Goal: Task Accomplishment & Management: Use online tool/utility

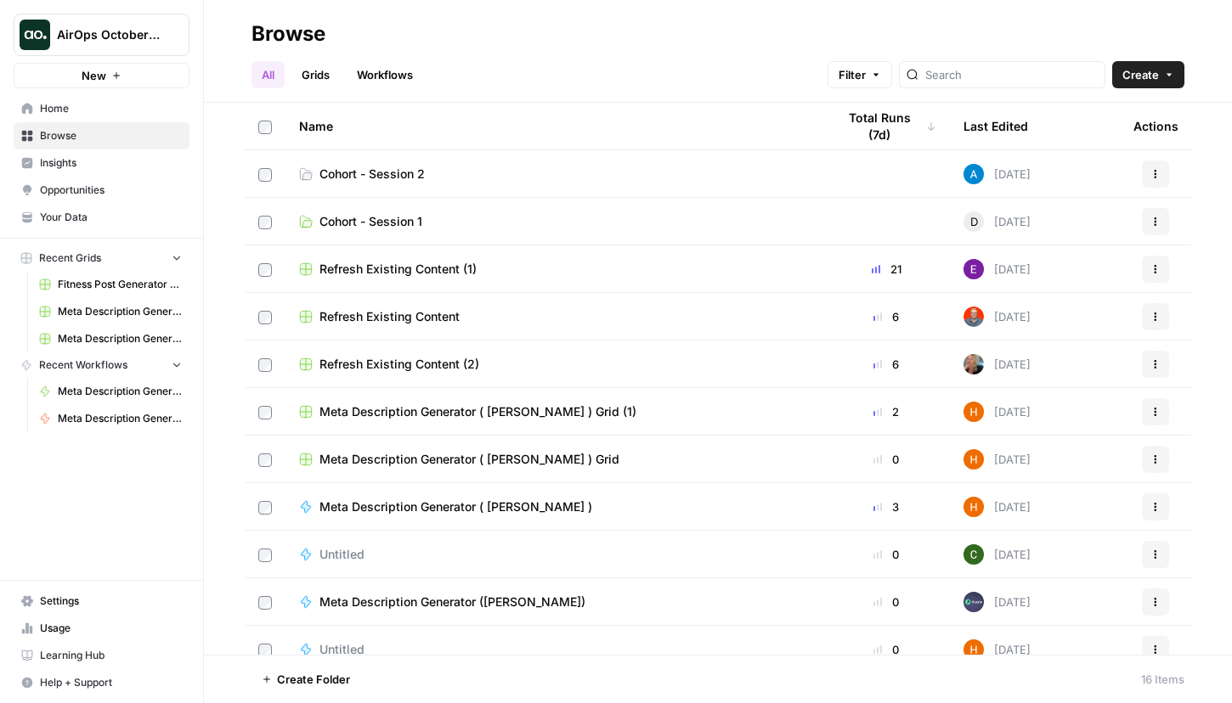
click at [357, 175] on span "Cohort - Session 2" at bounding box center [371, 174] width 105 height 17
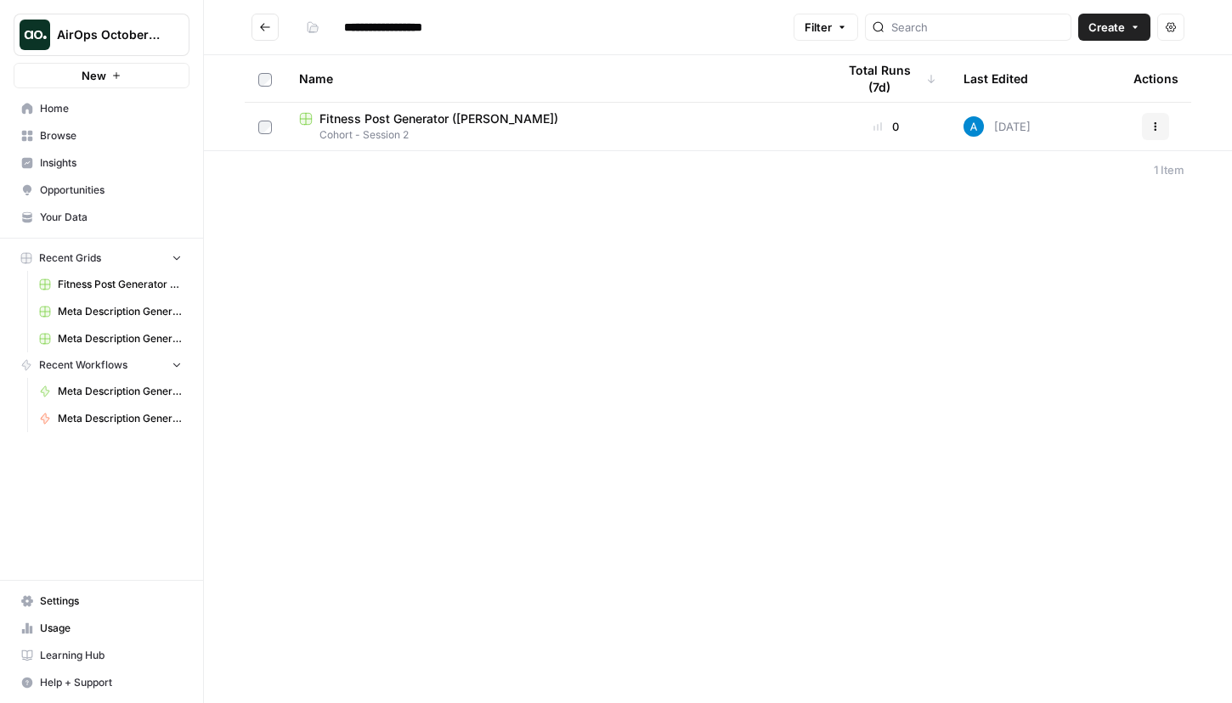
click at [76, 209] on link "Your Data" at bounding box center [102, 217] width 176 height 27
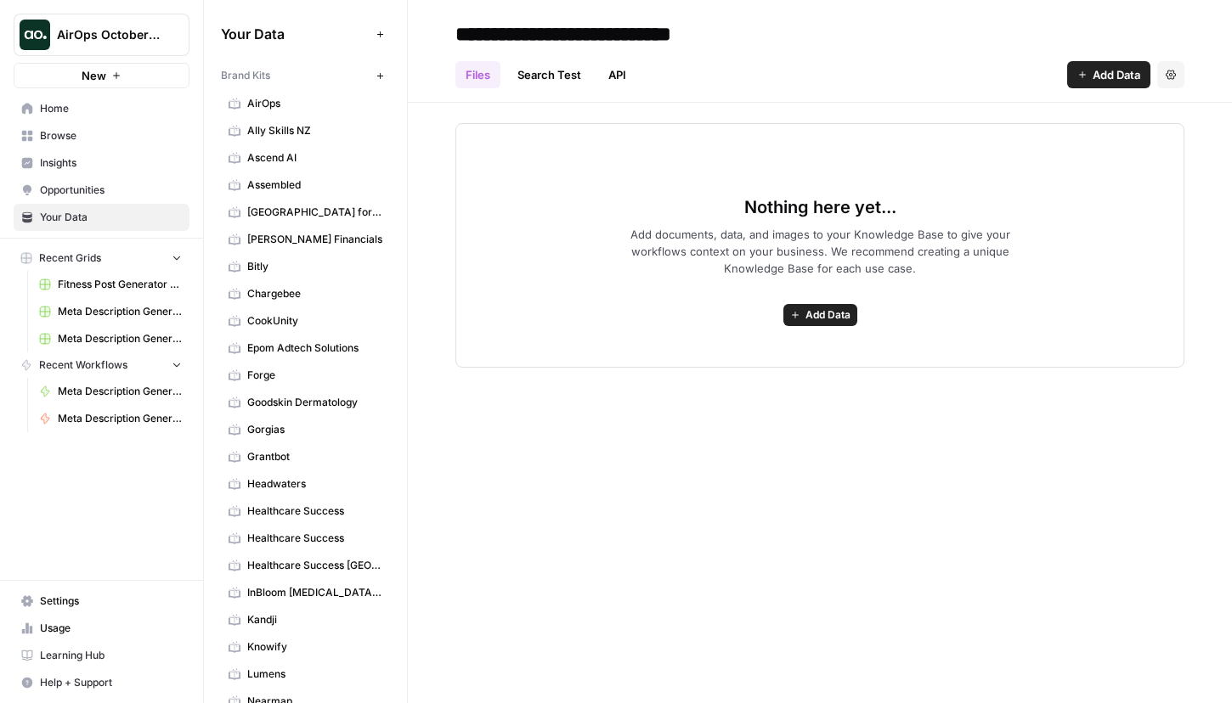
click at [285, 101] on span "AirOps" at bounding box center [314, 103] width 135 height 15
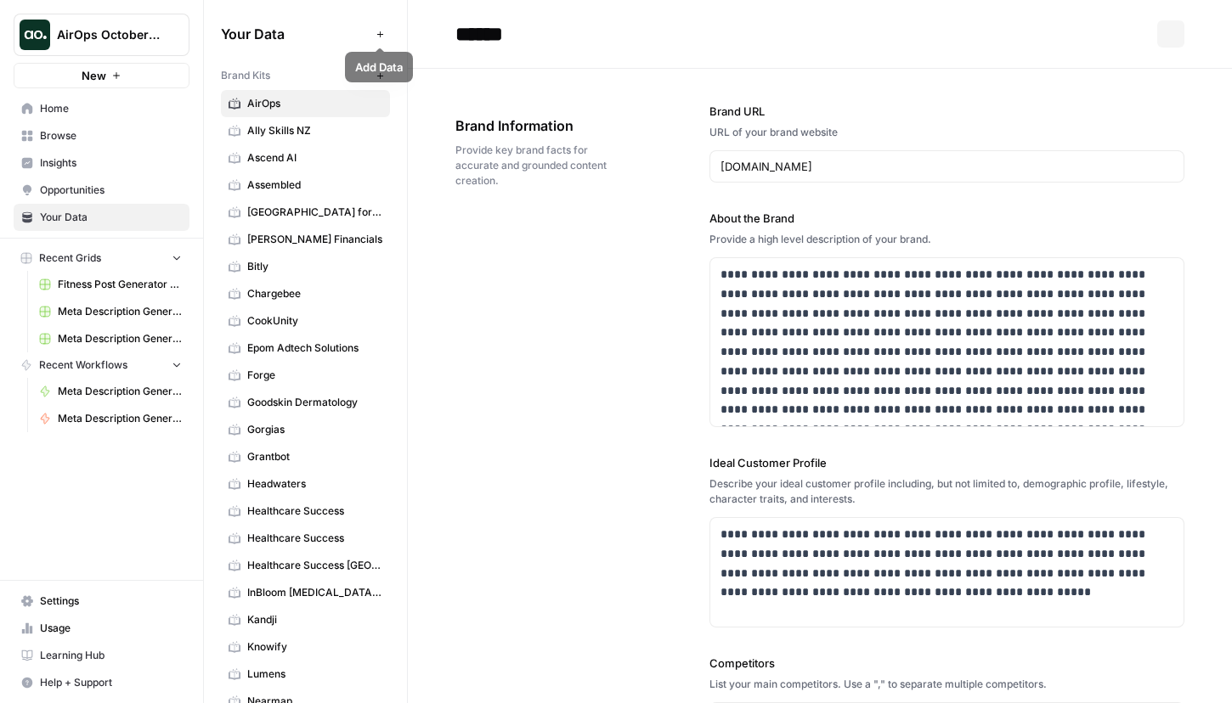
click at [300, 86] on div "Brand Kits New" at bounding box center [305, 75] width 169 height 29
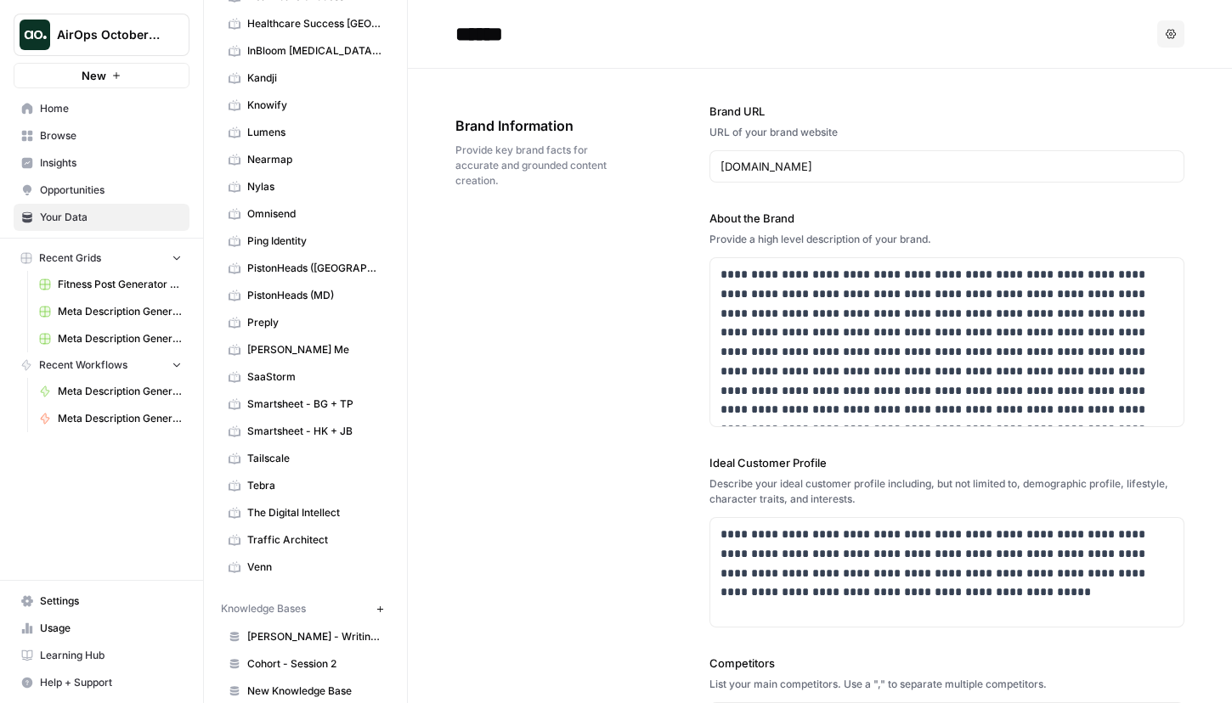
scroll to position [543, 0]
click at [292, 308] on link "Preply" at bounding box center [305, 321] width 169 height 27
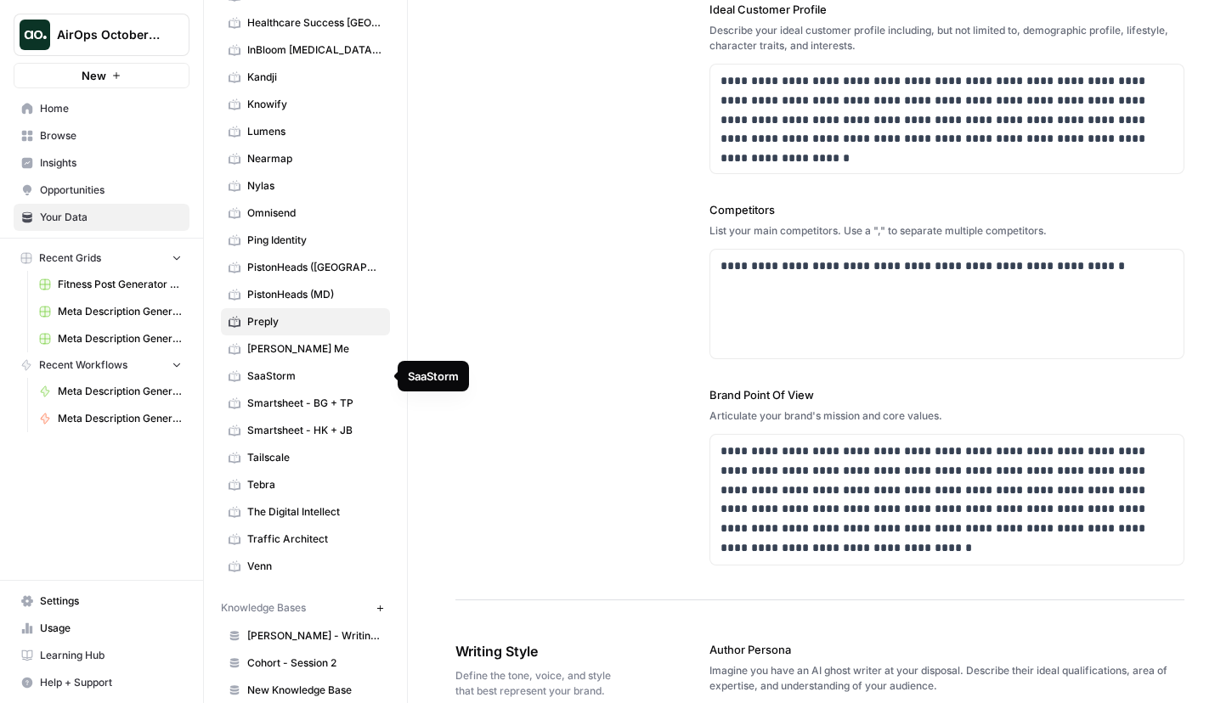
scroll to position [618, 0]
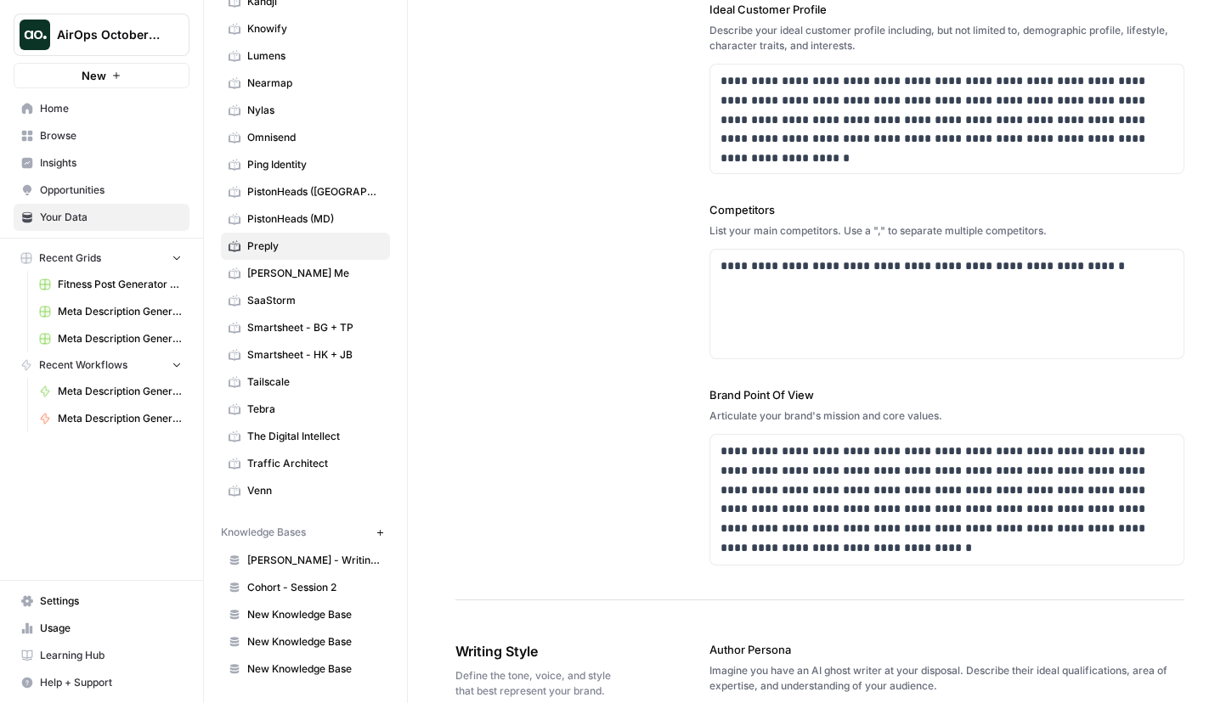
click at [314, 584] on span "Cohort - Session 2" at bounding box center [314, 587] width 135 height 15
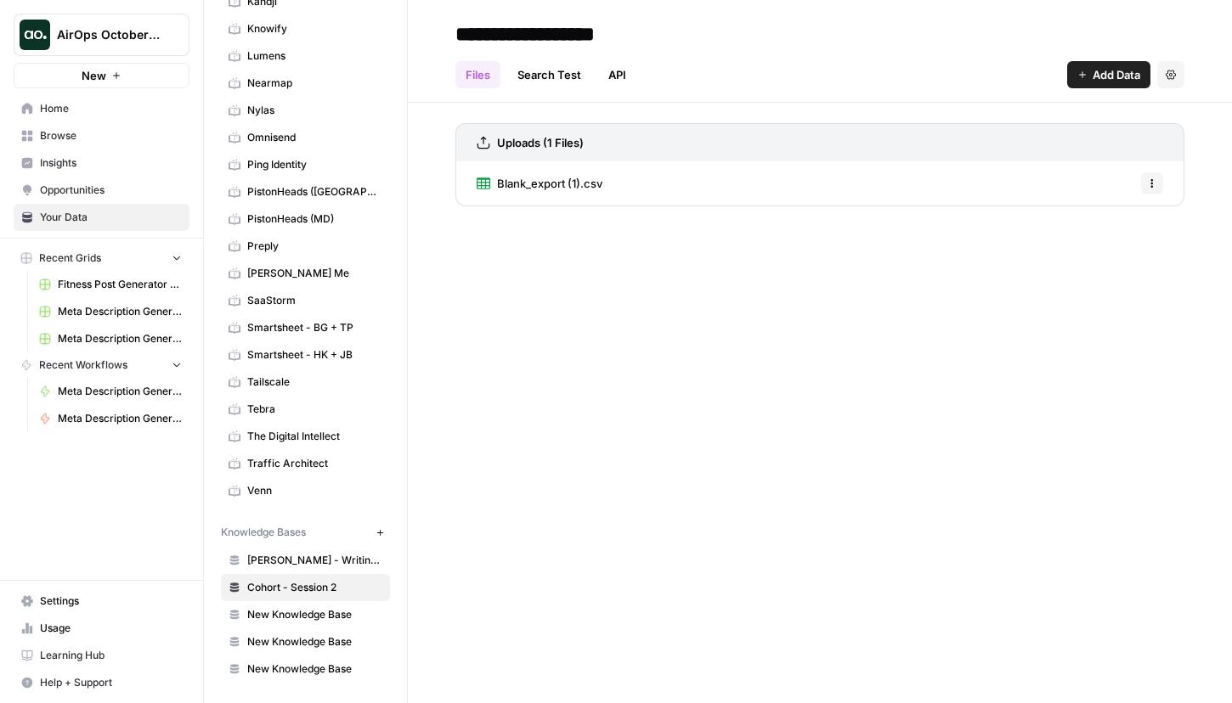
click at [566, 187] on span "Blank_export (1).csv" at bounding box center [549, 183] width 105 height 17
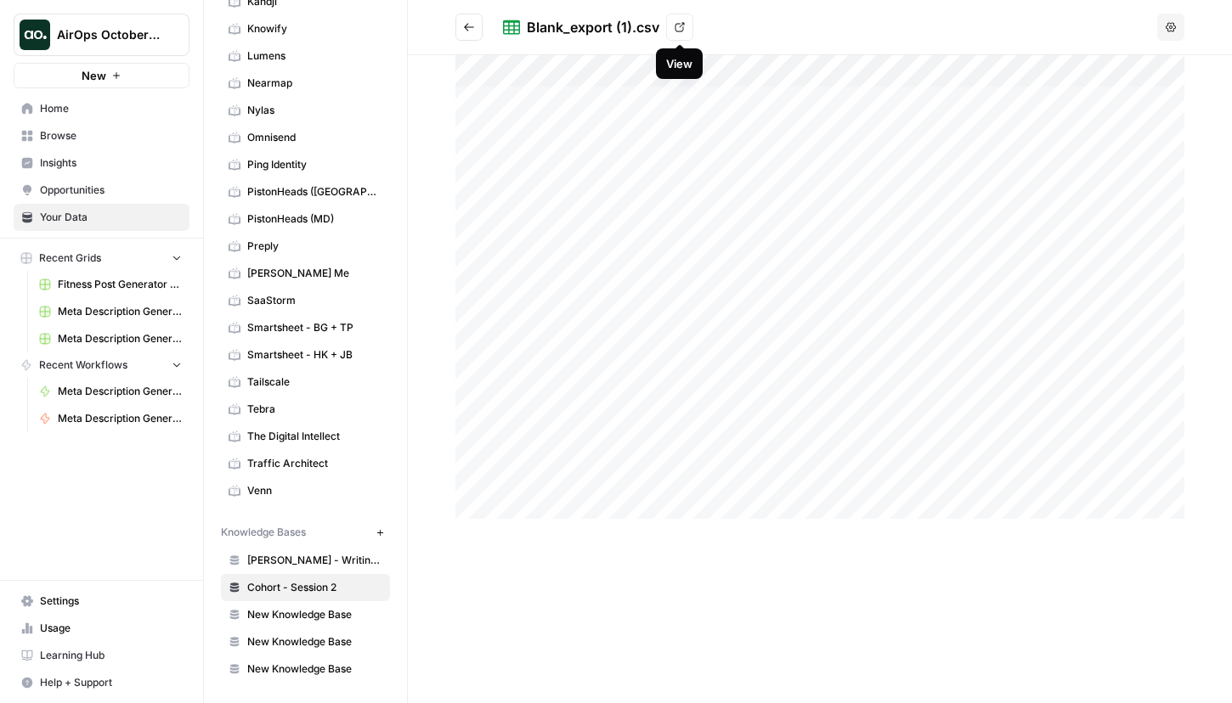
click at [678, 25] on icon at bounding box center [679, 27] width 10 height 10
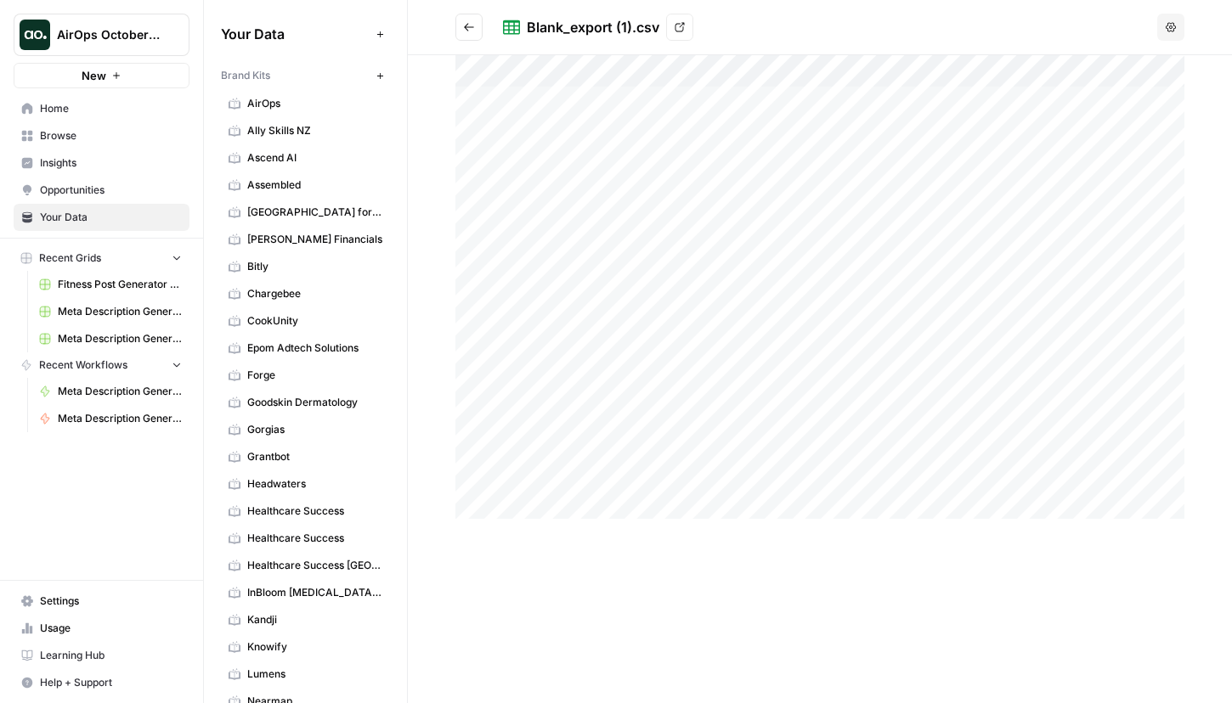
click at [66, 137] on span "Browse" at bounding box center [111, 135] width 142 height 15
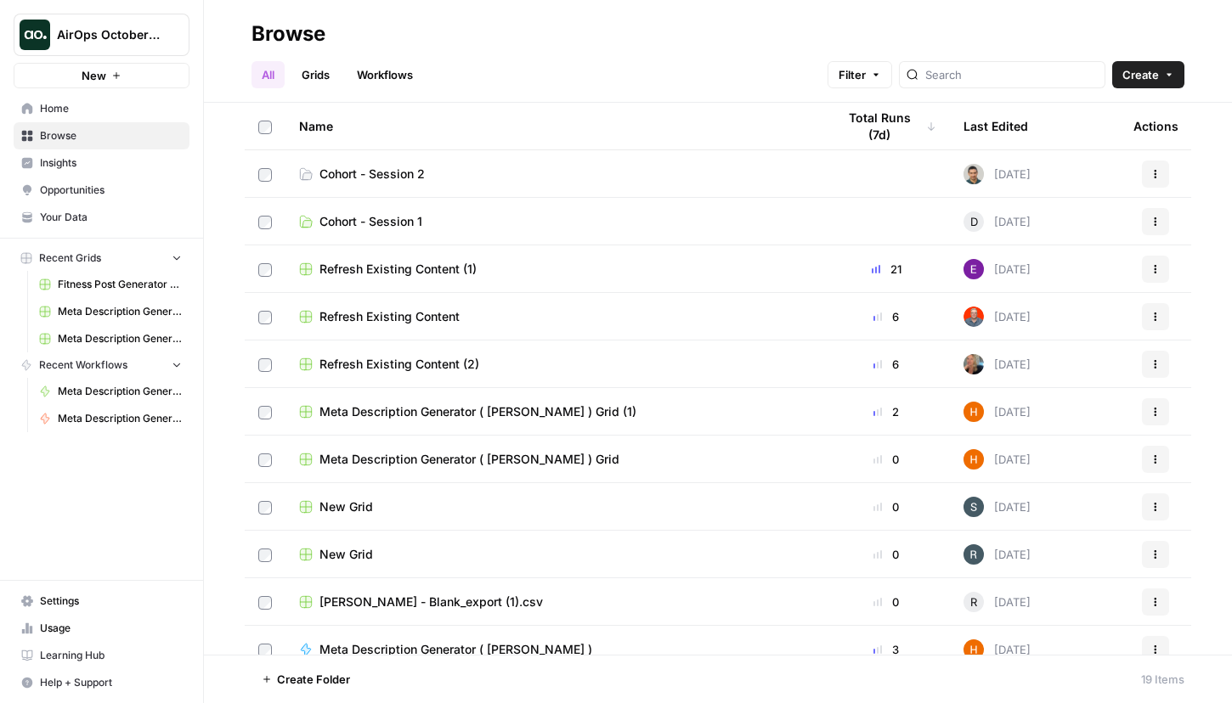
click at [395, 181] on span "Cohort - Session 2" at bounding box center [371, 174] width 105 height 17
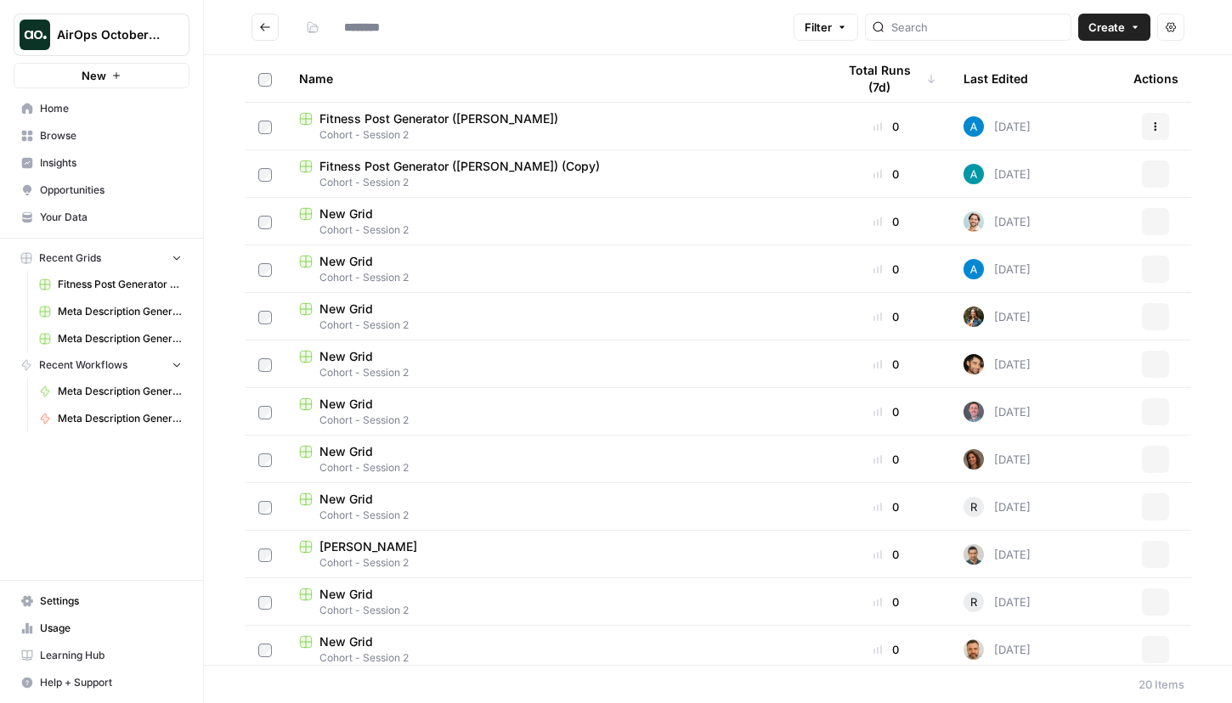
type input "**********"
click at [1141, 23] on button "Create" at bounding box center [1114, 27] width 72 height 27
click at [1098, 82] on button "Workflow" at bounding box center [1075, 91] width 134 height 24
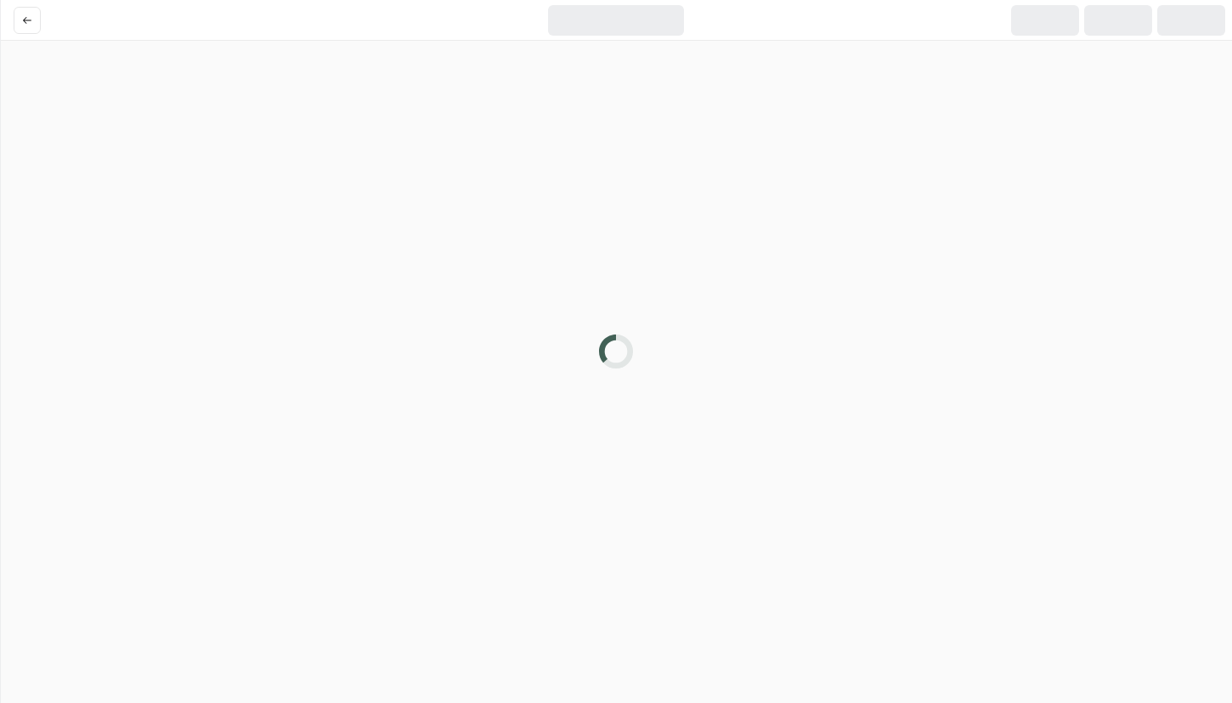
drag, startPoint x: 1098, startPoint y: 82, endPoint x: 894, endPoint y: 30, distance: 210.3
click at [903, 30] on div at bounding box center [616, 351] width 1232 height 703
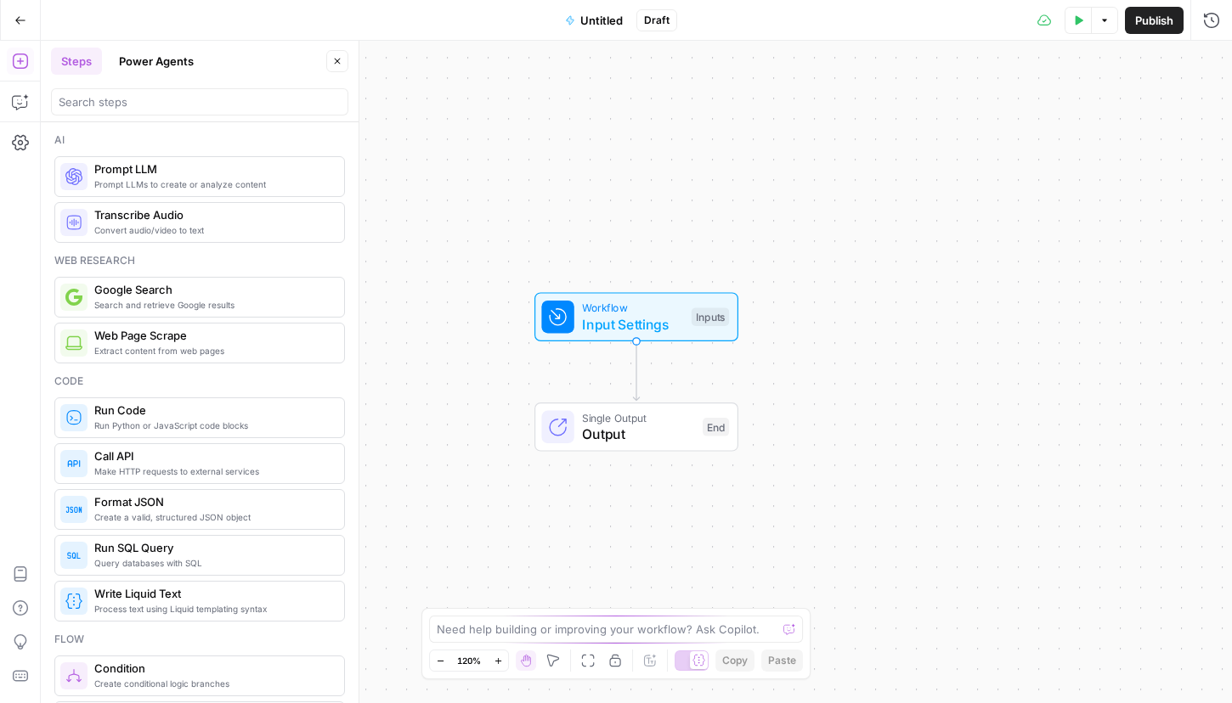
click at [16, 15] on icon "button" at bounding box center [20, 20] width 12 height 12
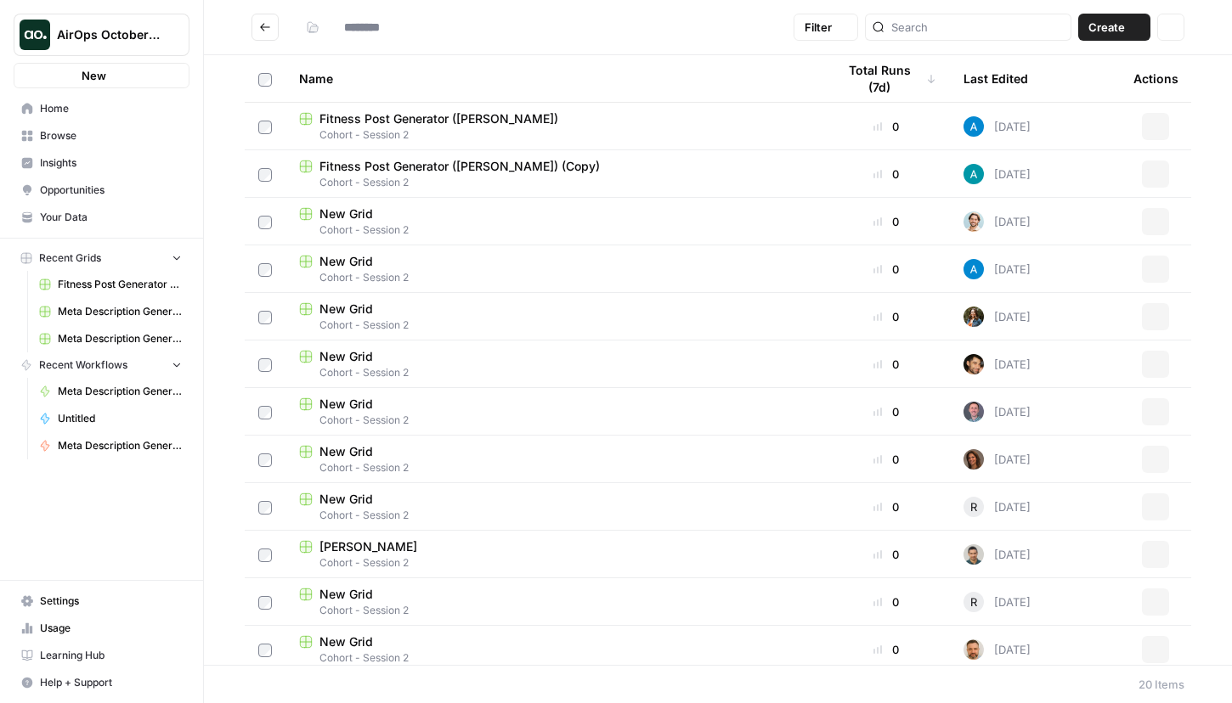
type input "**********"
click at [1123, 31] on span "Create" at bounding box center [1106, 27] width 37 height 17
click at [1111, 60] on span "Grid" at bounding box center [1081, 67] width 95 height 17
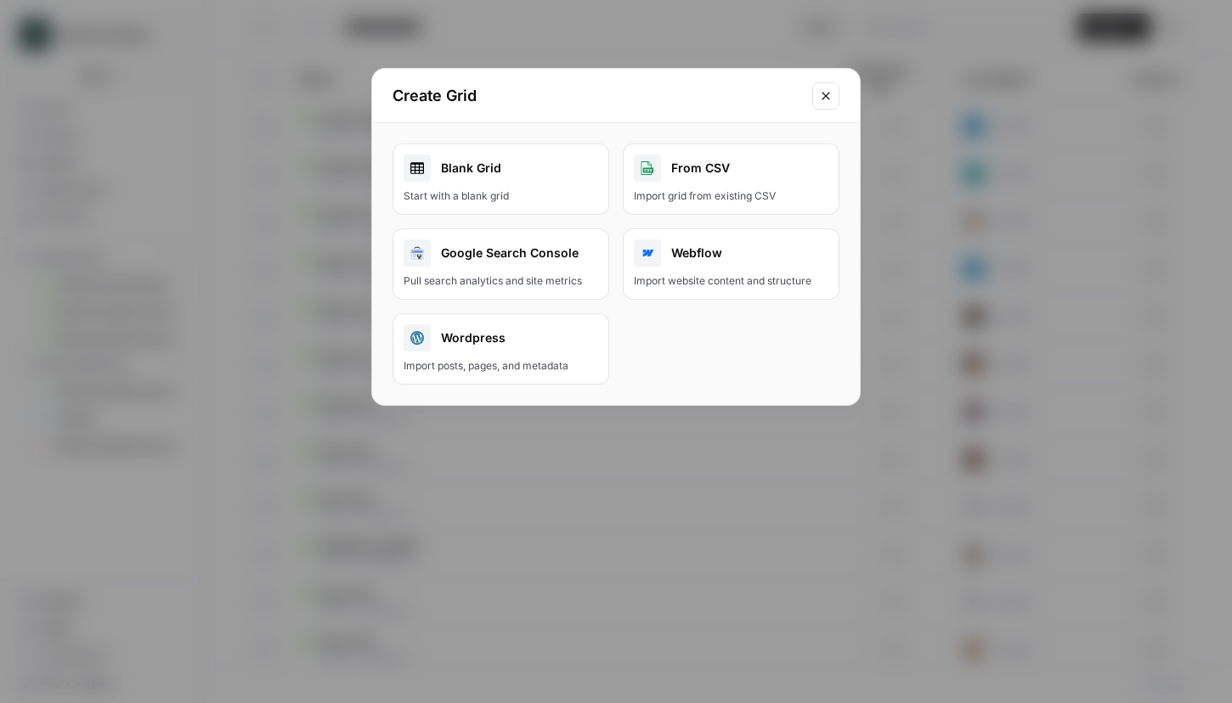
click at [736, 199] on div "Import grid from existing CSV" at bounding box center [731, 196] width 194 height 15
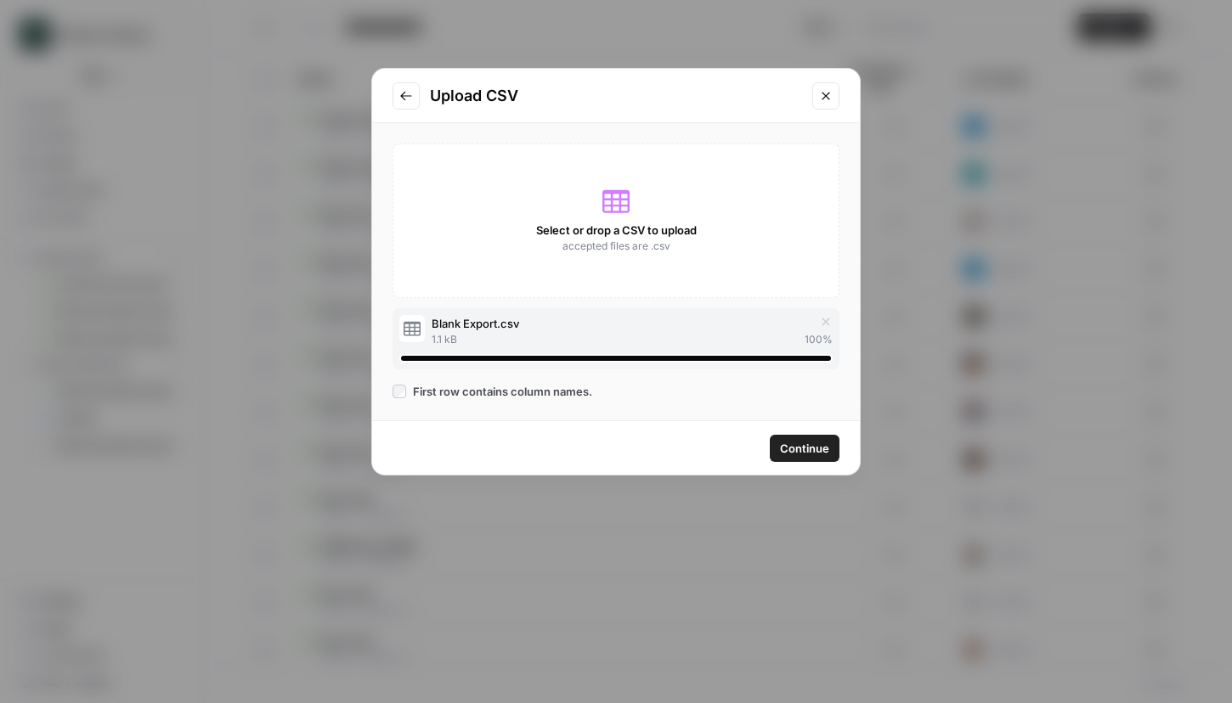
click at [803, 458] on button "Continue" at bounding box center [804, 448] width 70 height 27
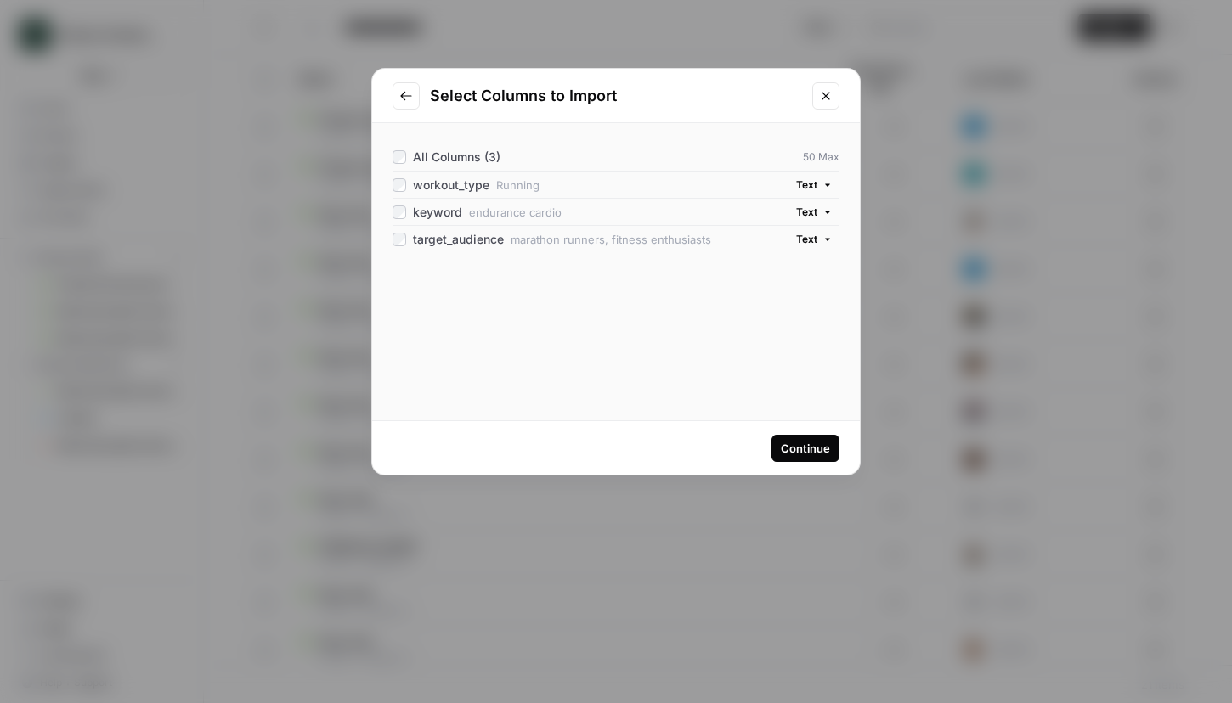
click at [809, 447] on div "Continue" at bounding box center [805, 448] width 49 height 17
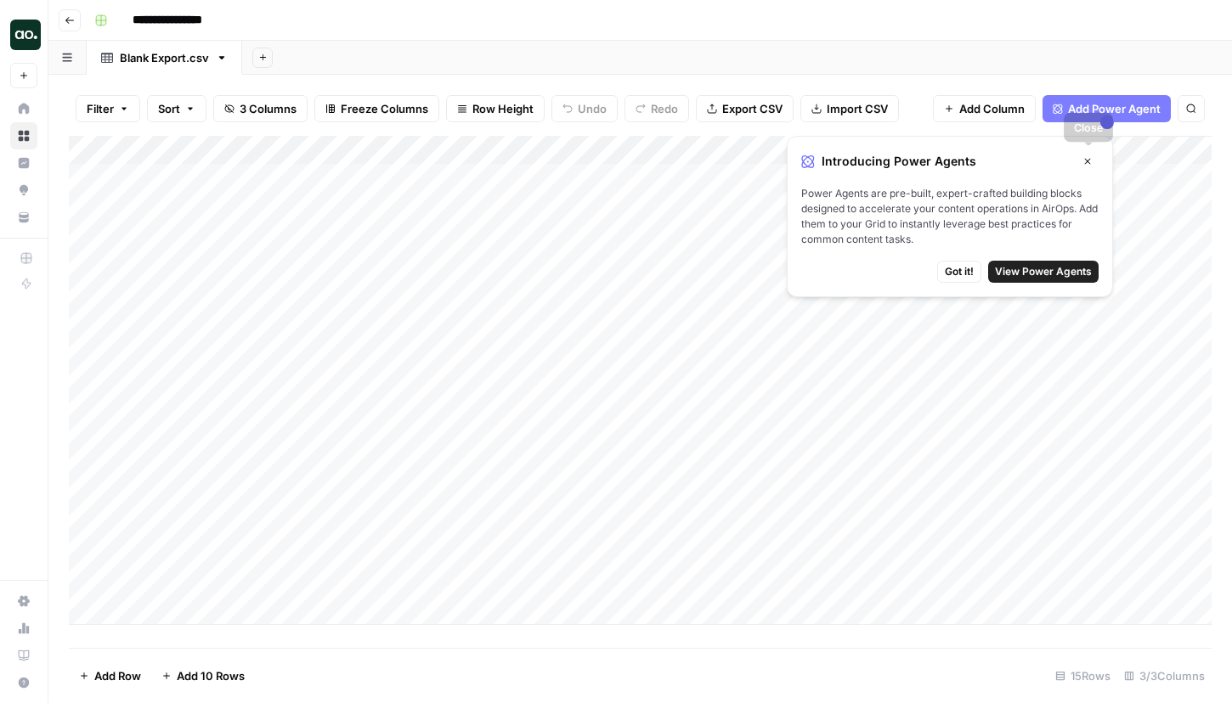
click at [1093, 153] on button "Close" at bounding box center [1087, 161] width 22 height 22
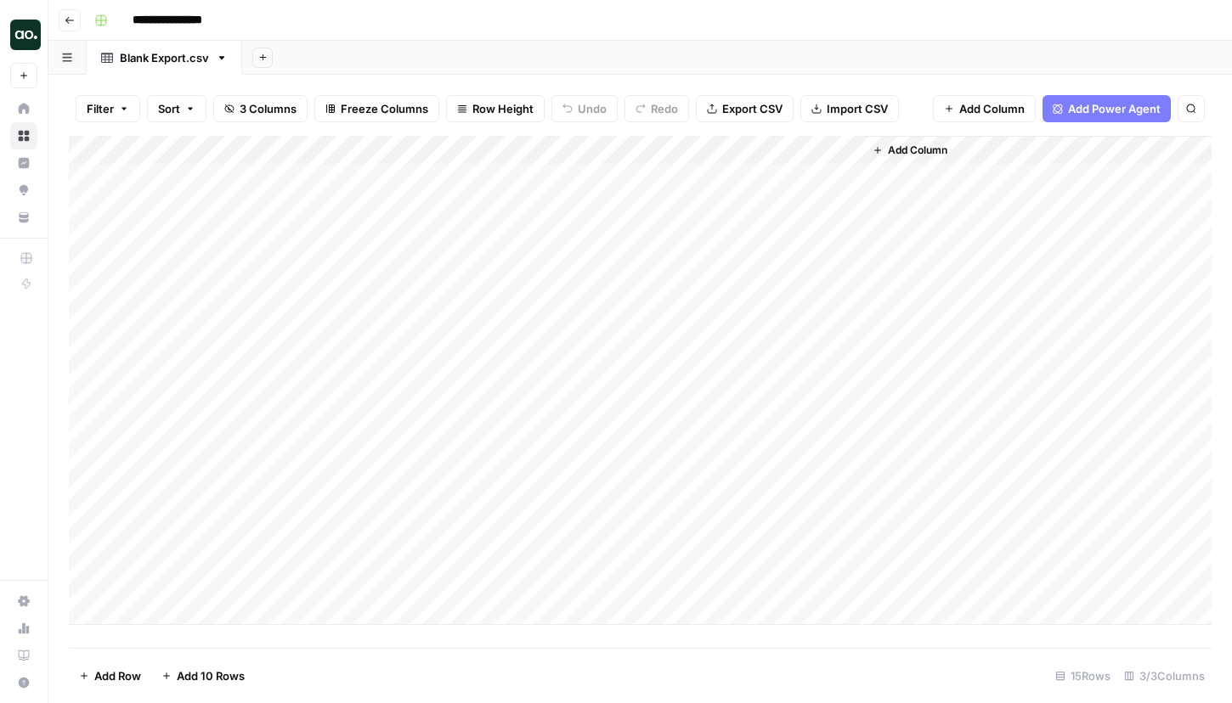
click at [62, 20] on button "Go back" at bounding box center [70, 20] width 22 height 22
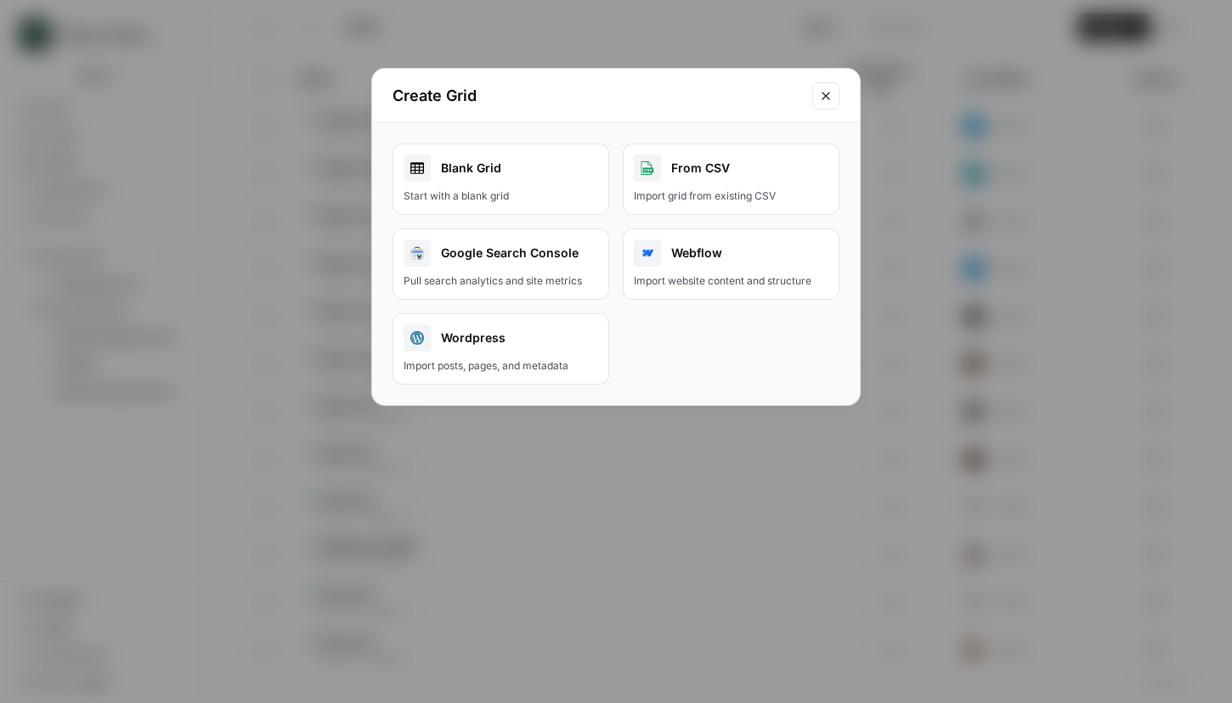
type input "**********"
click at [815, 96] on button "Close modal" at bounding box center [825, 95] width 27 height 27
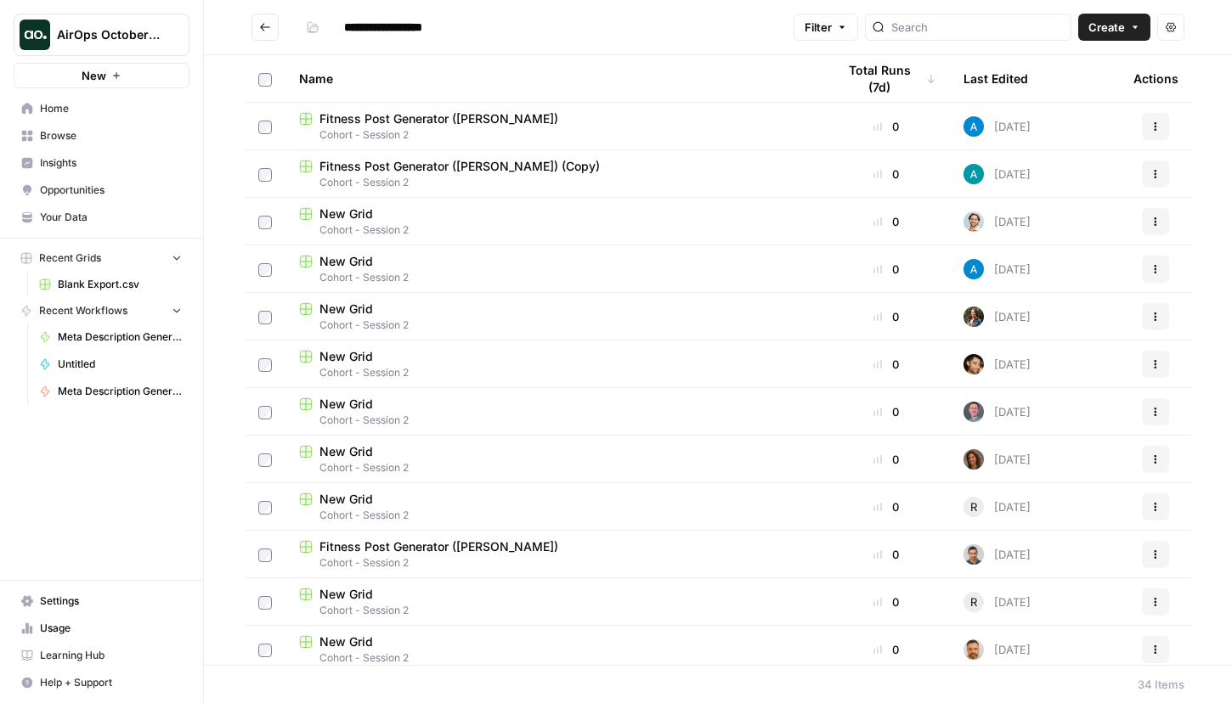
click at [1125, 29] on button "Create" at bounding box center [1114, 27] width 72 height 27
click at [1076, 93] on span "Workflow" at bounding box center [1081, 90] width 95 height 17
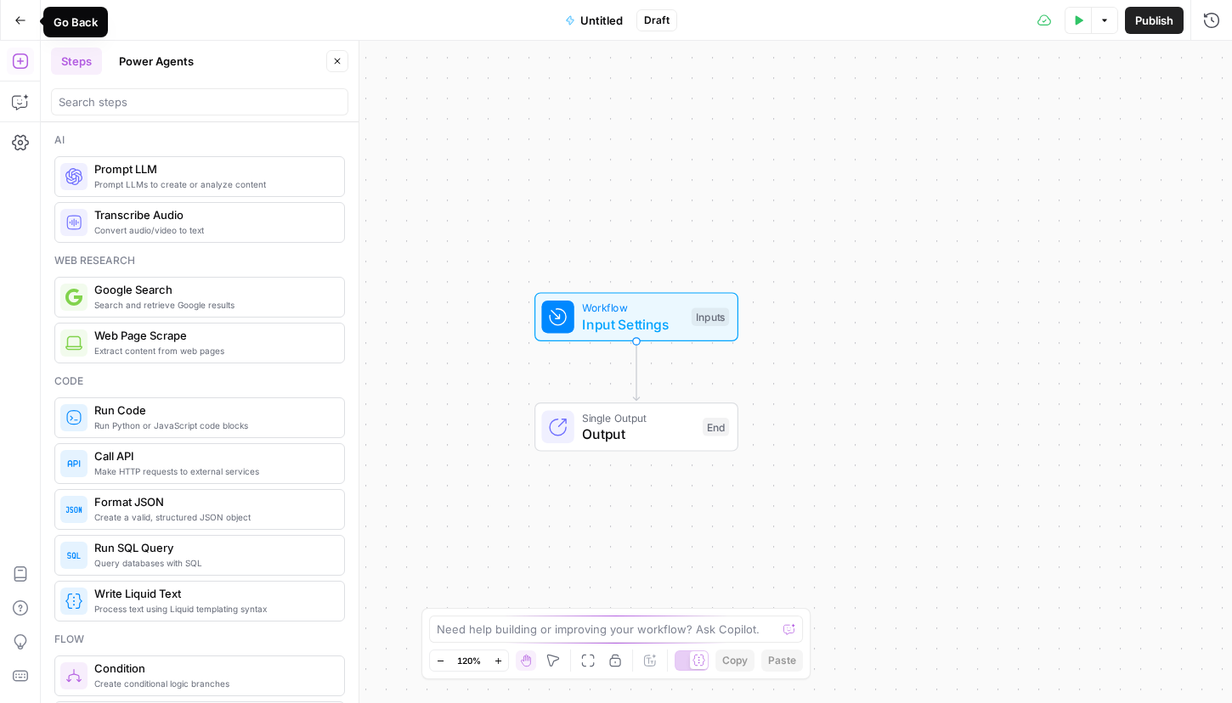
click at [23, 19] on icon "button" at bounding box center [20, 20] width 12 height 12
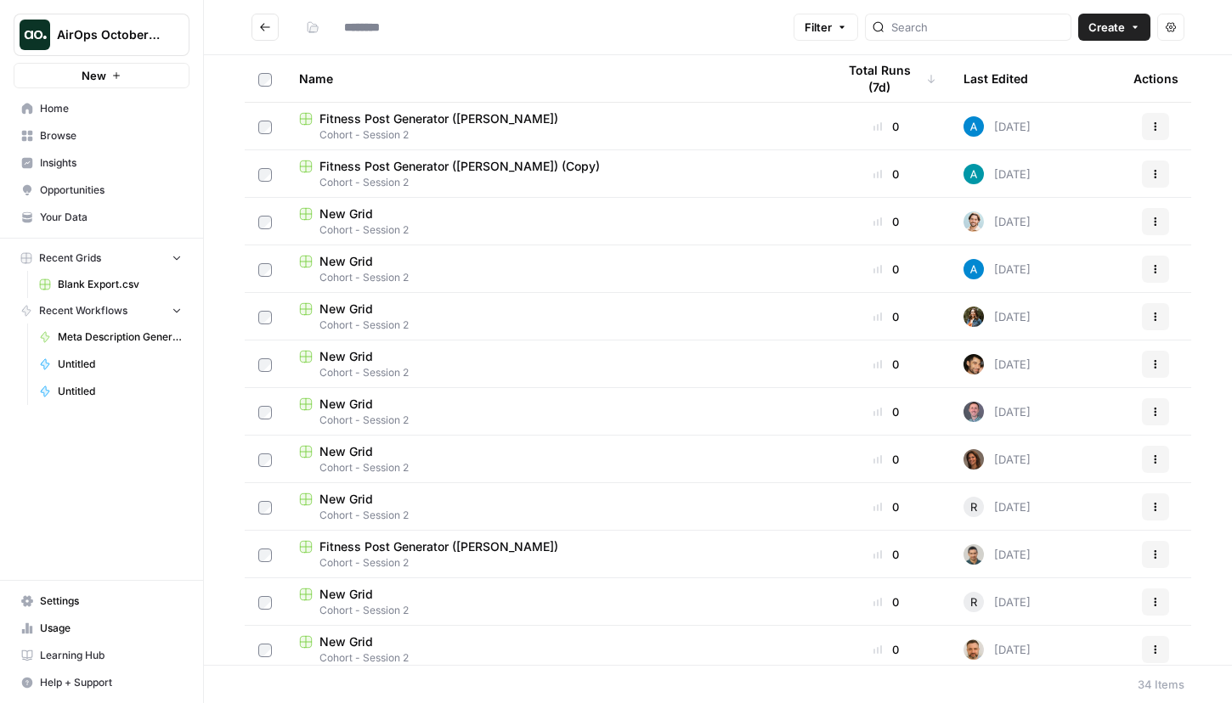
type input "**********"
click at [1141, 27] on button "Create" at bounding box center [1114, 27] width 72 height 27
click at [1103, 86] on span "Workflow" at bounding box center [1081, 90] width 95 height 17
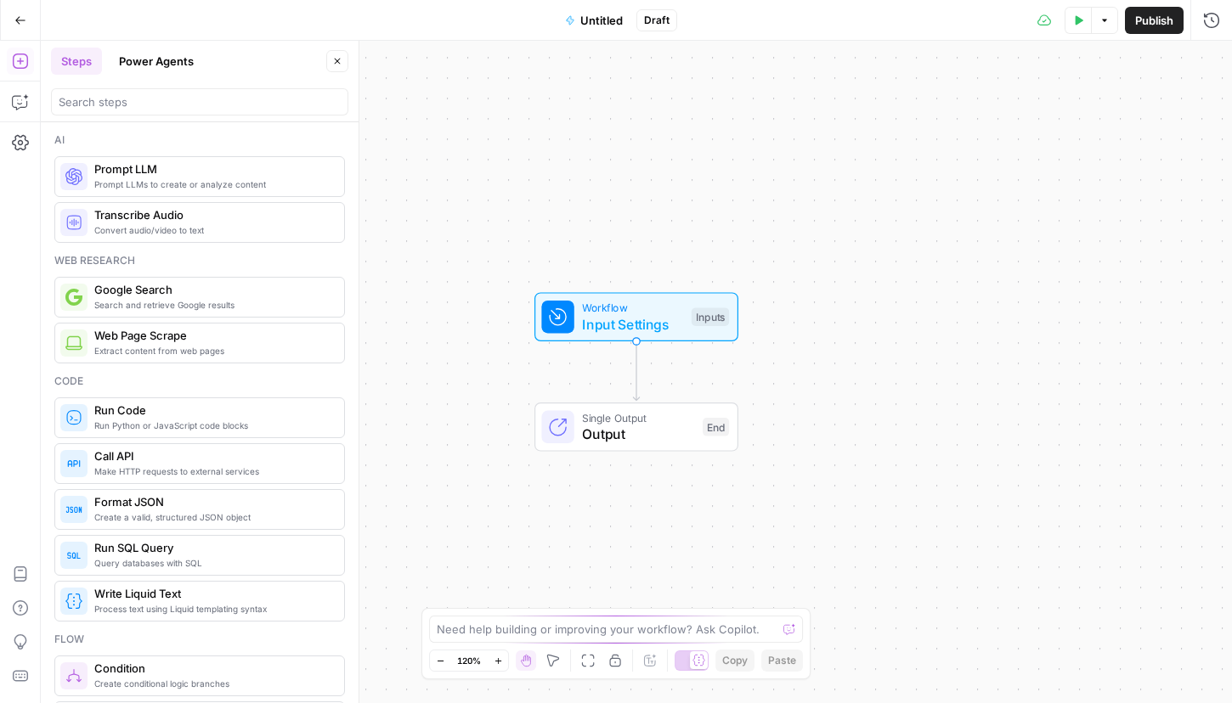
click at [15, 25] on icon "button" at bounding box center [20, 20] width 12 height 12
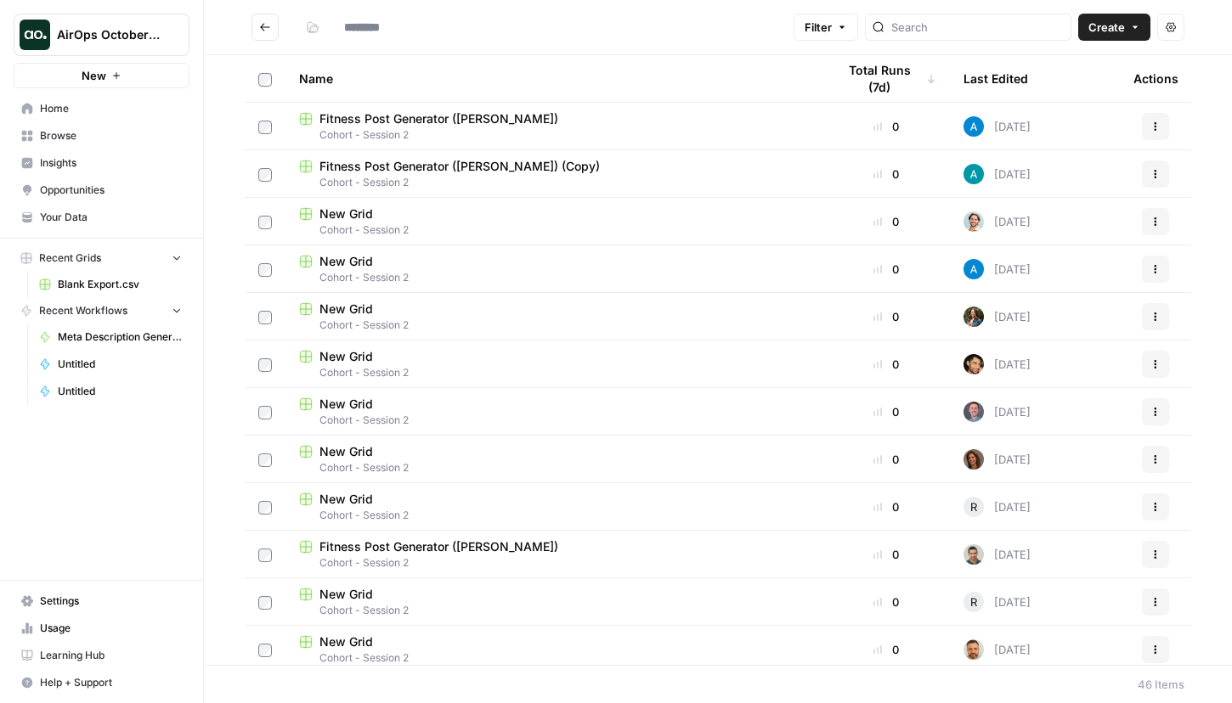
type input "**********"
click at [106, 275] on link "Blank Export.csv" at bounding box center [110, 284] width 158 height 27
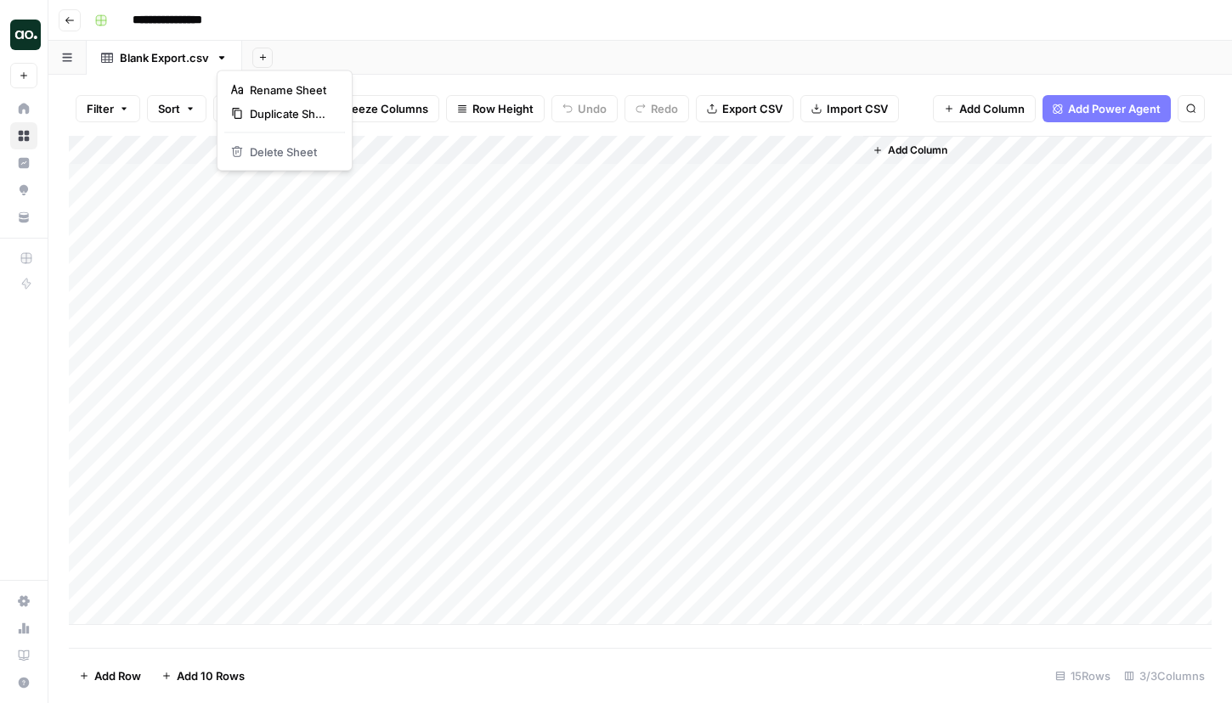
click at [228, 61] on icon "button" at bounding box center [222, 58] width 12 height 12
click at [227, 60] on icon "button" at bounding box center [222, 58] width 12 height 12
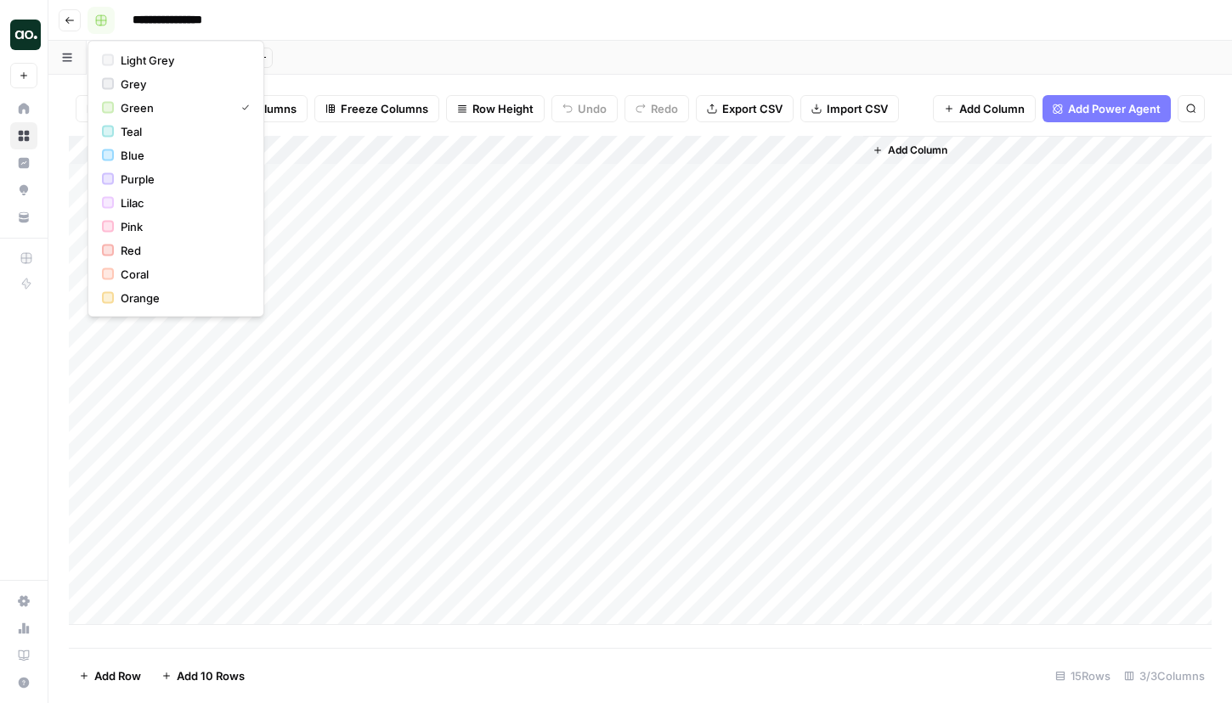
click at [102, 18] on rect "button" at bounding box center [101, 20] width 10 height 10
click at [326, 11] on div "**********" at bounding box center [650, 20] width 1127 height 27
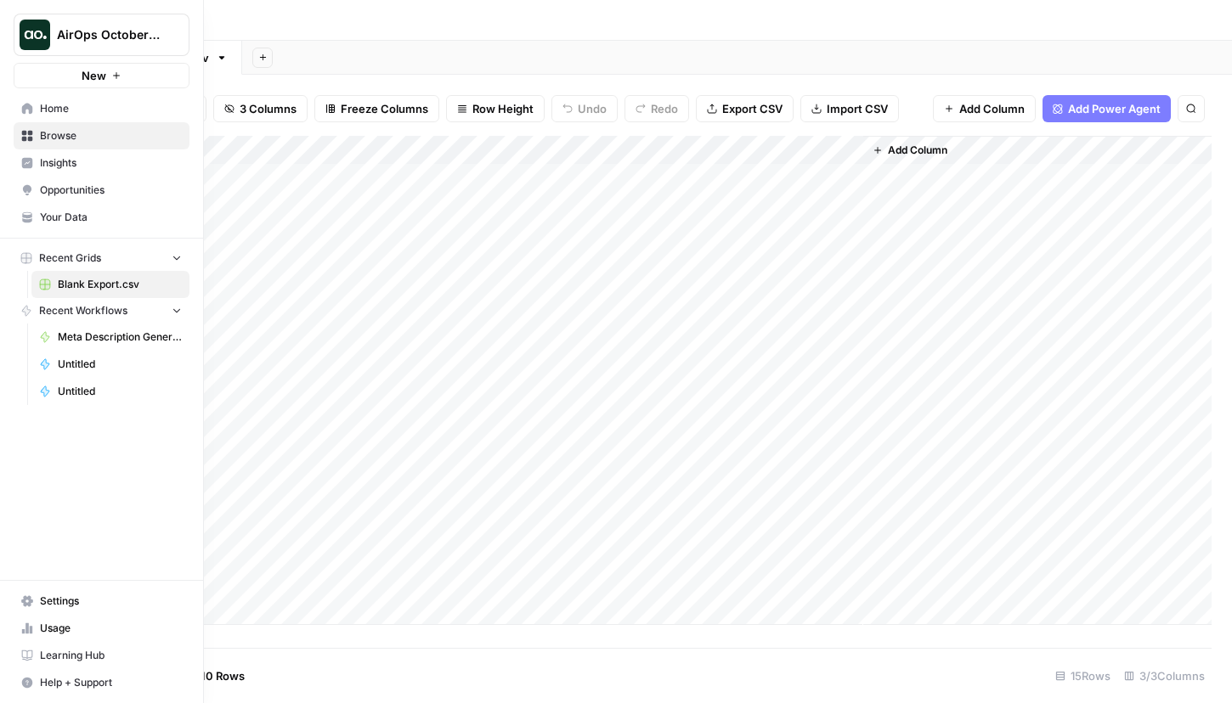
click at [135, 72] on button "New" at bounding box center [102, 75] width 176 height 25
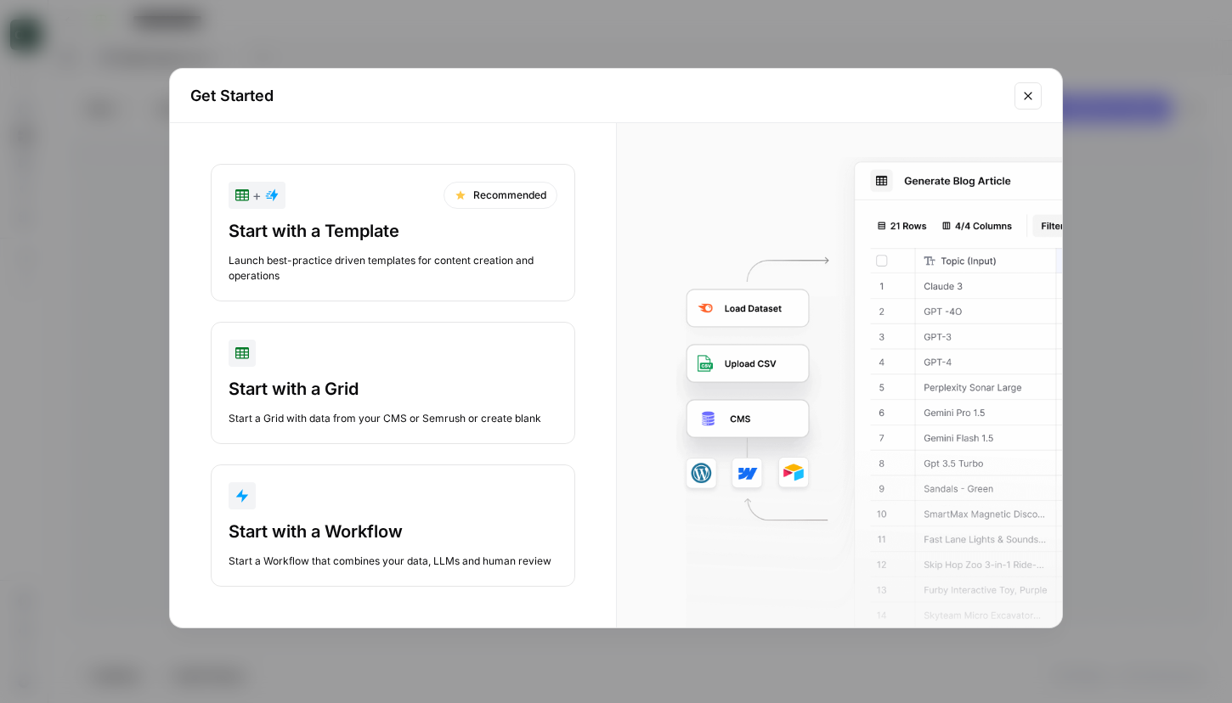
click at [312, 360] on div "button" at bounding box center [392, 353] width 329 height 27
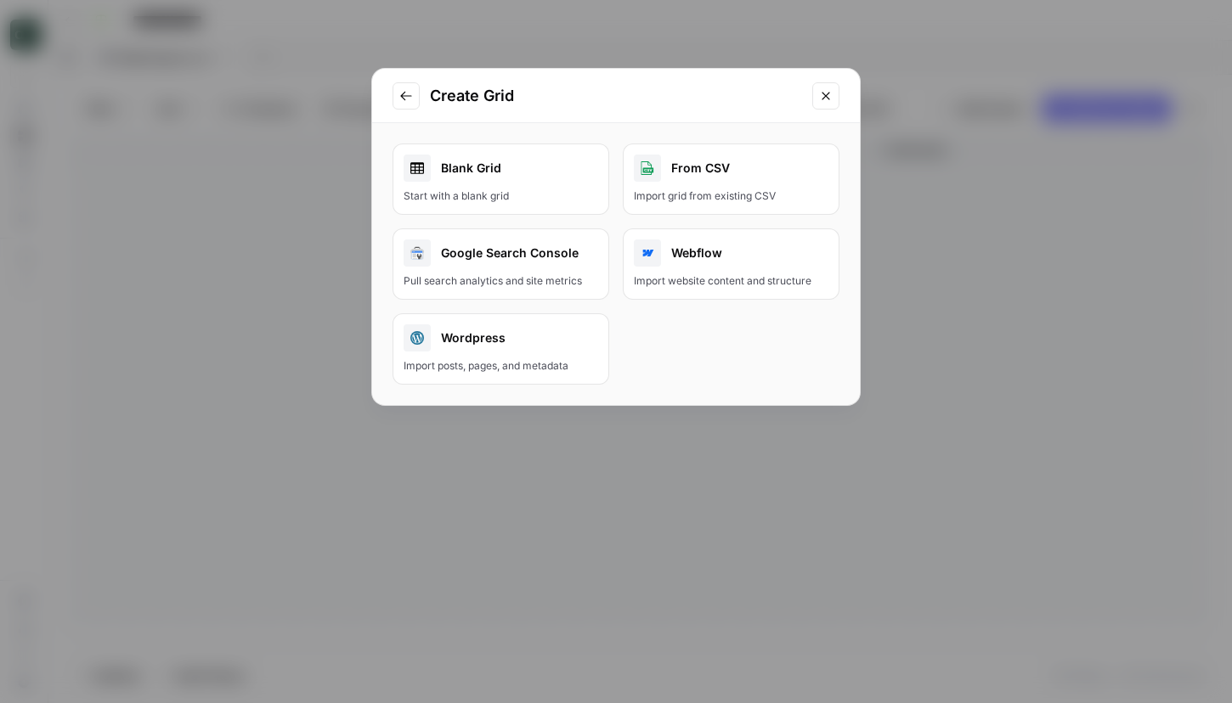
click at [746, 185] on button "From CSV Import grid from existing CSV" at bounding box center [731, 179] width 217 height 71
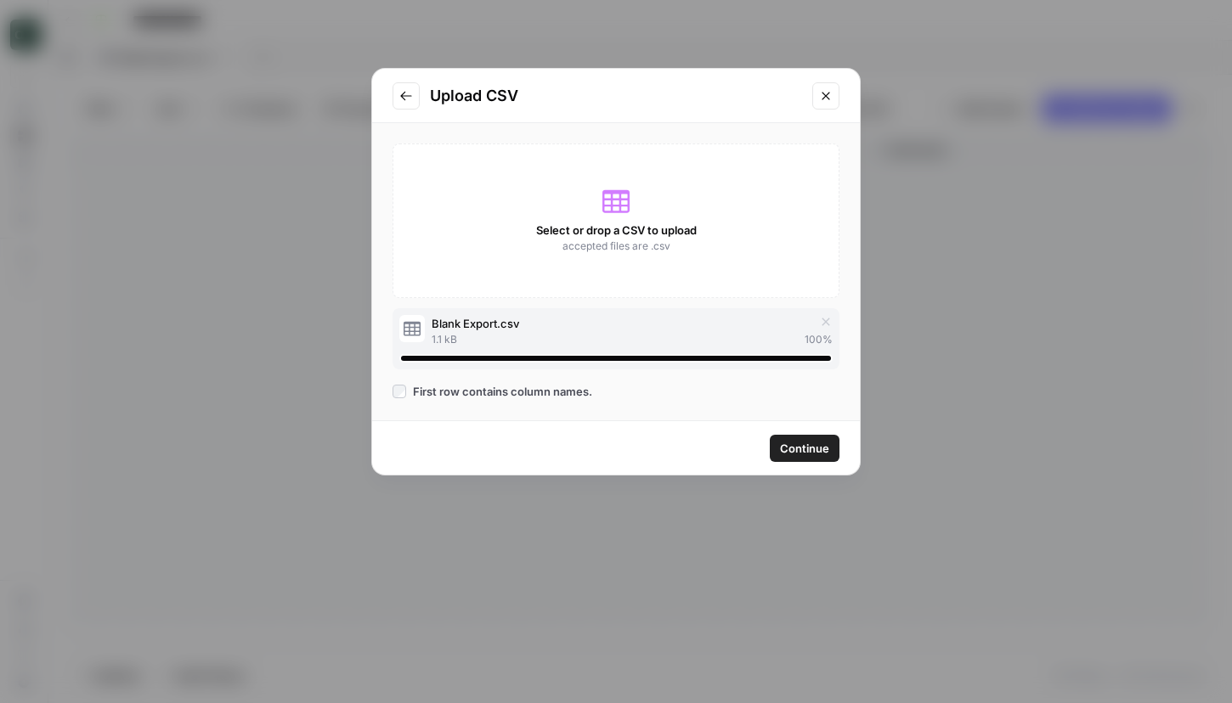
click at [805, 445] on span "Continue" at bounding box center [804, 448] width 49 height 17
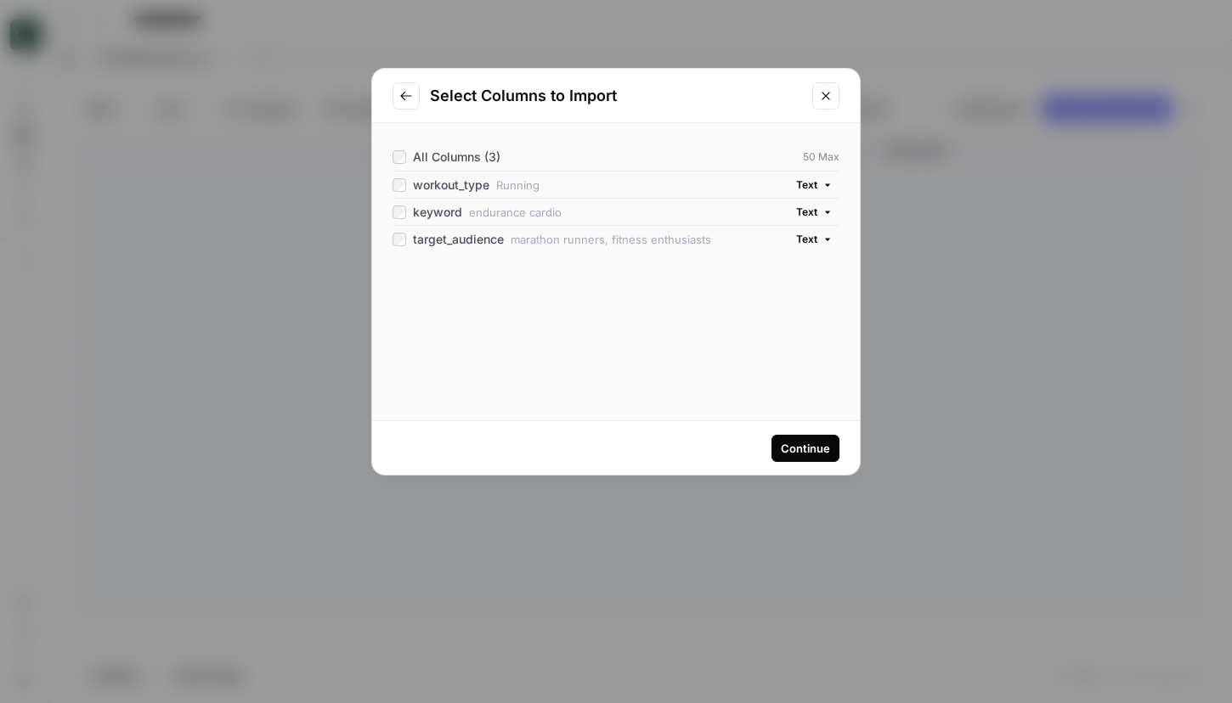
click at [804, 447] on div "Continue" at bounding box center [805, 448] width 49 height 17
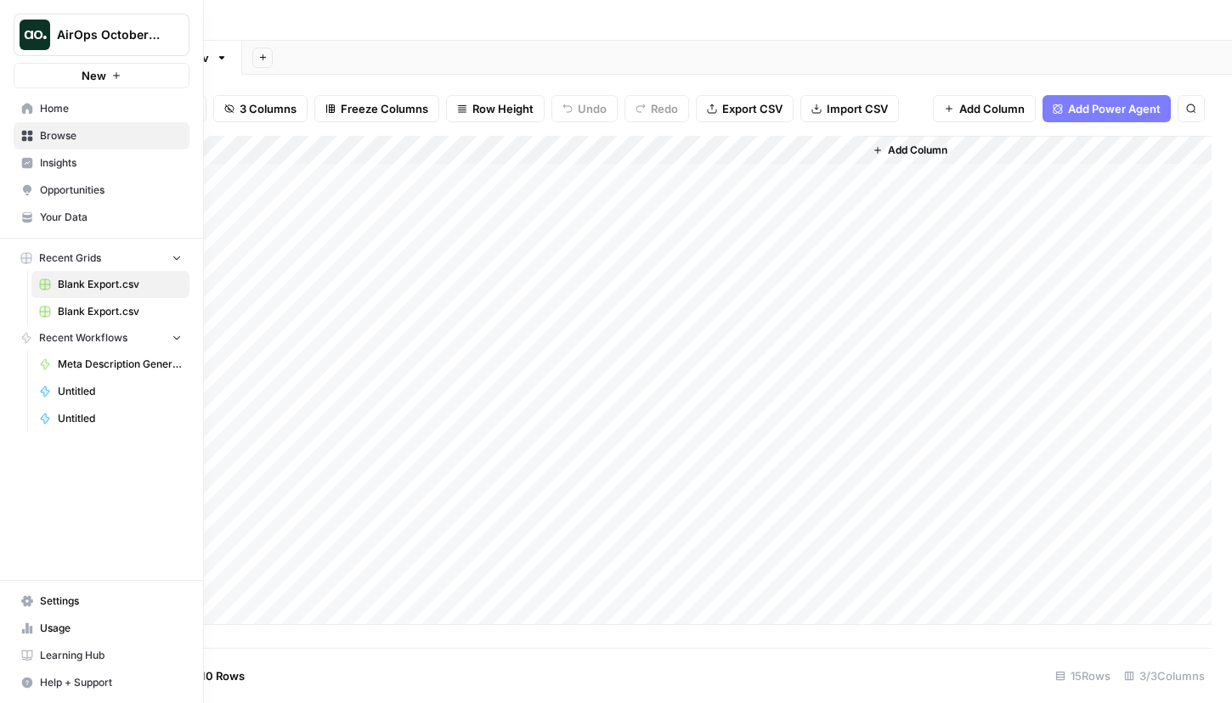
click at [82, 88] on nav "Home Browse Insights Opportunities Your Data" at bounding box center [101, 162] width 203 height 149
click at [79, 82] on button "New" at bounding box center [102, 75] width 176 height 25
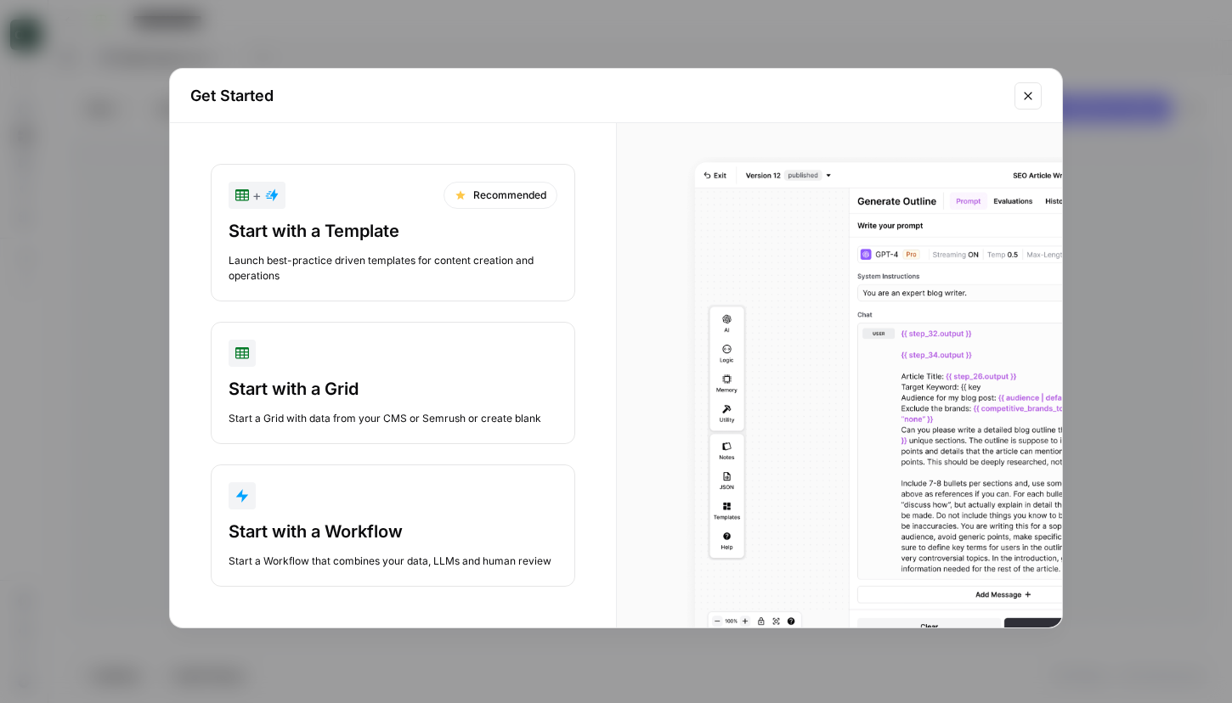
click at [324, 549] on div "Start with a Workflow Start a Workflow that combines your data, LLMs and human …" at bounding box center [392, 544] width 329 height 49
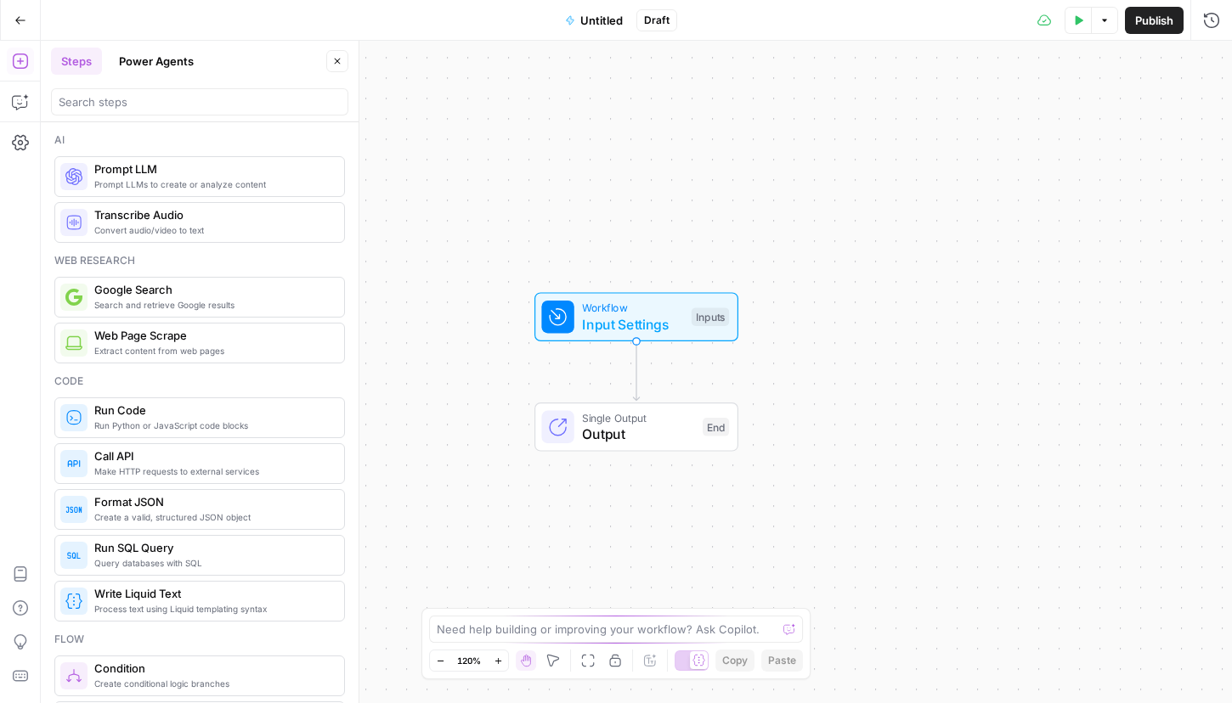
click at [603, 19] on span "Untitled" at bounding box center [601, 20] width 42 height 17
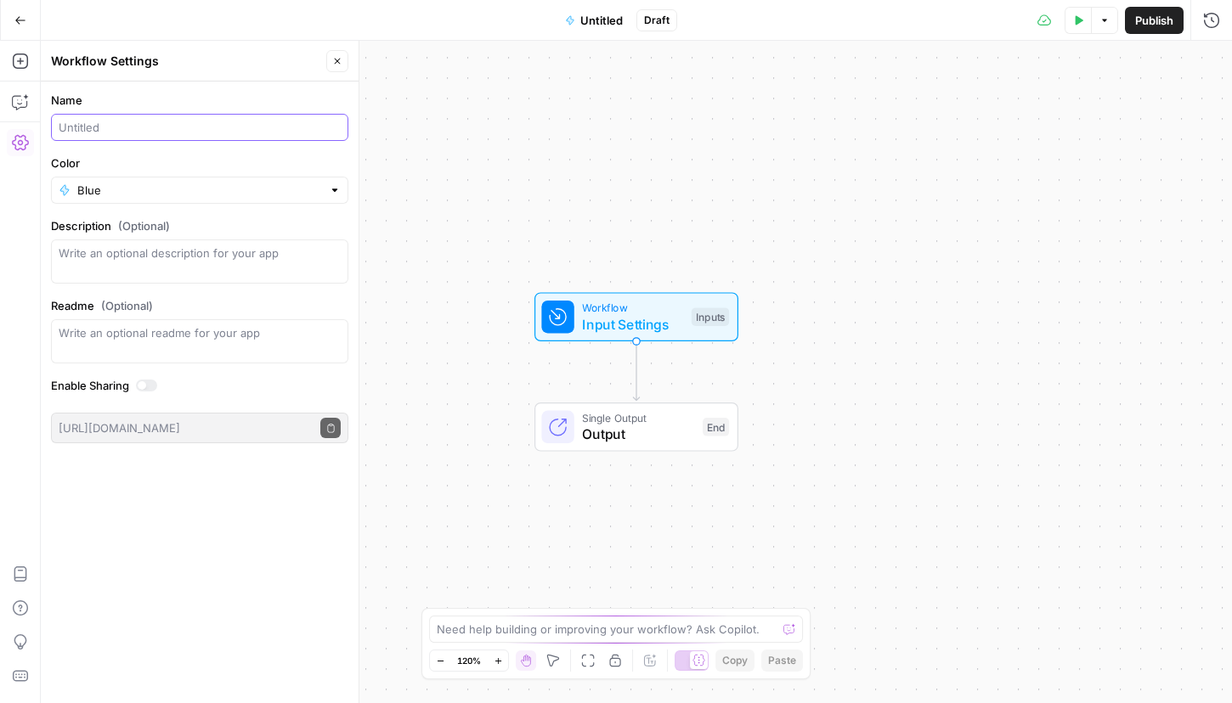
click at [213, 134] on input "Name" at bounding box center [200, 127] width 282 height 17
paste input "Fitness Post Generator"
type input "Fitness Post Generator (Shanice)"
click at [219, 193] on input "Color" at bounding box center [199, 190] width 245 height 17
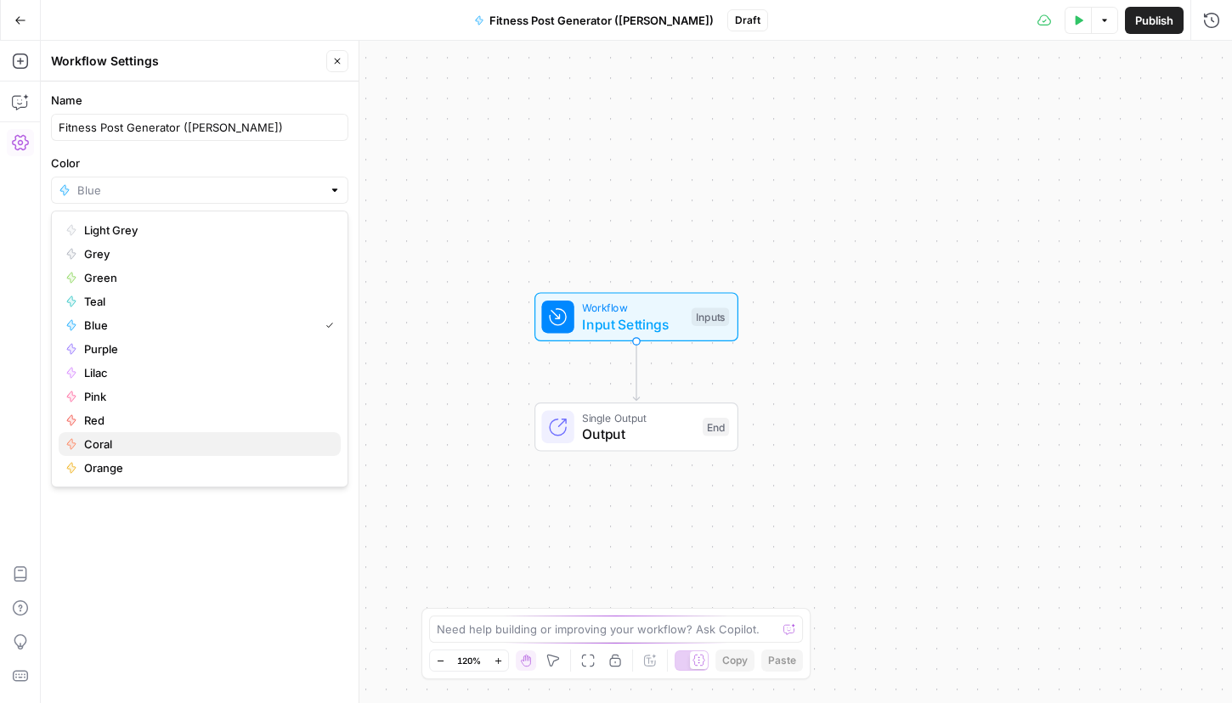
click at [181, 439] on span "Coral" at bounding box center [205, 444] width 243 height 17
type input "Coral"
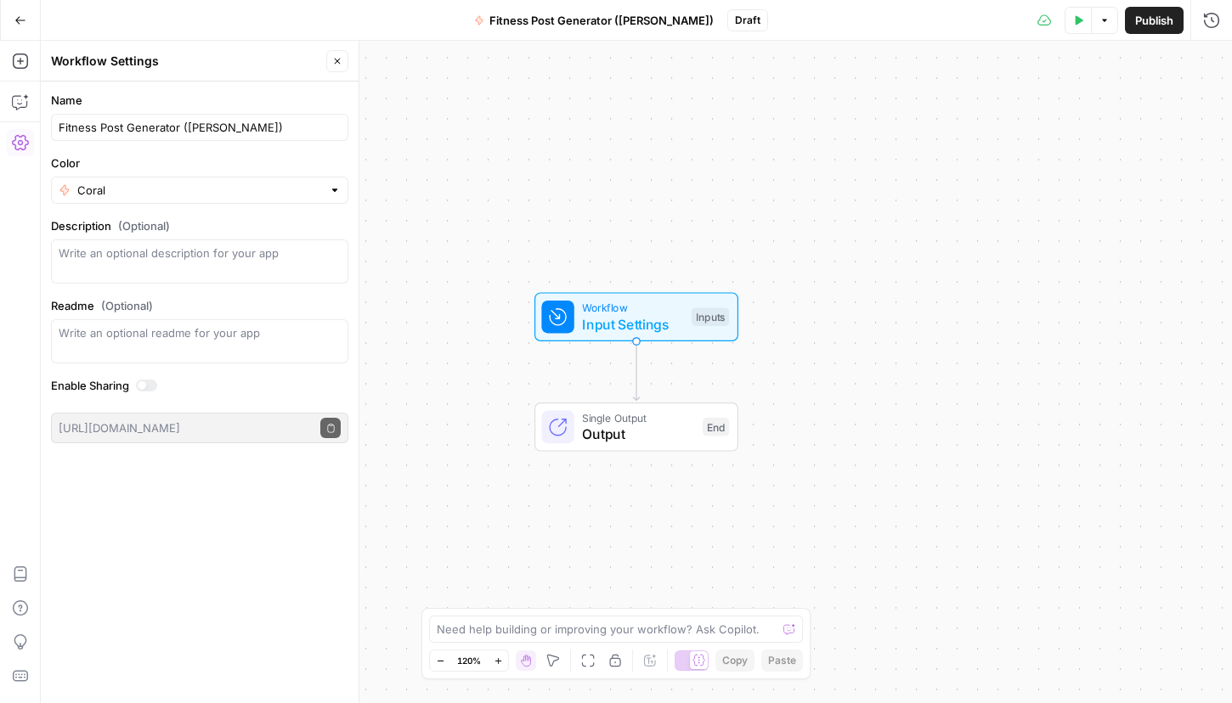
click at [454, 361] on div "Workflow Input Settings Inputs Single Output Output End" at bounding box center [636, 372] width 1191 height 662
click at [333, 61] on icon "button" at bounding box center [337, 61] width 10 height 10
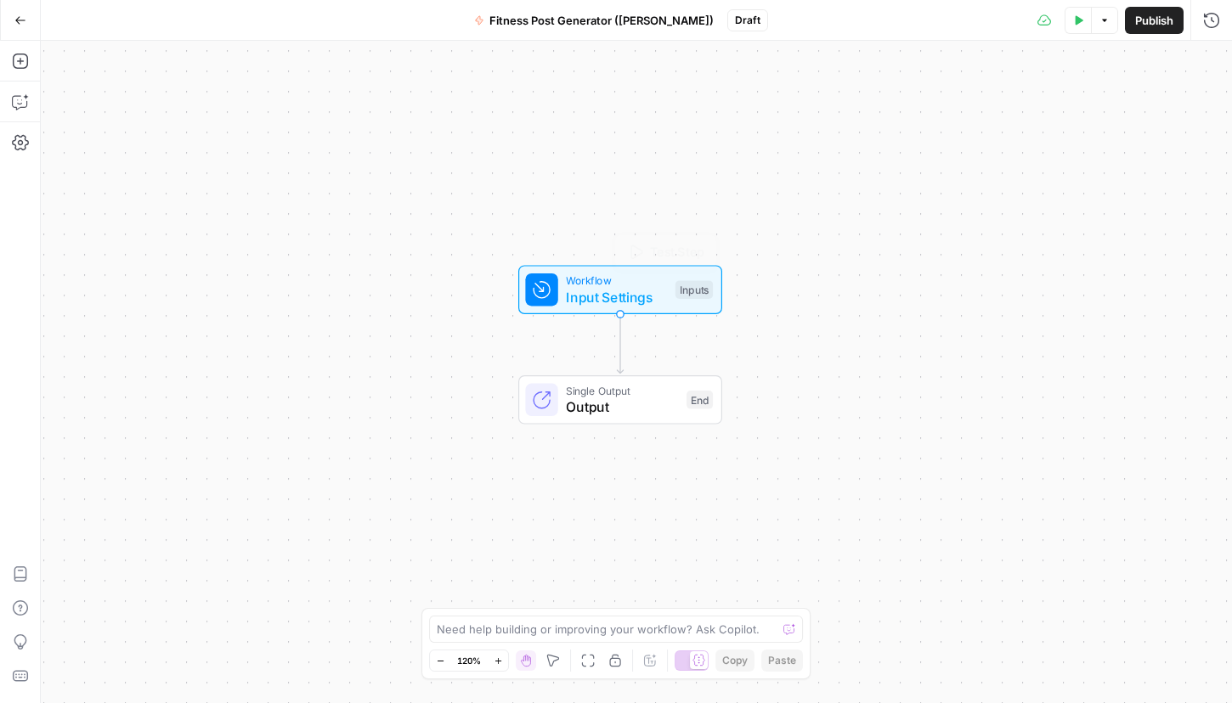
click at [614, 294] on span "Input Settings" at bounding box center [616, 297] width 101 height 20
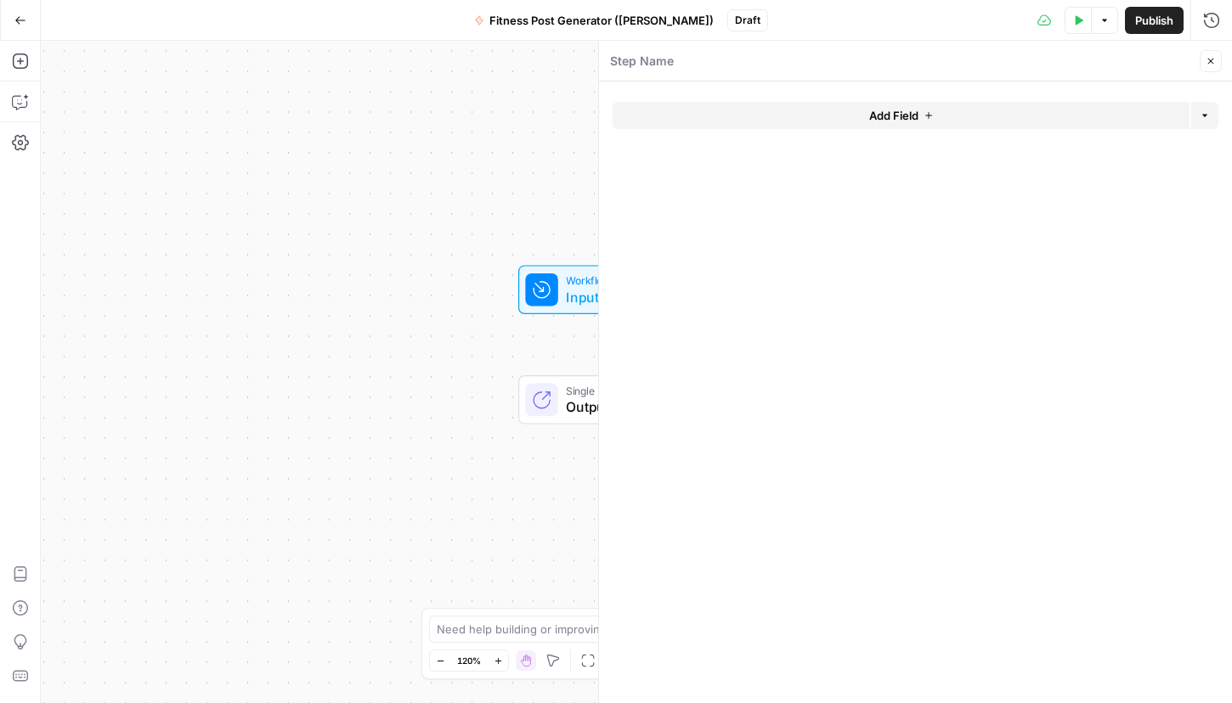
click at [844, 97] on form "Add Field Options" at bounding box center [915, 393] width 633 height 622
click at [847, 112] on button "Add Field" at bounding box center [900, 115] width 577 height 27
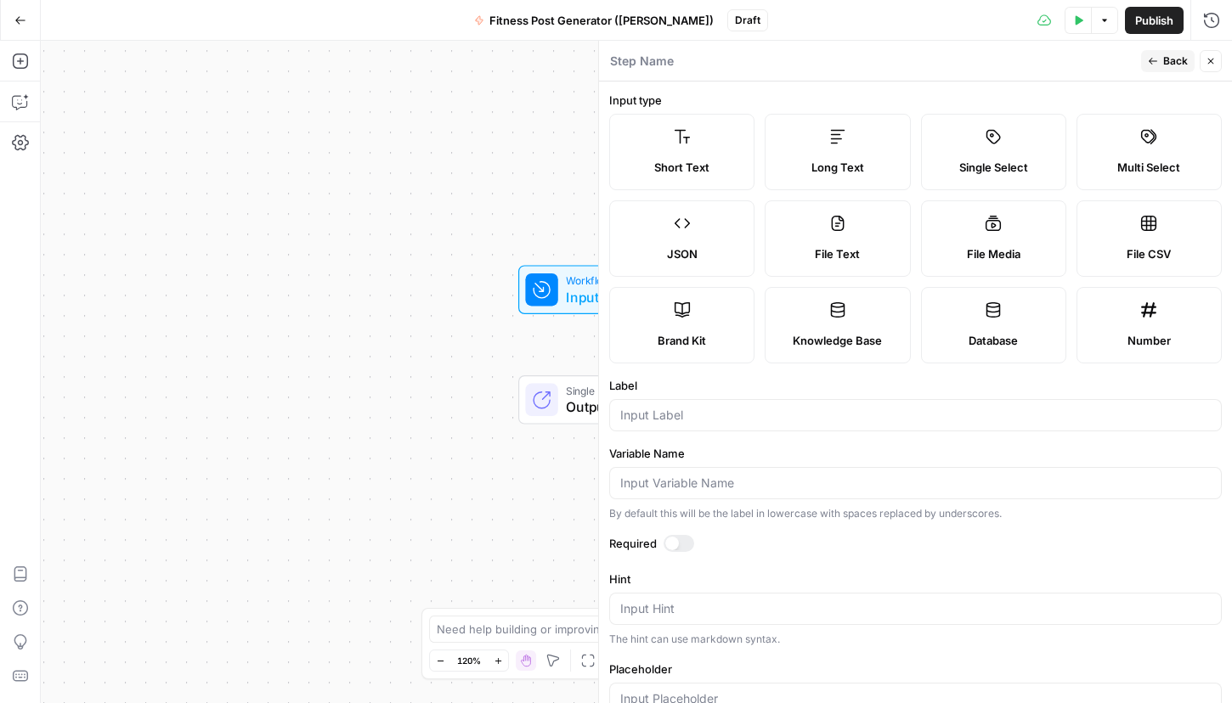
click at [713, 312] on label "Brand Kit" at bounding box center [681, 325] width 145 height 76
type input "Brand Kit"
type input "brand_kit"
click at [688, 335] on span "Brand Kit" at bounding box center [681, 340] width 48 height 17
click at [456, 522] on div "Workflow Input Settings Inputs Single Output Output End Switch to multiple outp…" at bounding box center [636, 372] width 1191 height 662
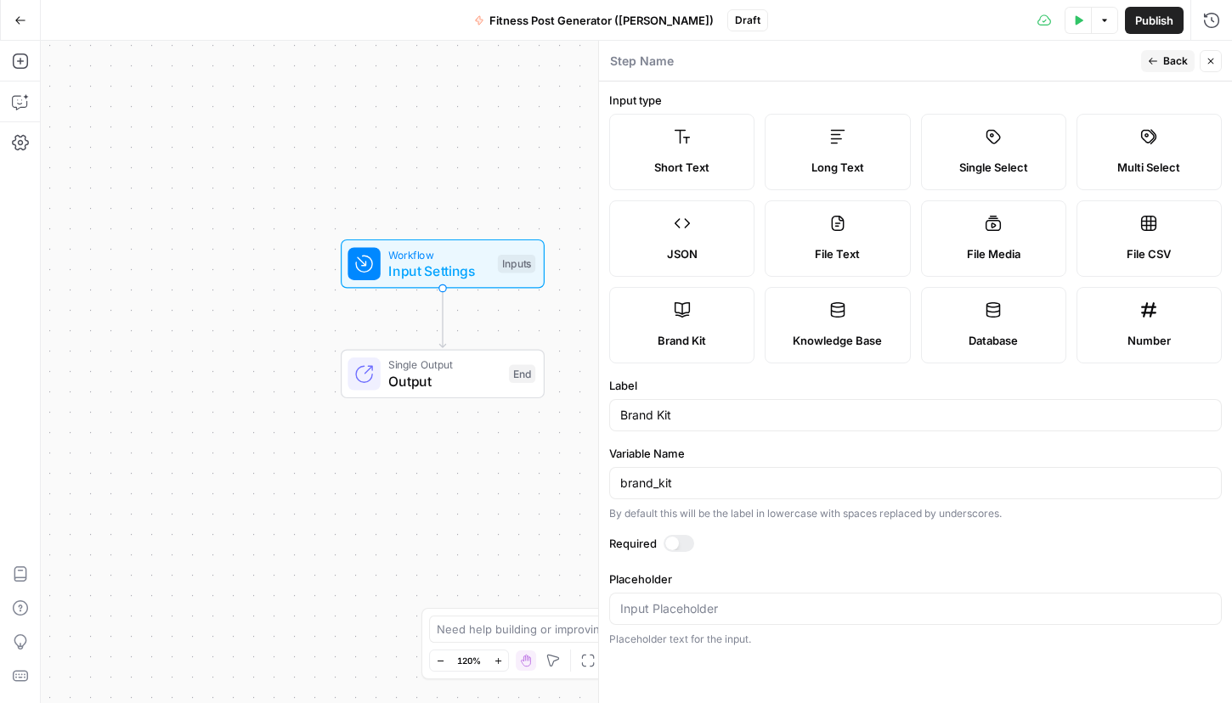
click at [1210, 63] on icon "button" at bounding box center [1210, 61] width 10 height 10
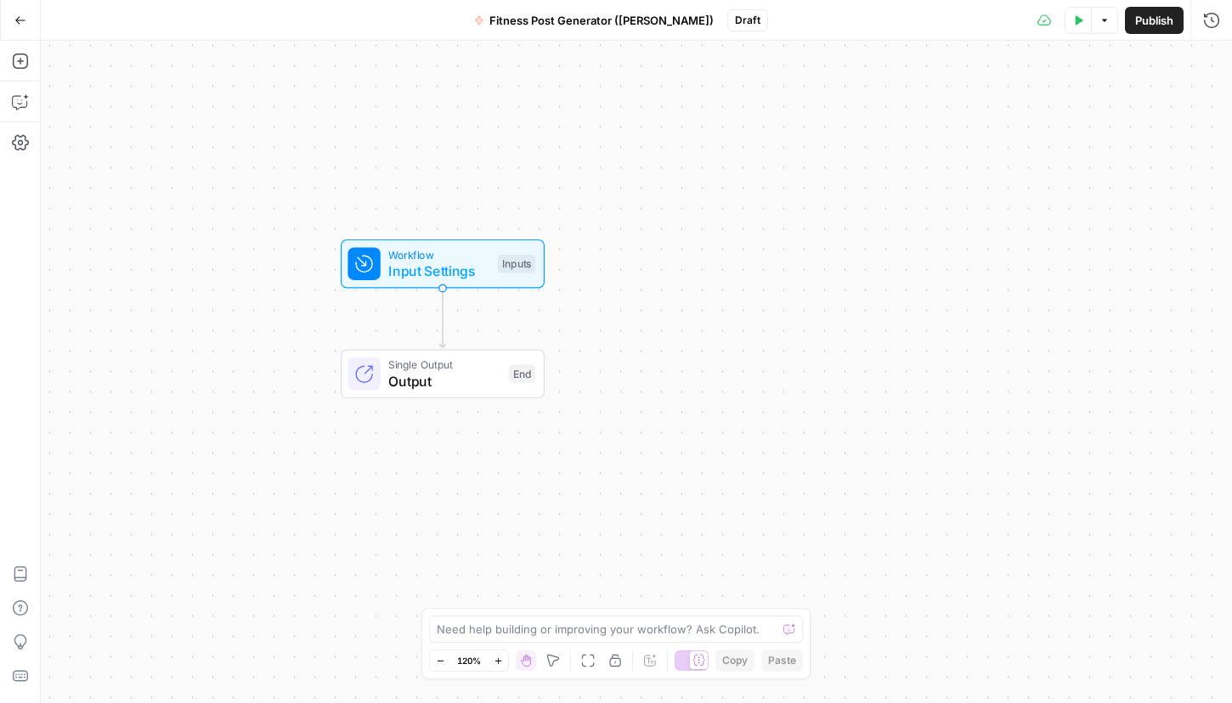
click at [445, 317] on icon "Edge from start to end" at bounding box center [442, 318] width 6 height 59
click at [439, 338] on icon "Edge from start to end" at bounding box center [442, 318] width 6 height 59
click at [26, 65] on icon "button" at bounding box center [19, 61] width 15 height 15
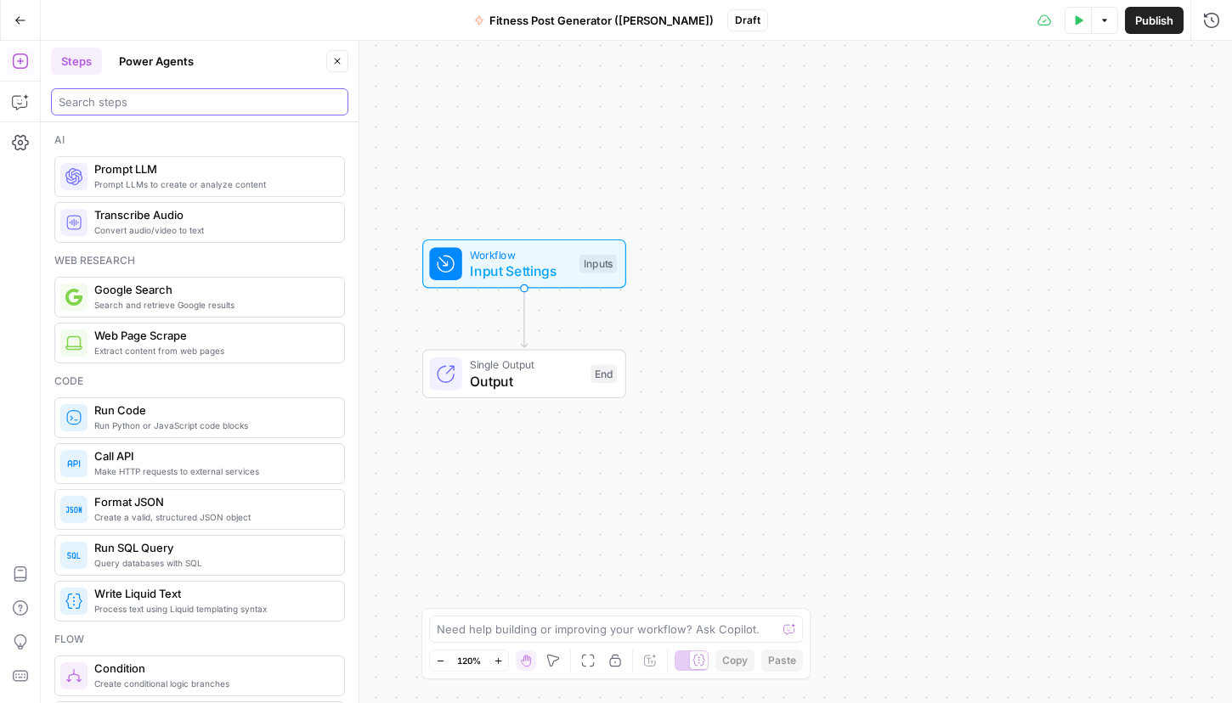
click at [142, 105] on input "search" at bounding box center [200, 101] width 282 height 17
click at [165, 169] on span "Prompt LLM" at bounding box center [212, 169] width 236 height 17
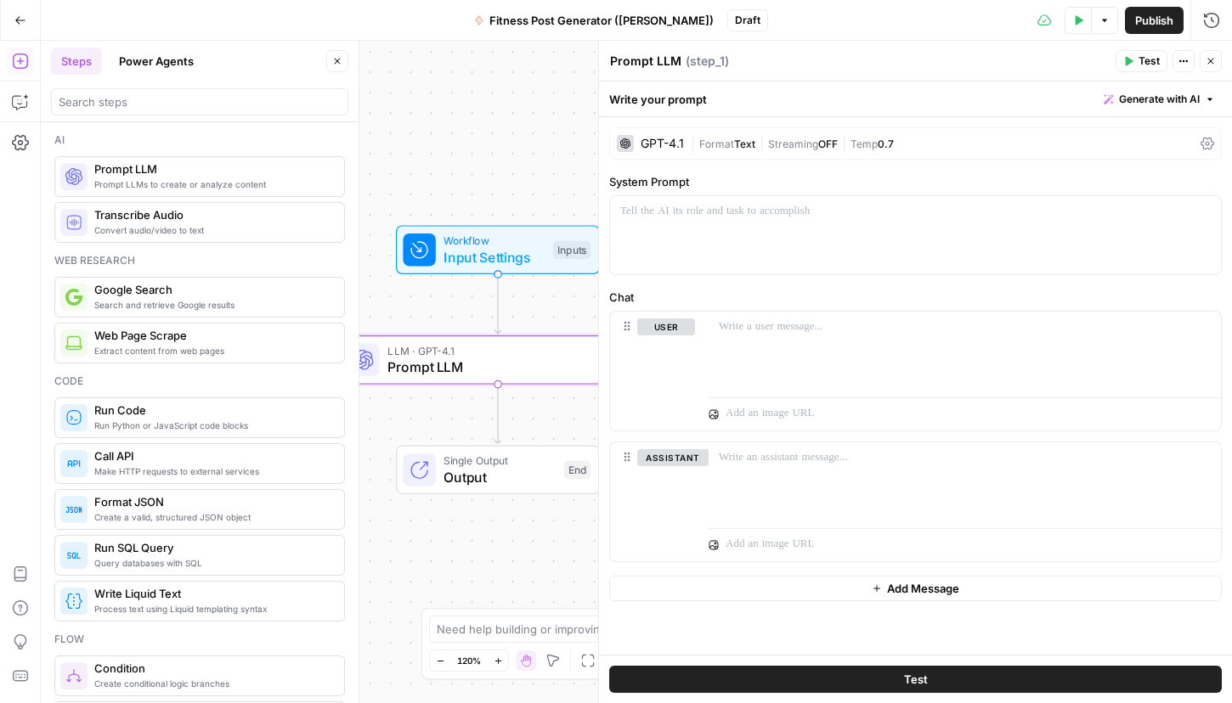
click at [333, 56] on icon "button" at bounding box center [337, 61] width 10 height 10
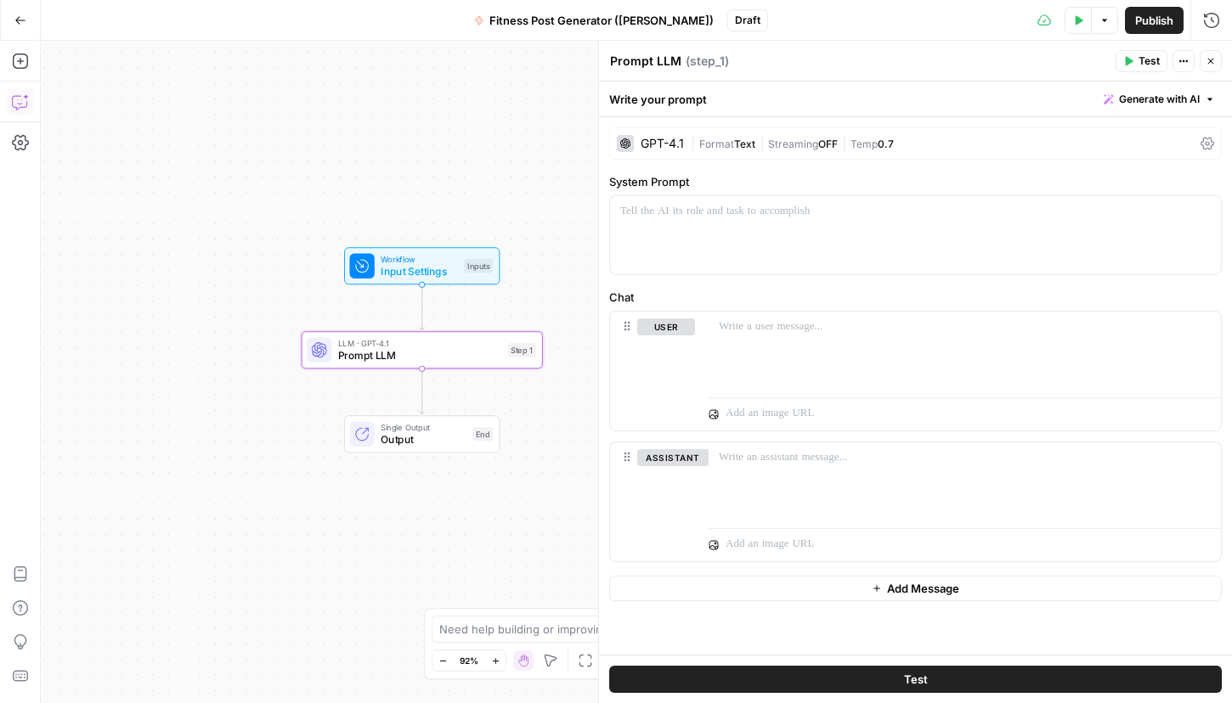
click at [16, 99] on icon "button" at bounding box center [20, 101] width 17 height 17
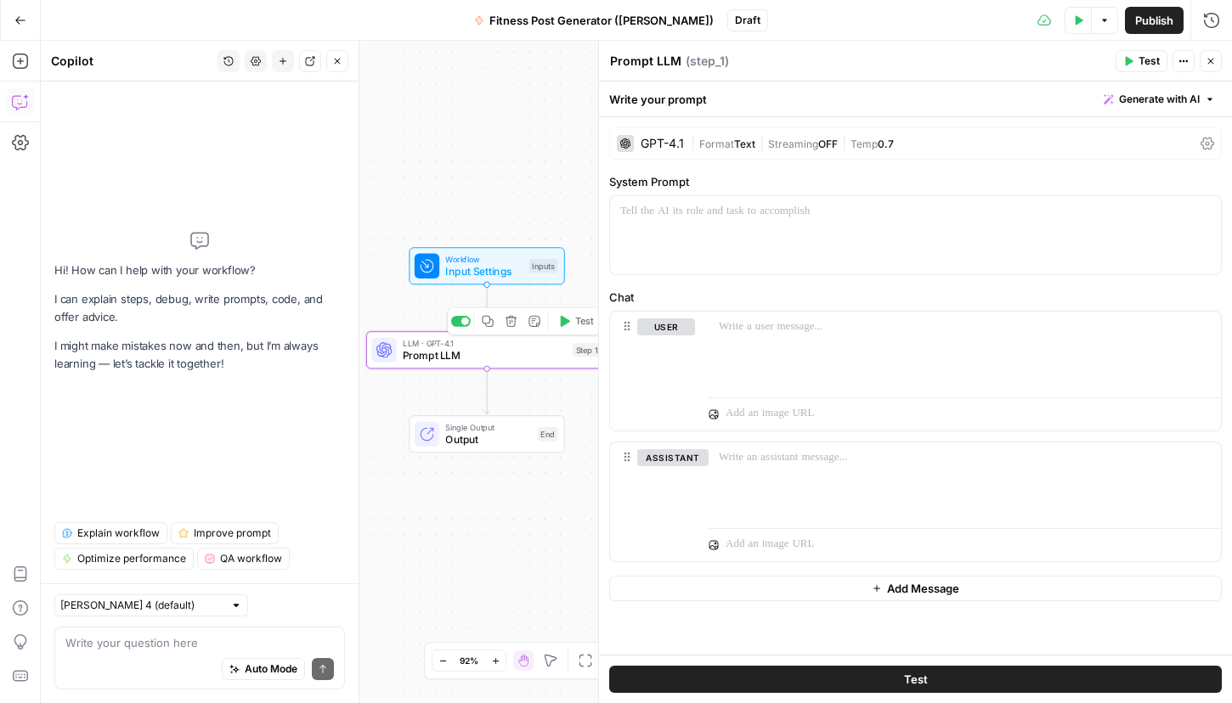
click at [454, 358] on span "Prompt LLM" at bounding box center [484, 355] width 163 height 15
click at [828, 237] on div at bounding box center [915, 235] width 611 height 78
click at [341, 57] on icon "button" at bounding box center [337, 61] width 10 height 10
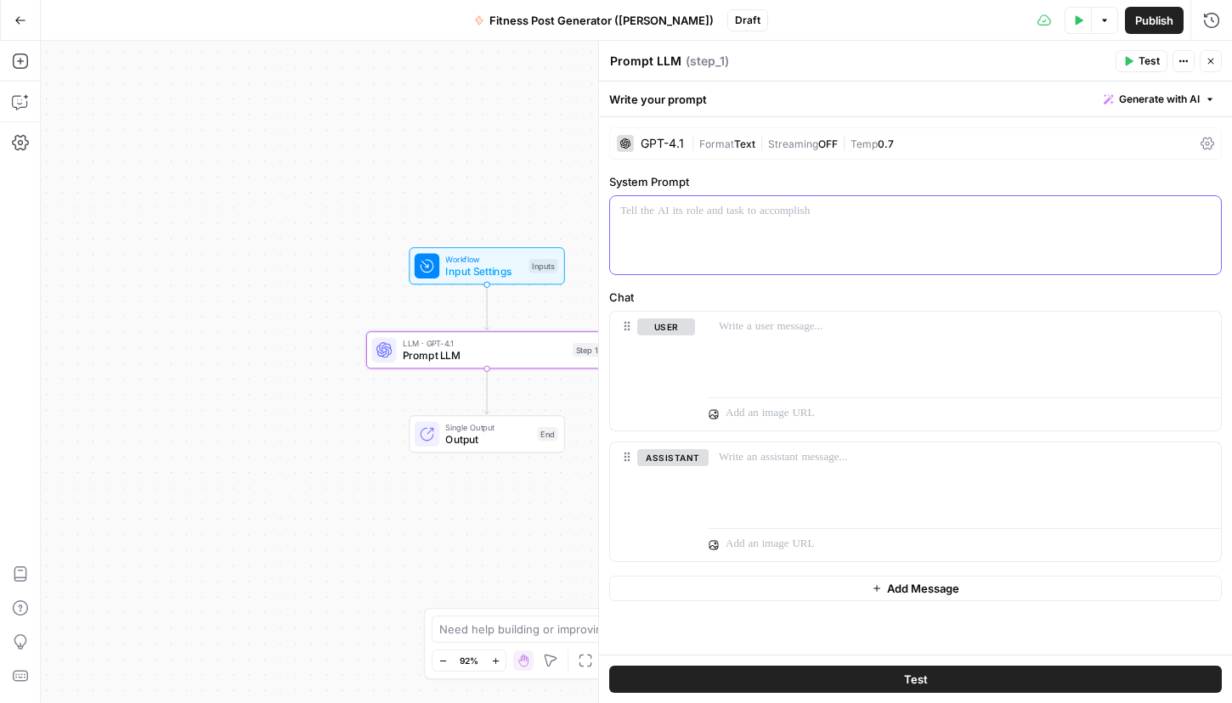
click at [728, 223] on div at bounding box center [915, 235] width 611 height 78
click at [1175, 102] on span "Generate with AI" at bounding box center [1159, 99] width 81 height 15
click at [1177, 151] on div "Use AI to build your prompt" at bounding box center [1139, 152] width 131 height 15
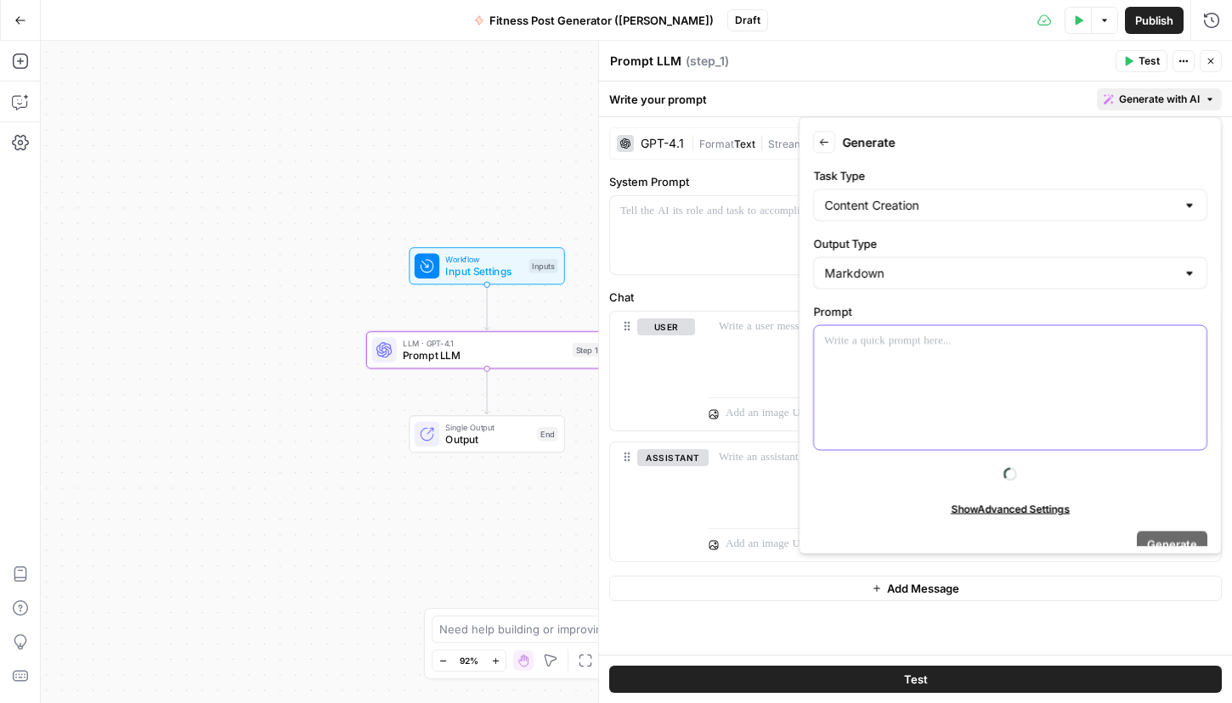
click at [934, 388] on div at bounding box center [1010, 388] width 392 height 124
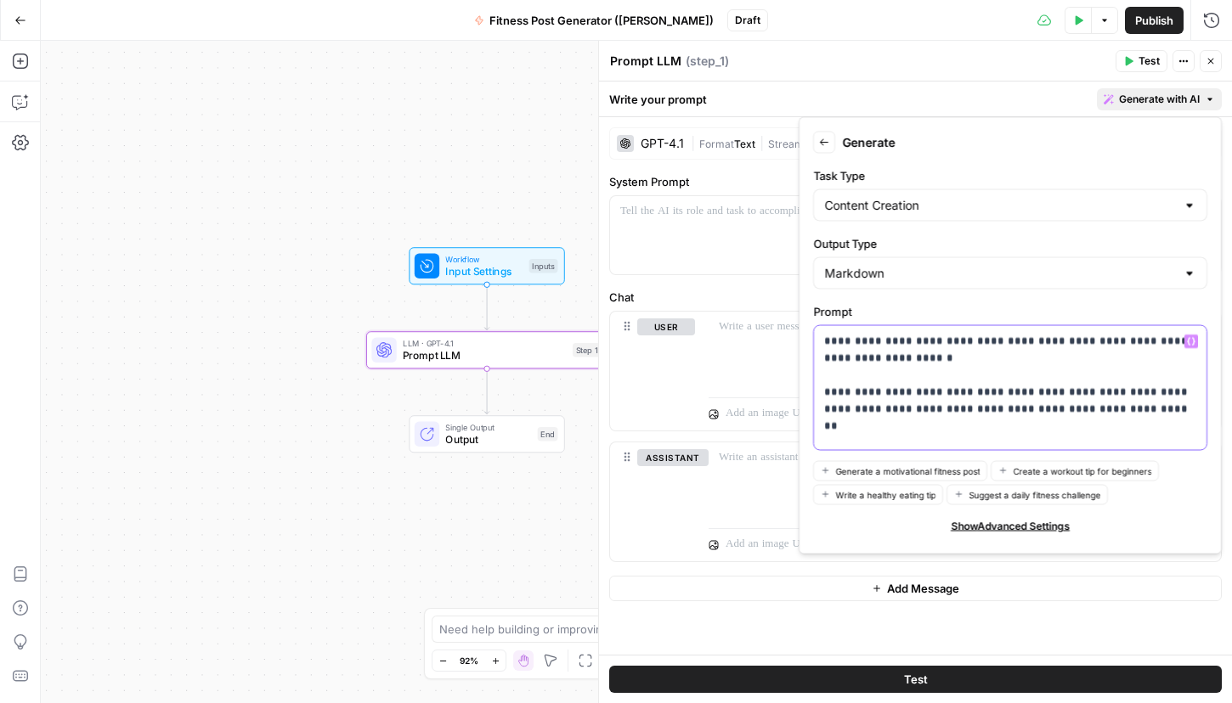
scroll to position [21, 0]
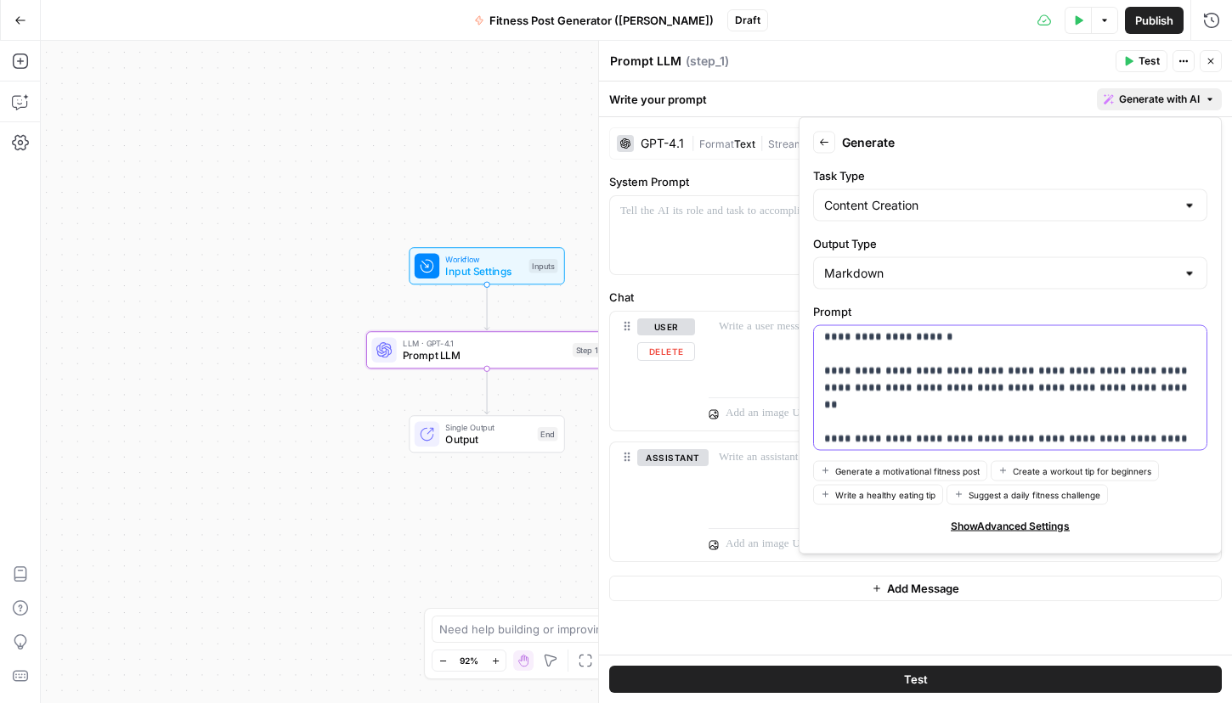
click at [1035, 398] on p "**********" at bounding box center [1010, 380] width 372 height 136
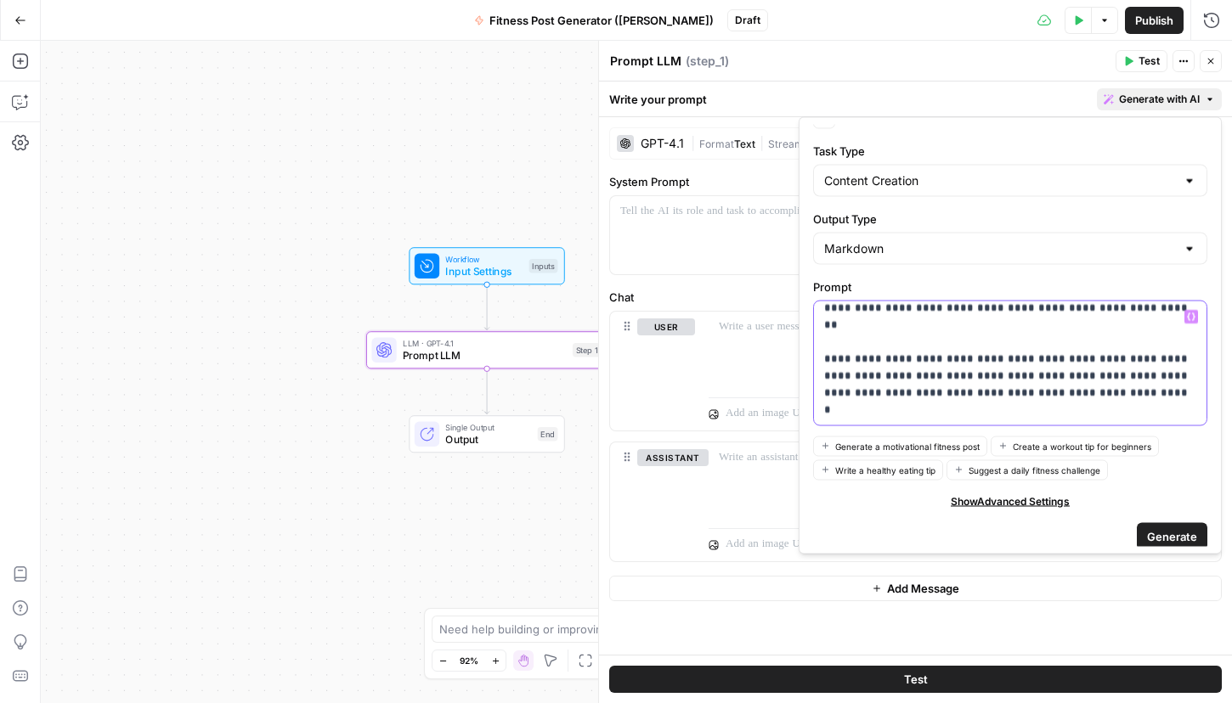
scroll to position [35, 0]
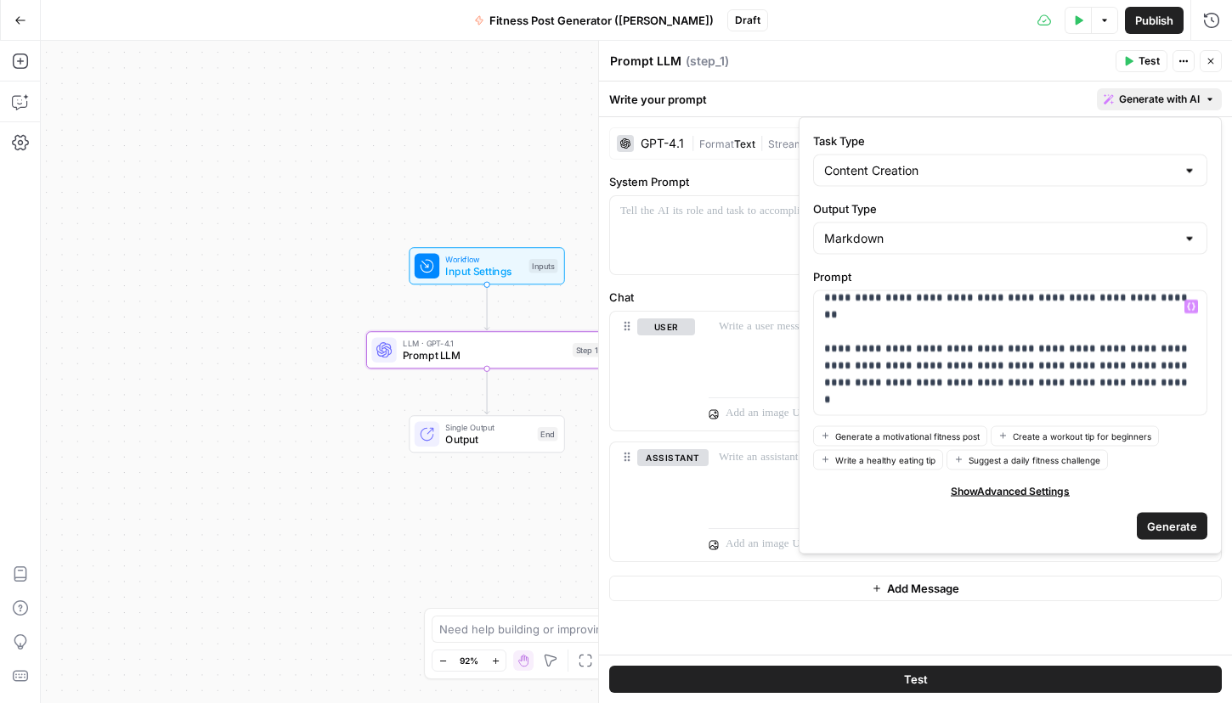
drag, startPoint x: 1167, startPoint y: 532, endPoint x: 676, endPoint y: 396, distance: 509.4
click at [1167, 533] on span "Generate" at bounding box center [1172, 525] width 50 height 17
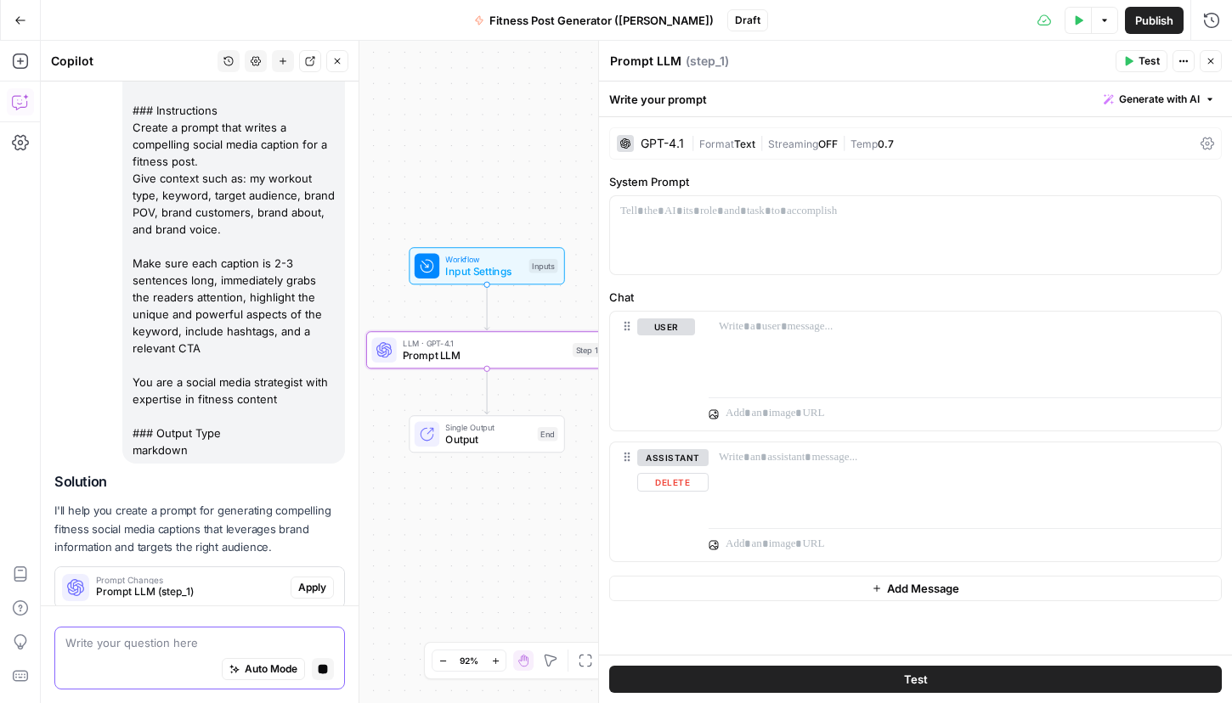
scroll to position [272, 0]
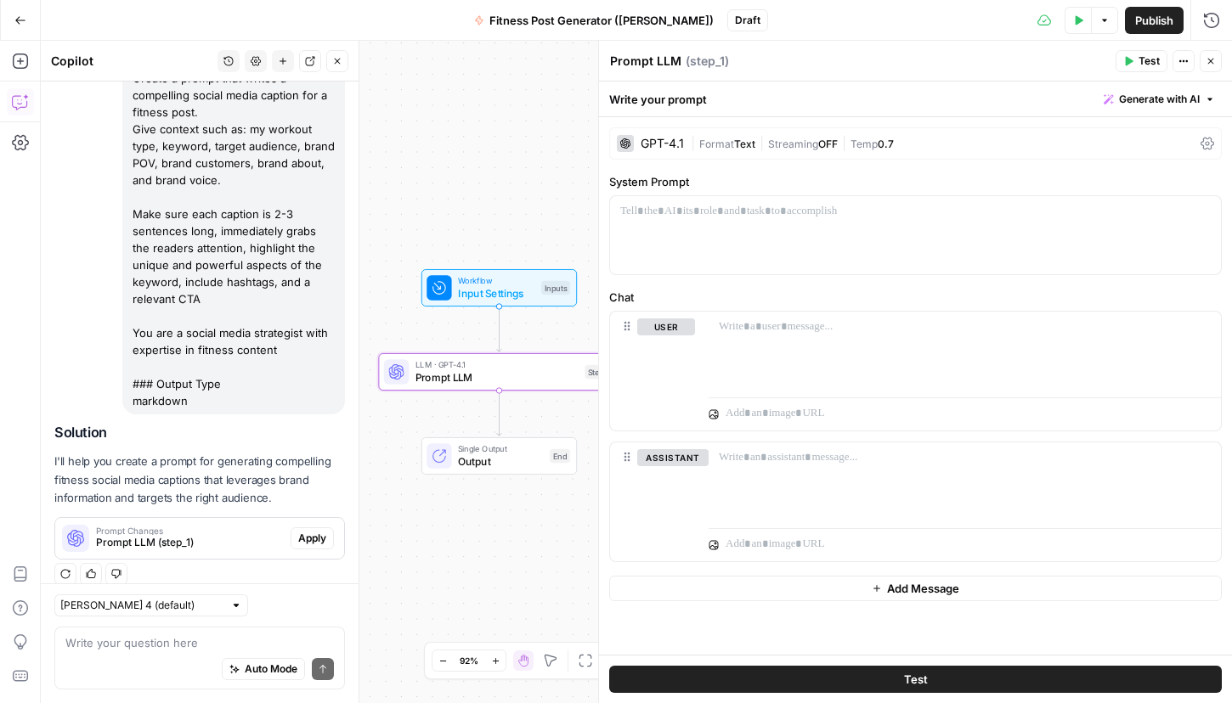
click at [315, 531] on span "Apply" at bounding box center [312, 538] width 28 height 15
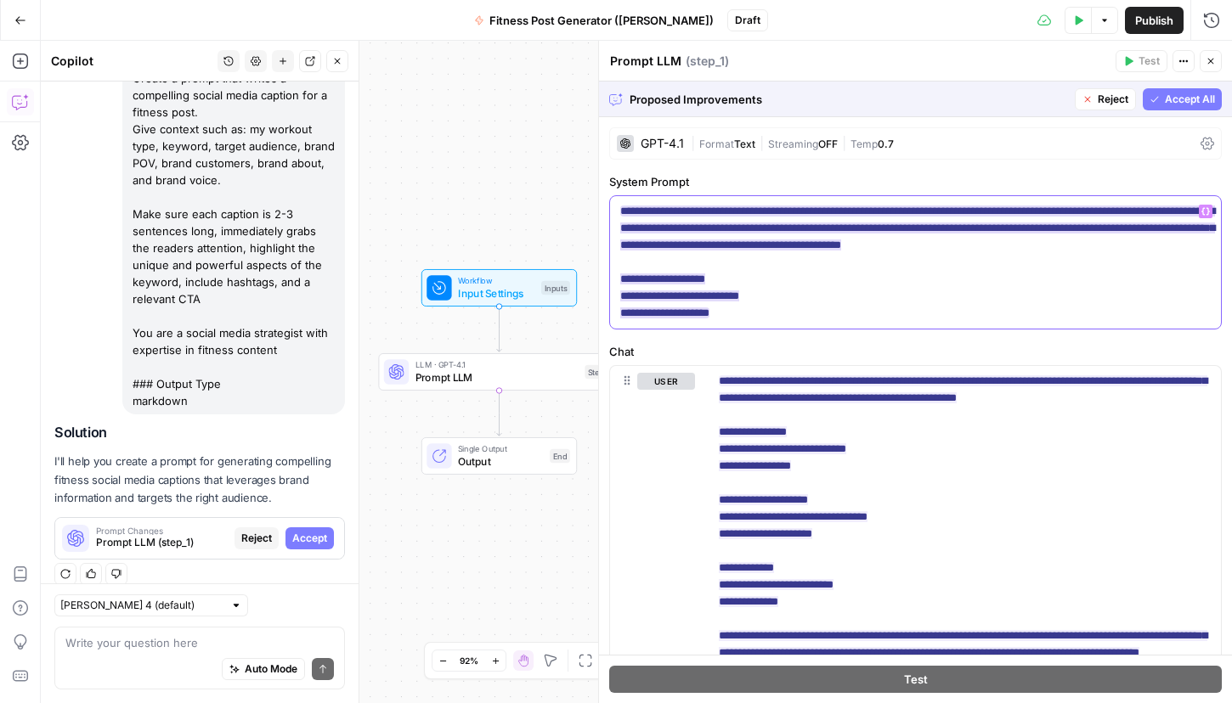
click at [820, 211] on ins "**********" at bounding box center [917, 262] width 595 height 113
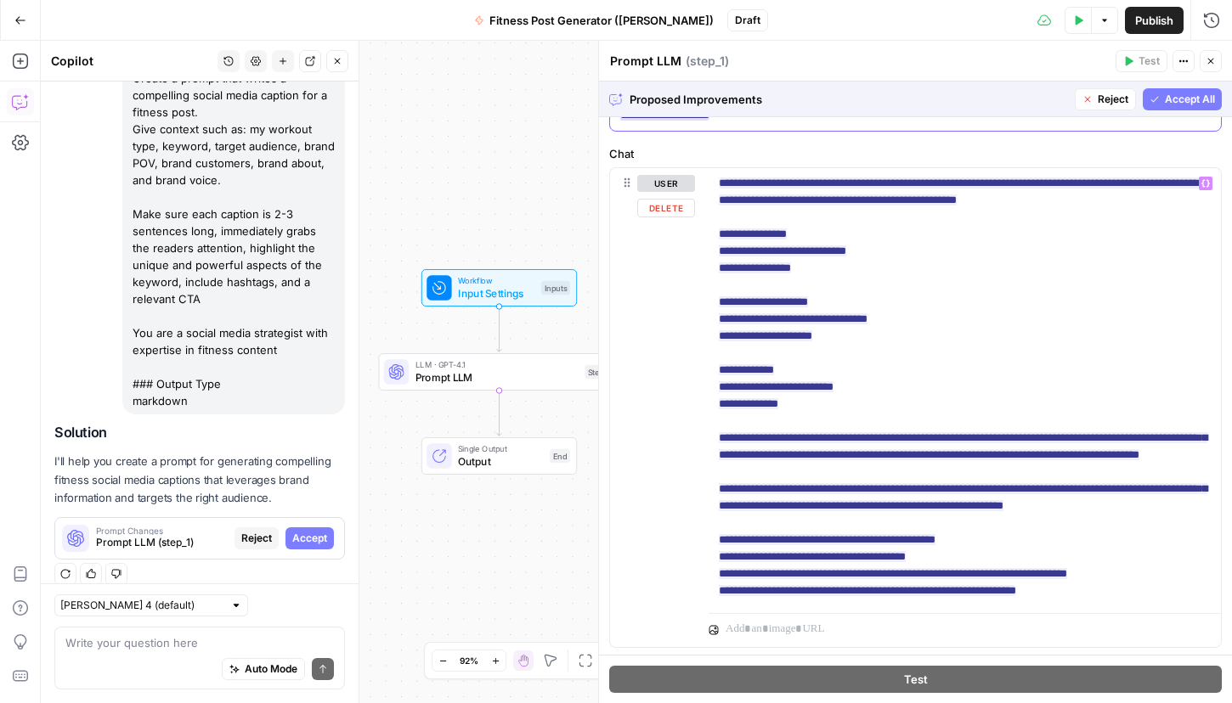
scroll to position [218, 0]
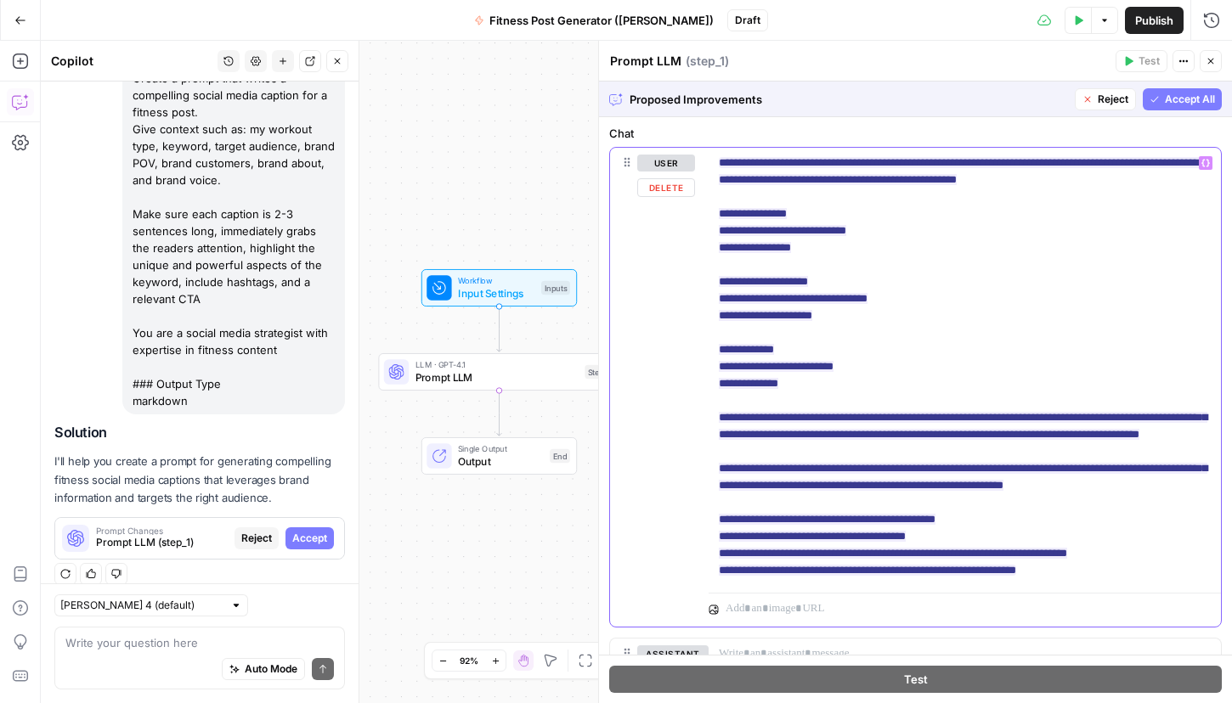
click at [829, 330] on p "**********" at bounding box center [965, 367] width 492 height 425
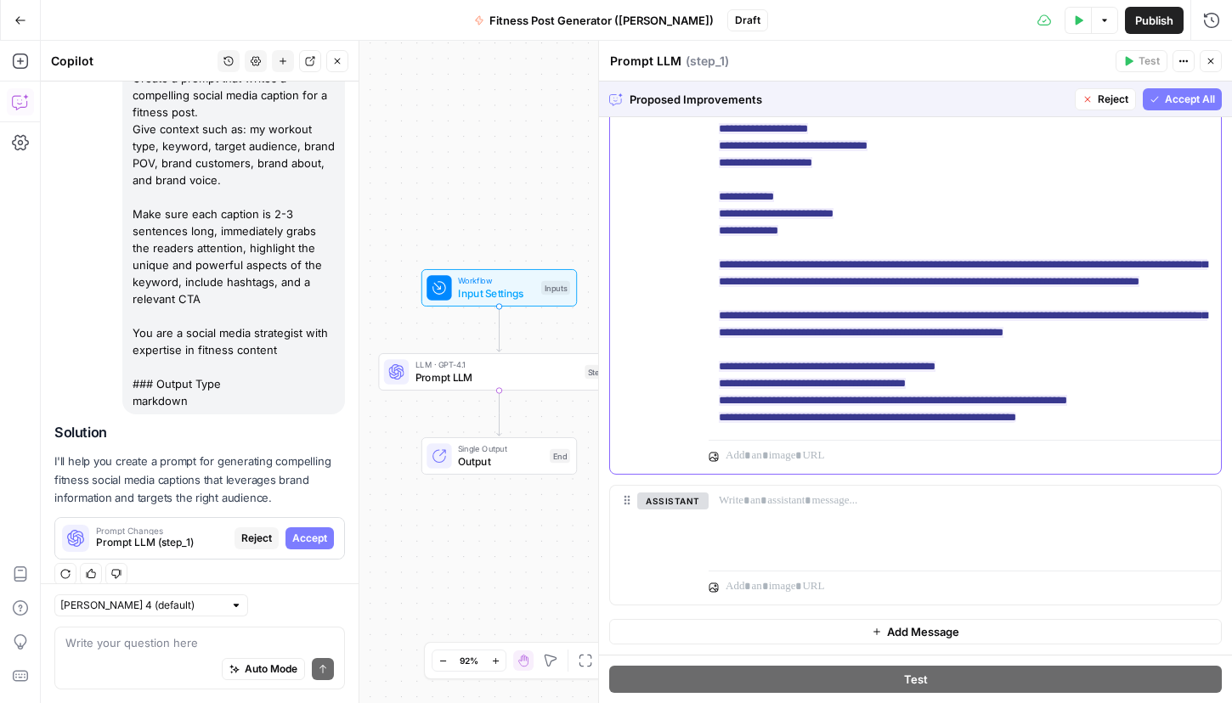
scroll to position [0, 0]
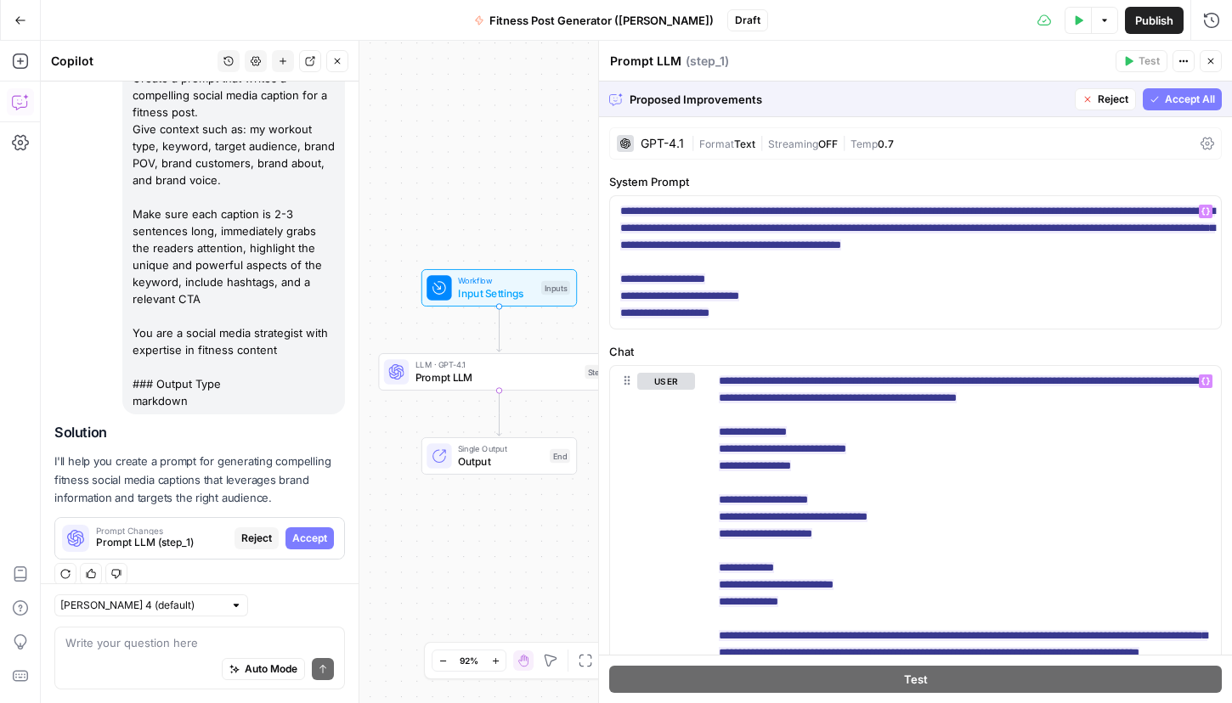
click at [1187, 104] on span "Accept All" at bounding box center [1189, 99] width 50 height 15
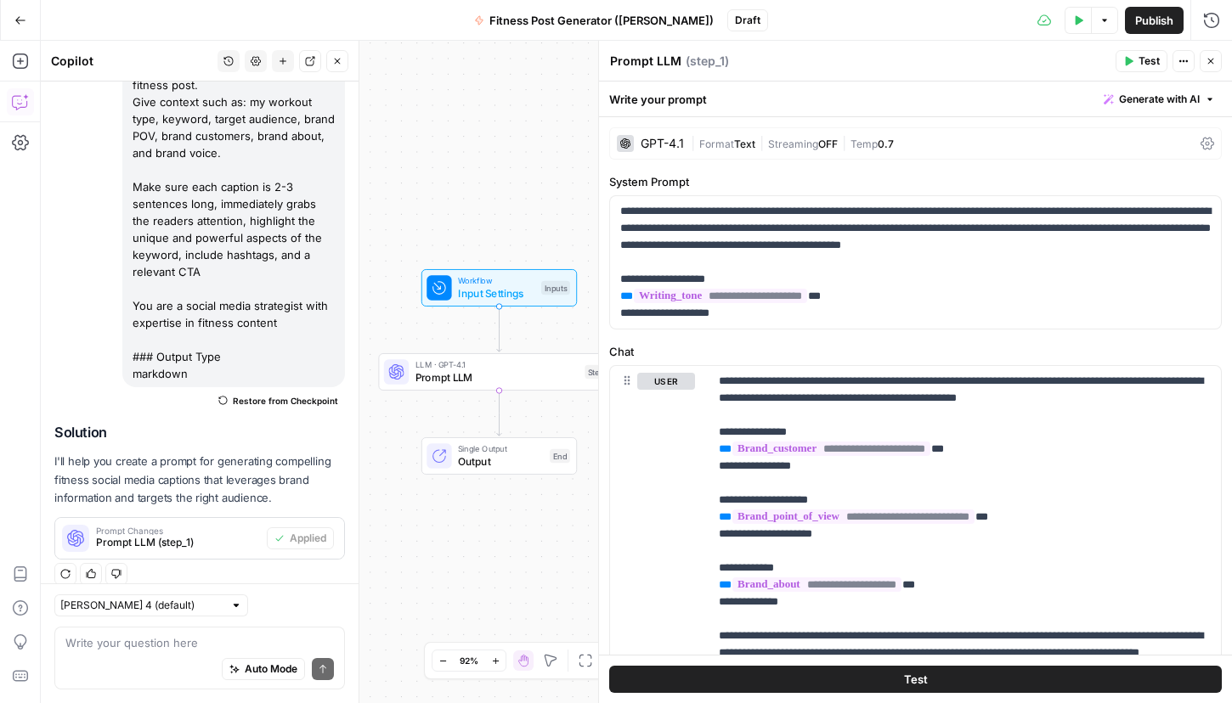
click at [1144, 23] on span "Publish" at bounding box center [1154, 20] width 38 height 17
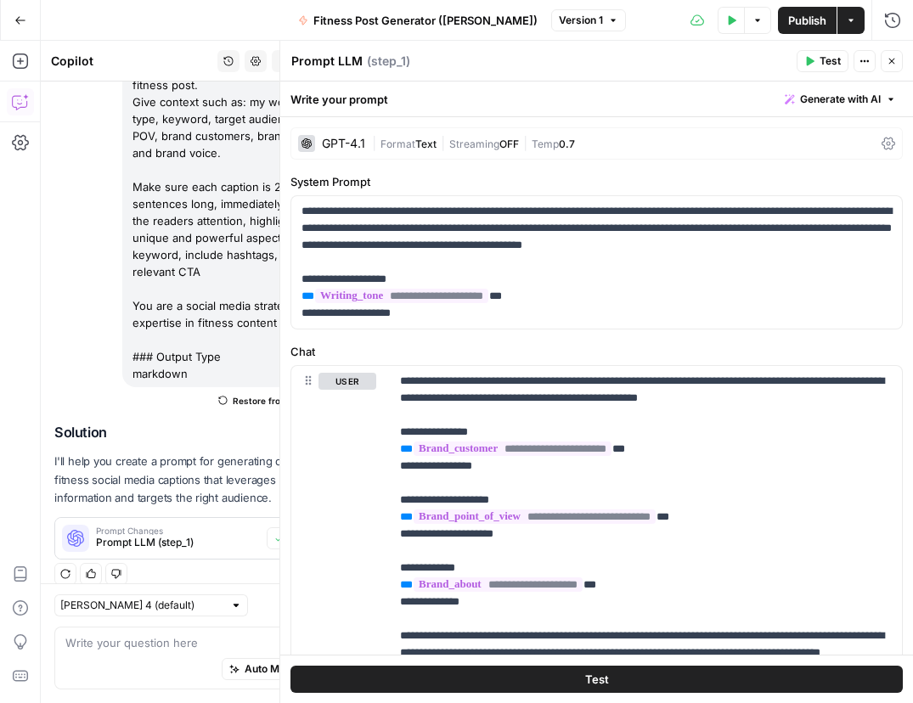
click at [853, 9] on button "Actions" at bounding box center [850, 20] width 27 height 27
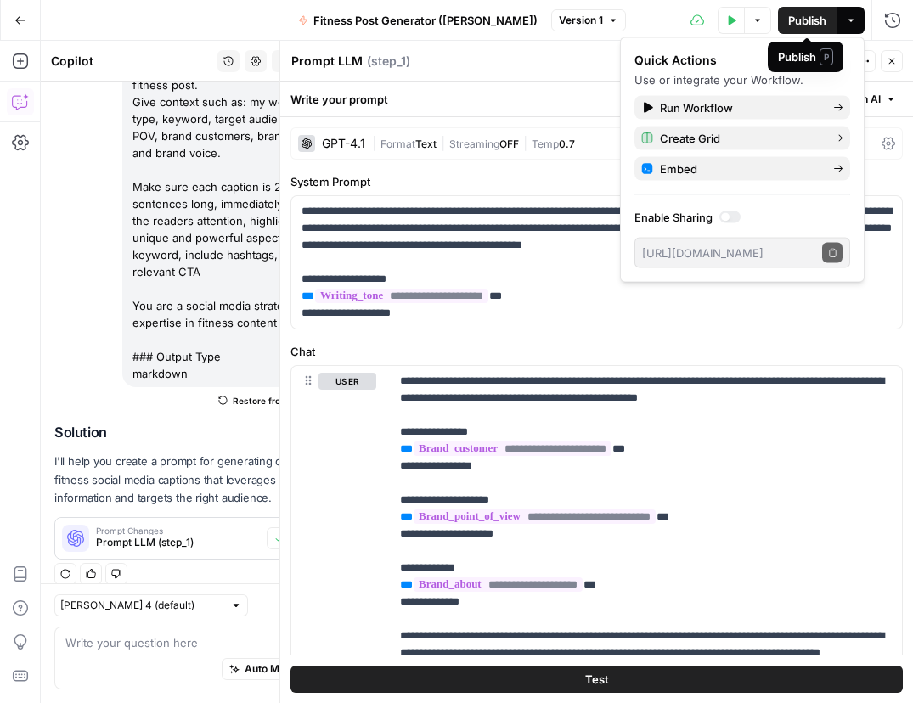
click at [817, 27] on span "Publish" at bounding box center [807, 20] width 38 height 17
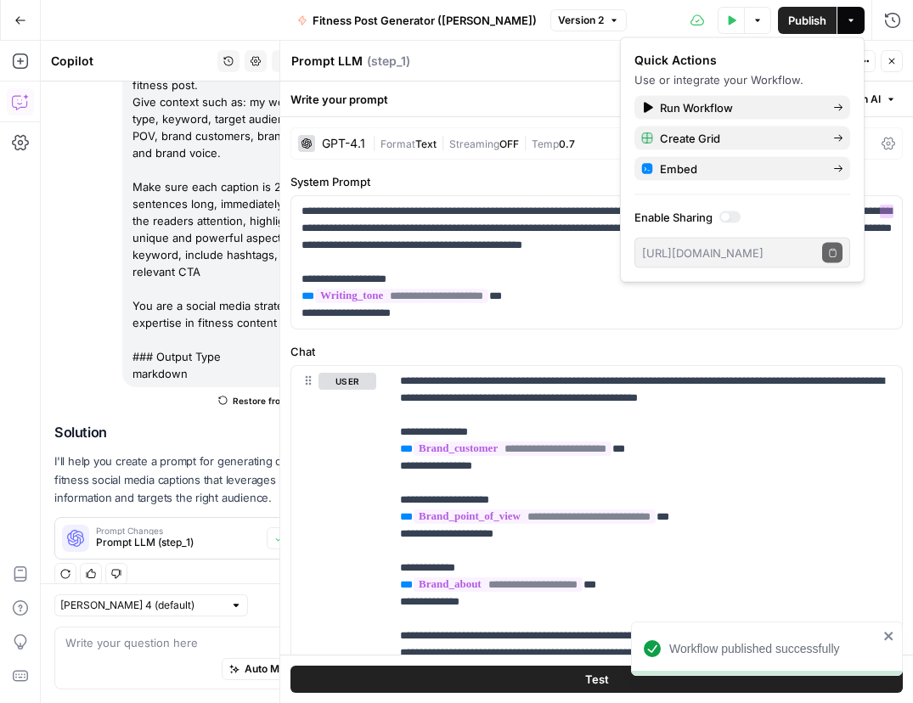
click at [904, 152] on div "**********" at bounding box center [596, 523] width 633 height 812
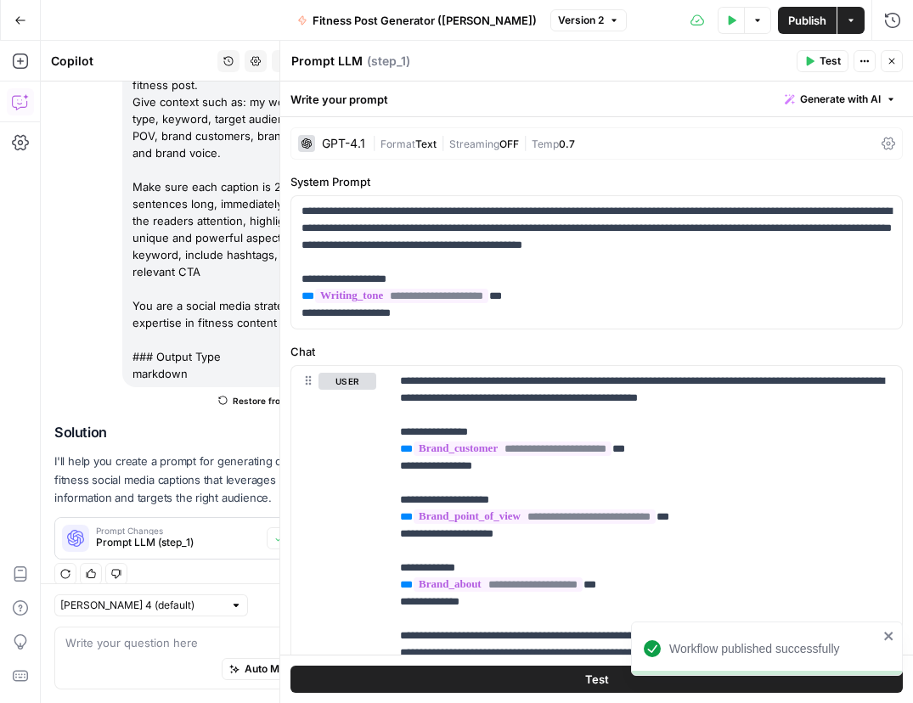
click at [892, 62] on icon "button" at bounding box center [892, 62] width 6 height 6
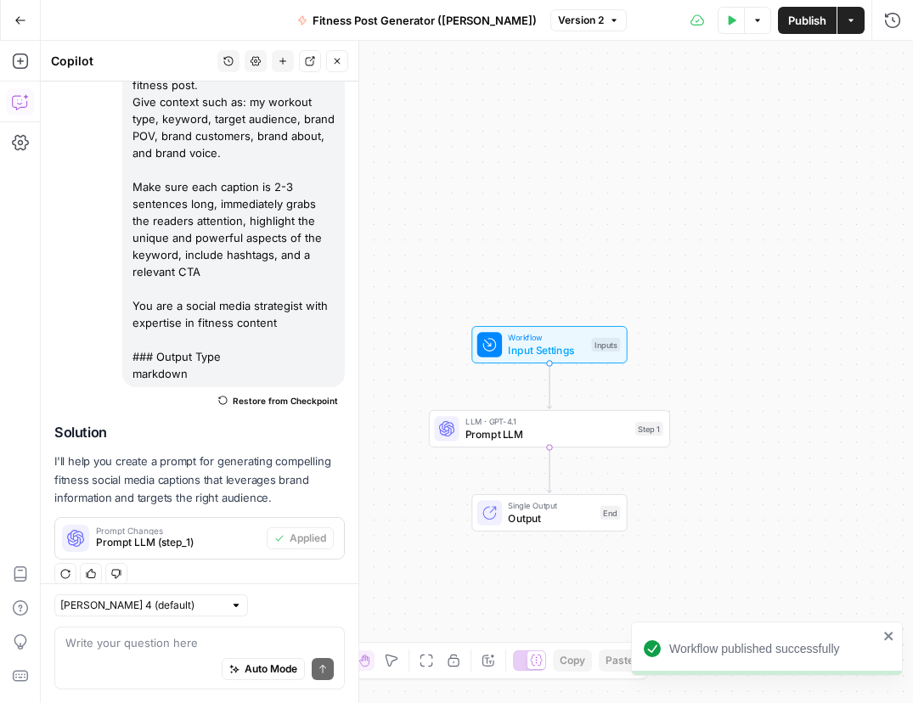
click at [339, 66] on button "Close" at bounding box center [337, 61] width 22 height 22
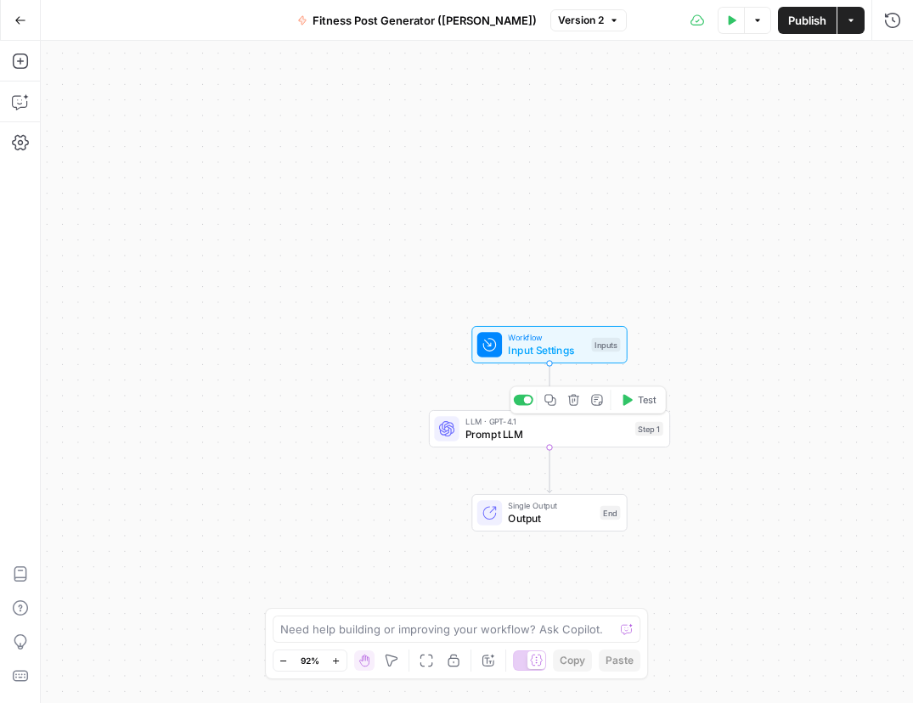
click at [643, 410] on div "Copy step Delete step Add Note Test" at bounding box center [588, 400] width 156 height 28
click at [632, 401] on button "Test" at bounding box center [638, 400] width 48 height 20
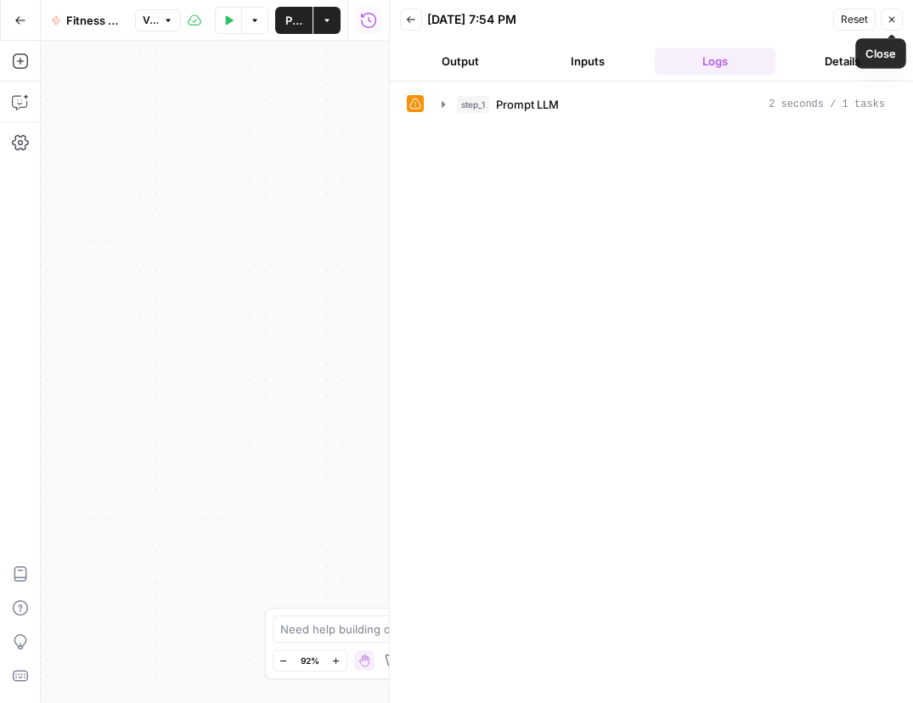
click at [888, 19] on icon "button" at bounding box center [892, 19] width 10 height 10
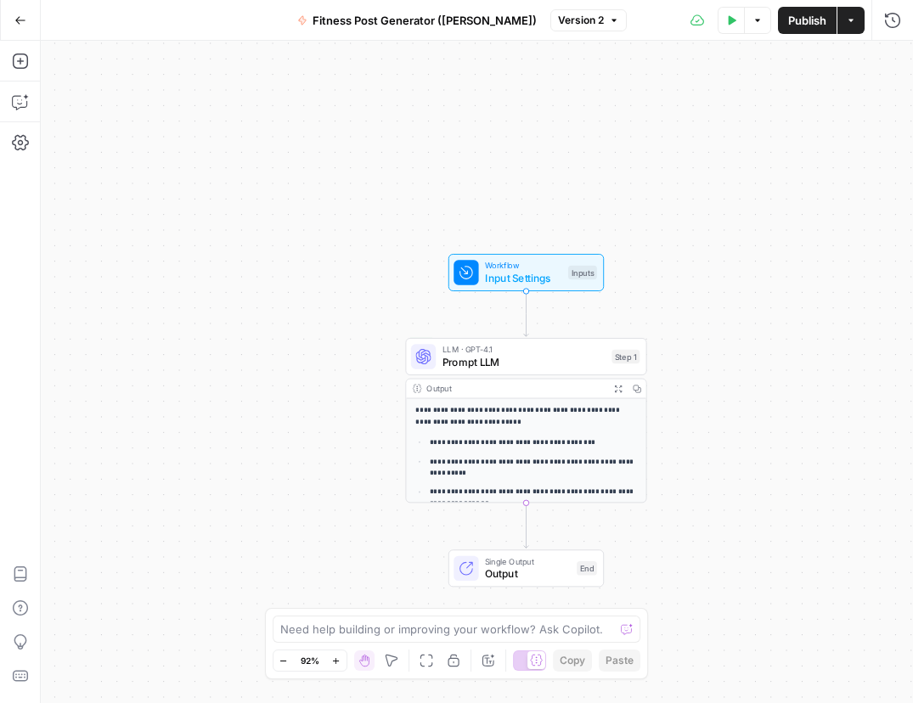
click at [865, 380] on div "**********" at bounding box center [477, 372] width 872 height 662
click at [727, 321] on div "**********" at bounding box center [477, 372] width 872 height 662
click at [757, 18] on icon "button" at bounding box center [758, 20] width 10 height 10
click at [850, 25] on button "Actions" at bounding box center [850, 20] width 27 height 27
click at [524, 355] on span "Prompt LLM" at bounding box center [523, 361] width 163 height 15
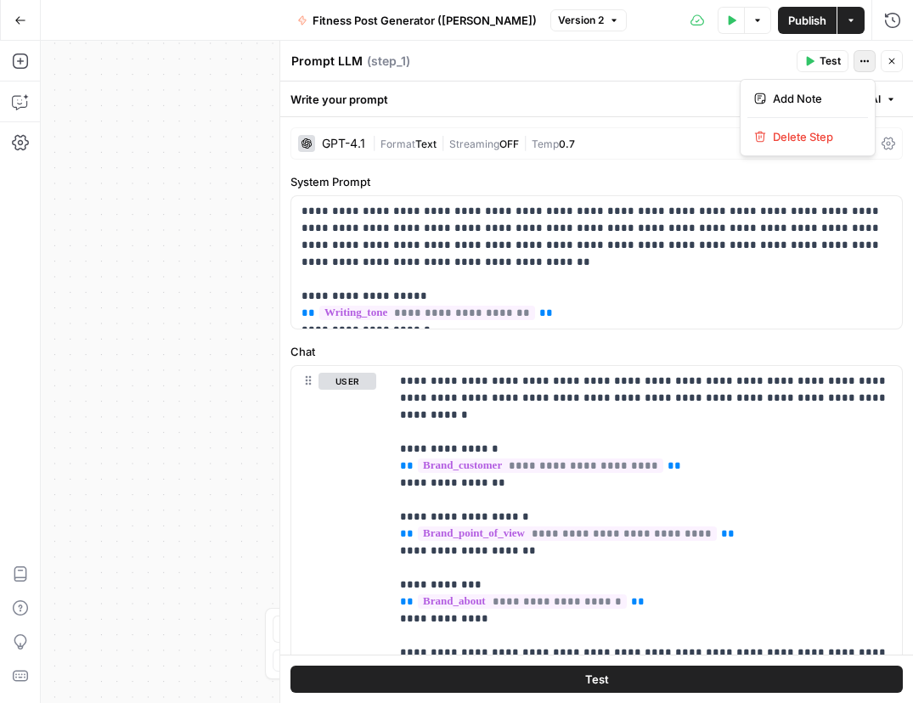
click at [865, 63] on icon "button" at bounding box center [865, 61] width 10 height 10
click at [837, 60] on span "Test" at bounding box center [830, 61] width 21 height 15
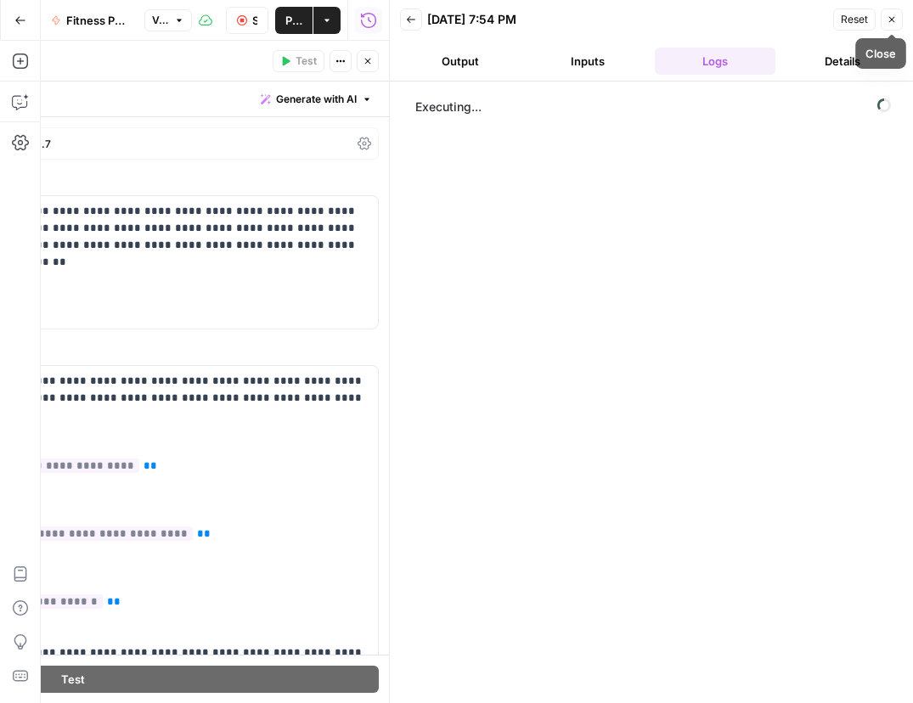
click at [899, 22] on button "Close" at bounding box center [892, 19] width 22 height 22
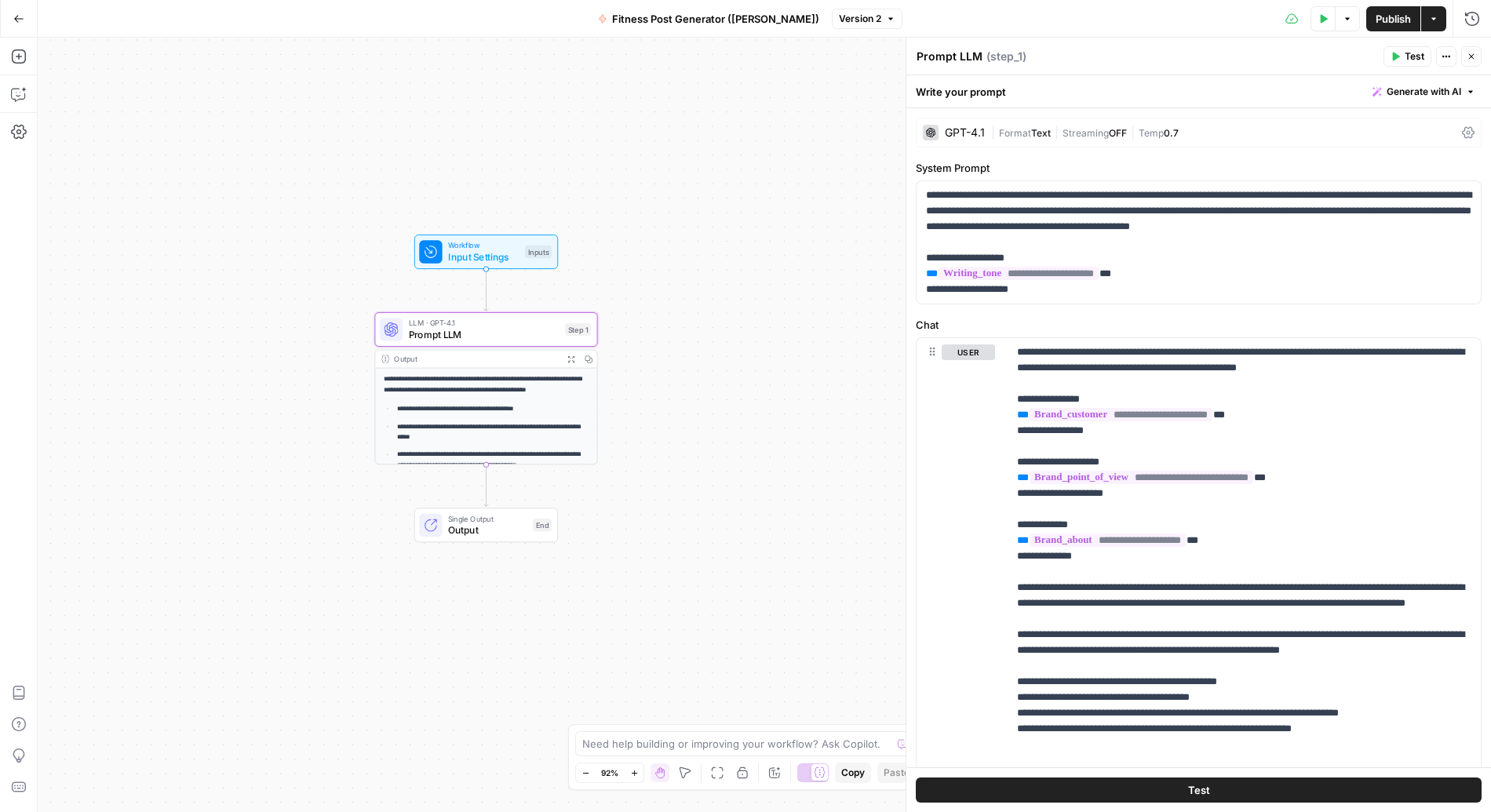
click at [490, 320] on span "LLM · GPT-4.1" at bounding box center [483, 322] width 151 height 12
click at [490, 259] on span "Input Settings" at bounding box center [483, 256] width 71 height 14
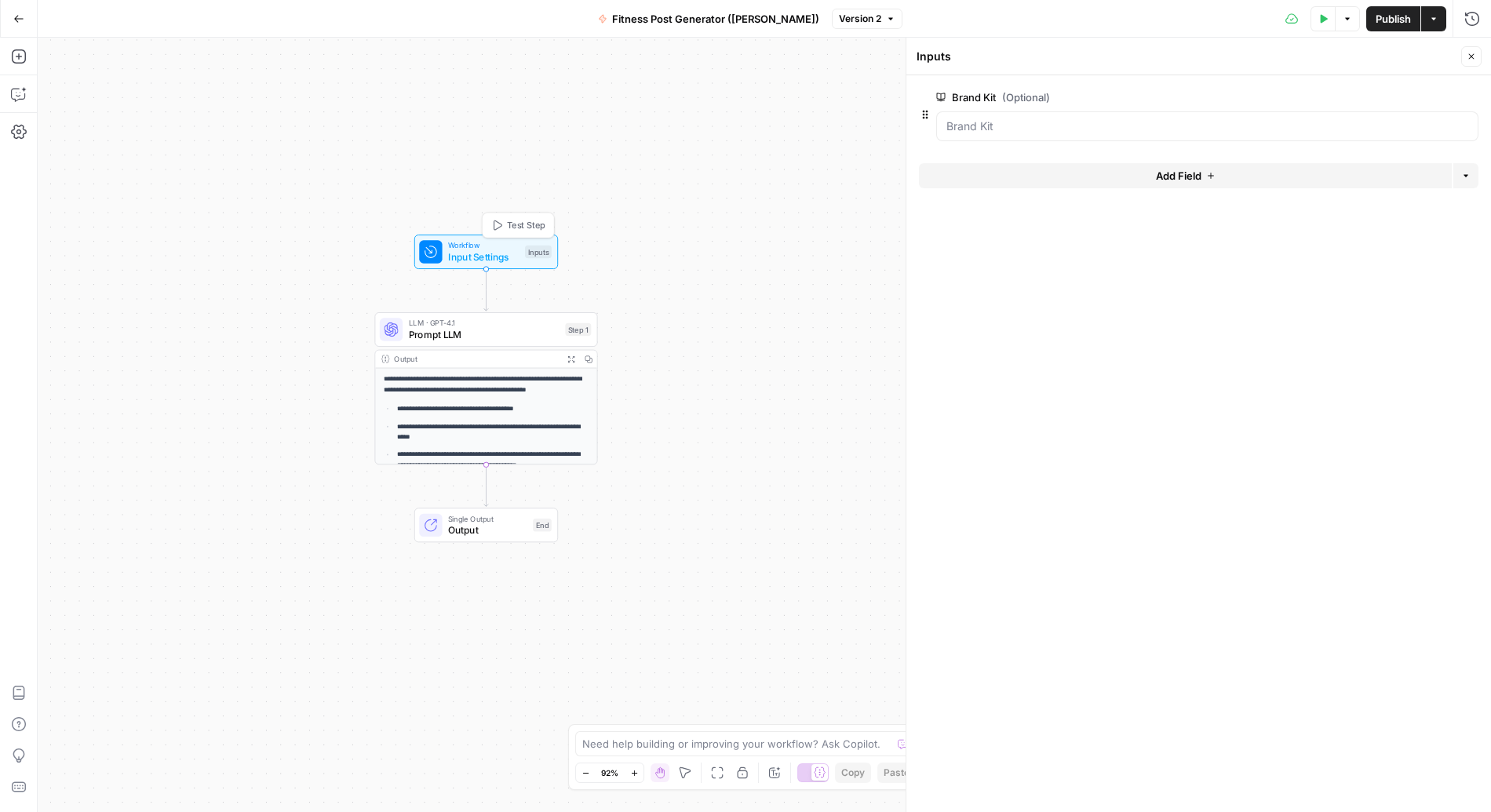
click at [539, 215] on div "Test Step" at bounding box center [517, 225] width 73 height 26
click at [520, 226] on span "Test Step" at bounding box center [527, 225] width 39 height 13
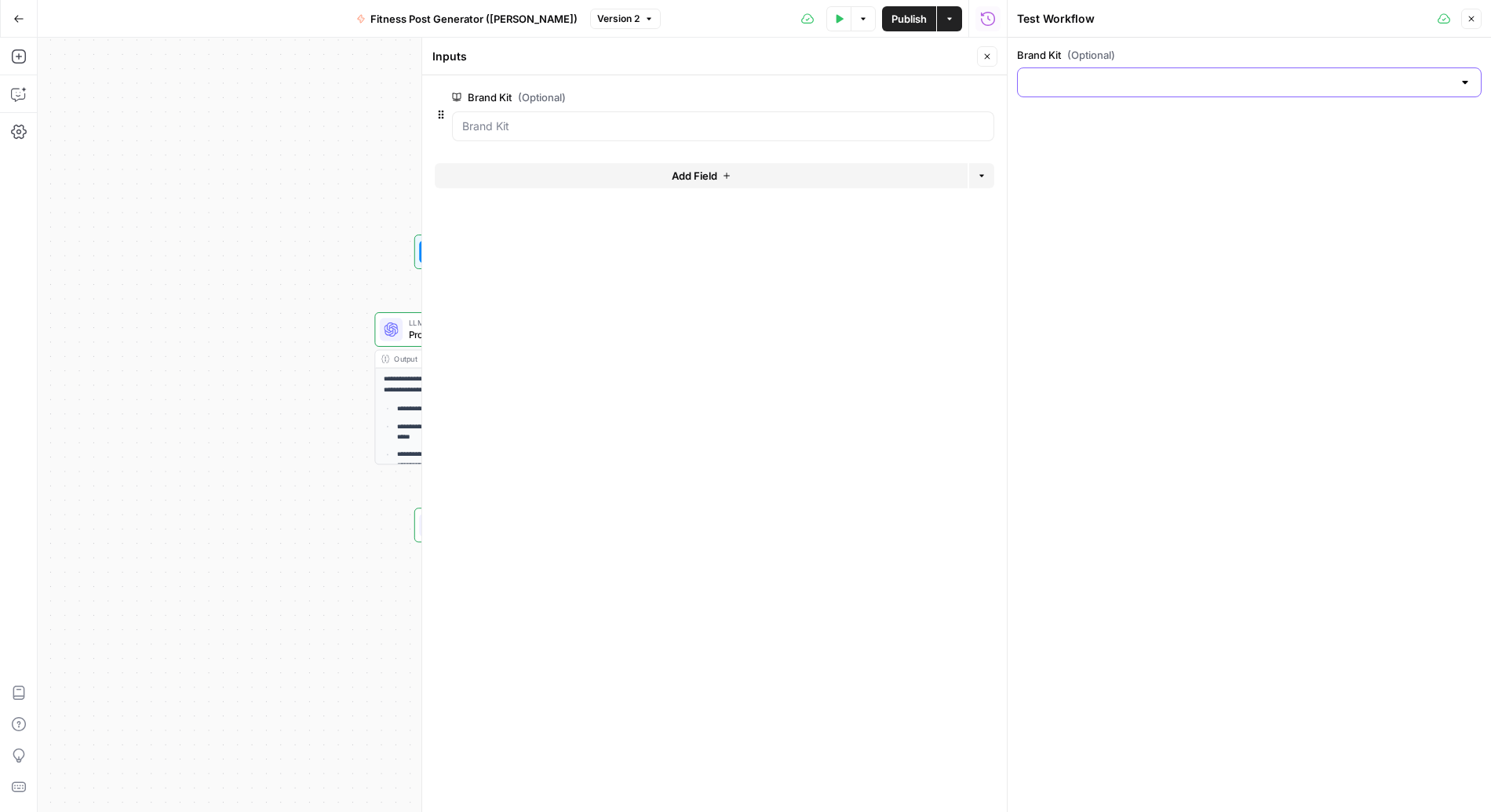
click at [1137, 86] on input "Brand Kit (Optional)" at bounding box center [1240, 82] width 425 height 16
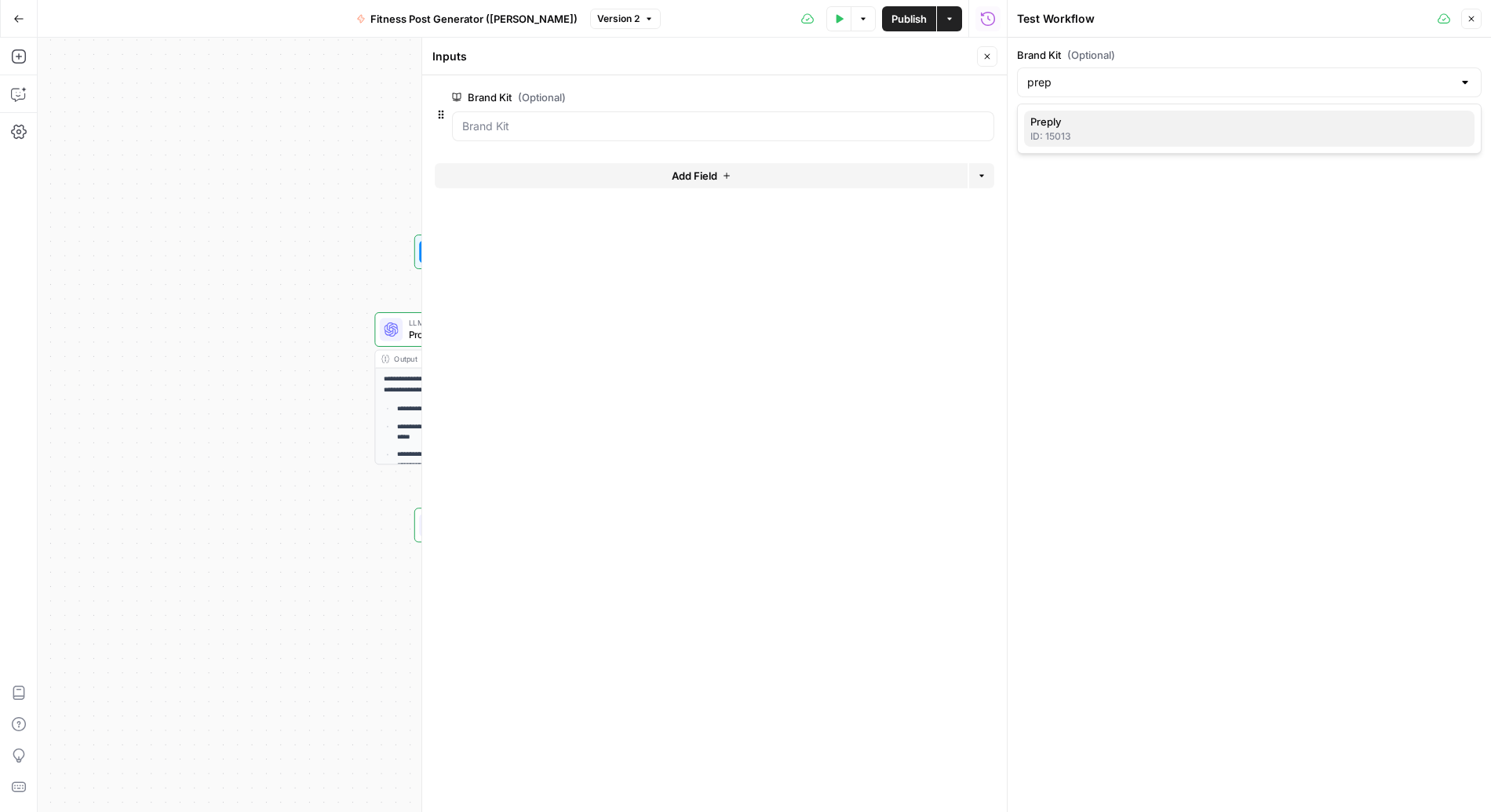
click at [1137, 129] on div "ID: 15013" at bounding box center [1249, 136] width 438 height 14
type input "Preply"
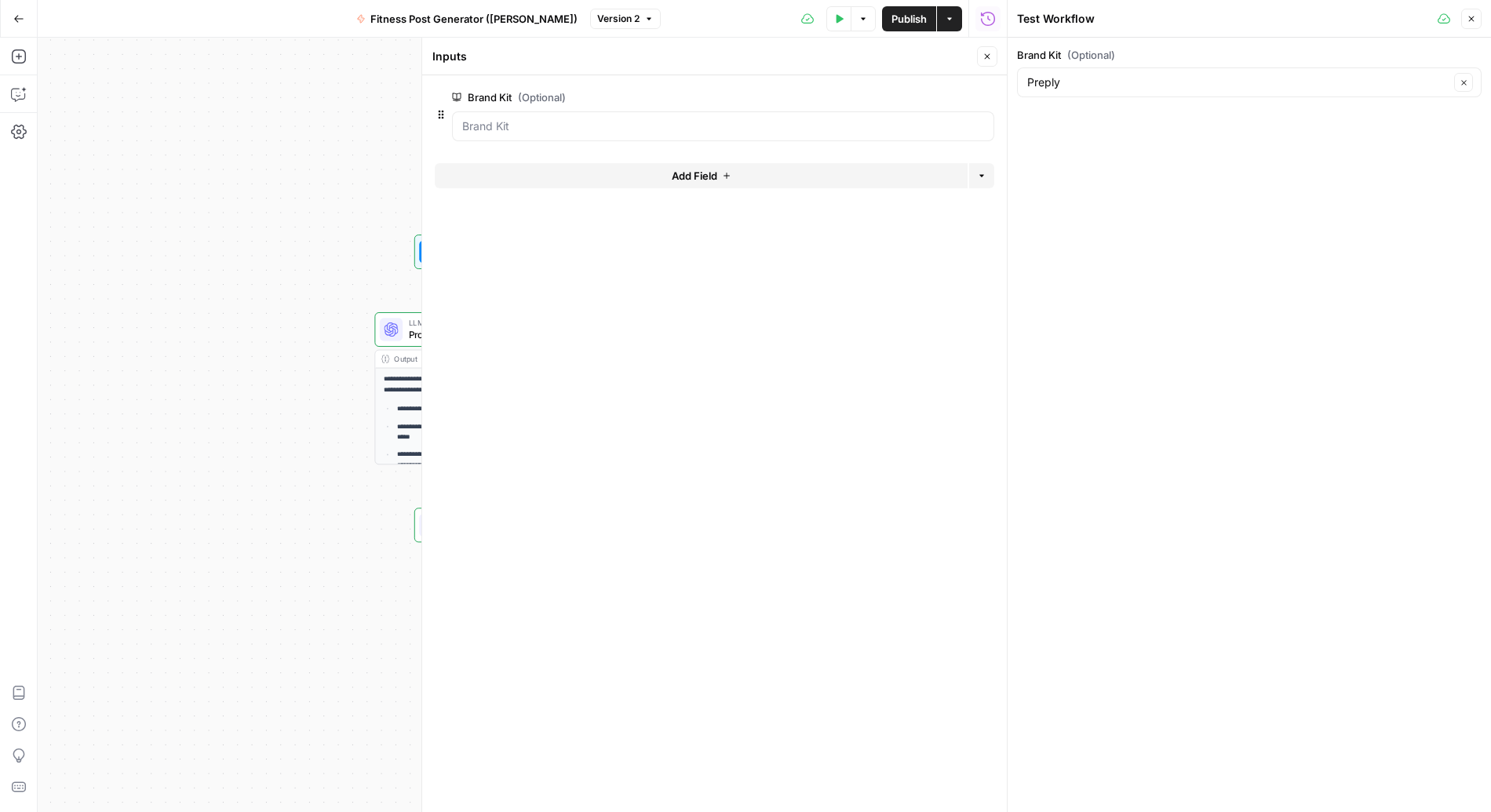
click at [1137, 115] on div "Brand Kit (Optional) Preply Clear" at bounding box center [1249, 425] width 483 height 774
click at [1137, 18] on button "Close" at bounding box center [1471, 18] width 20 height 20
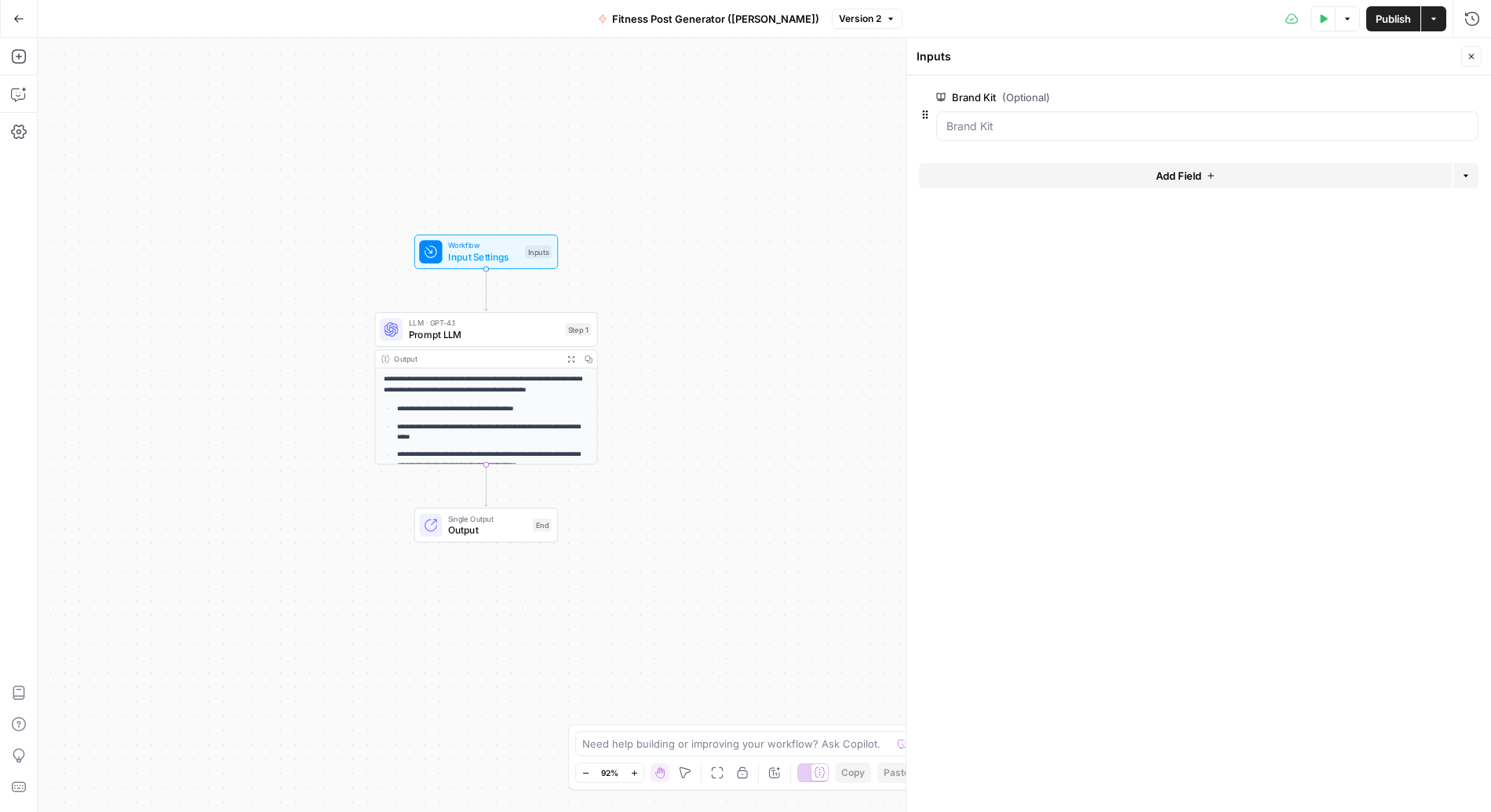
click at [670, 275] on div "**********" at bounding box center [764, 425] width 1453 height 774
click at [471, 533] on span "Output" at bounding box center [488, 530] width 79 height 14
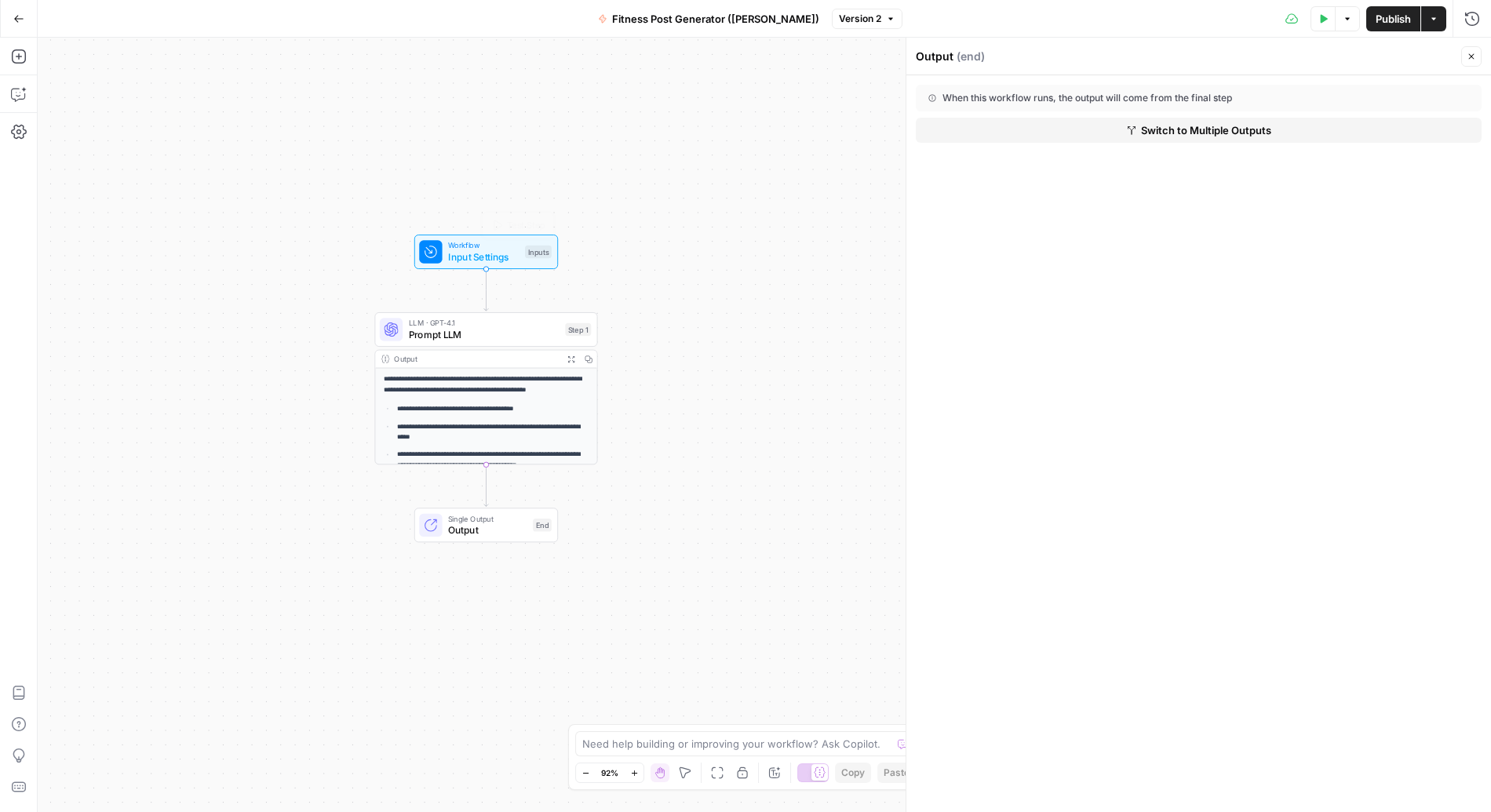
click at [476, 265] on div "Workflow Input Settings Inputs Test Step" at bounding box center [485, 251] width 143 height 34
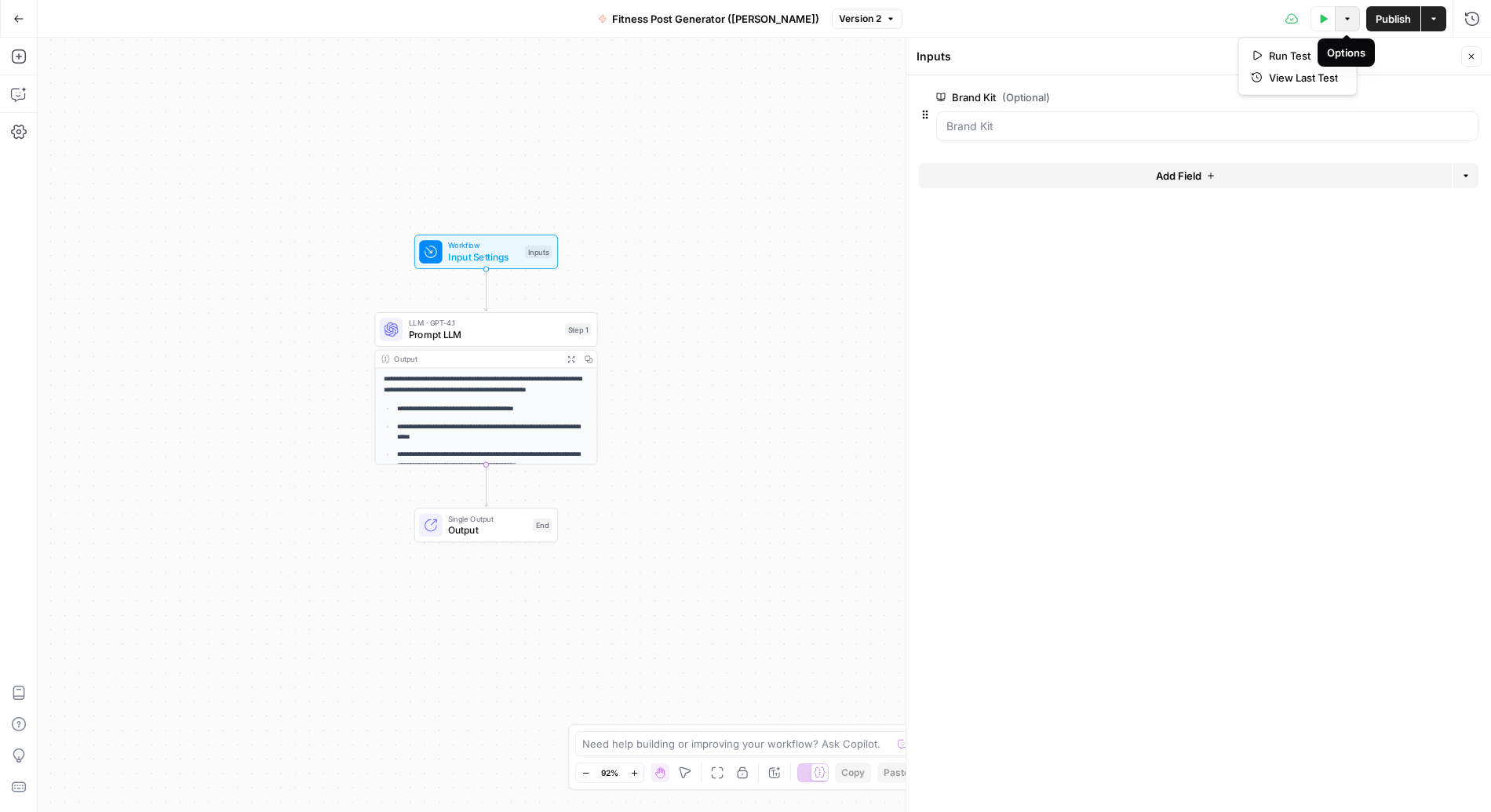
click at [1137, 19] on button "Options" at bounding box center [1347, 18] width 25 height 25
click at [1137, 22] on icon "button" at bounding box center [1323, 18] width 9 height 9
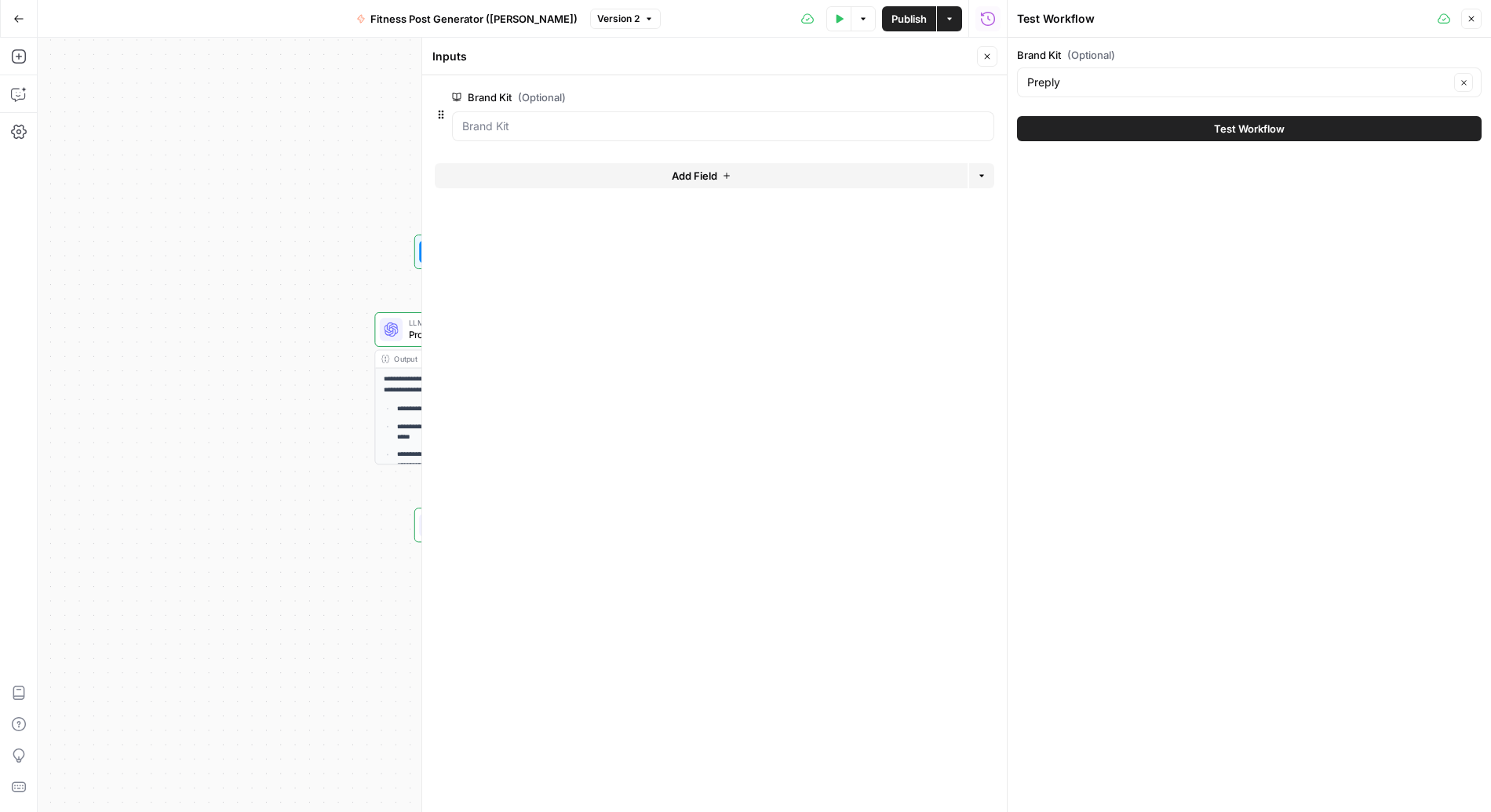
click at [1137, 132] on span "Test Workflow" at bounding box center [1249, 128] width 70 height 16
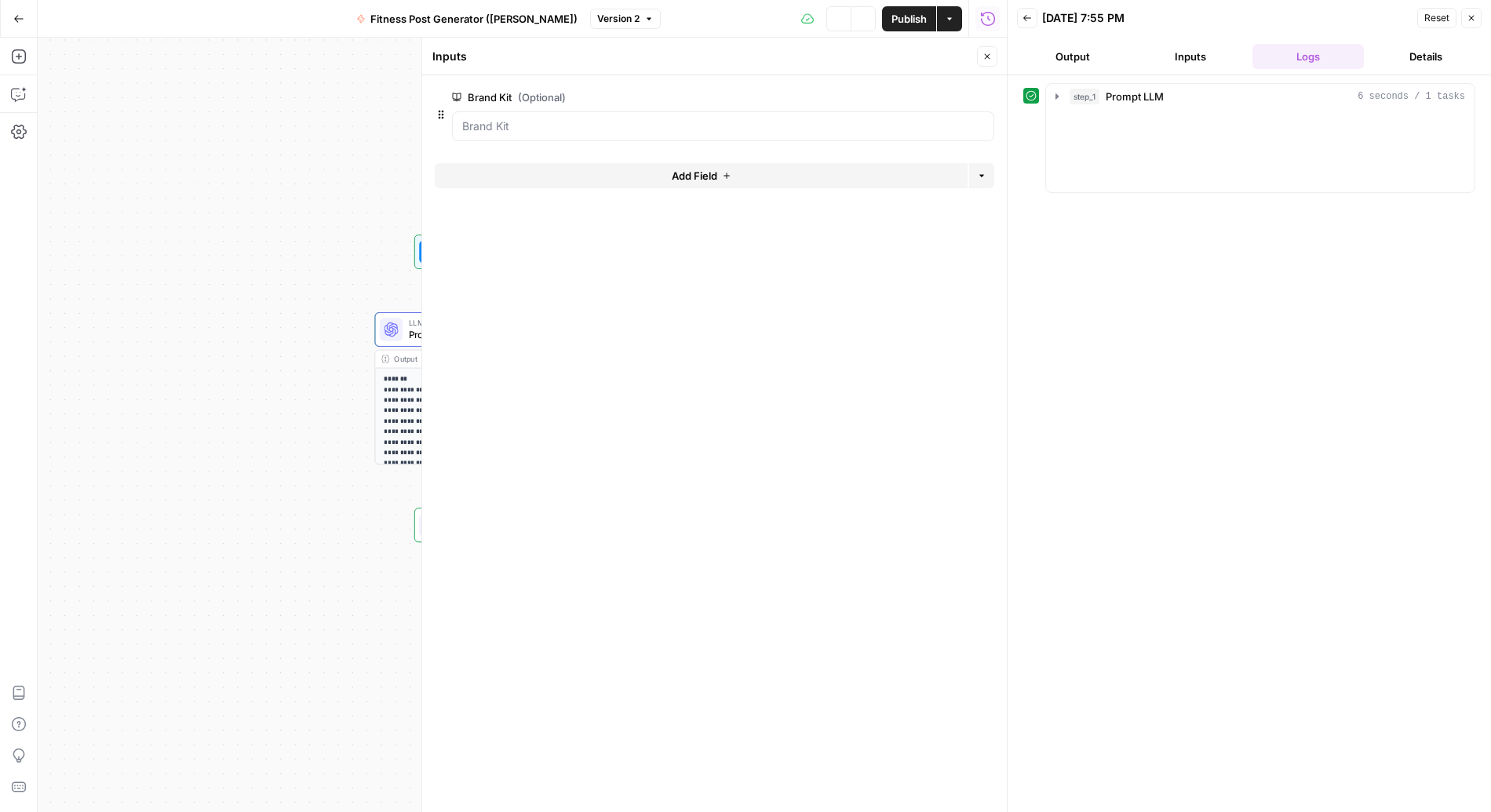
click at [768, 115] on div at bounding box center [722, 127] width 542 height 30
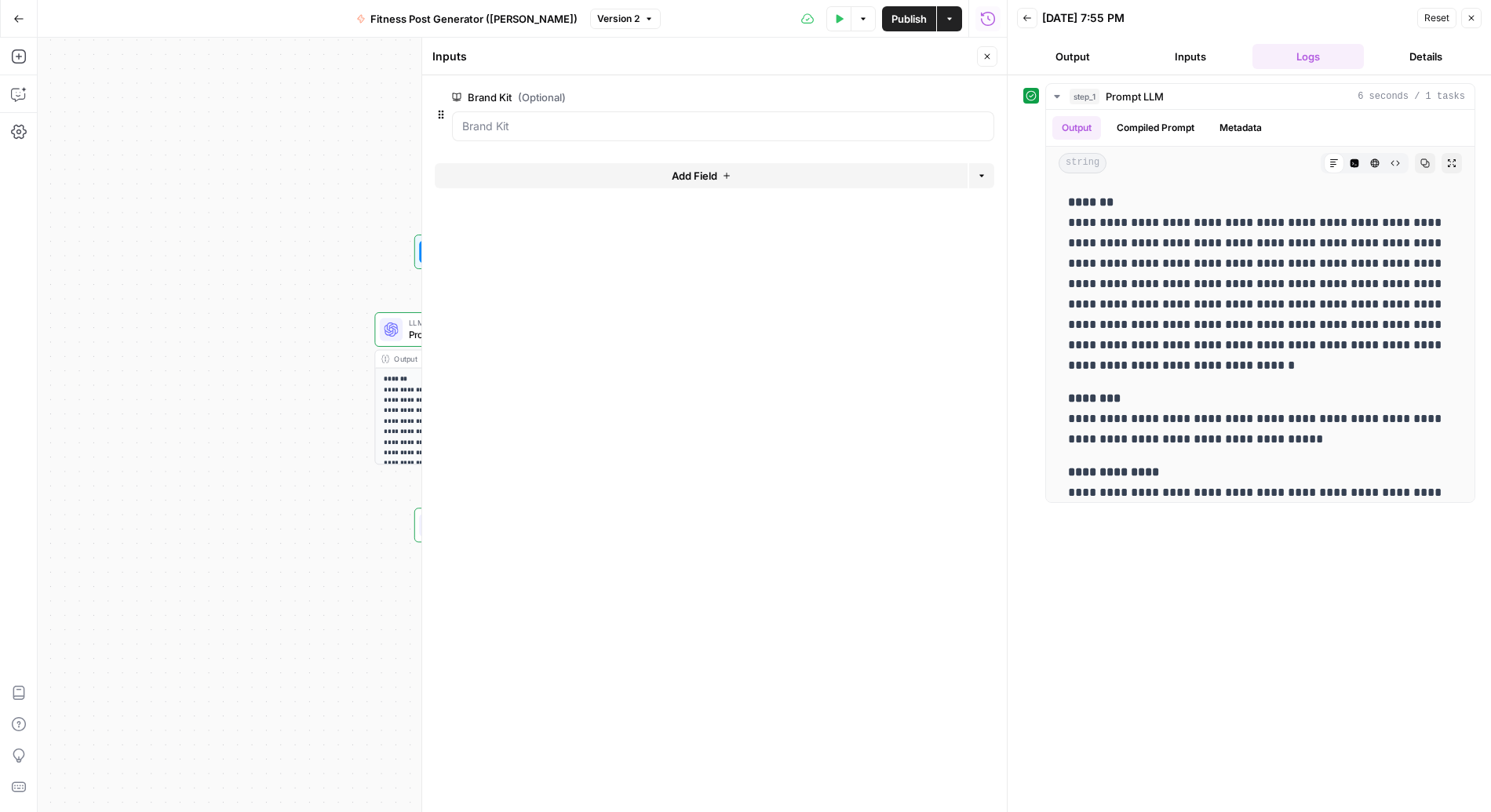
click at [345, 233] on div "**********" at bounding box center [522, 425] width 969 height 774
click at [984, 50] on button "Close" at bounding box center [987, 56] width 20 height 20
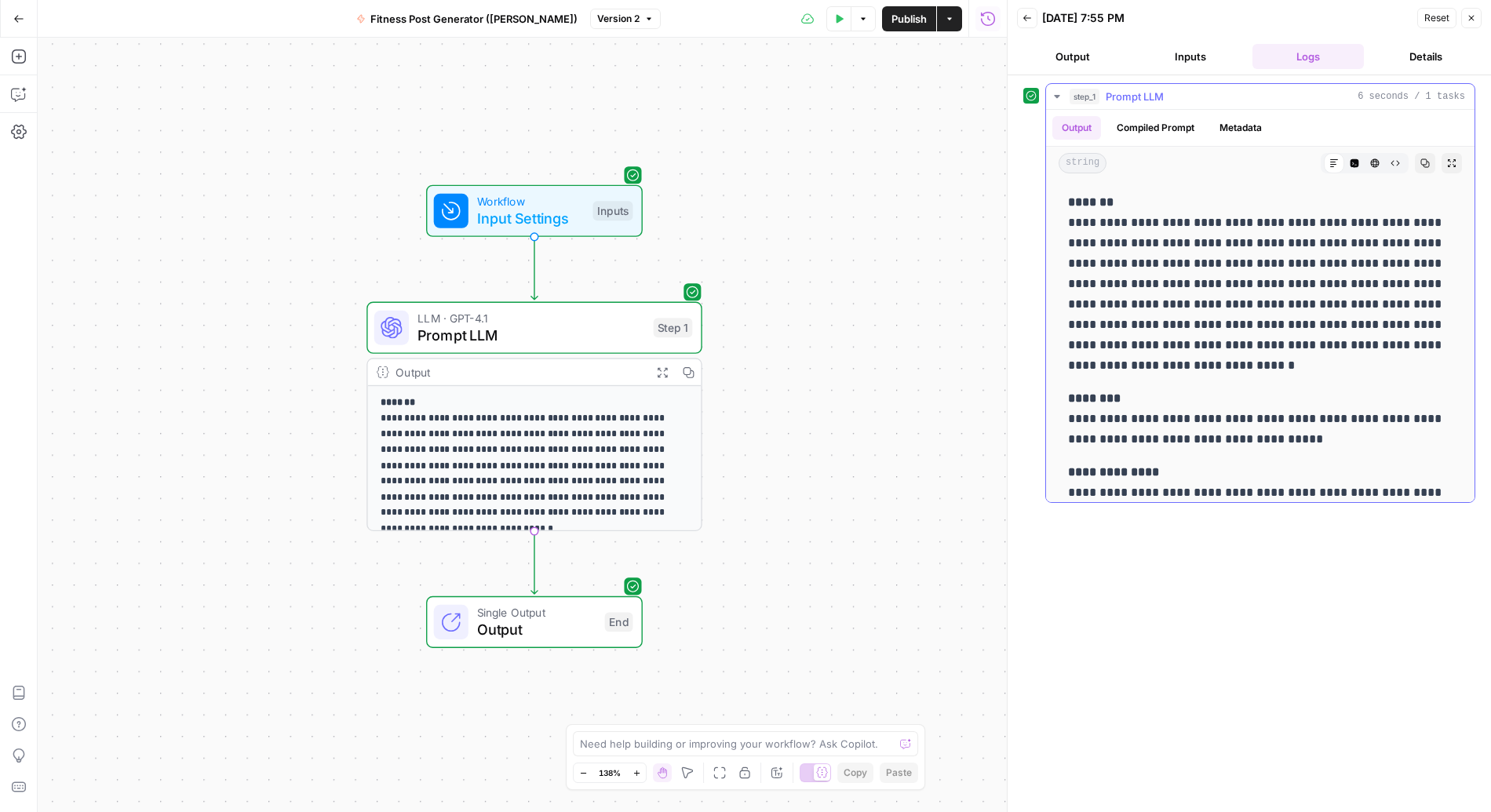
click at [1137, 127] on button "Compiled Prompt" at bounding box center [1155, 127] width 96 height 23
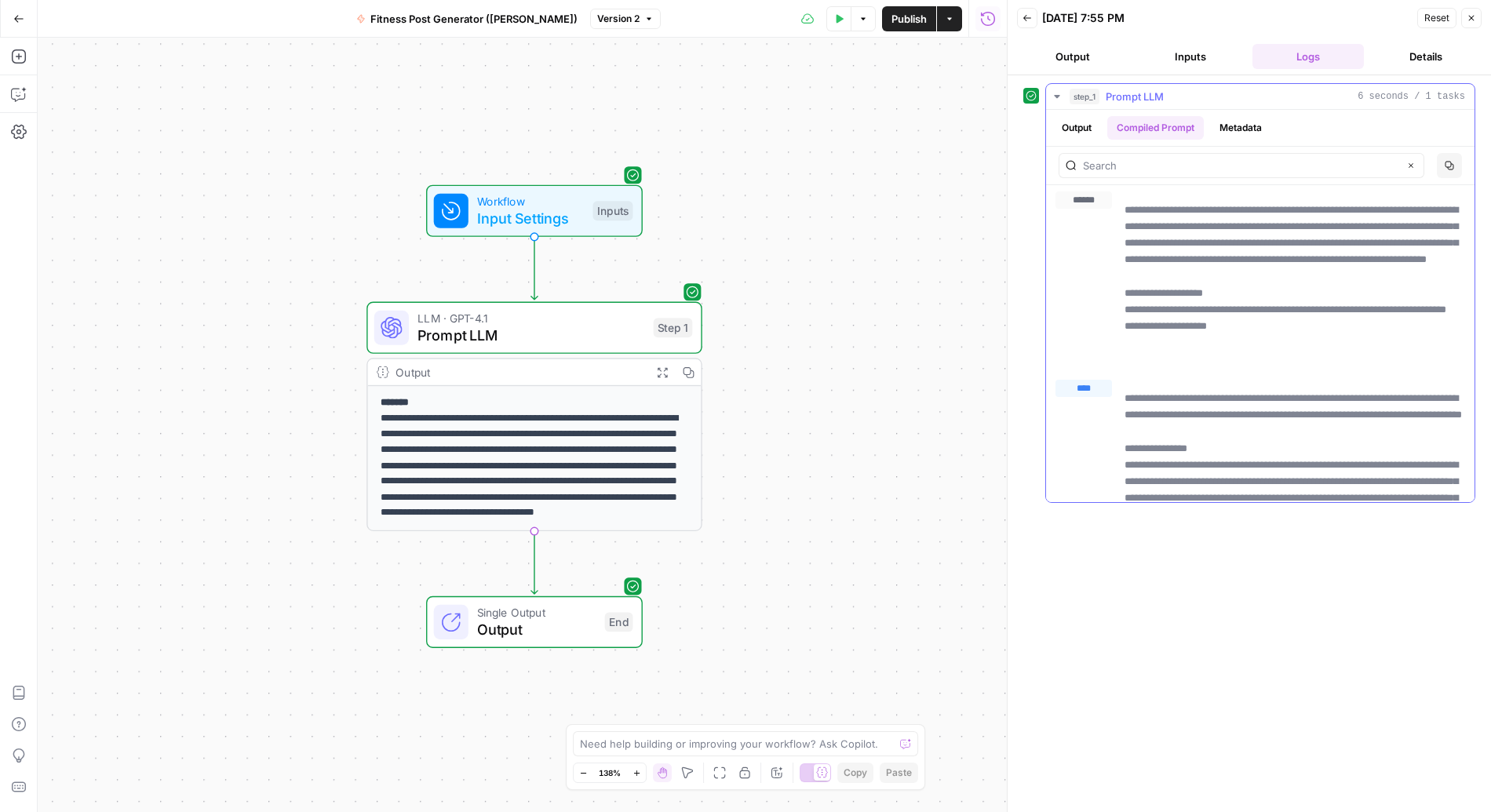
click at [1137, 131] on button "Metadata" at bounding box center [1241, 127] width 61 height 23
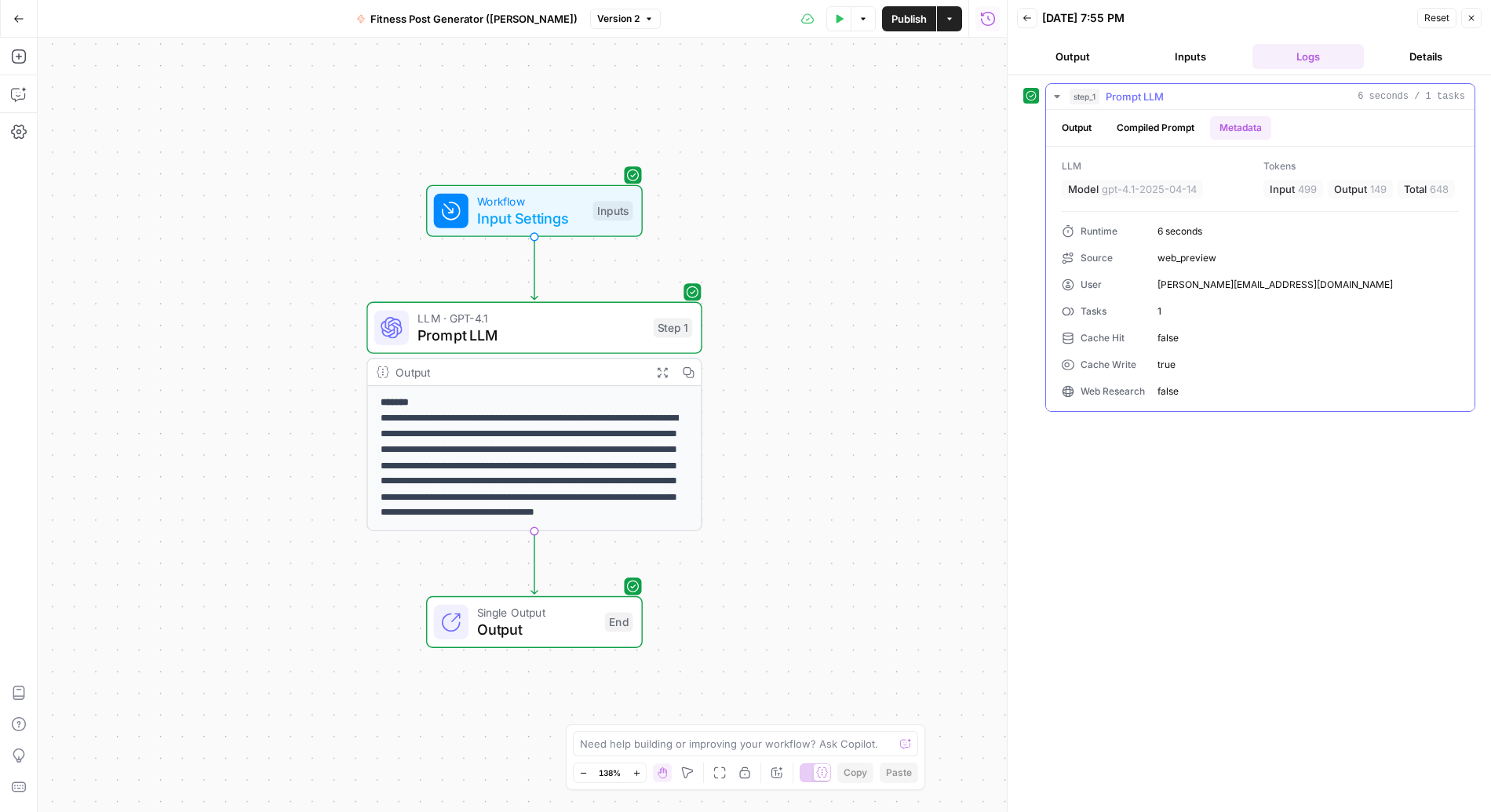
click at [1137, 123] on button "Compiled Prompt" at bounding box center [1155, 127] width 96 height 23
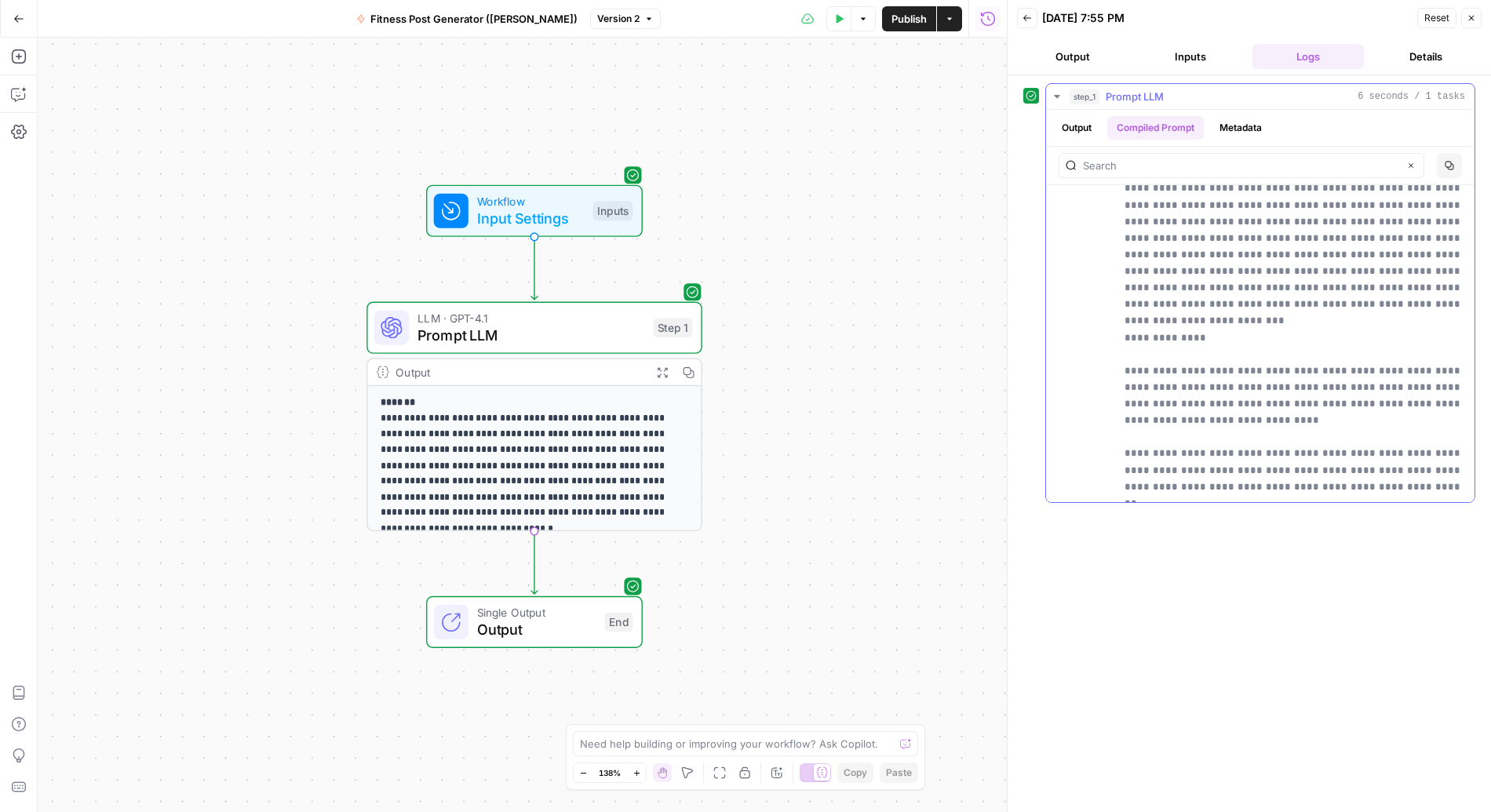
scroll to position [673, 0]
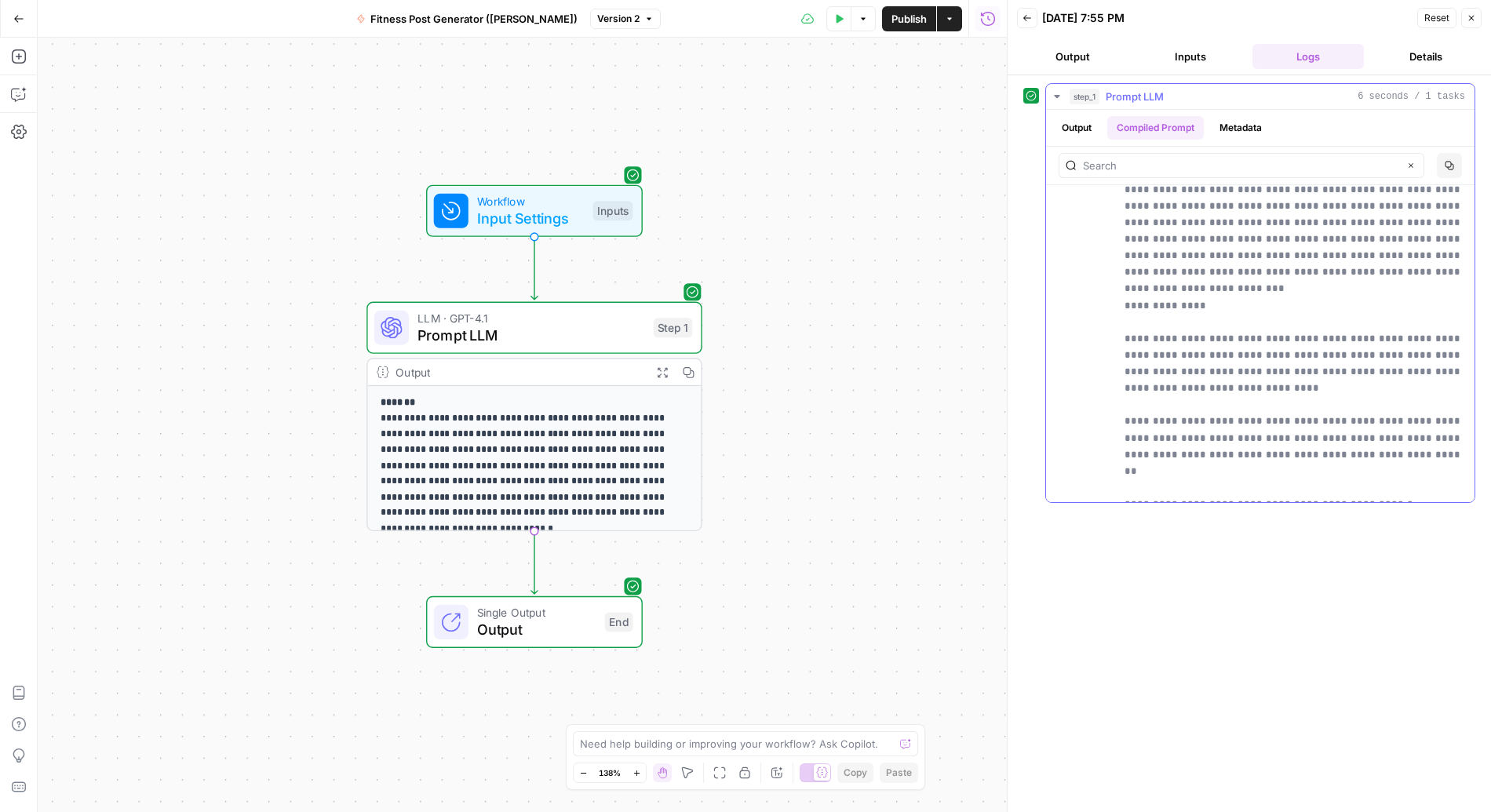
click at [1061, 124] on button "Output" at bounding box center [1076, 127] width 49 height 23
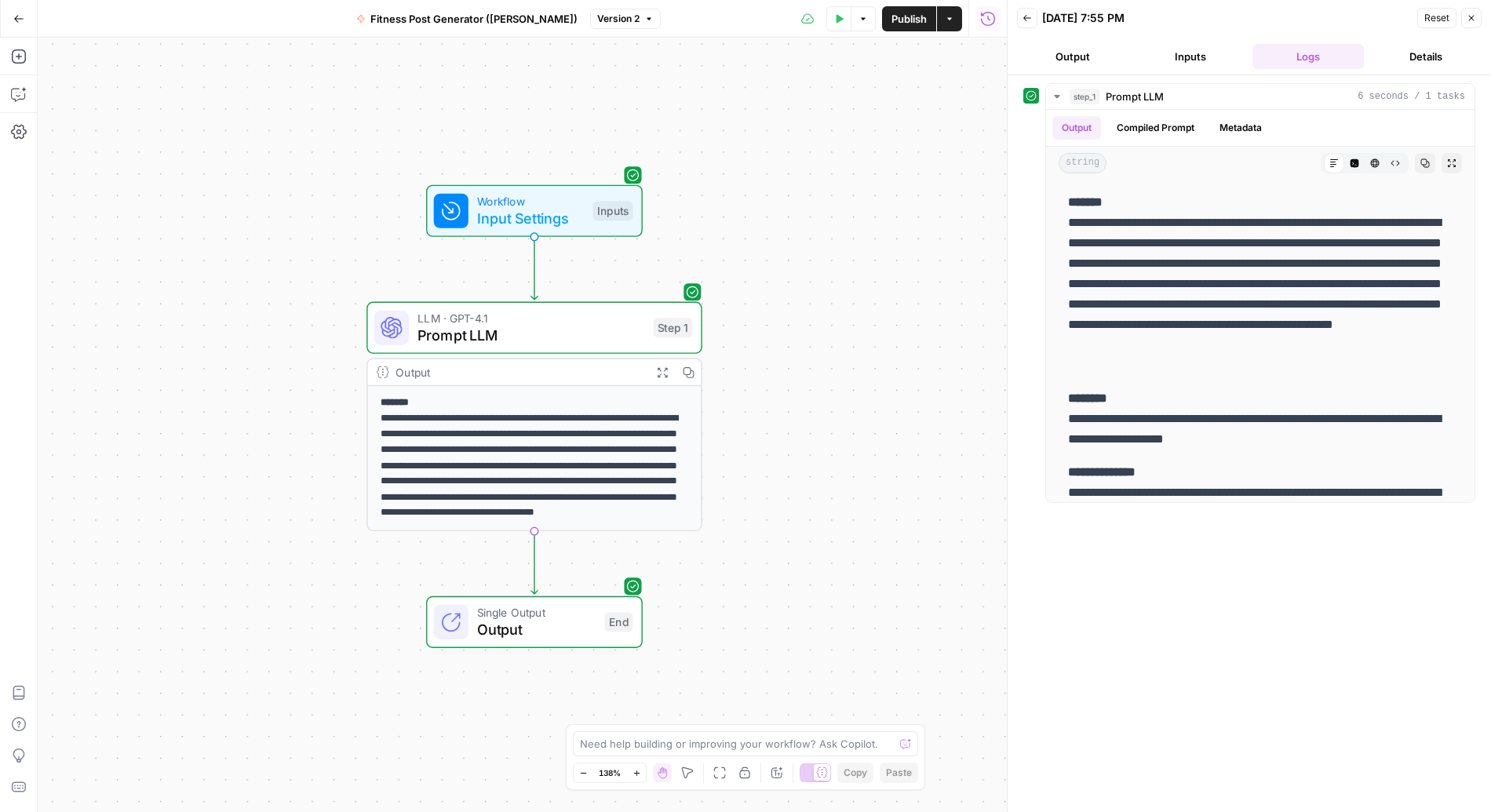
click at [870, 291] on div "**********" at bounding box center [522, 425] width 969 height 774
click at [837, 310] on div "**********" at bounding box center [522, 425] width 969 height 774
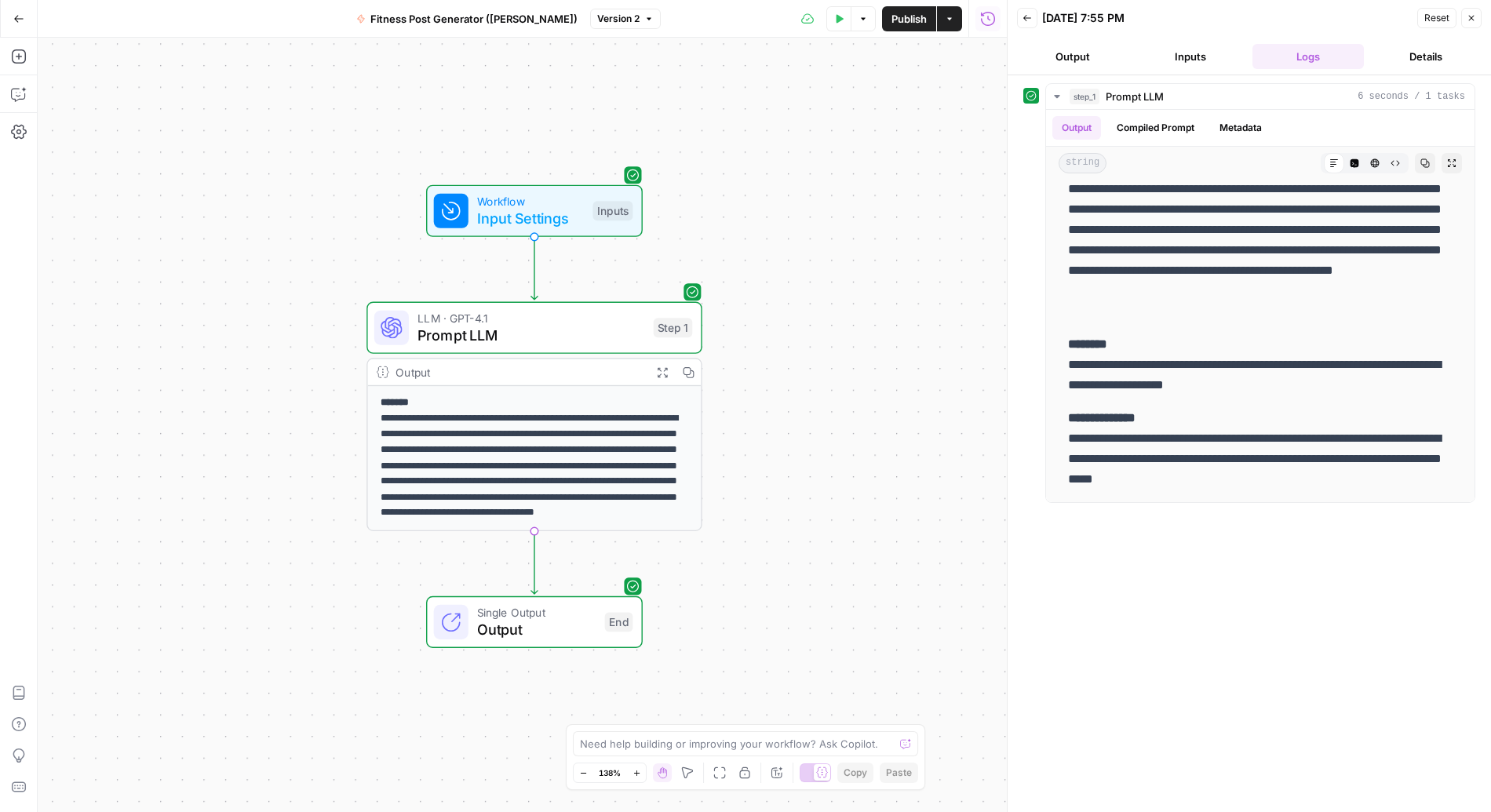
click at [1063, 57] on button "Output" at bounding box center [1073, 56] width 112 height 25
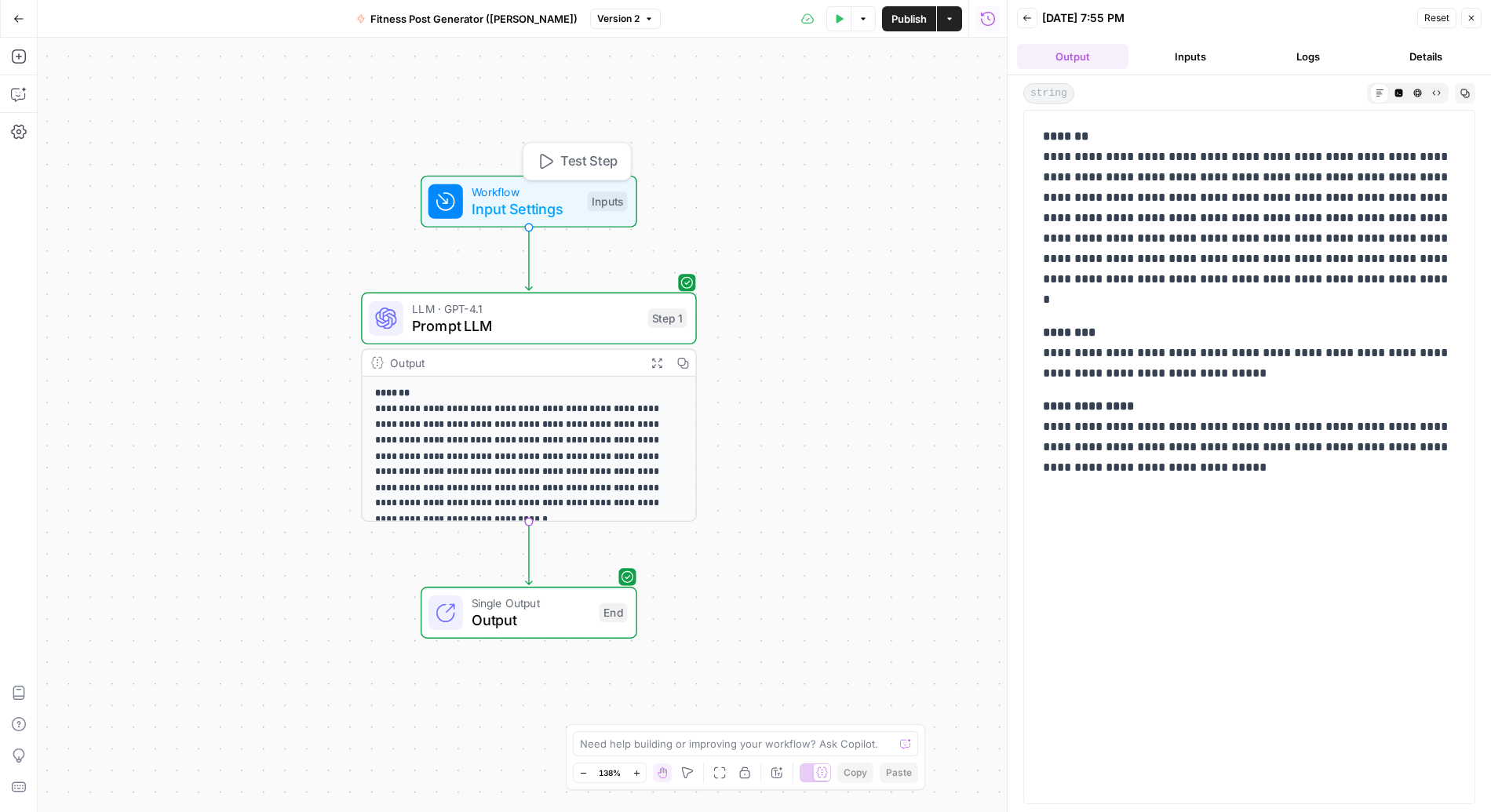
click at [503, 195] on span "Workflow" at bounding box center [525, 191] width 107 height 18
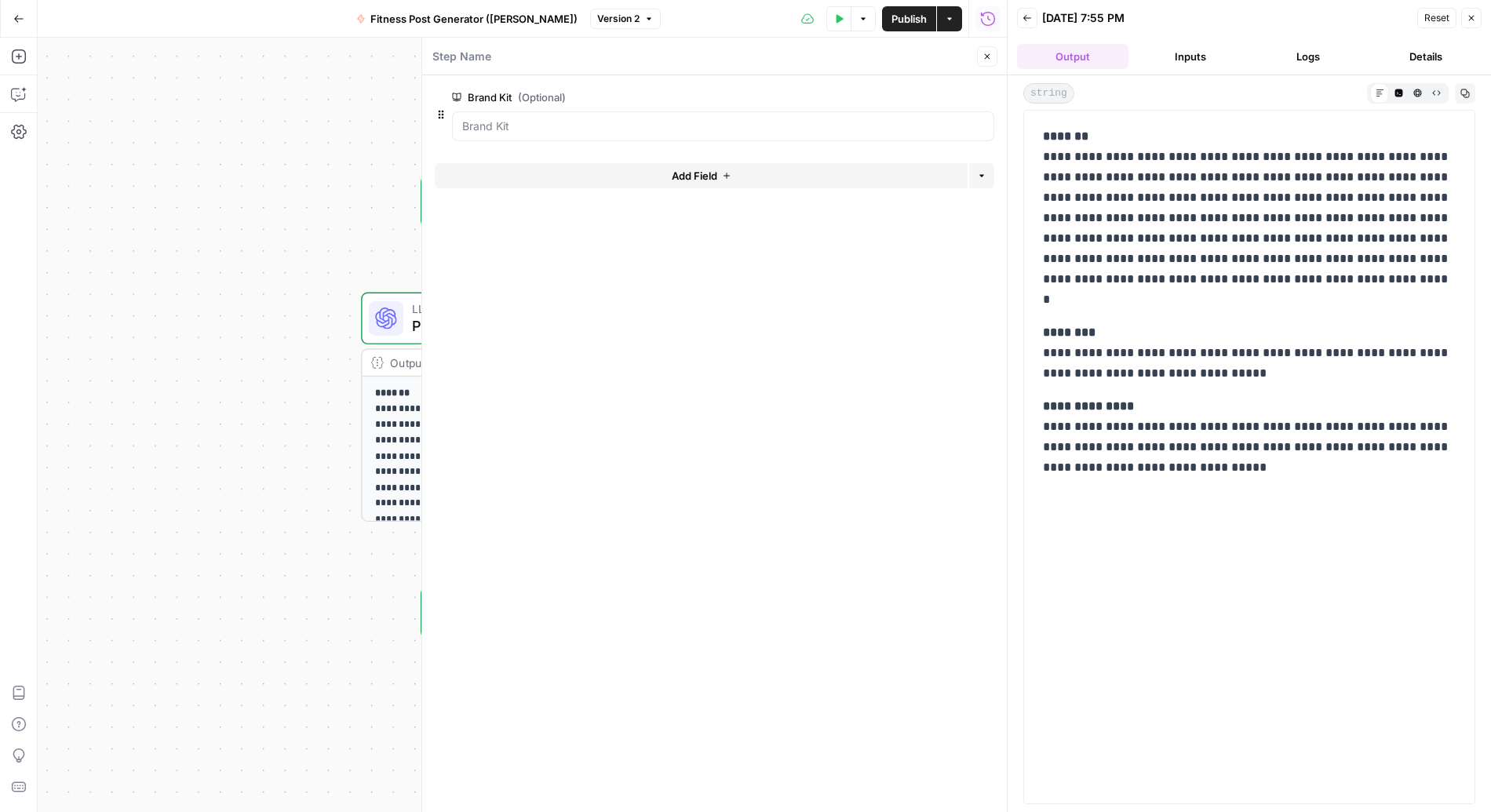
click at [1137, 24] on button "Close" at bounding box center [1471, 18] width 20 height 20
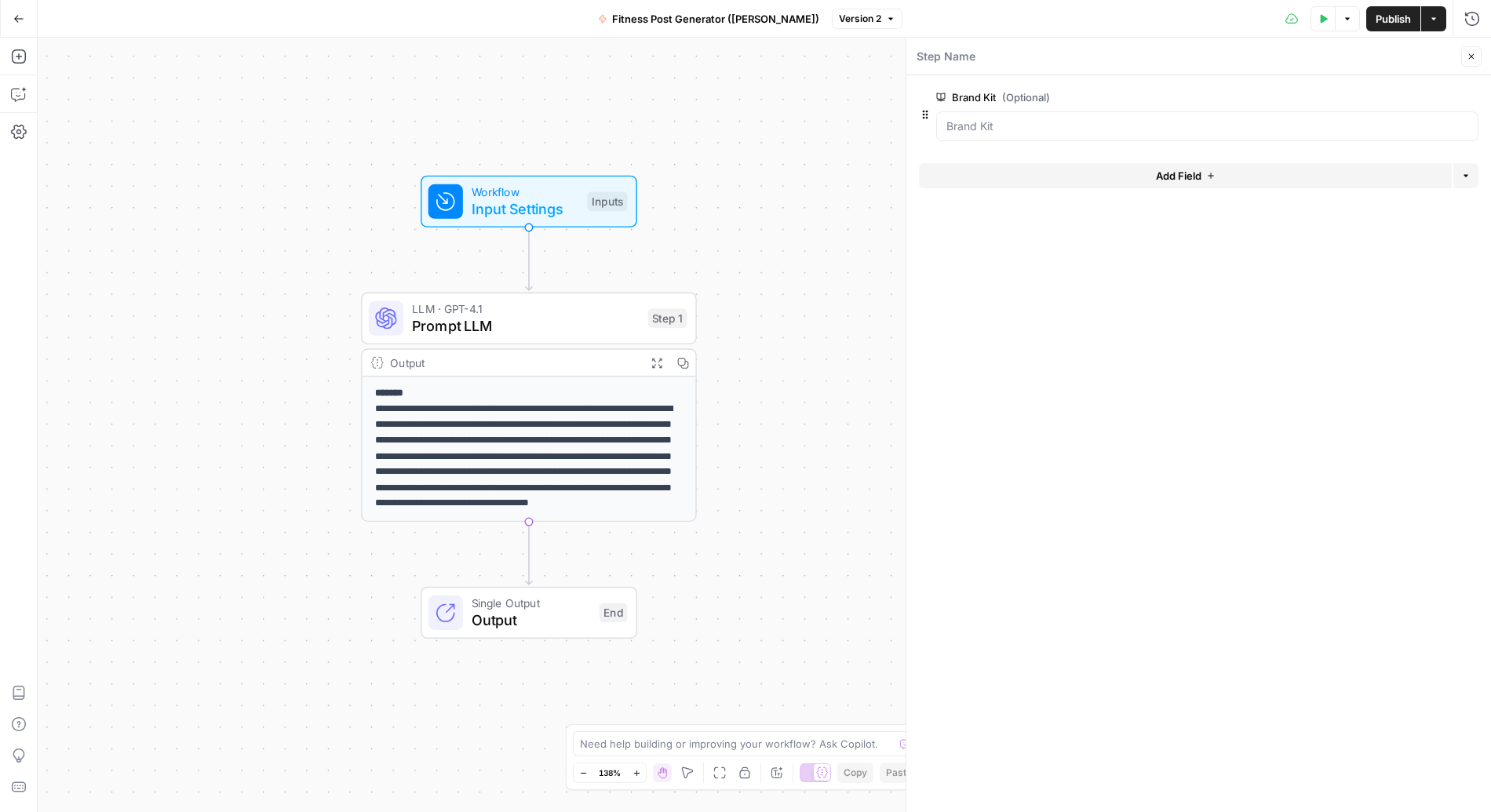
click at [556, 202] on span "Input Settings" at bounding box center [525, 210] width 107 height 22
click at [1032, 124] on Kit "Brand Kit (Optional)" at bounding box center [1206, 126] width 522 height 16
click at [746, 185] on div "**********" at bounding box center [764, 425] width 1453 height 774
click at [604, 159] on span "Test Step" at bounding box center [588, 161] width 57 height 19
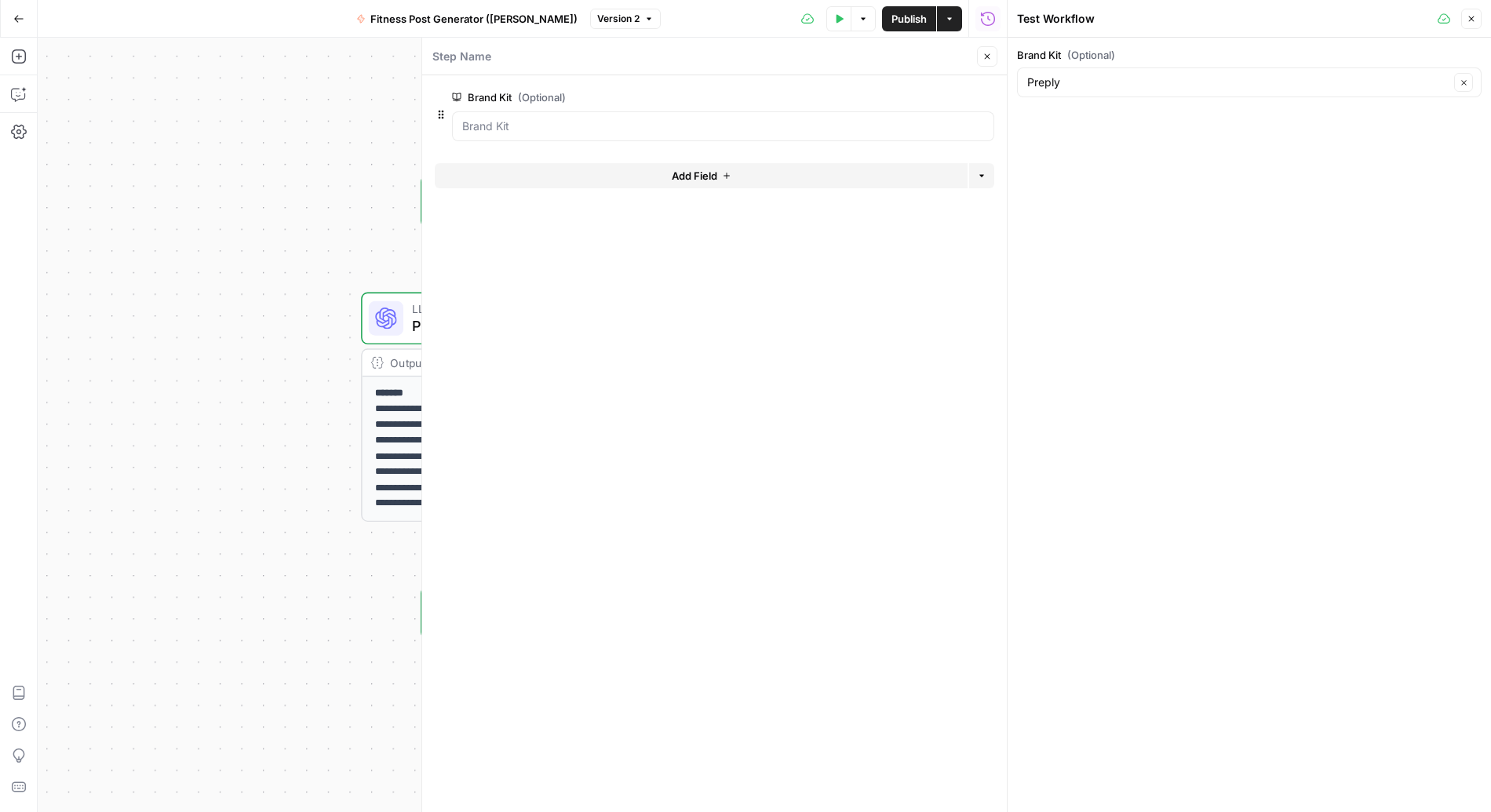
click at [1137, 13] on button "Close" at bounding box center [1471, 18] width 20 height 20
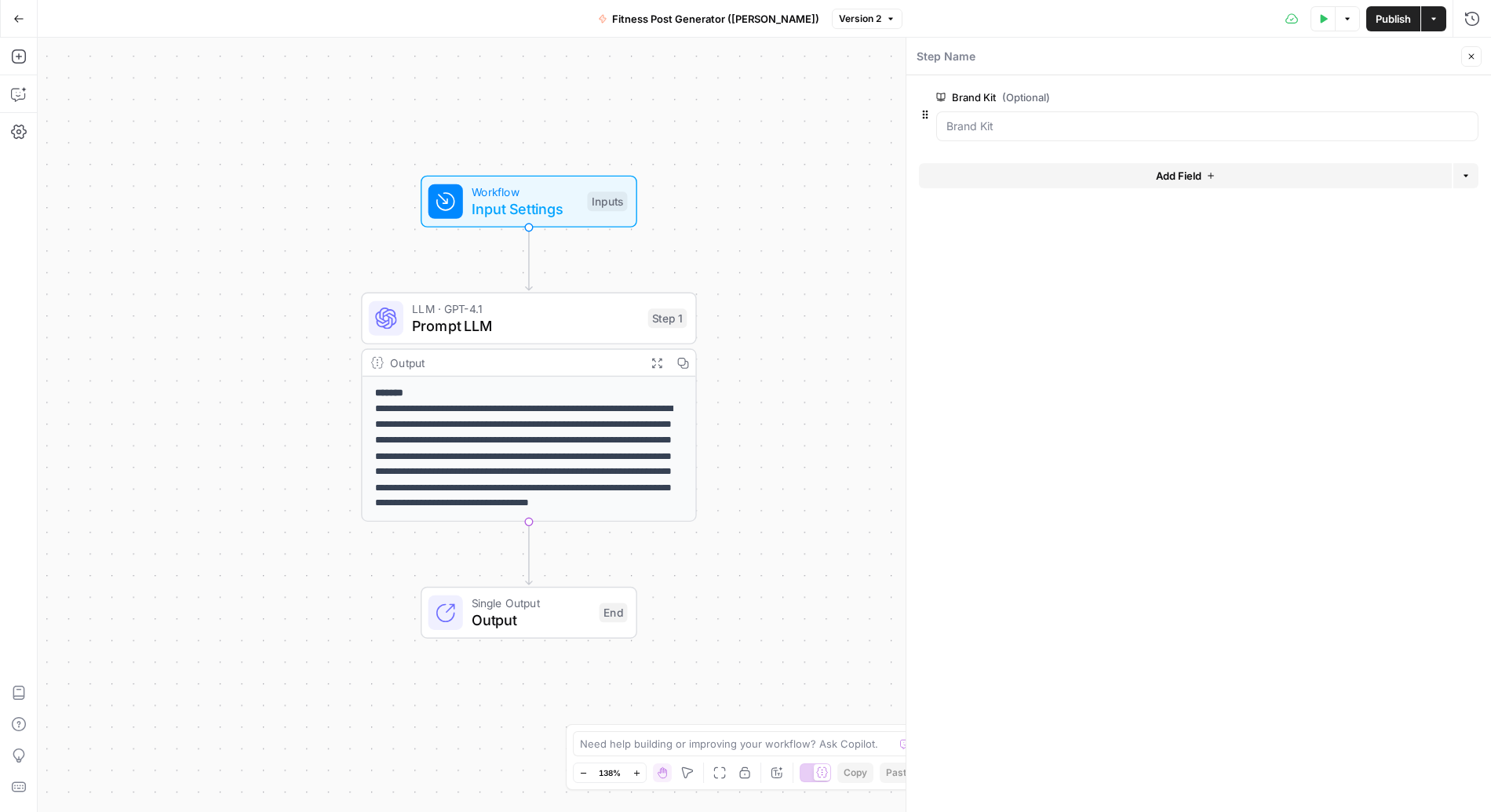
click at [622, 195] on div "Inputs" at bounding box center [606, 200] width 40 height 19
click at [583, 149] on button "Test Step" at bounding box center [577, 162] width 99 height 29
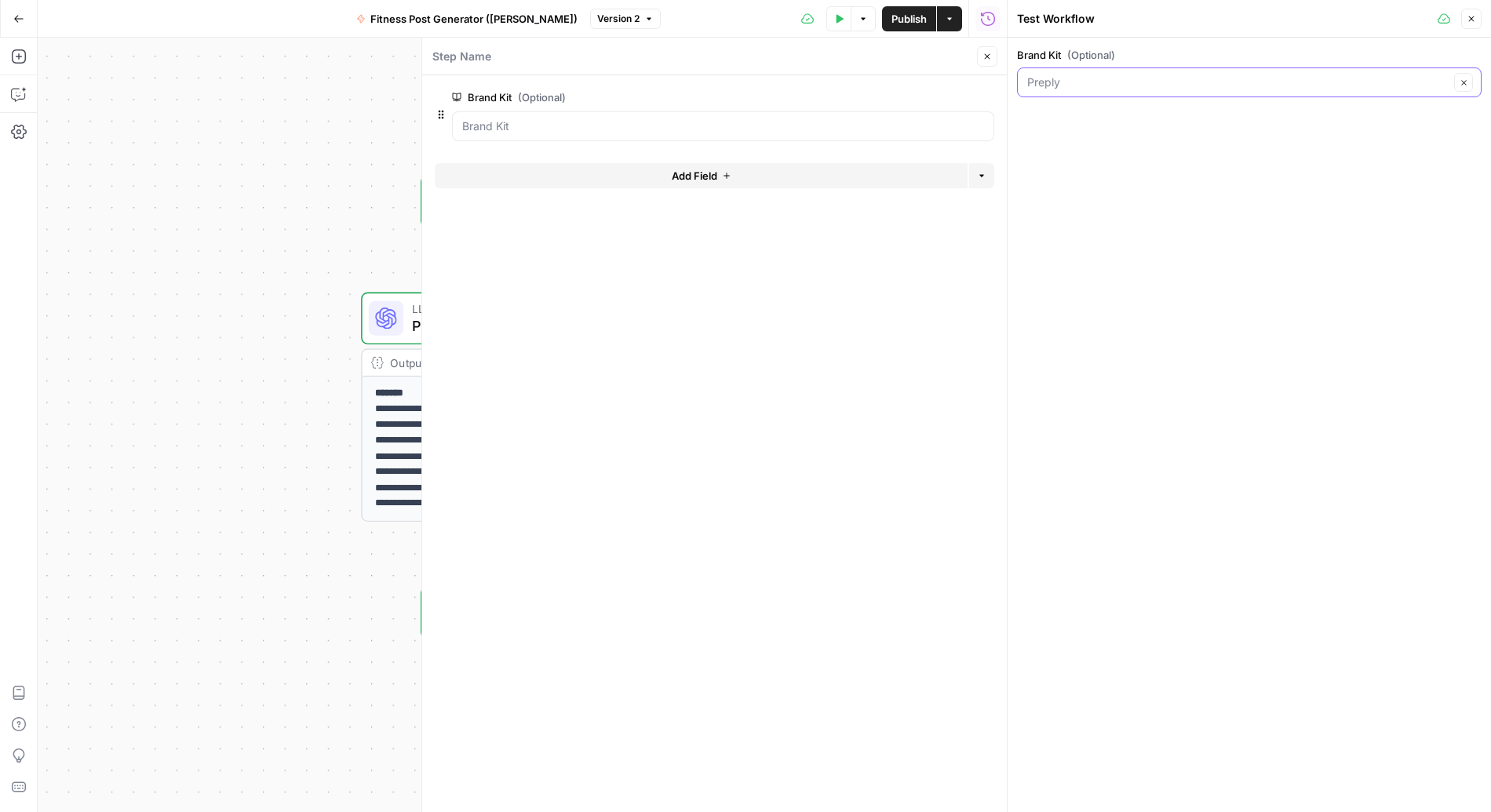
click at [1137, 80] on input "Brand Kit (Optional)" at bounding box center [1238, 82] width 422 height 16
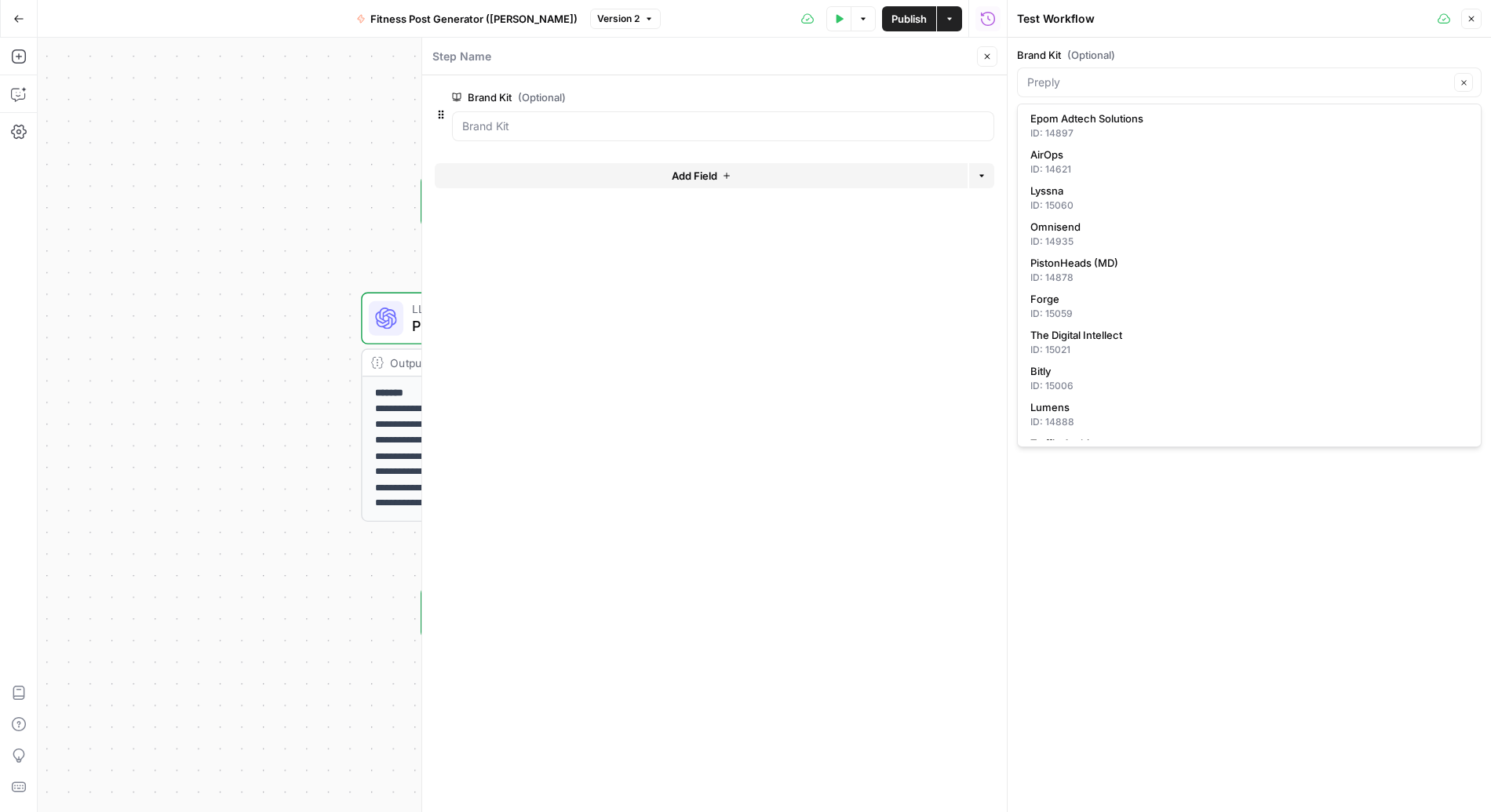
scroll to position [97, 0]
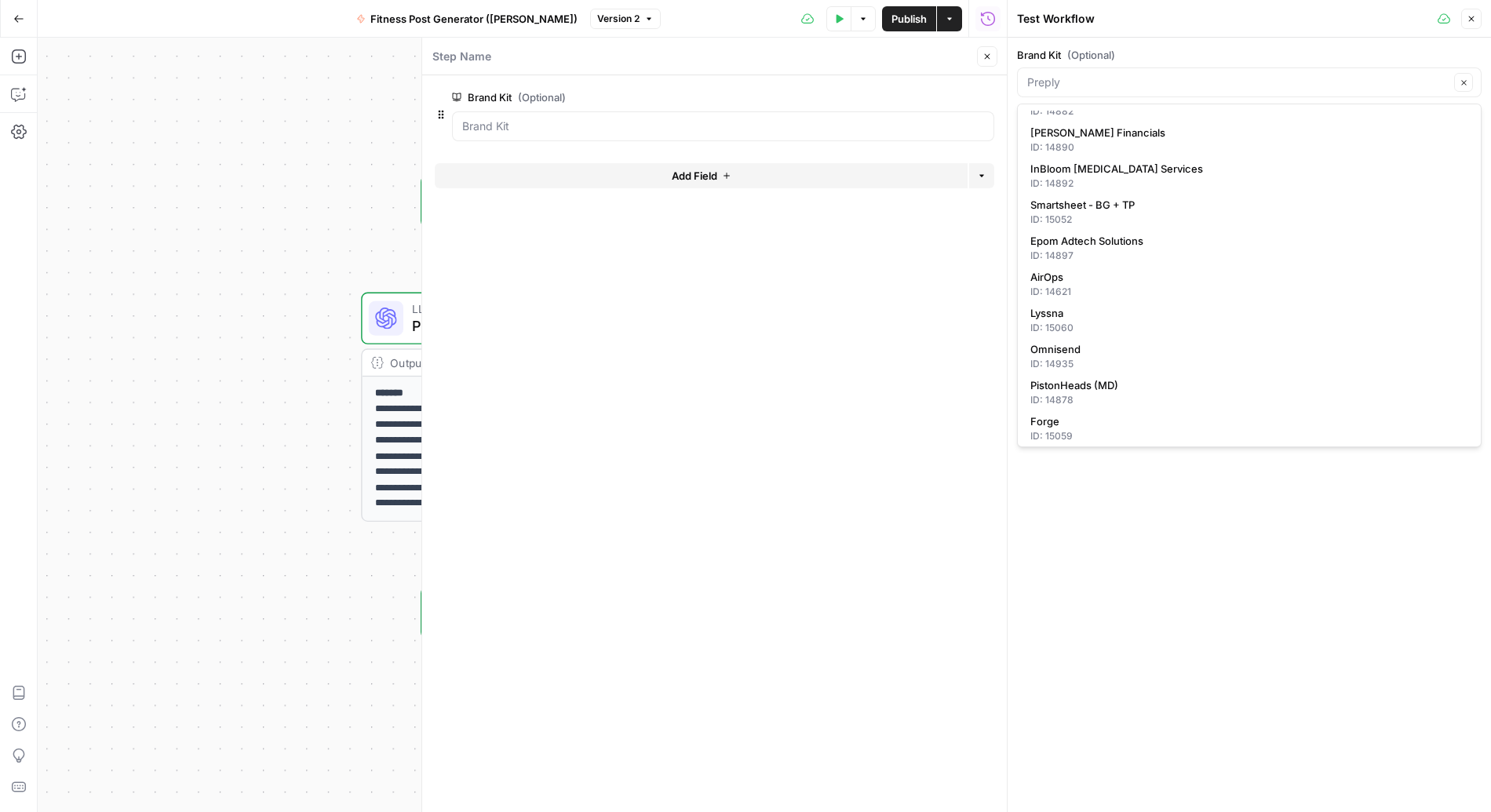
click at [284, 285] on div "**********" at bounding box center [522, 425] width 969 height 774
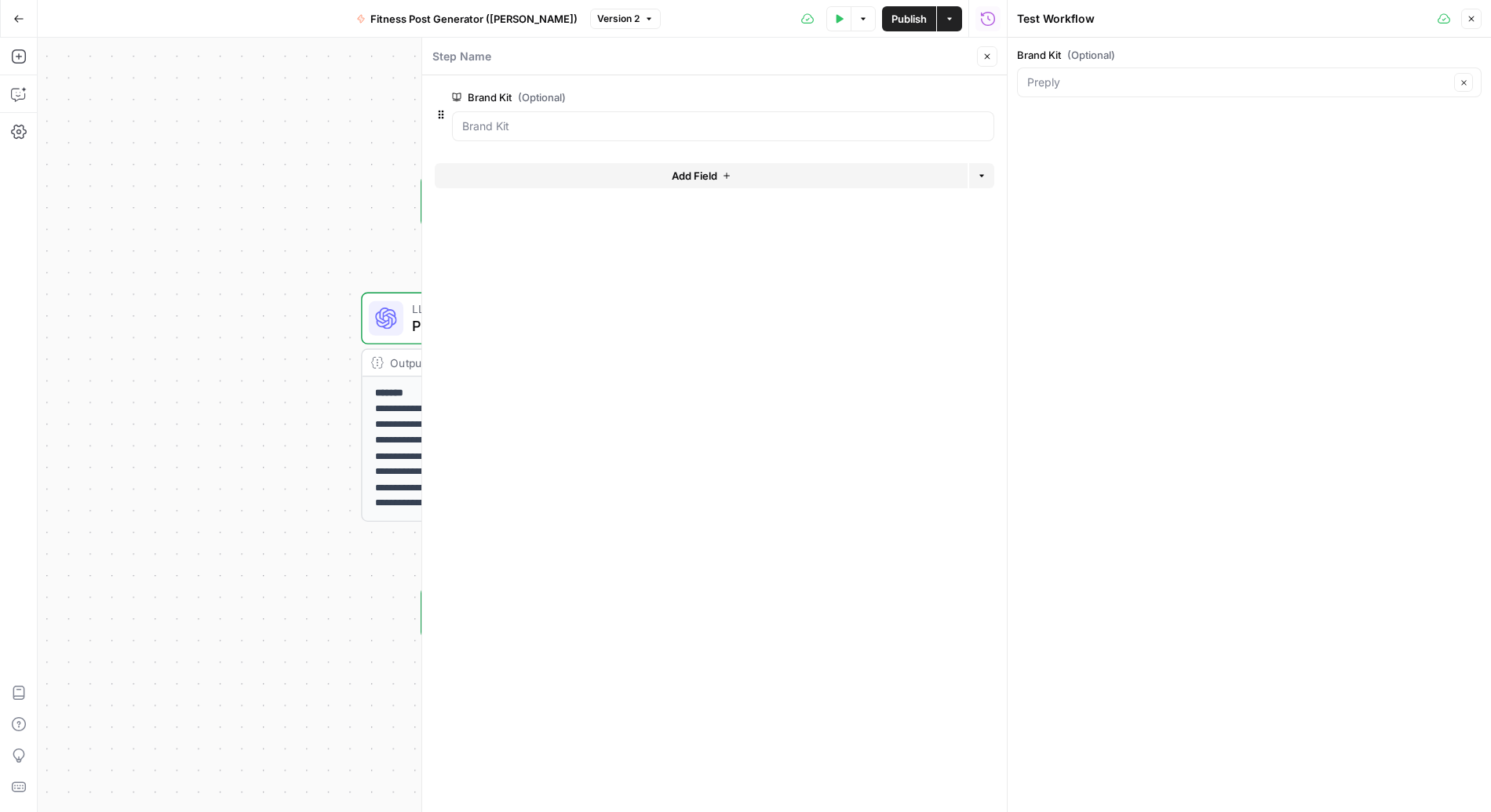
click at [375, 341] on div "LLM · GPT-4.1 Prompt LLM Step 1 Copy step Delete step Add Note Test" at bounding box center [529, 319] width 336 height 52
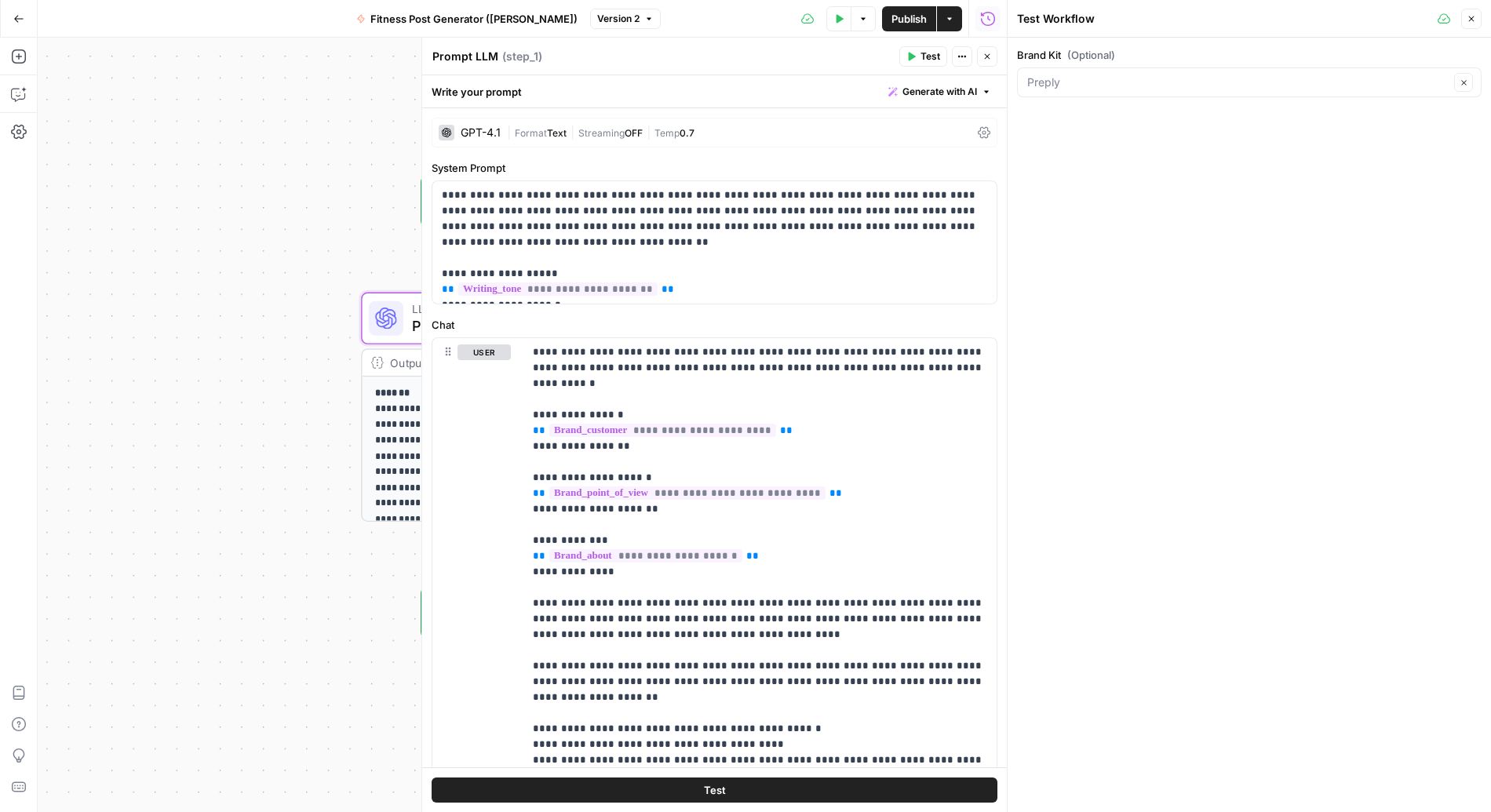
click at [1137, 20] on icon "button" at bounding box center [1471, 18] width 9 height 9
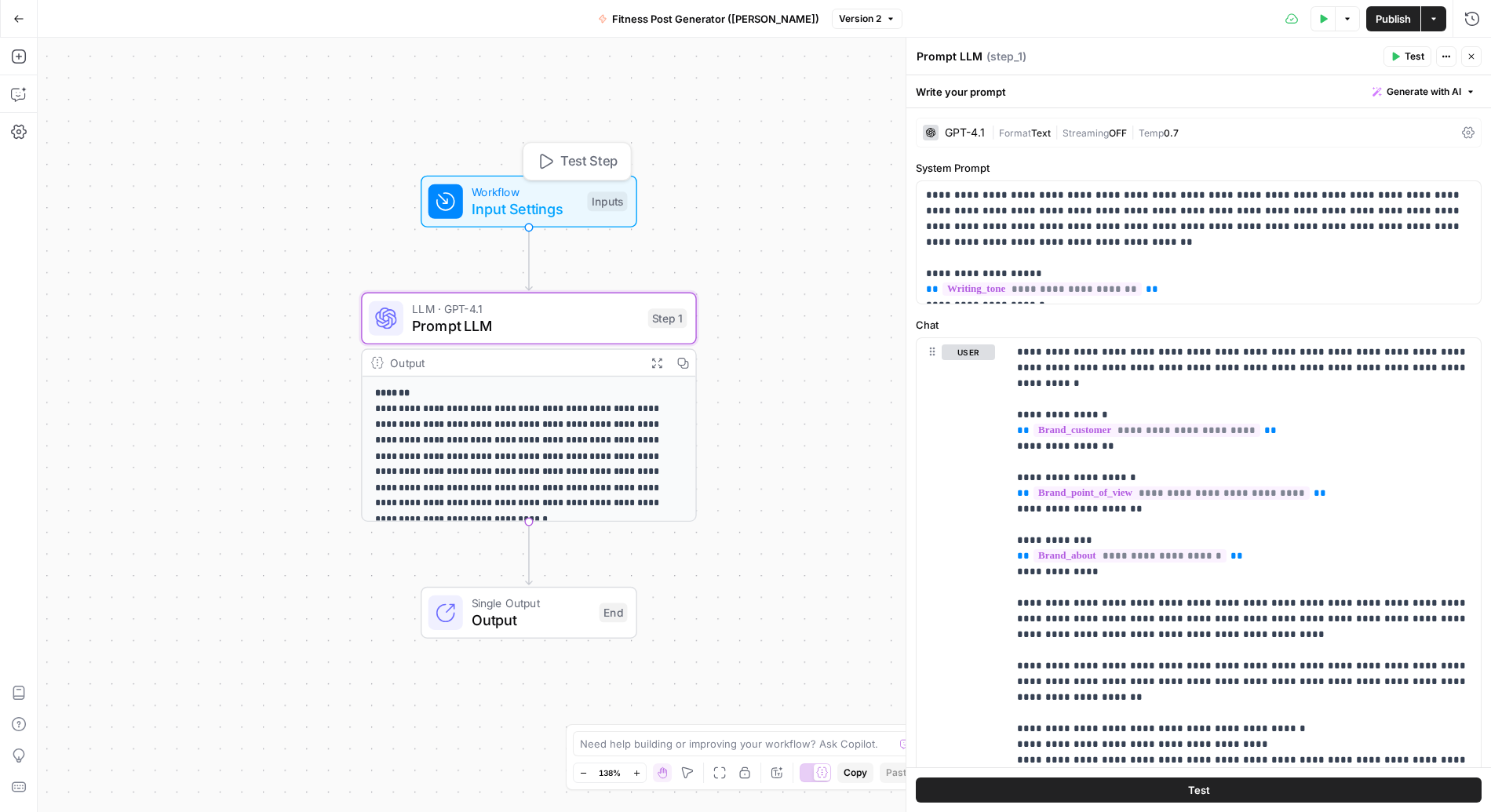
click at [528, 211] on span "Input Settings" at bounding box center [525, 210] width 107 height 22
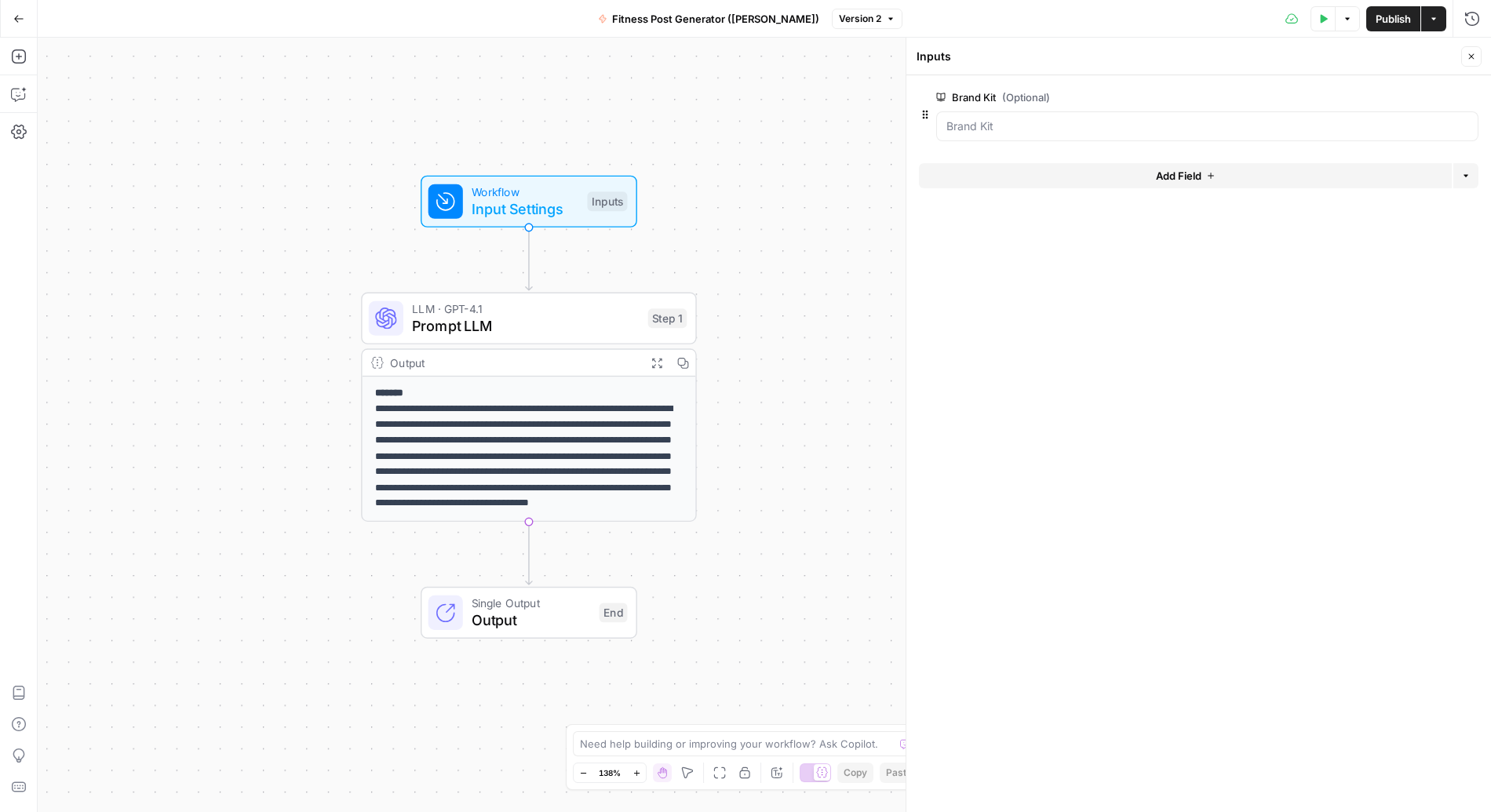
click at [603, 201] on div "Inputs" at bounding box center [606, 200] width 40 height 19
click at [608, 196] on div "Inputs" at bounding box center [606, 200] width 40 height 19
click at [568, 165] on span "Test Step" at bounding box center [588, 161] width 57 height 19
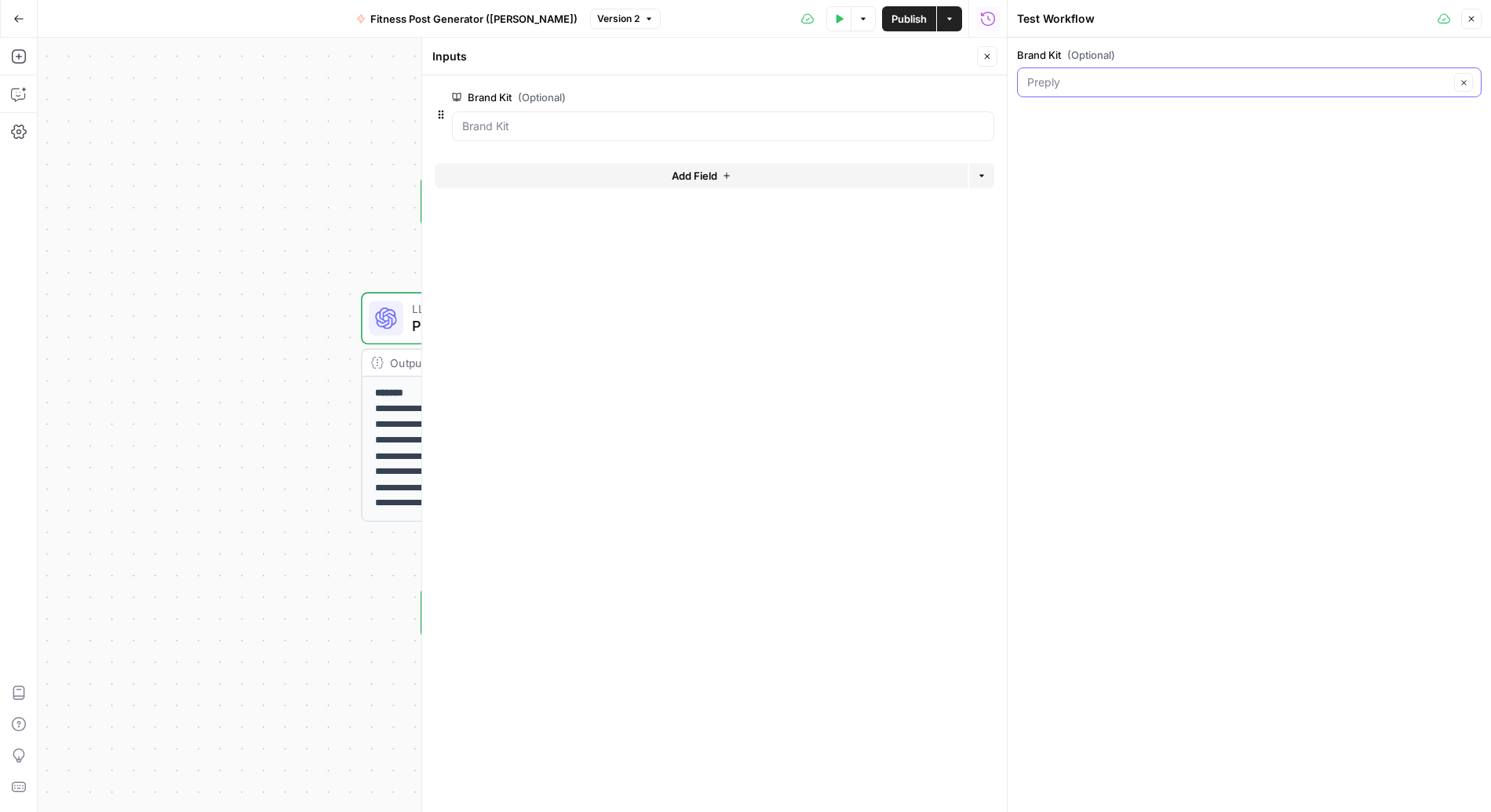
click at [1070, 82] on input "Brand Kit (Optional)" at bounding box center [1238, 82] width 422 height 16
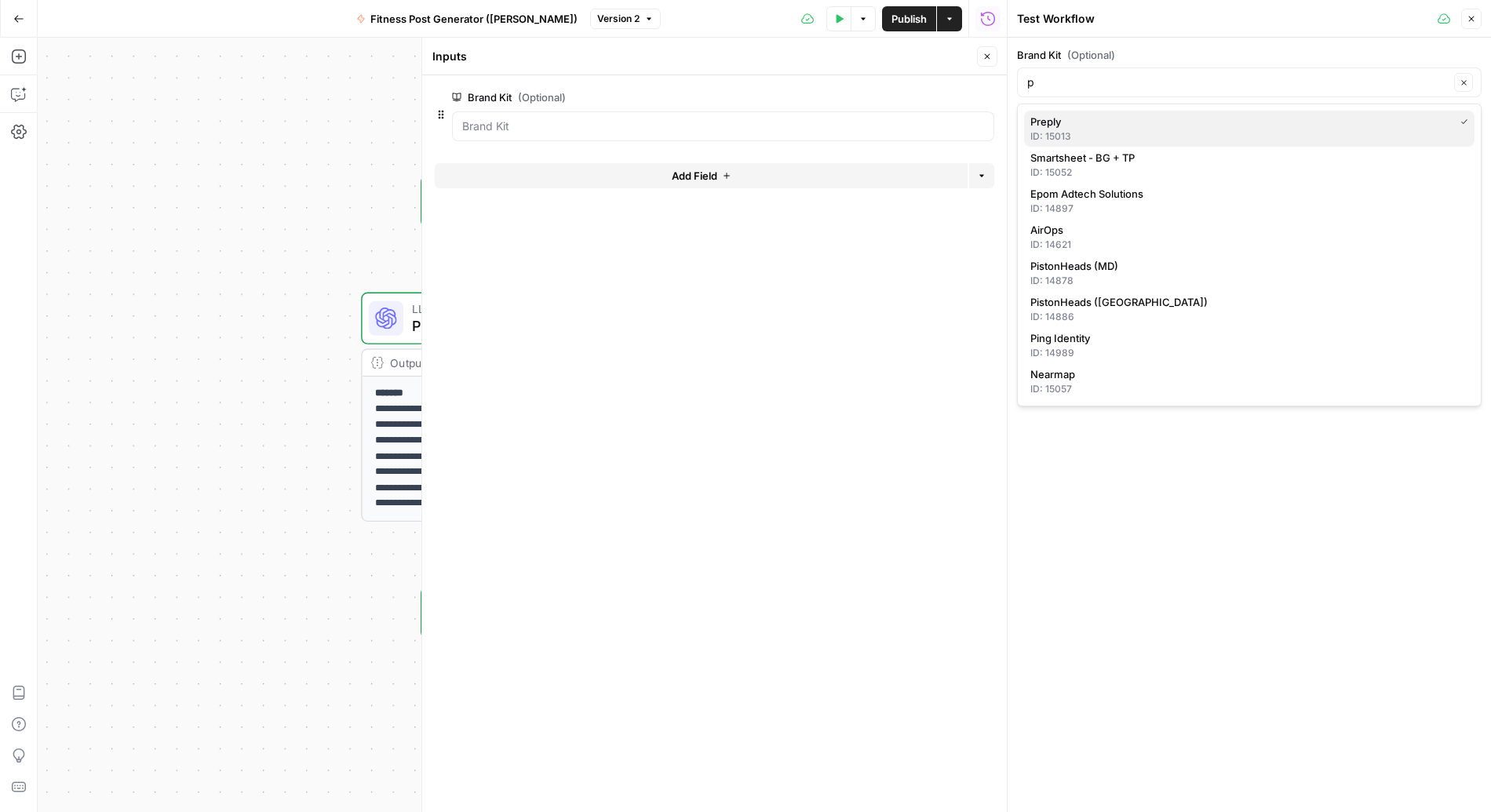
click at [1078, 129] on div "ID: 15013" at bounding box center [1249, 136] width 438 height 14
type input "Preply"
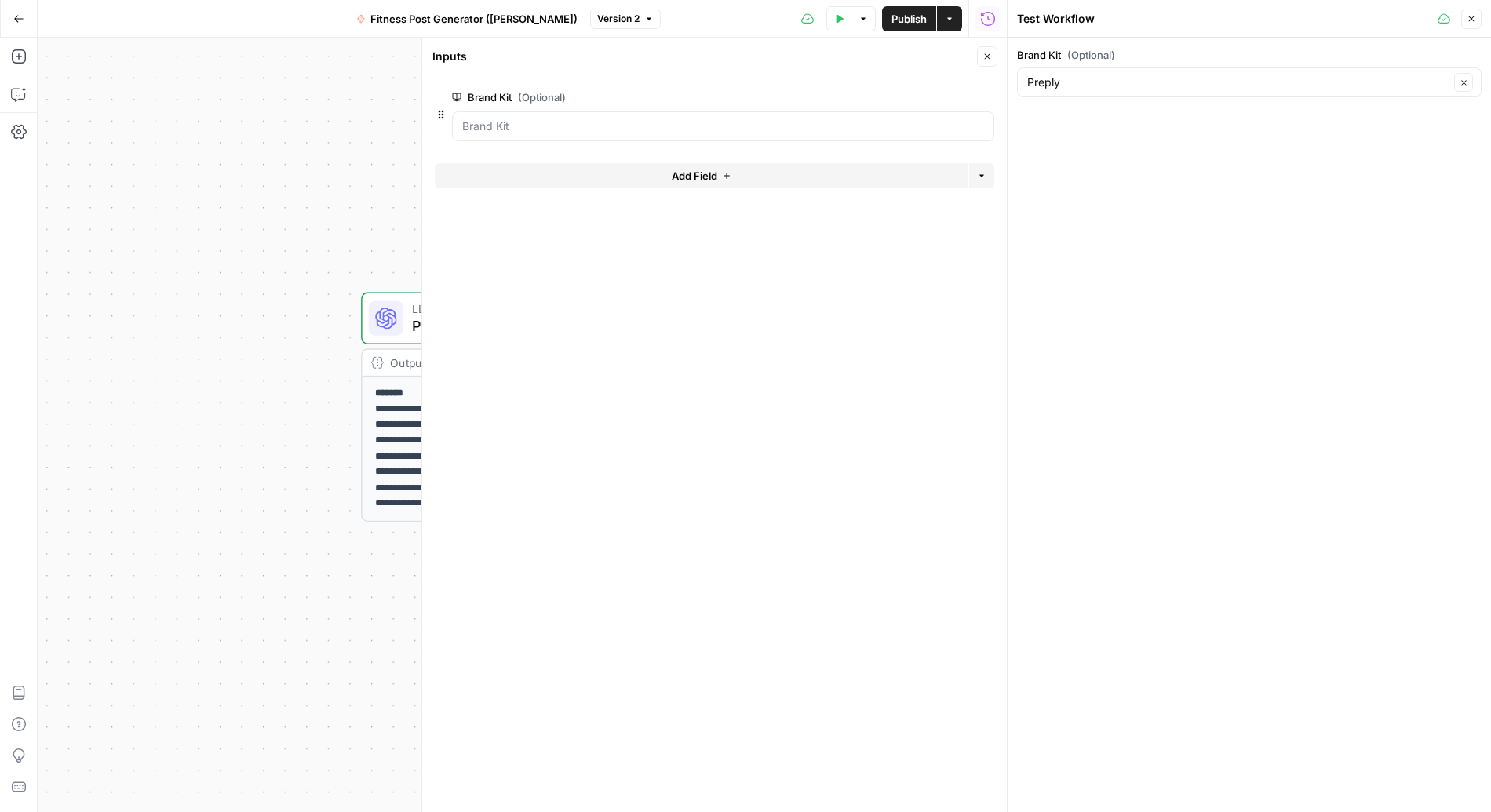
click at [831, 18] on button "Test Data" at bounding box center [838, 18] width 25 height 25
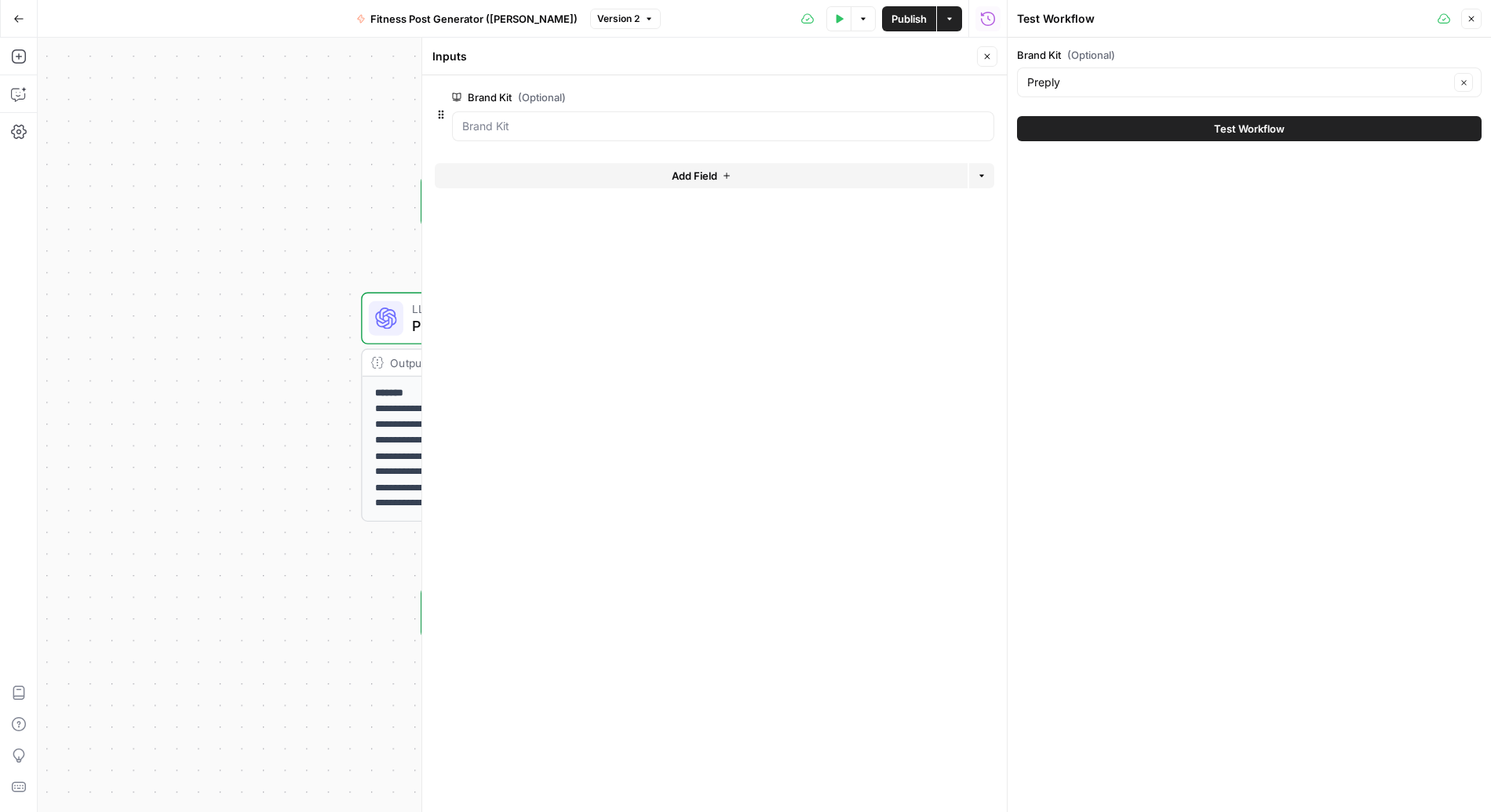
click at [1137, 142] on div "Test Workflow" at bounding box center [1249, 129] width 465 height 44
click at [1137, 128] on button "Test Workflow" at bounding box center [1249, 128] width 465 height 25
click at [1137, 13] on button "Close" at bounding box center [1471, 18] width 20 height 20
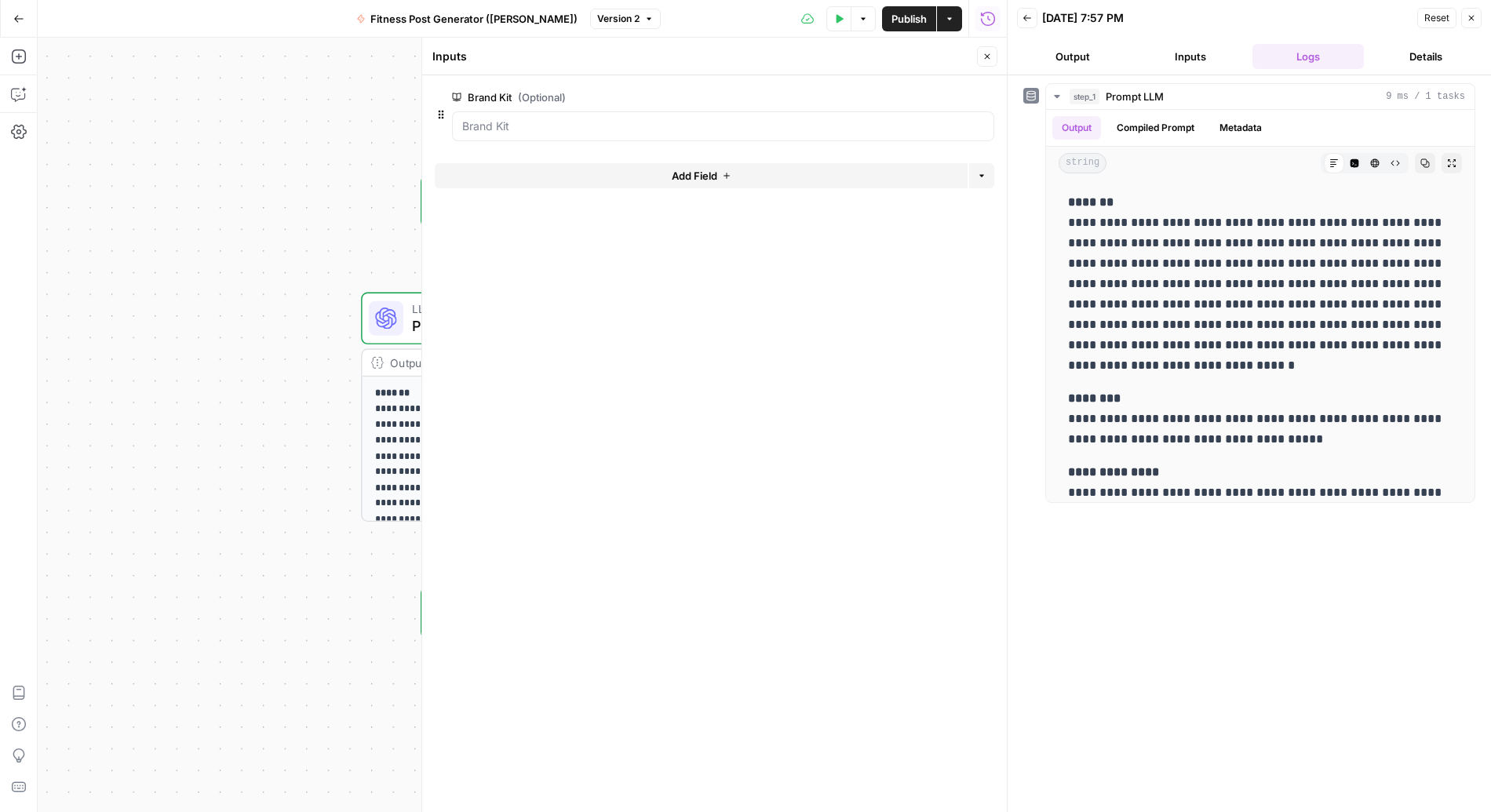
click at [1137, 56] on button "Inputs" at bounding box center [1190, 56] width 112 height 25
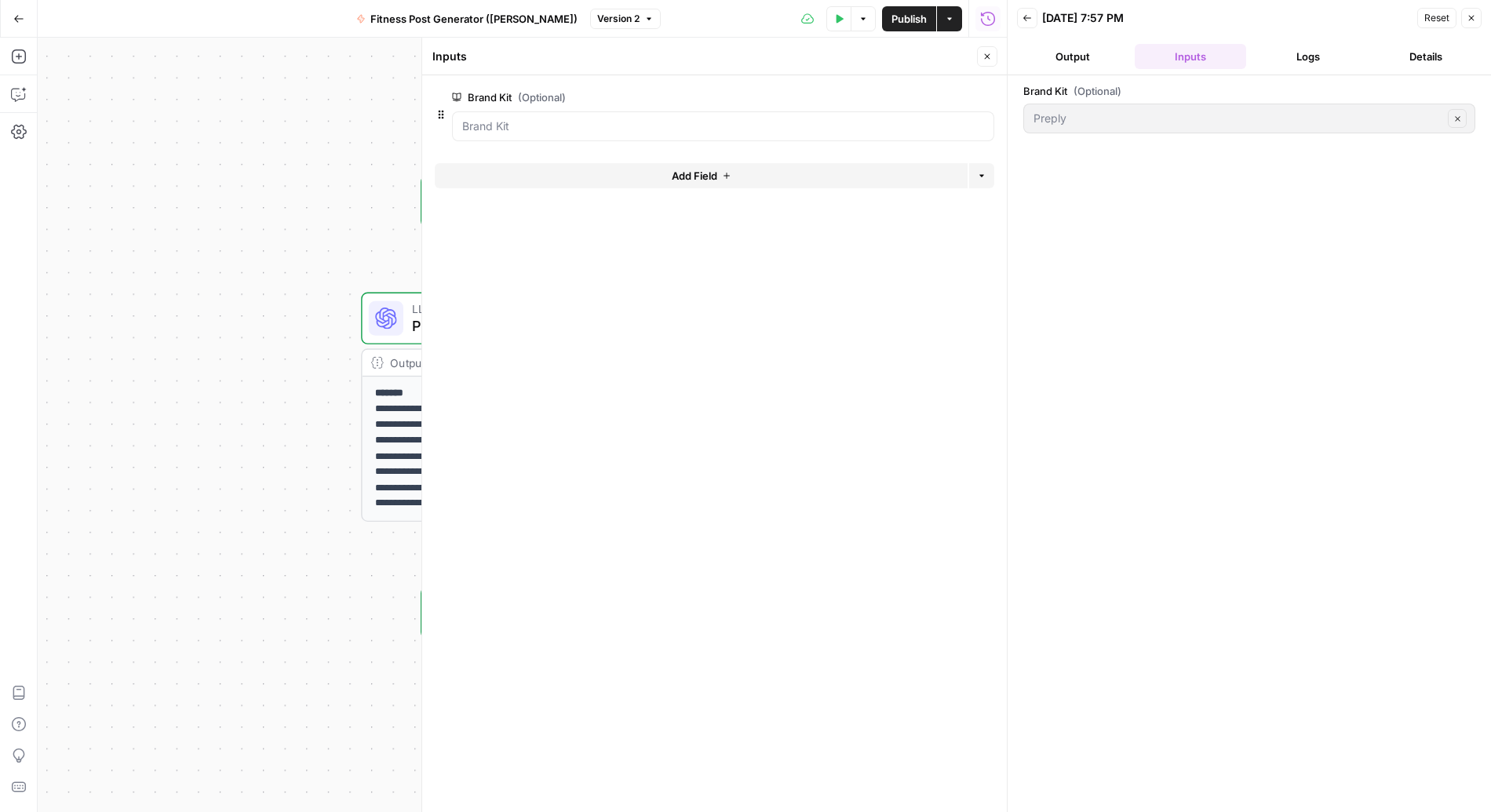
click at [1069, 65] on button "Output" at bounding box center [1073, 56] width 112 height 25
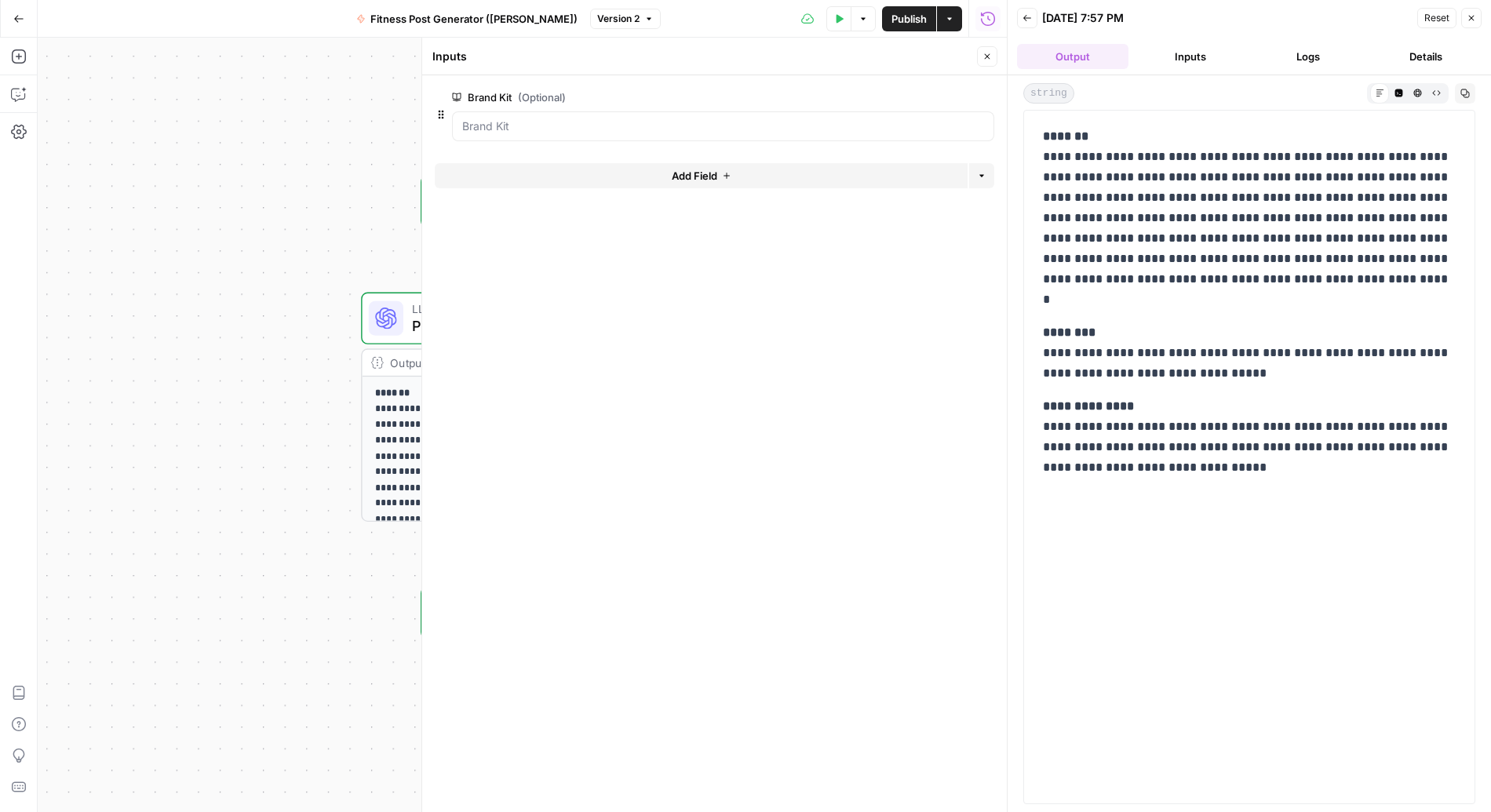
click at [1137, 44] on button "Inputs" at bounding box center [1190, 56] width 112 height 25
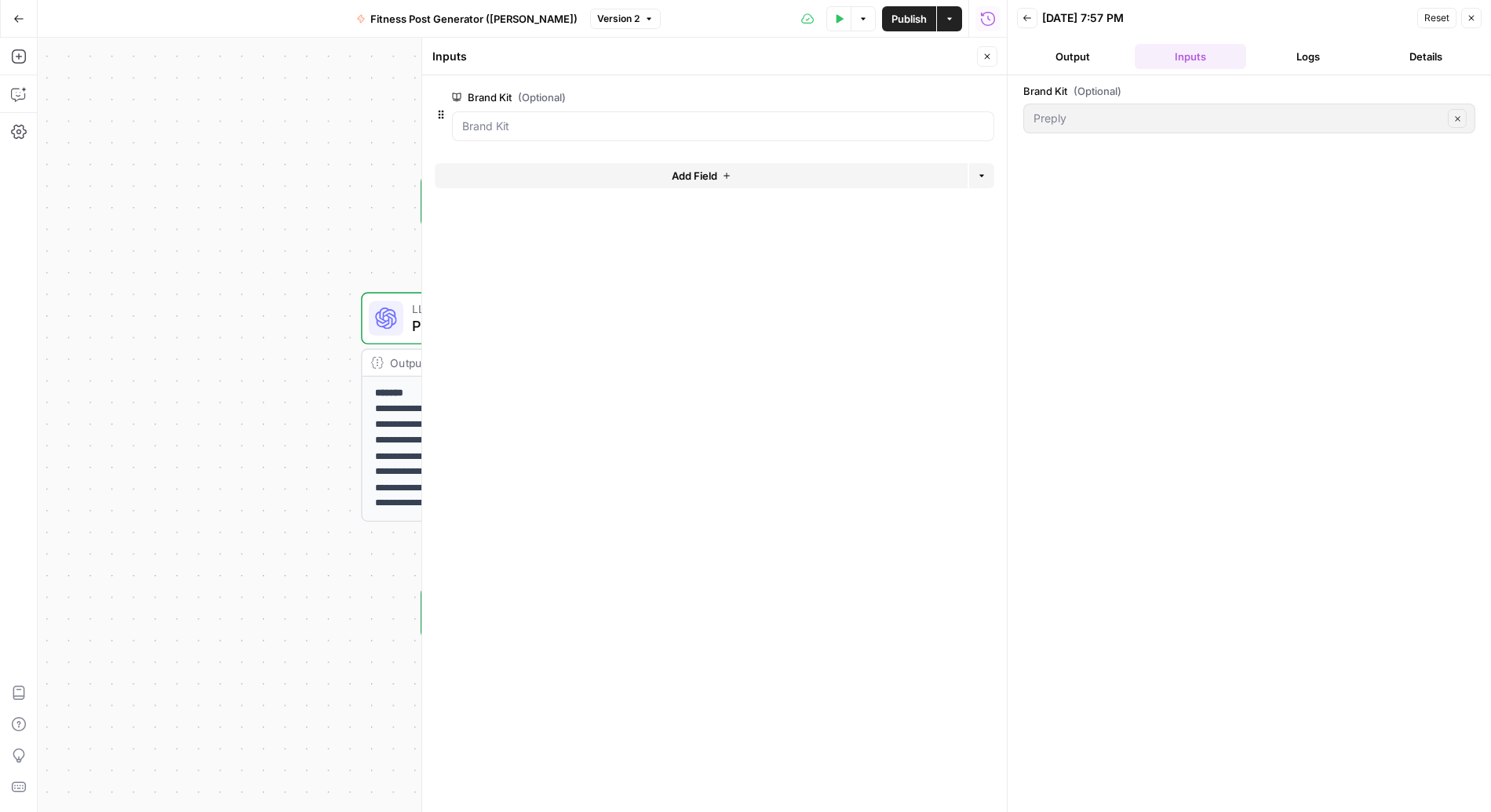
click at [1137, 59] on button "Logs" at bounding box center [1308, 56] width 112 height 25
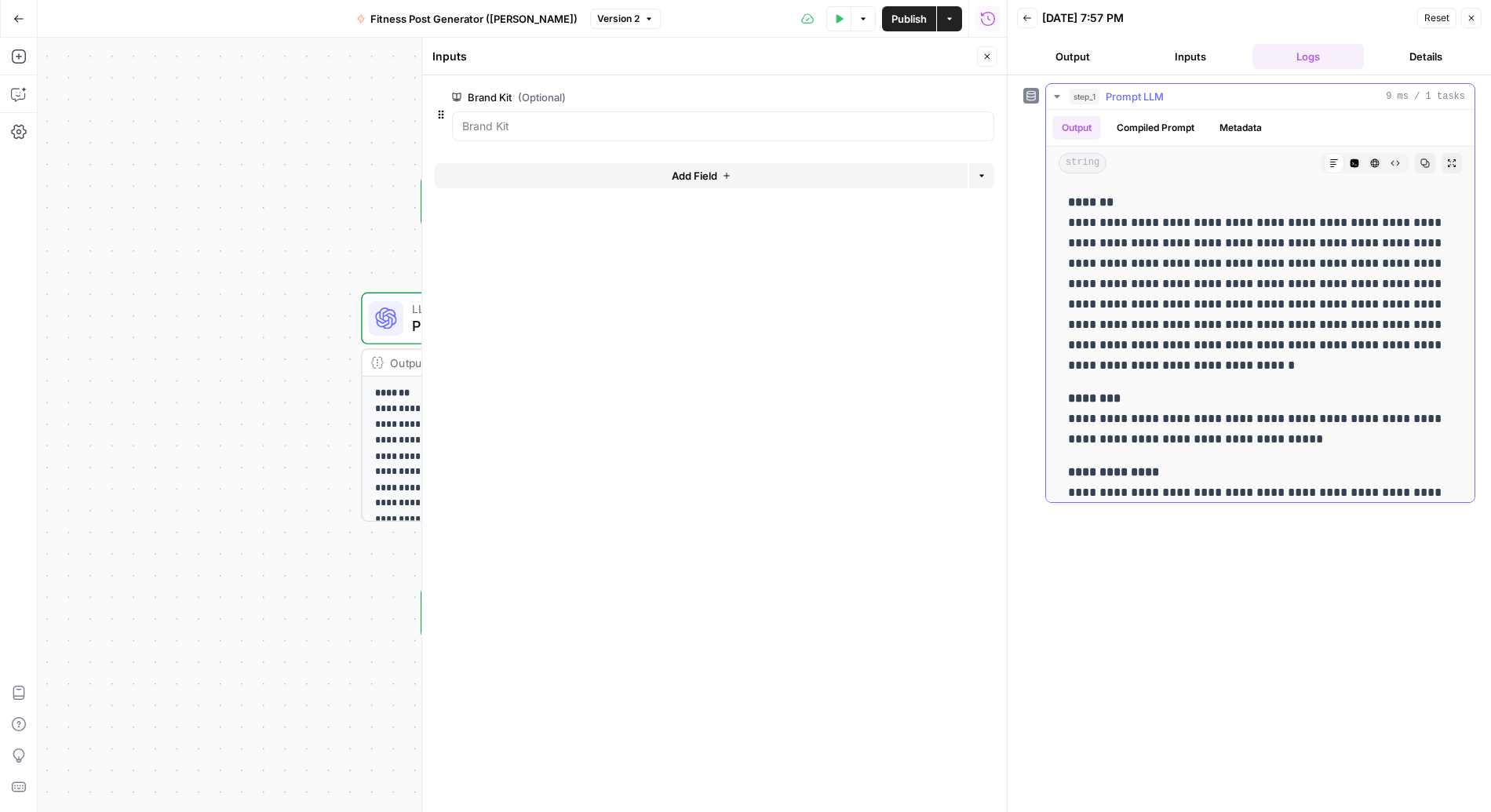
scroll to position [55, 0]
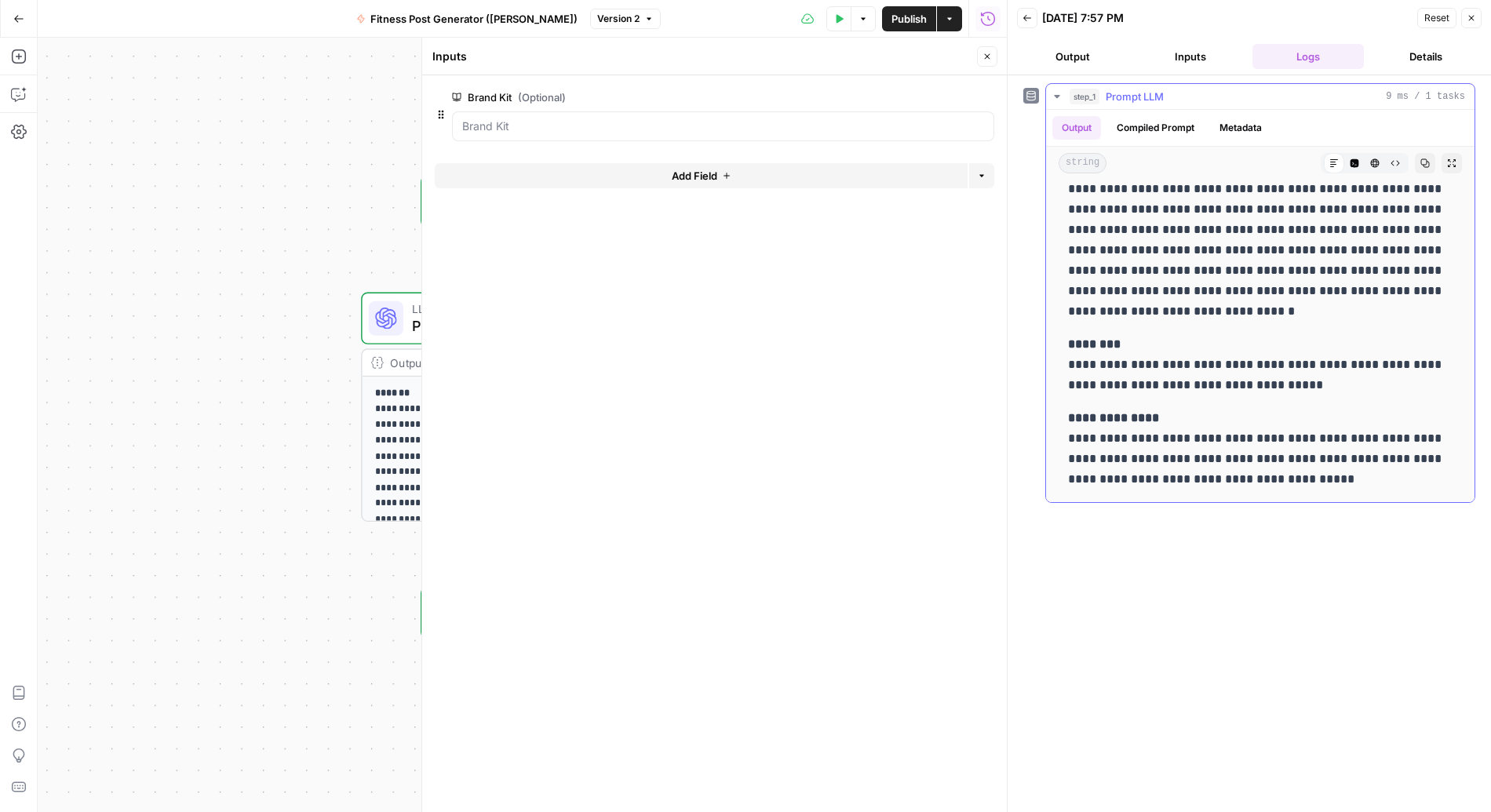
click at [1137, 117] on button "Compiled Prompt" at bounding box center [1155, 127] width 96 height 23
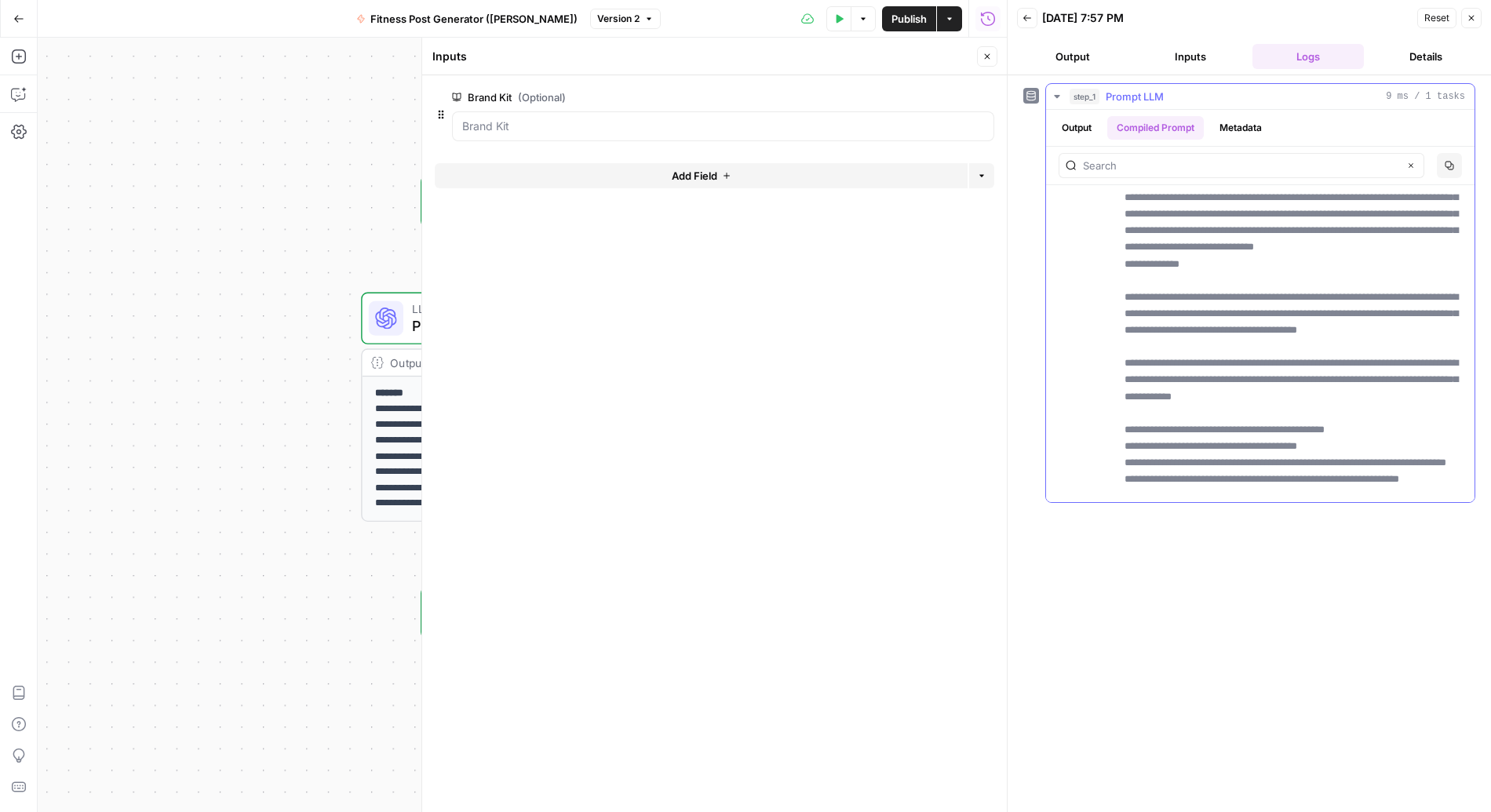
scroll to position [673, 0]
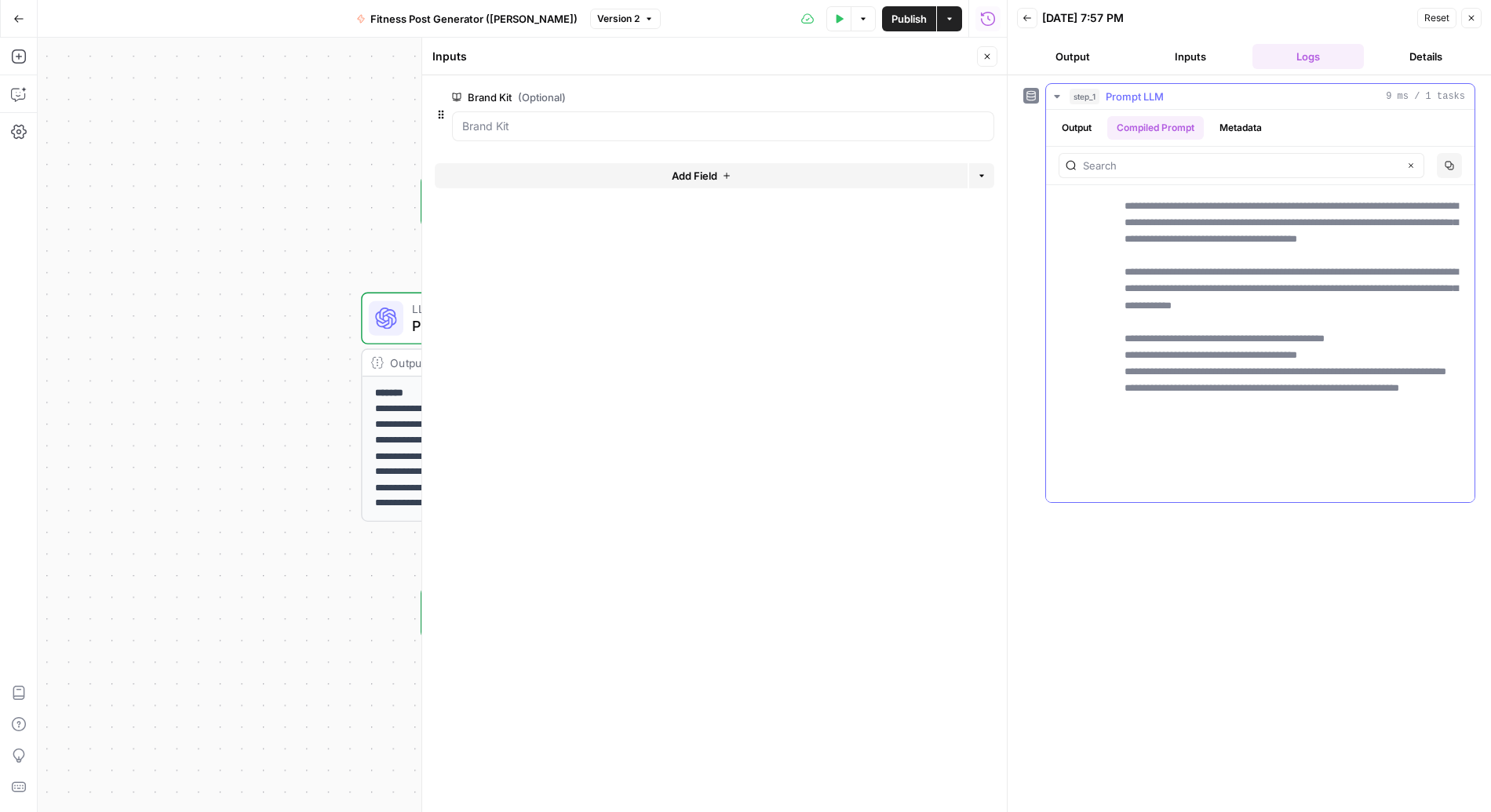
click at [1137, 132] on button "Metadata" at bounding box center [1241, 127] width 61 height 23
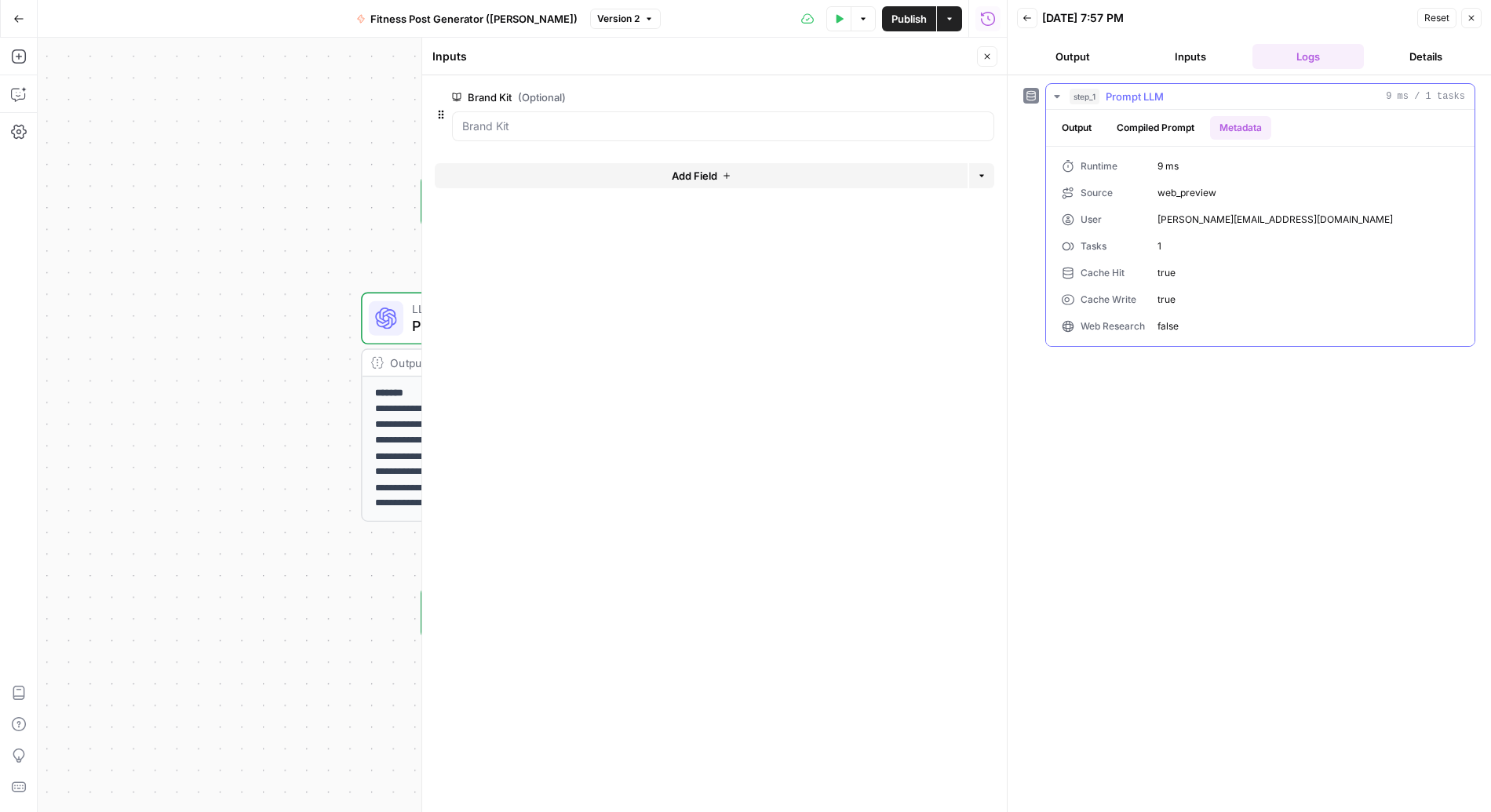
click at [1137, 125] on button "Compiled Prompt" at bounding box center [1155, 127] width 96 height 23
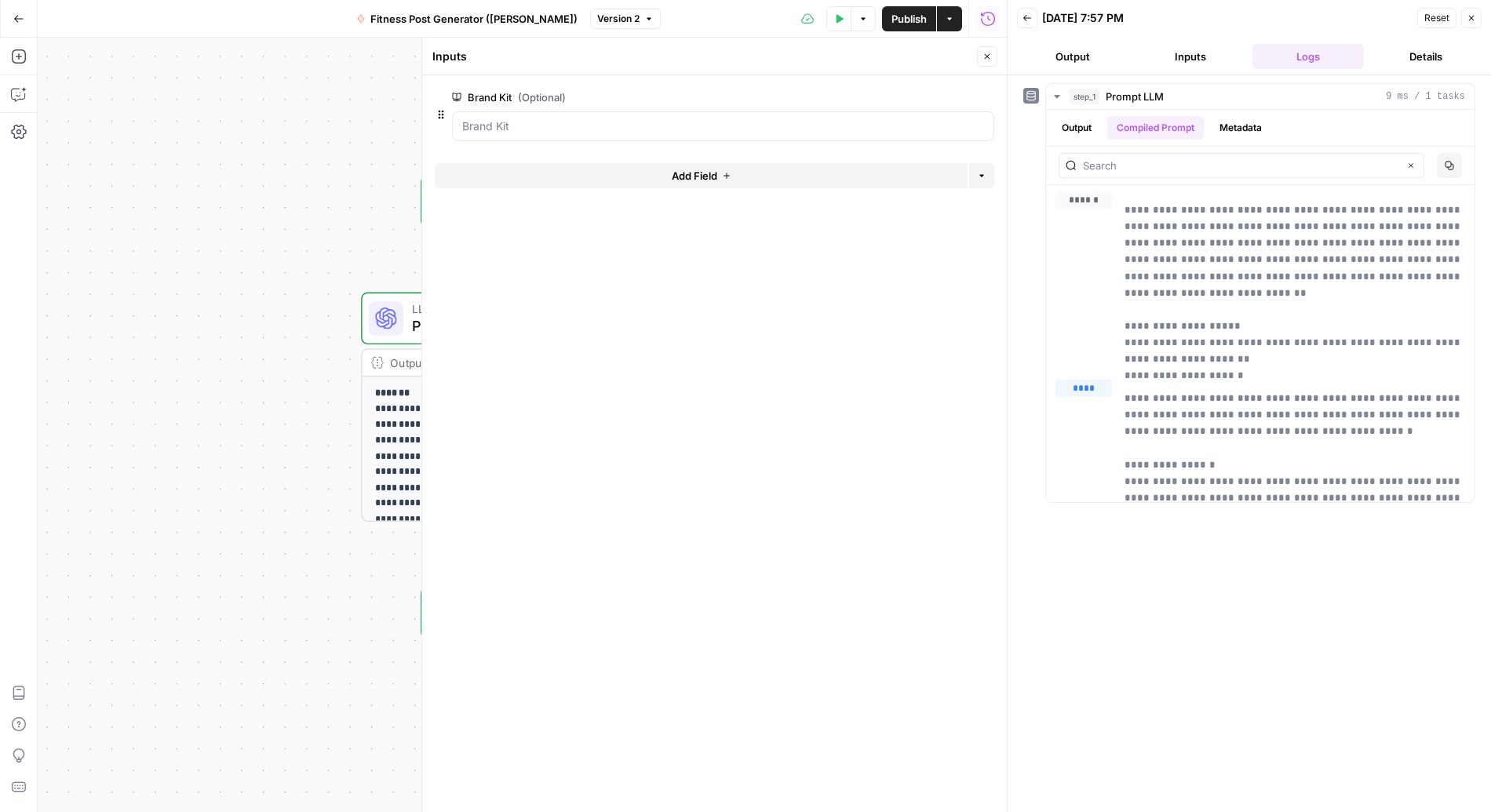
click at [1137, 56] on button "Details" at bounding box center [1425, 56] width 112 height 25
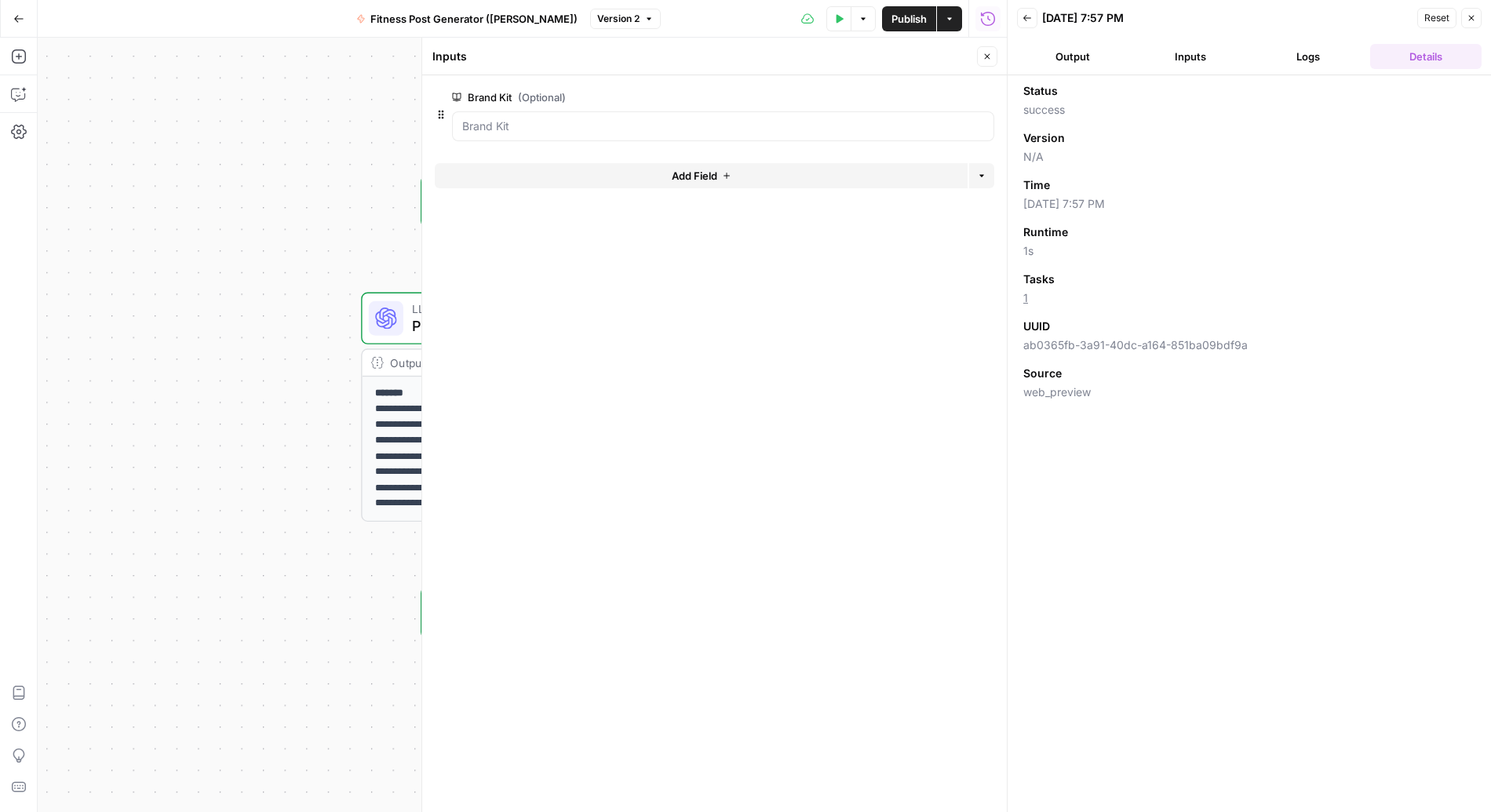
click at [1089, 50] on button "Output" at bounding box center [1073, 56] width 112 height 25
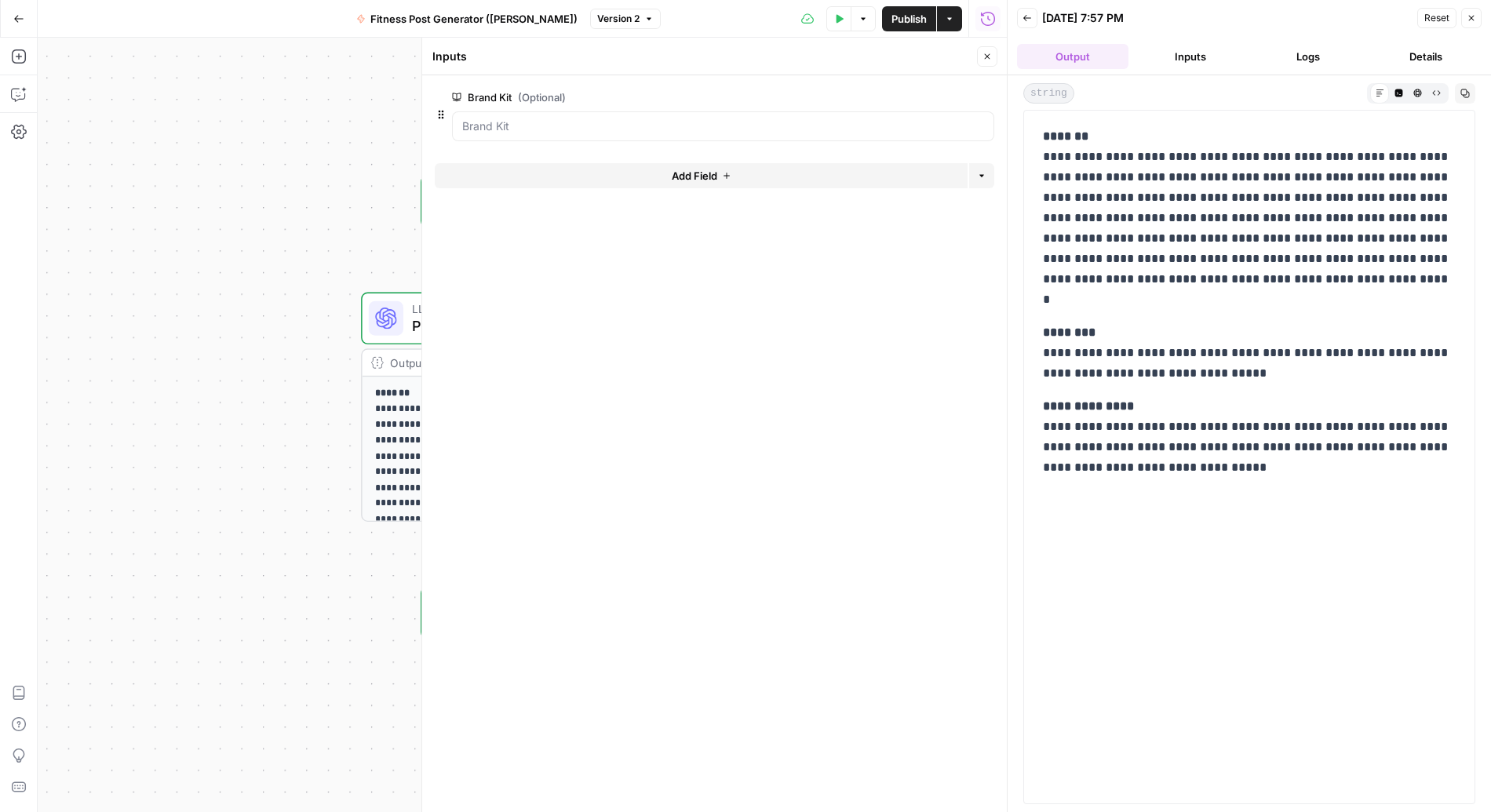
click at [291, 406] on div "**********" at bounding box center [522, 425] width 969 height 774
click at [1137, 48] on button "Inputs" at bounding box center [1190, 56] width 112 height 25
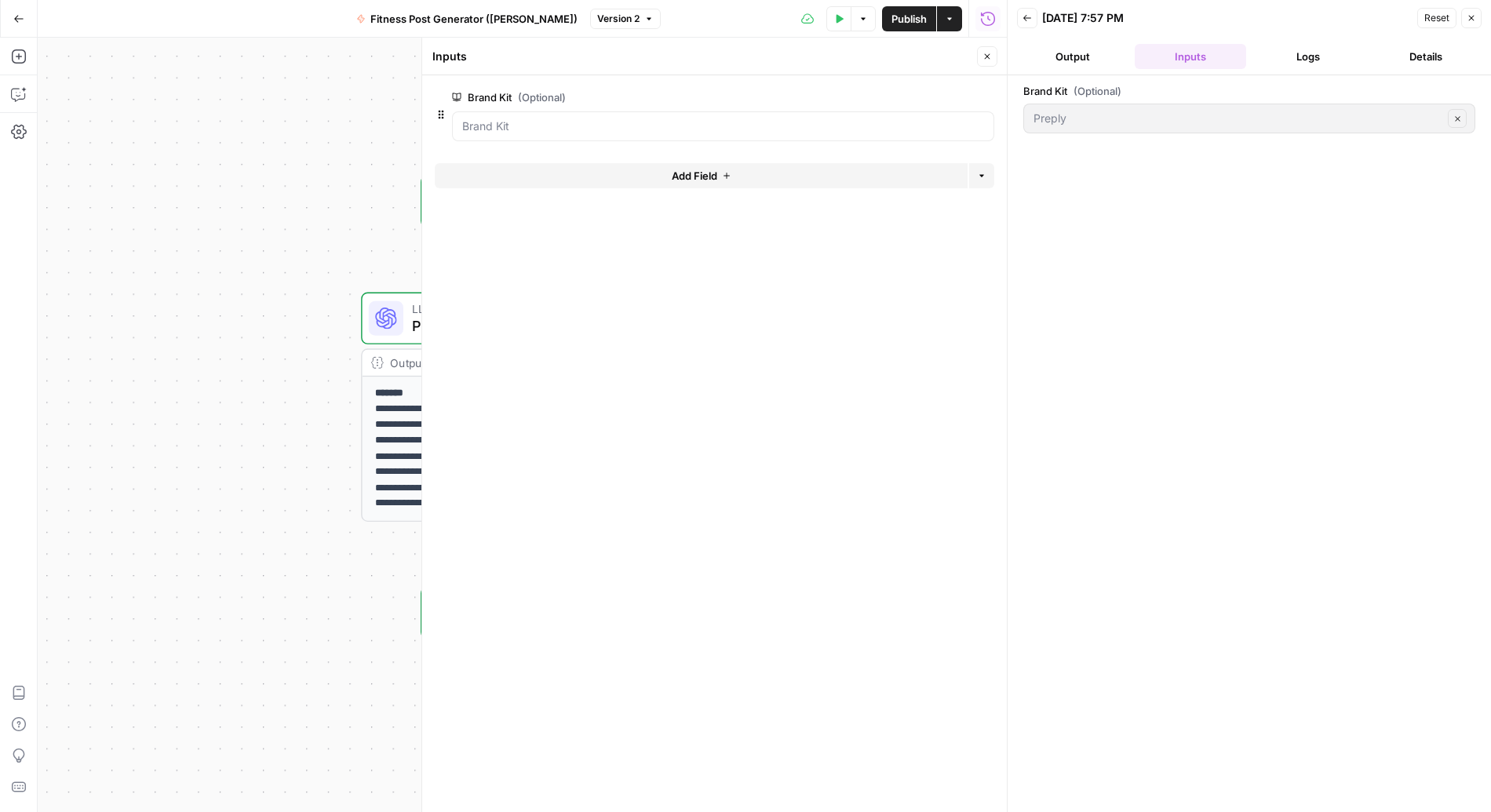
click at [1137, 46] on button "Logs" at bounding box center [1308, 56] width 112 height 25
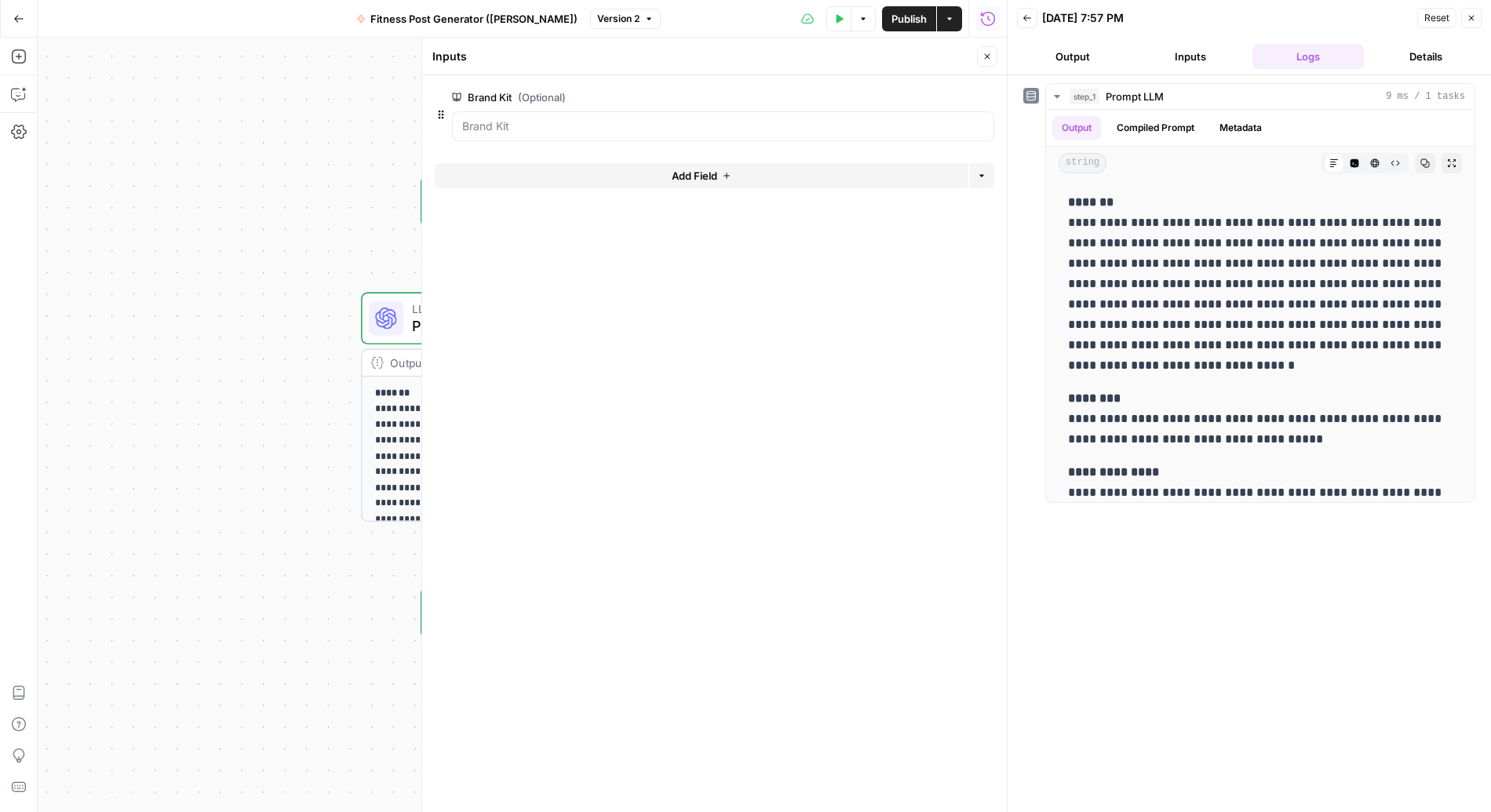
click at [988, 52] on icon "button" at bounding box center [987, 56] width 9 height 9
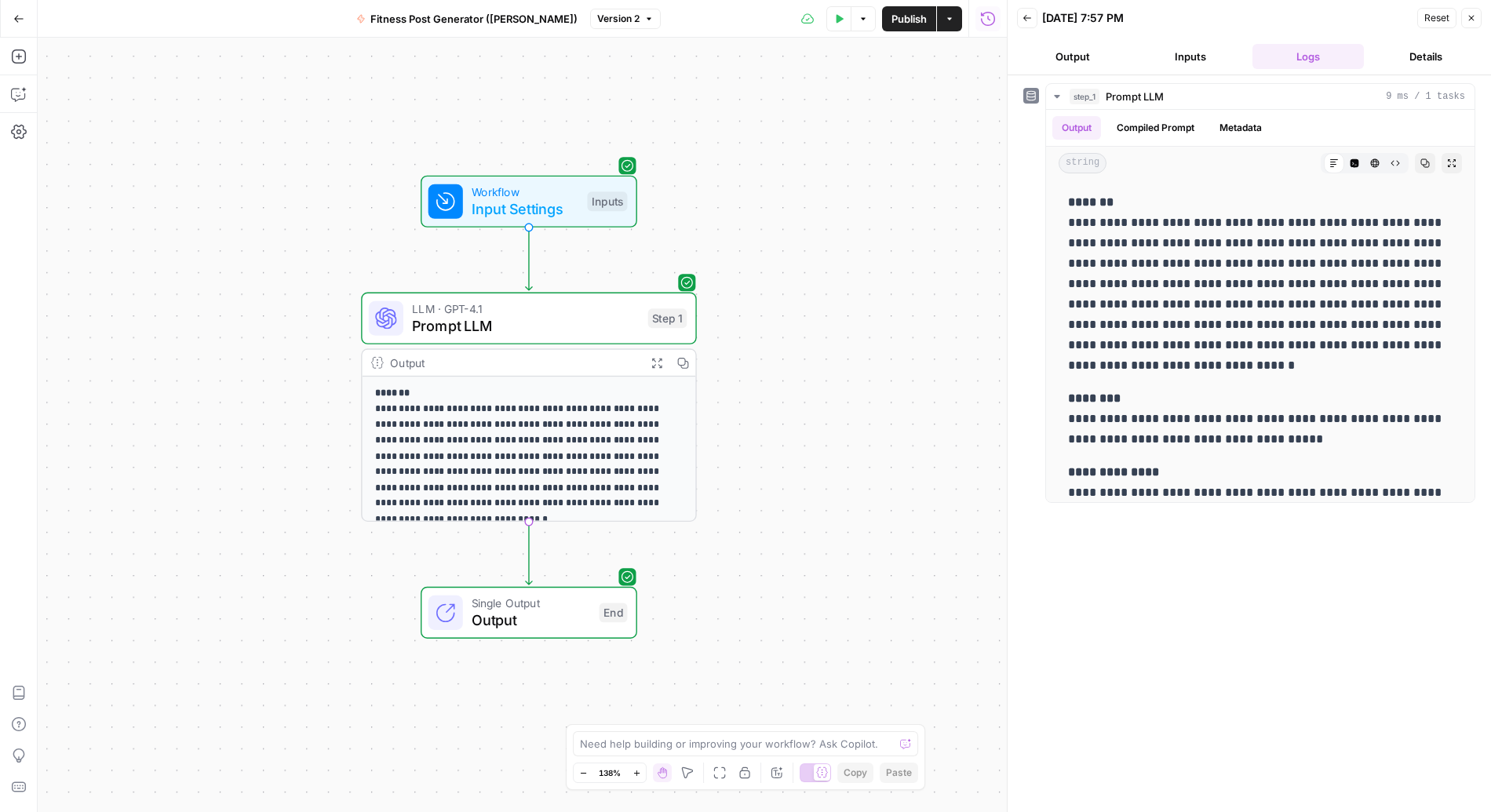
click at [1137, 51] on button "Inputs" at bounding box center [1190, 56] width 112 height 25
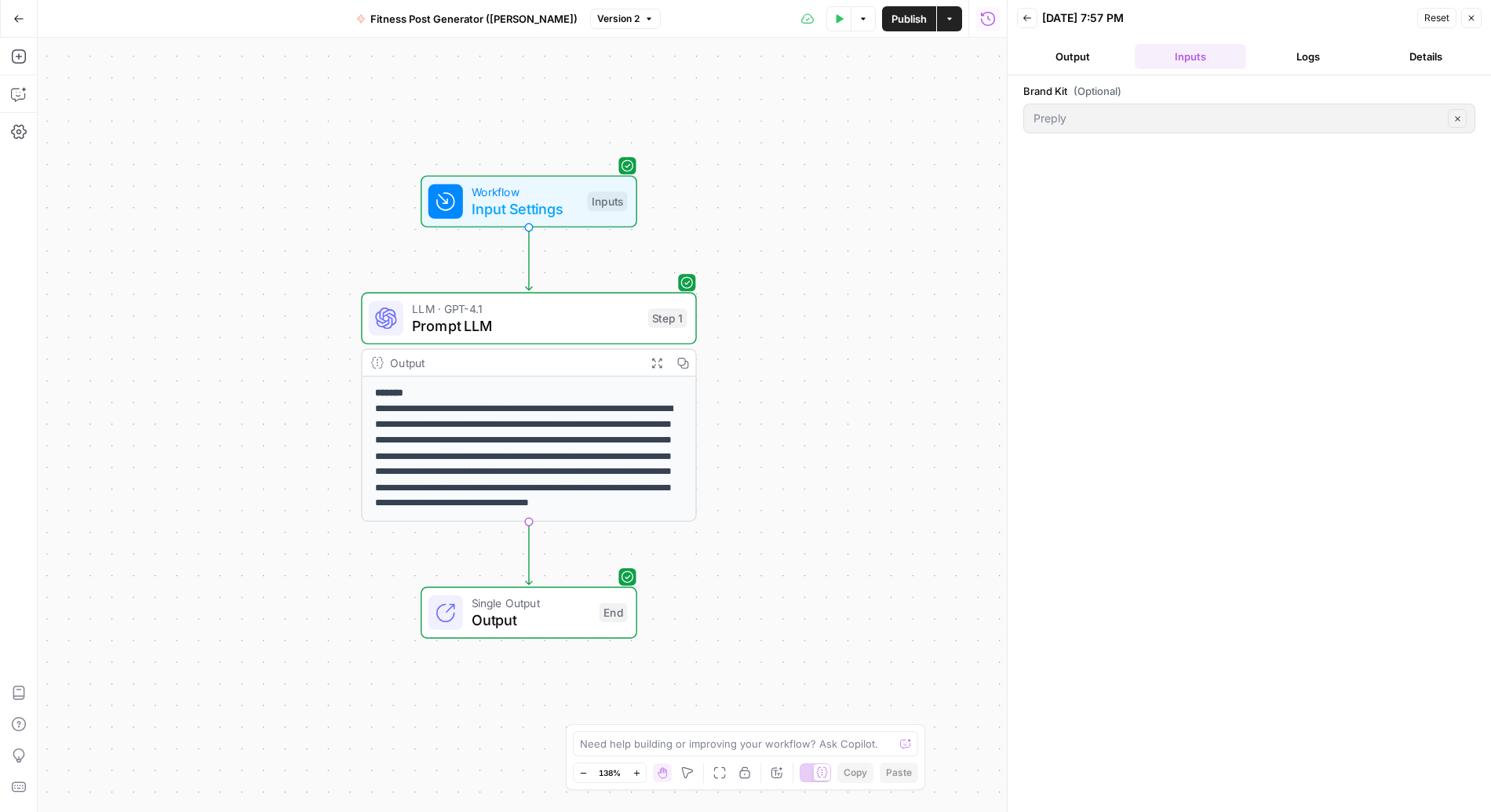
click at [1106, 55] on button "Output" at bounding box center [1073, 56] width 112 height 25
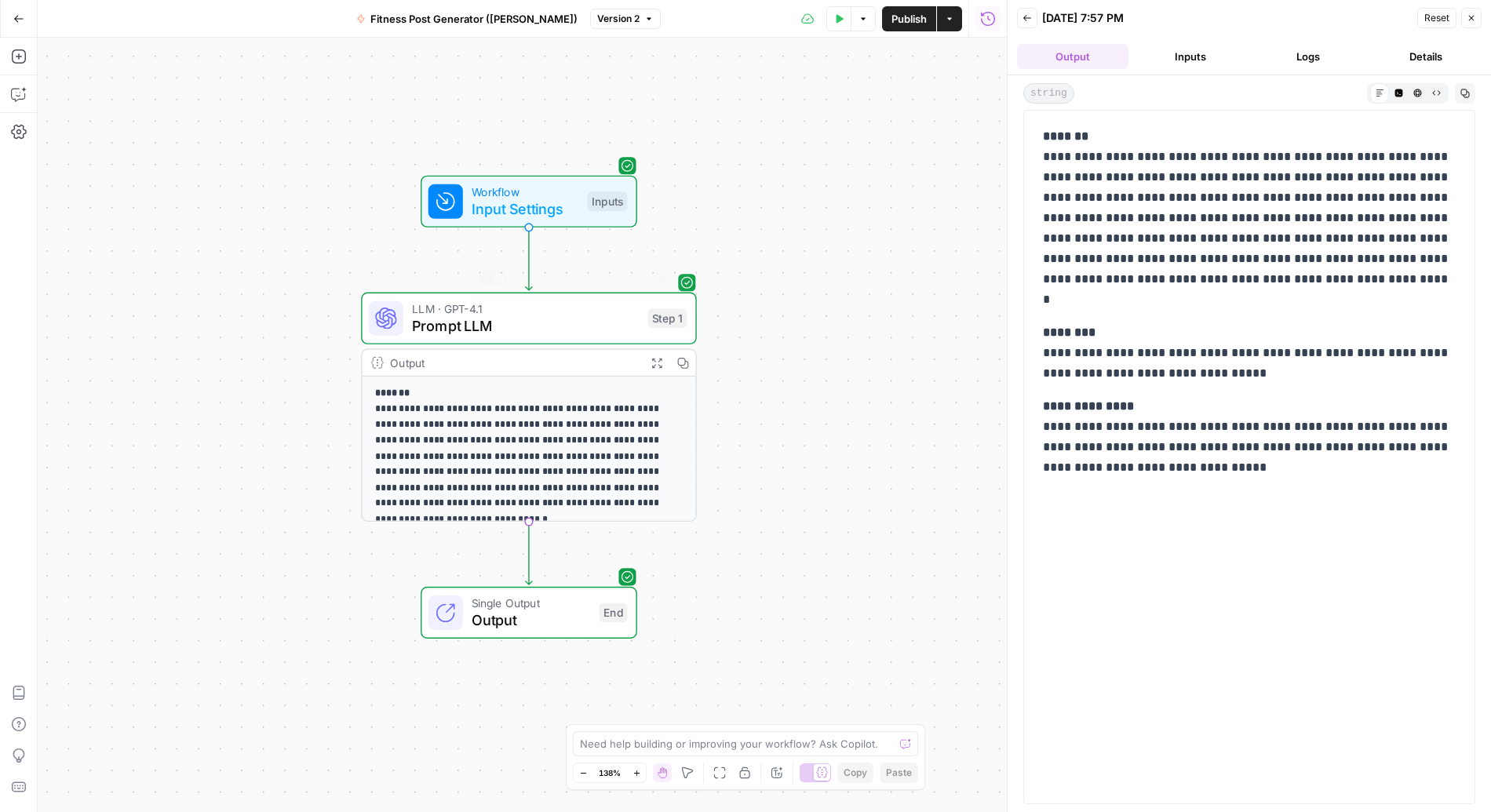
click at [530, 315] on span "Prompt LLM" at bounding box center [526, 326] width 227 height 22
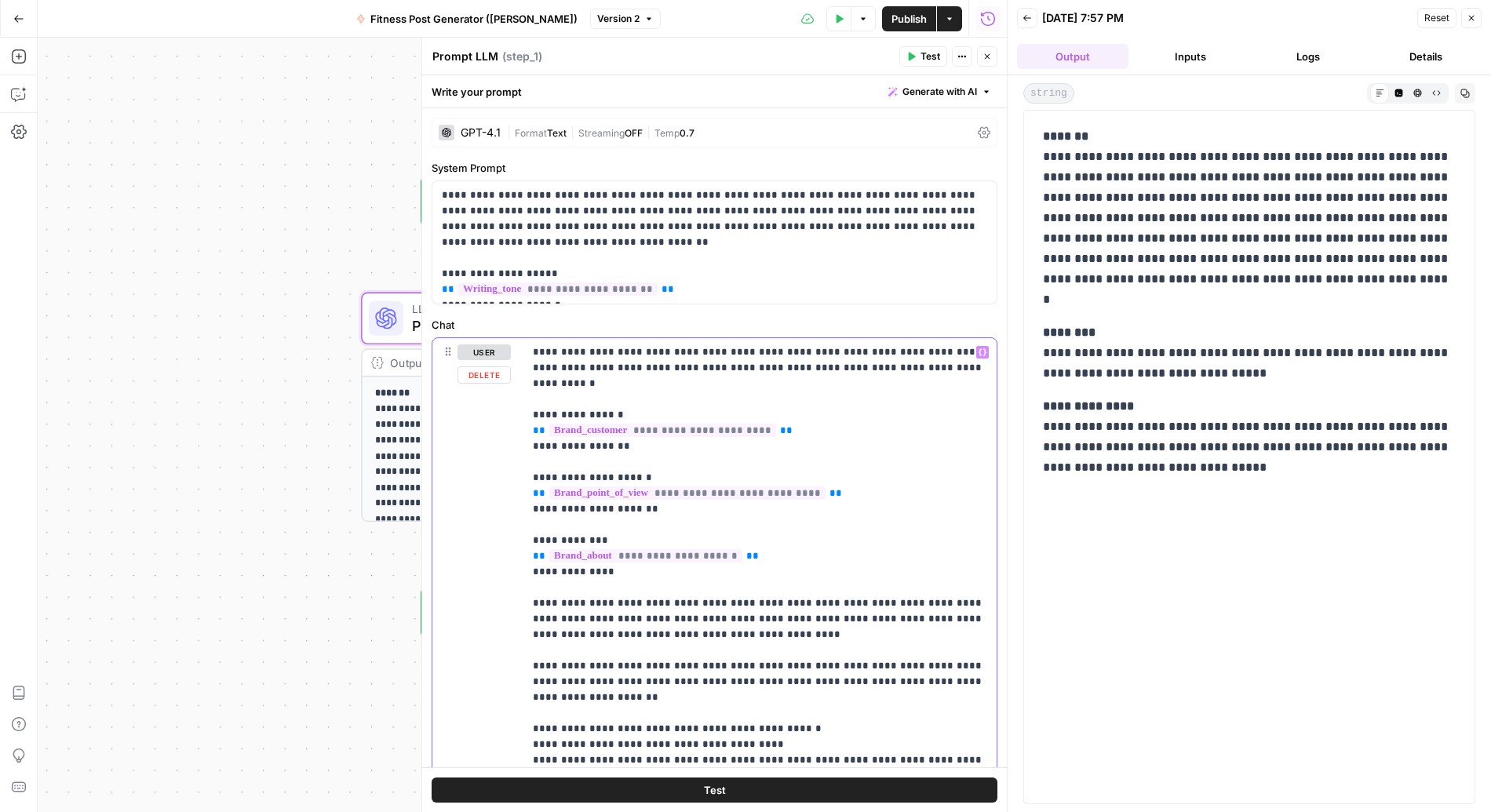
click at [820, 562] on p "**********" at bounding box center [760, 556] width 455 height 424
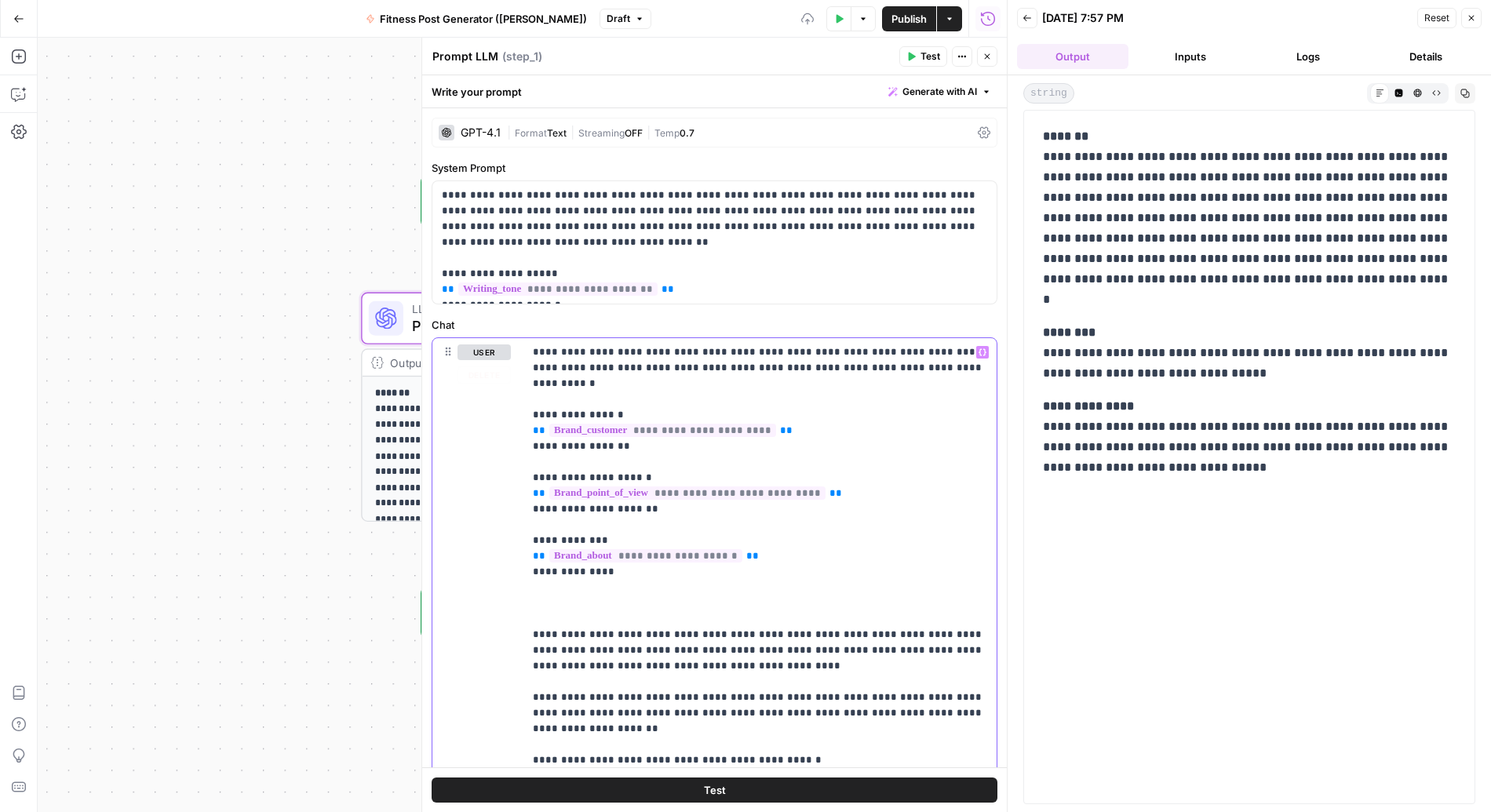
click at [982, 350] on icon "button" at bounding box center [982, 352] width 7 height 7
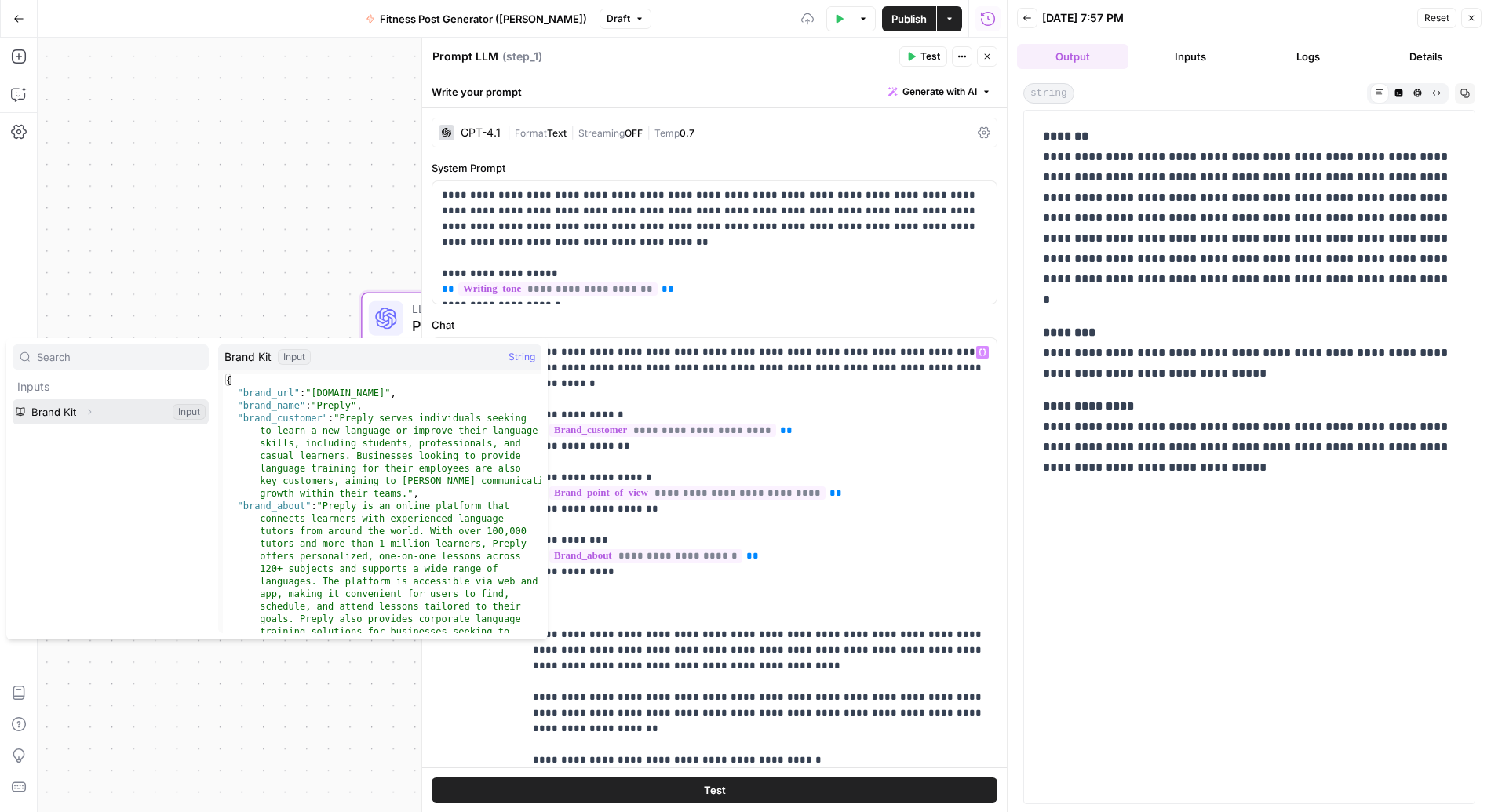
click at [67, 408] on button "Select variable Brand Kit" at bounding box center [111, 411] width 196 height 25
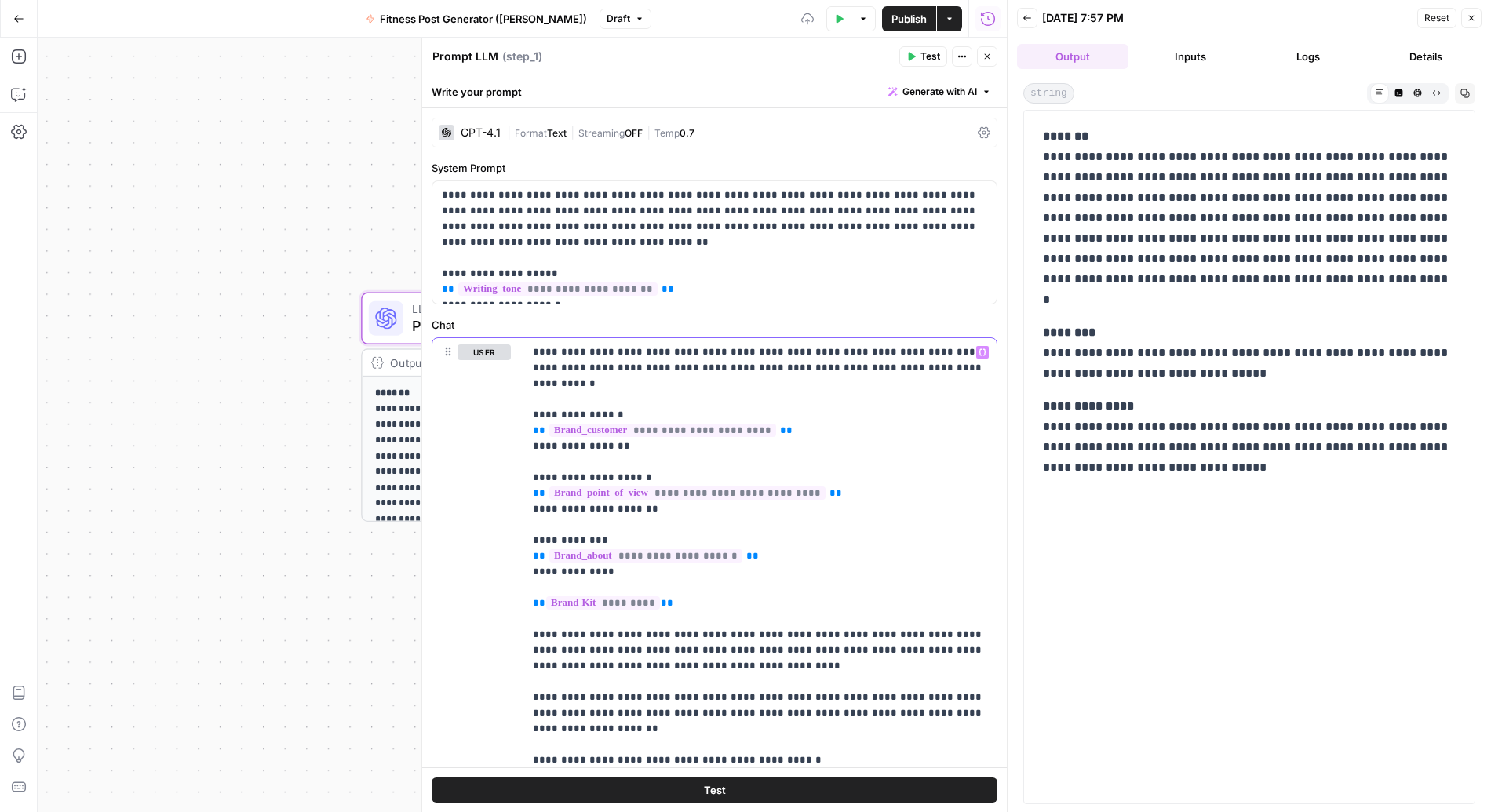
click at [976, 351] on button "Variables Menu" at bounding box center [983, 353] width 13 height 13
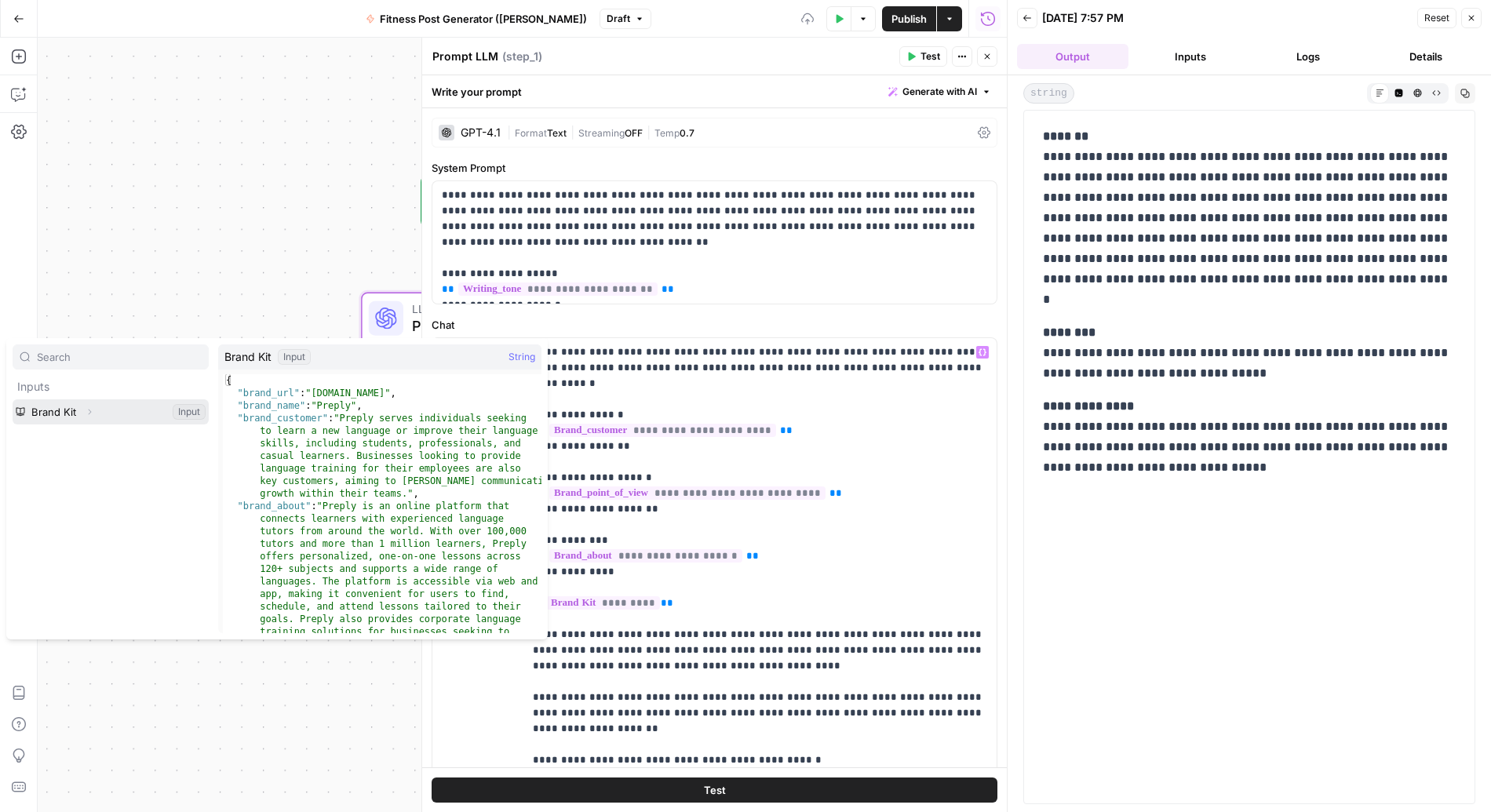
click at [86, 409] on icon "button" at bounding box center [90, 412] width 9 height 9
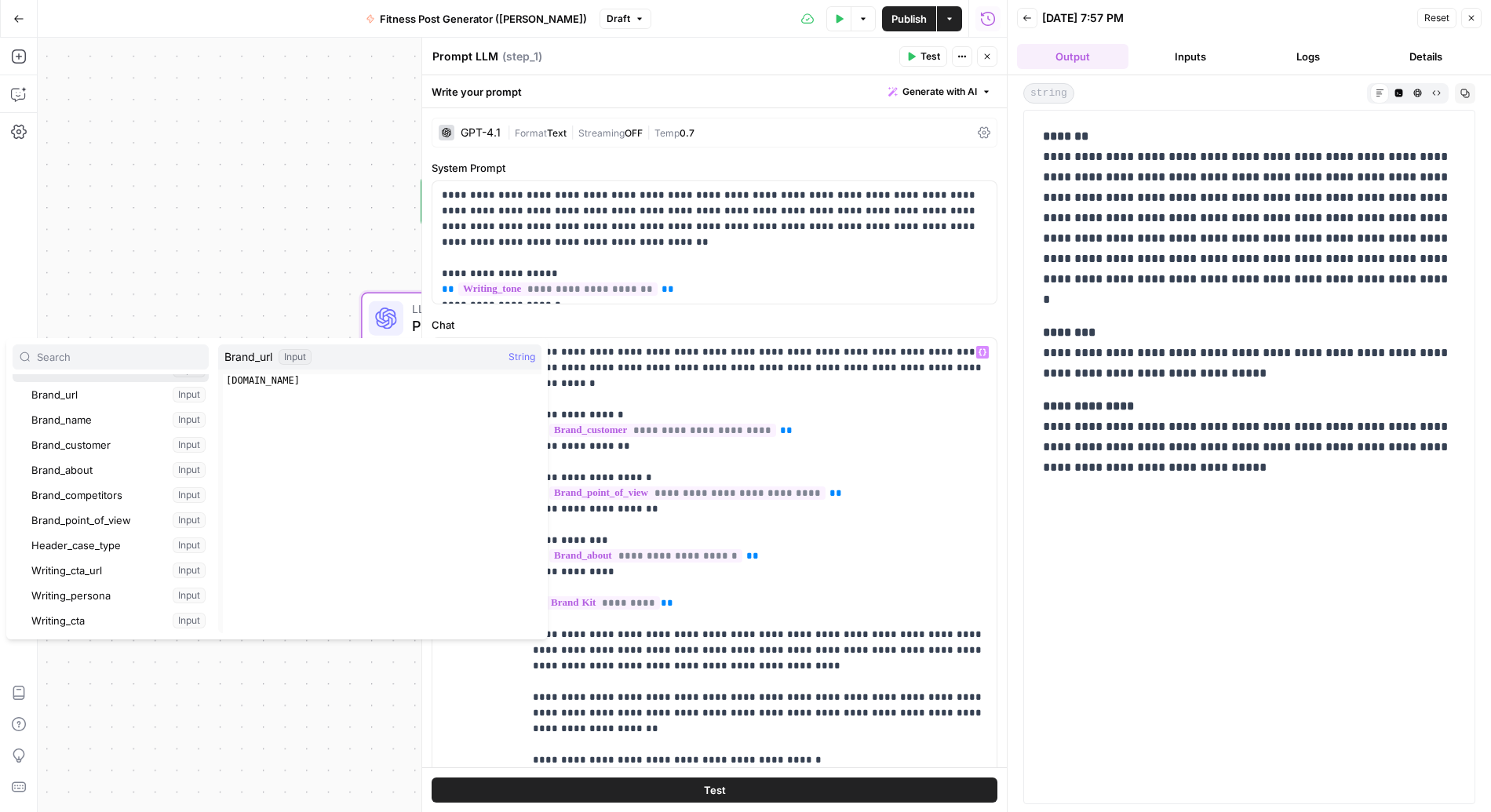
scroll to position [43, 0]
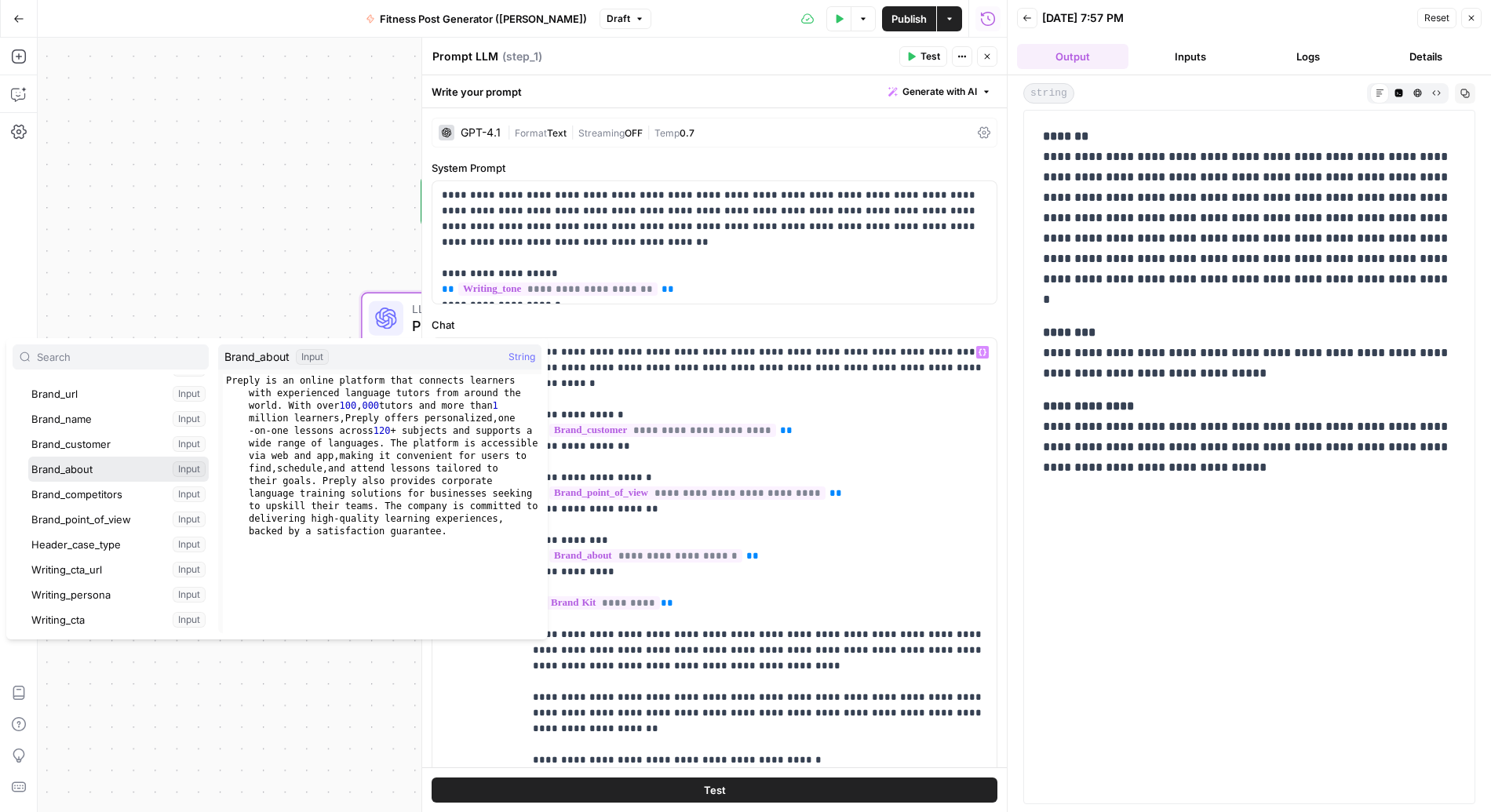
click at [103, 471] on button "Select variable Brand_about" at bounding box center [118, 468] width 180 height 25
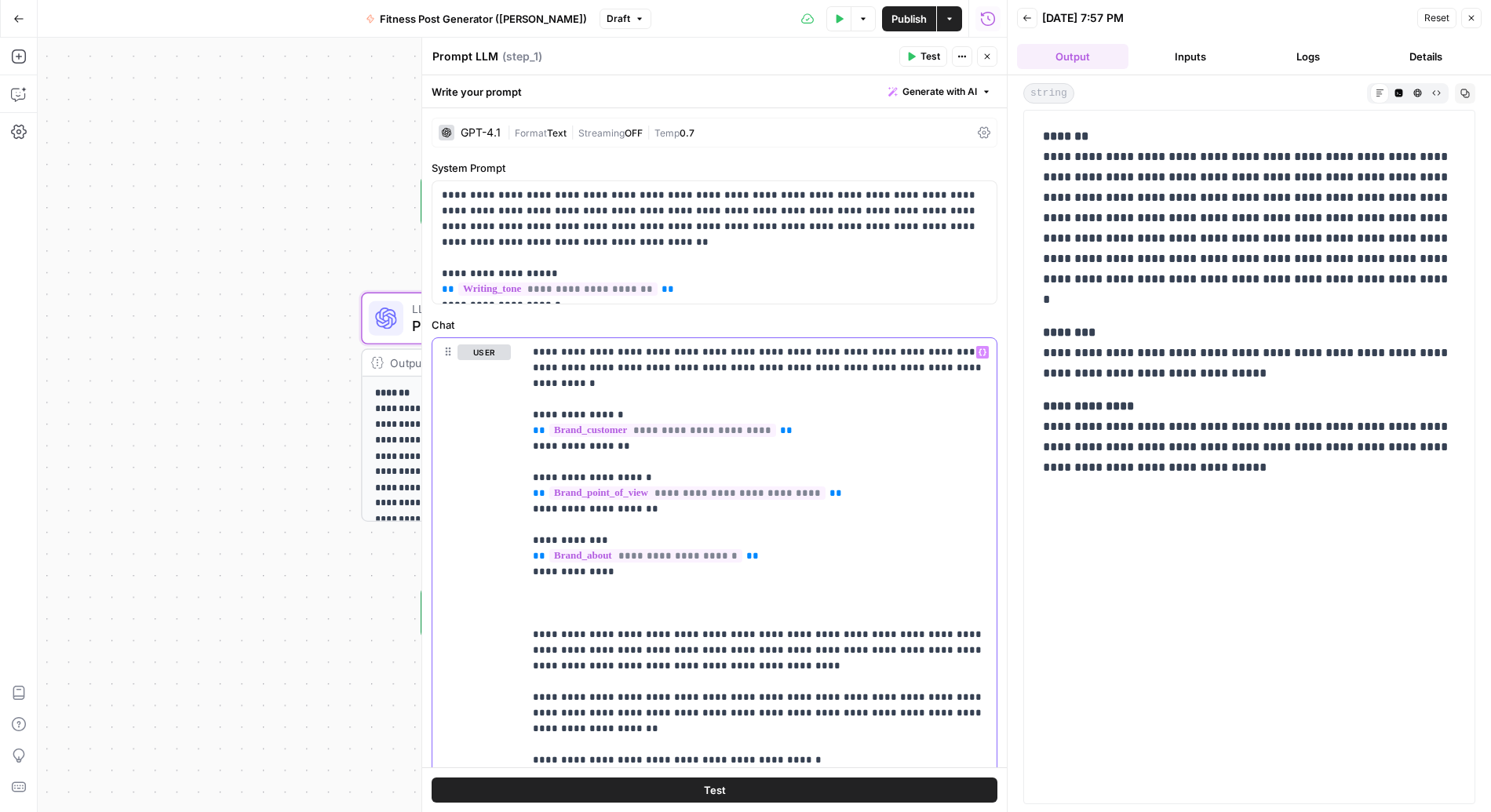
click at [976, 349] on button "Variables Menu" at bounding box center [983, 353] width 13 height 13
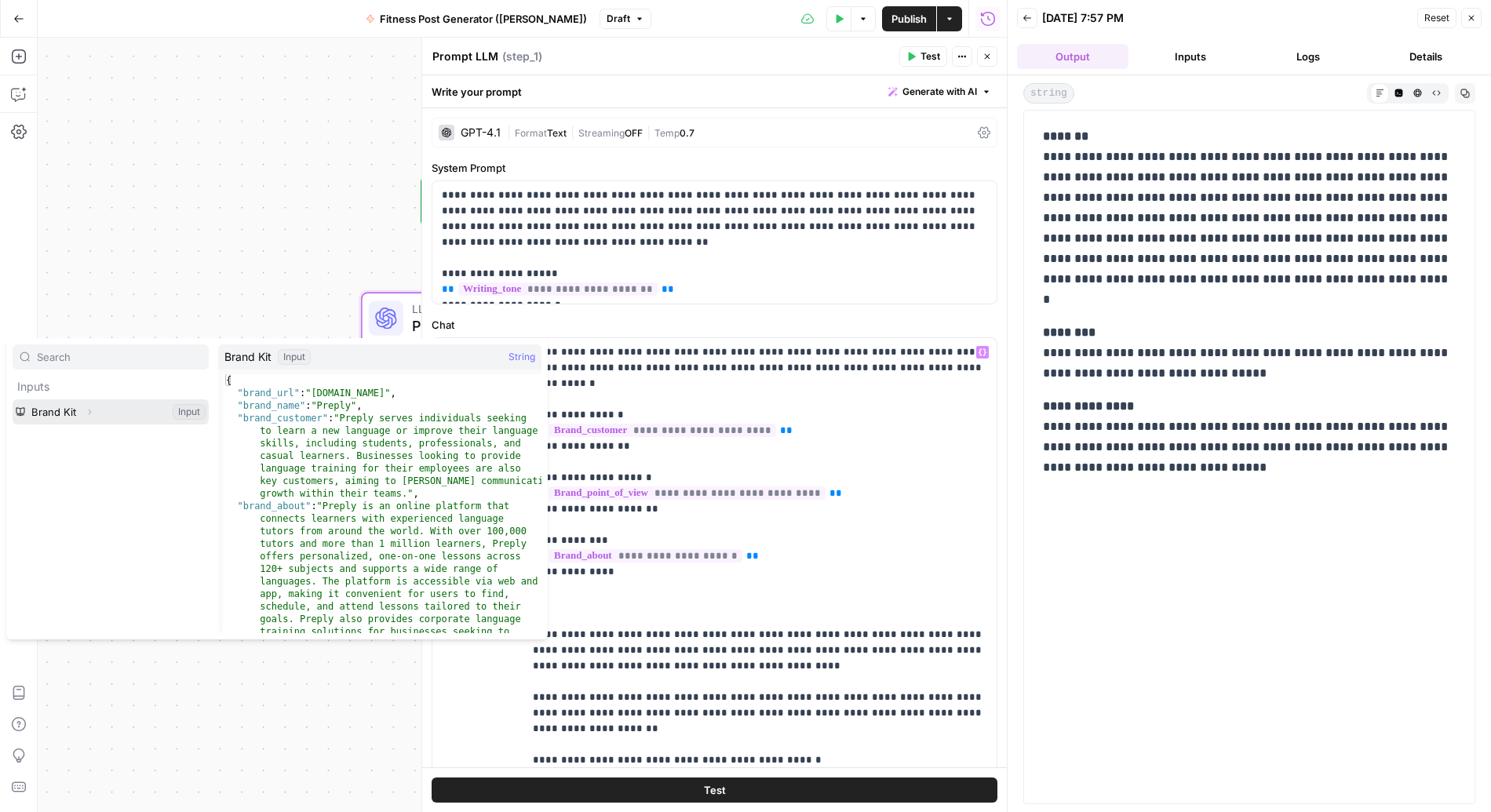
click at [90, 413] on icon "button" at bounding box center [90, 412] width 3 height 6
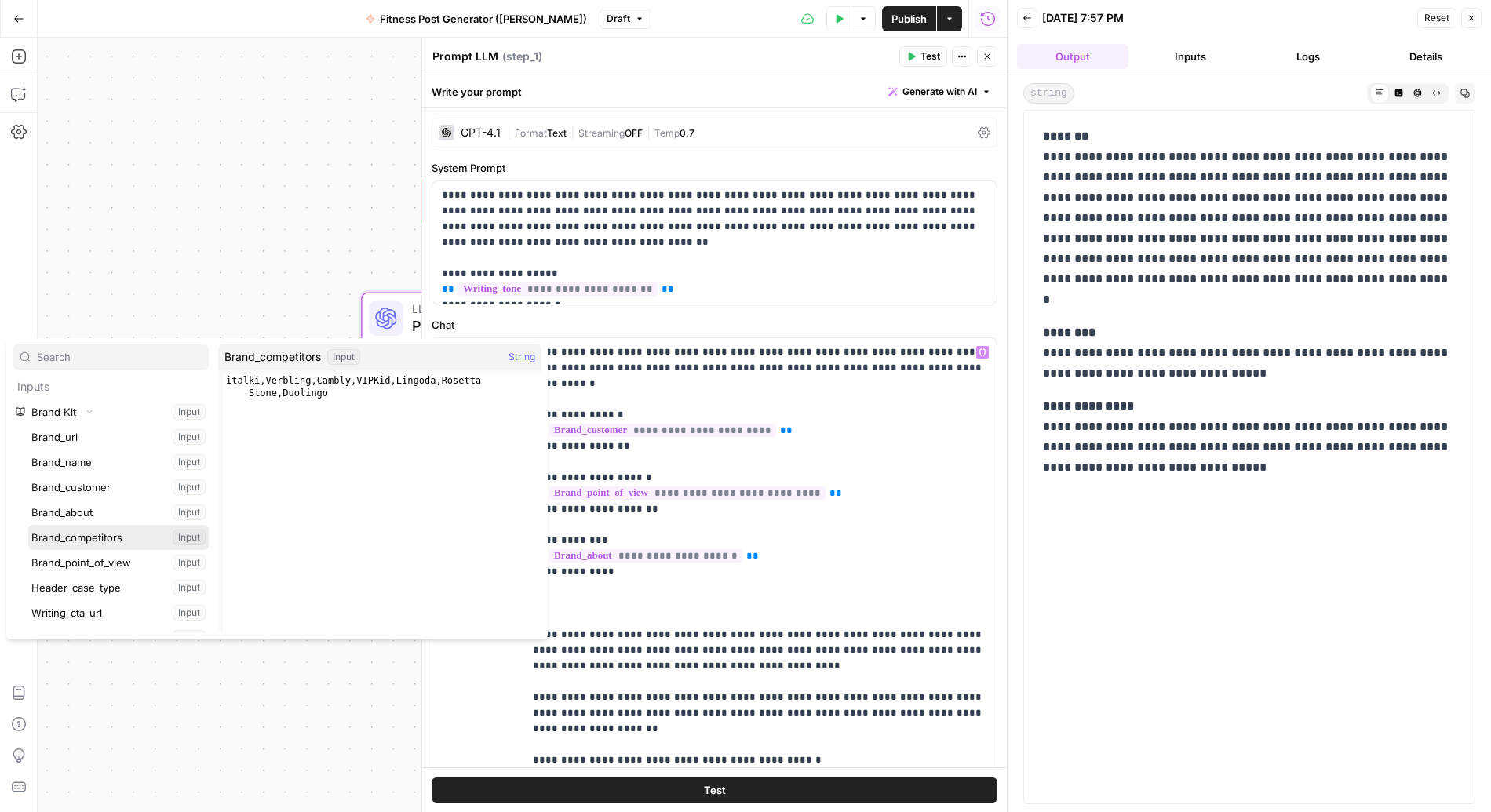
click at [94, 544] on button "Select variable Brand_competitors" at bounding box center [118, 537] width 180 height 25
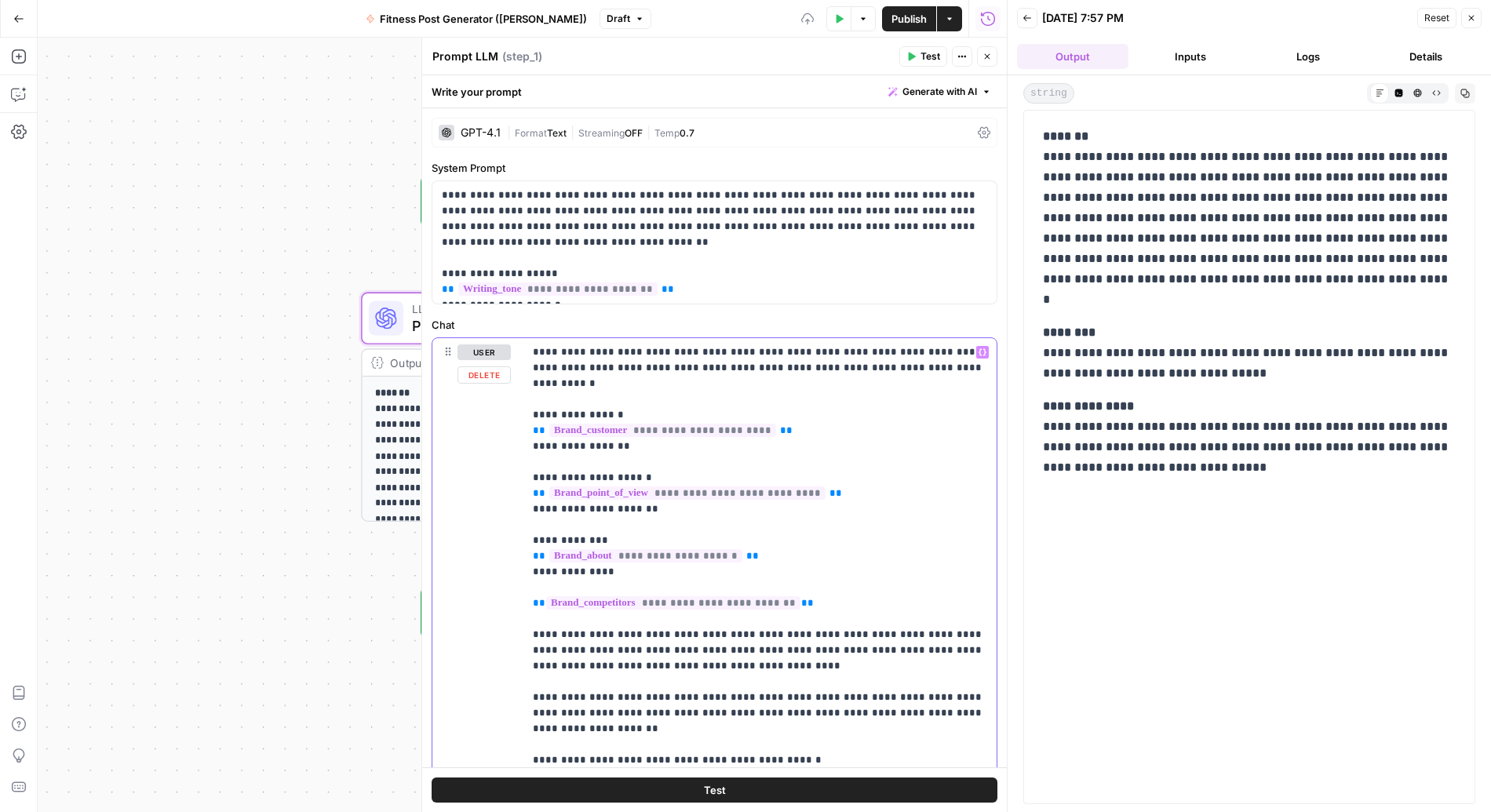
click at [721, 563] on p "**********" at bounding box center [760, 572] width 455 height 455
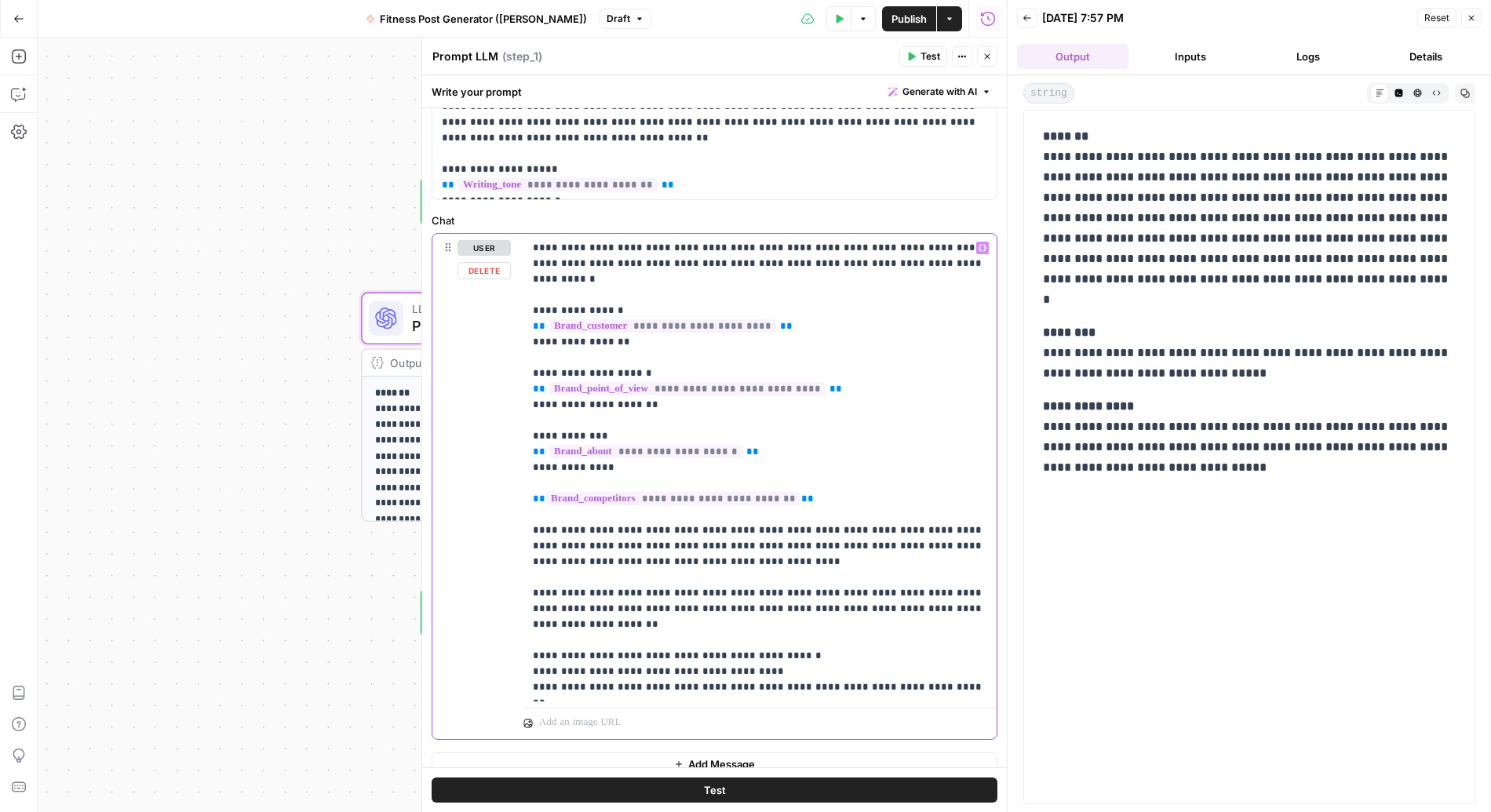
scroll to position [122, 0]
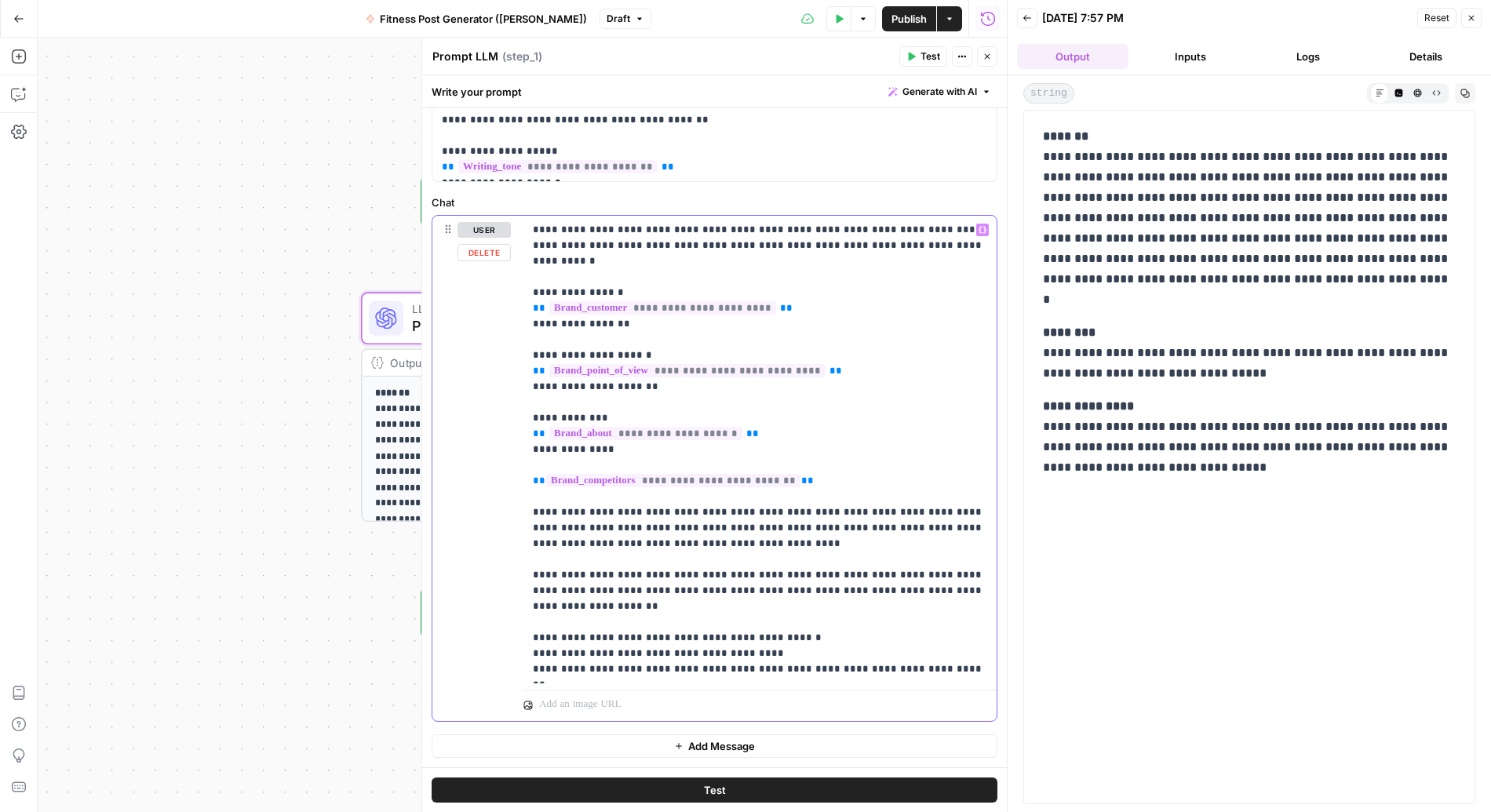
click at [653, 337] on p "**********" at bounding box center [760, 449] width 455 height 455
copy p "**********"
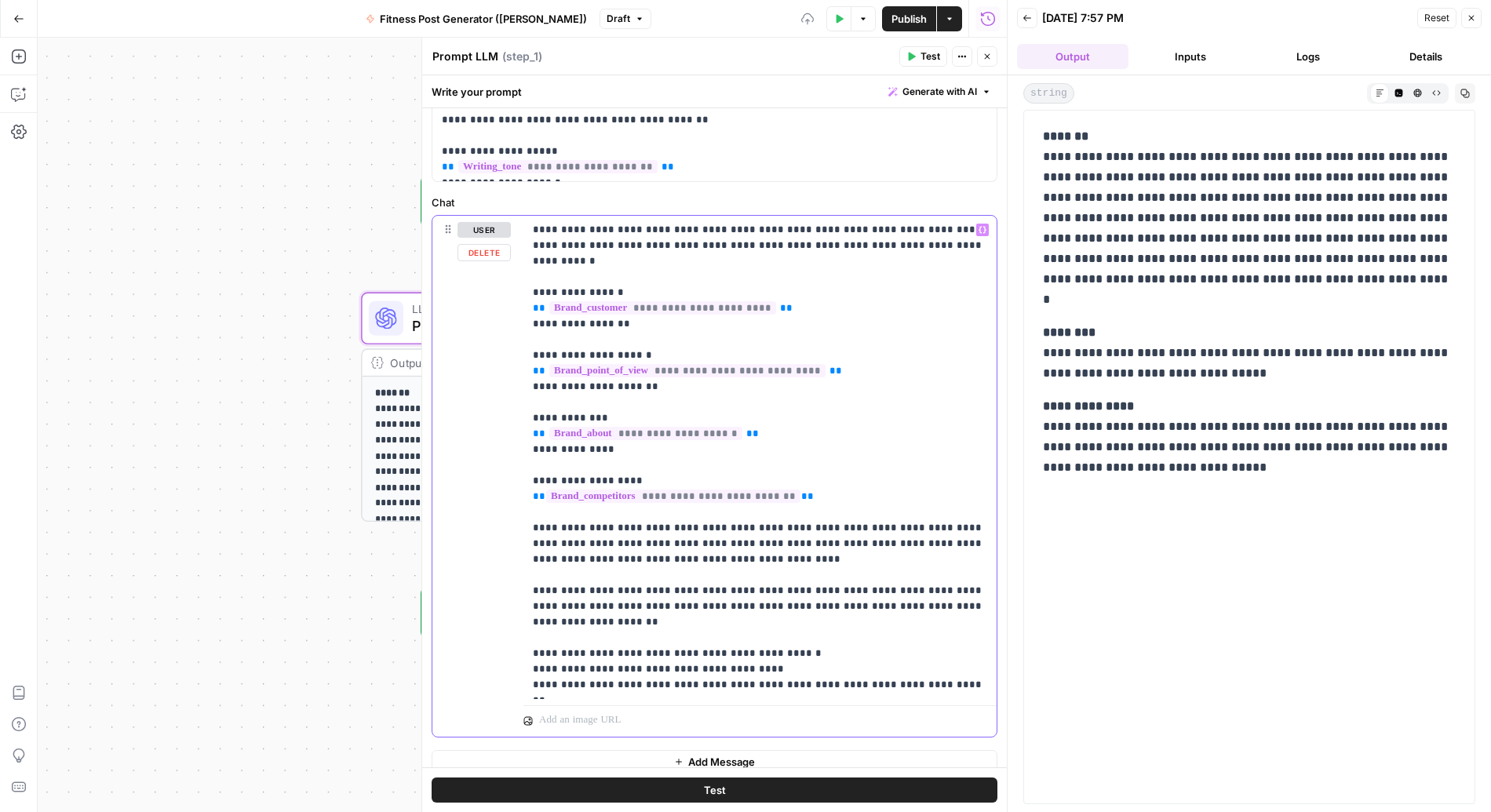
copy p "**********"
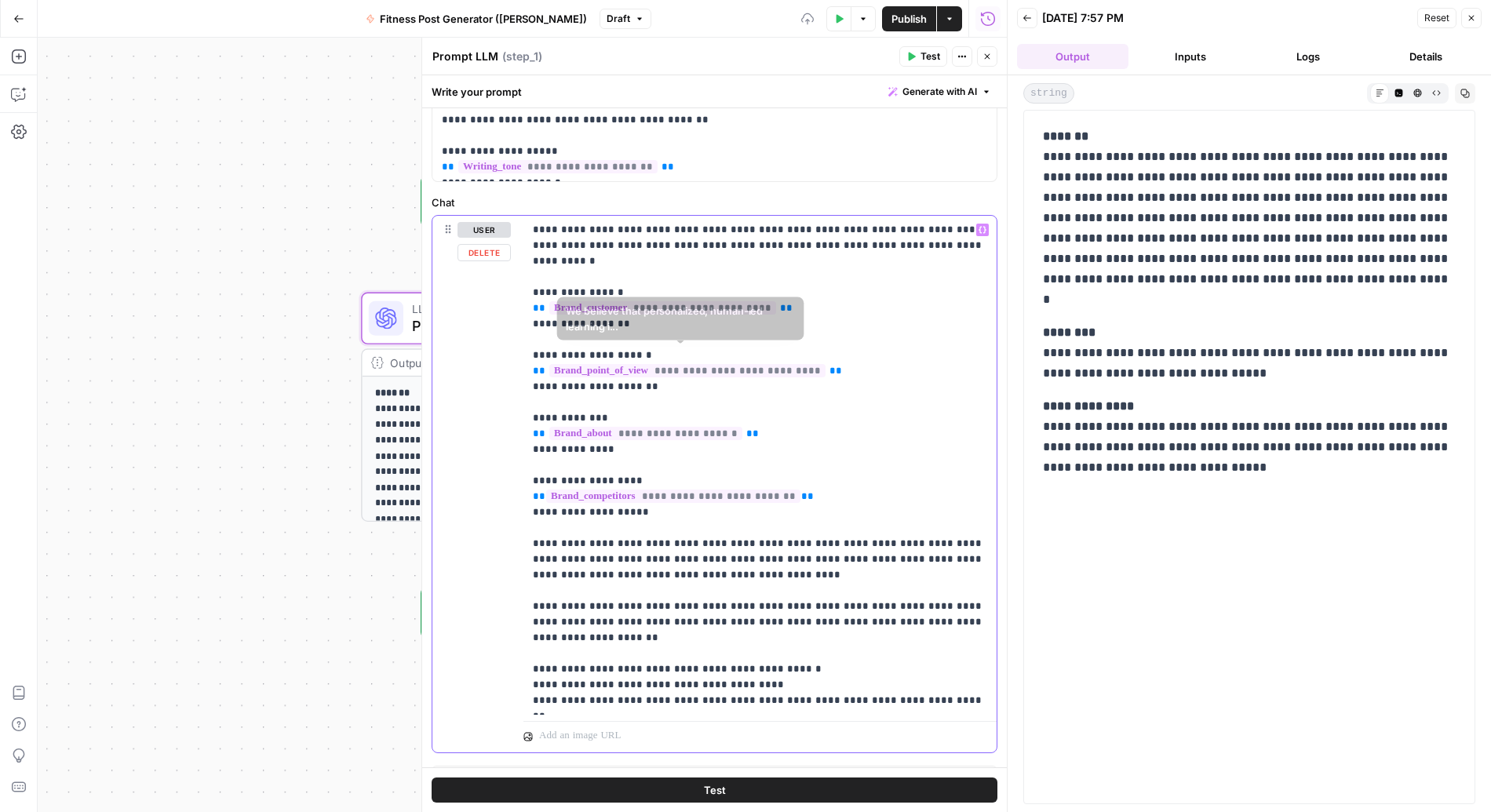
scroll to position [153, 0]
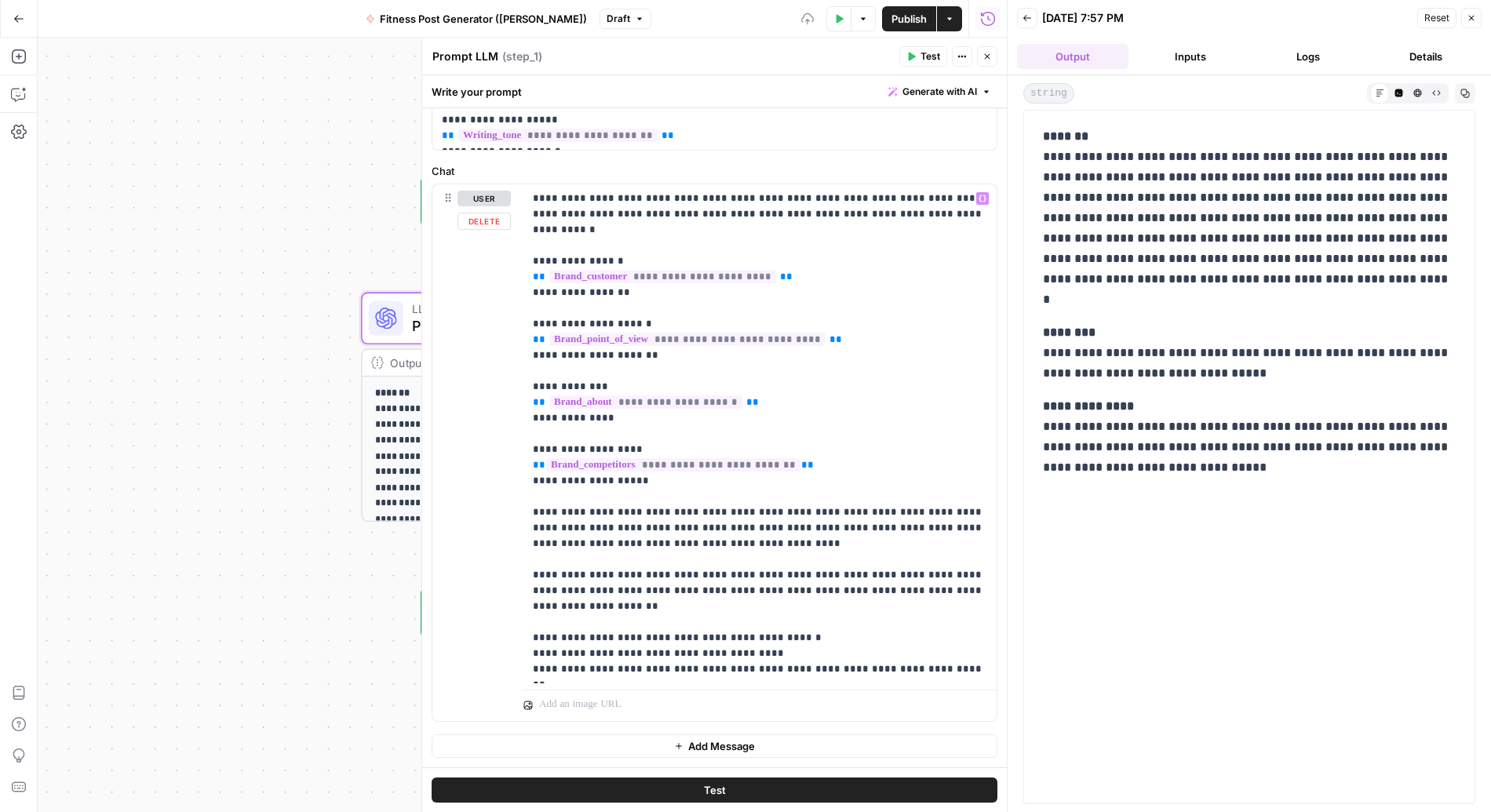
click at [1137, 644] on div "**********" at bounding box center [1249, 457] width 431 height 674
click at [843, 22] on button "Test Data" at bounding box center [838, 18] width 25 height 25
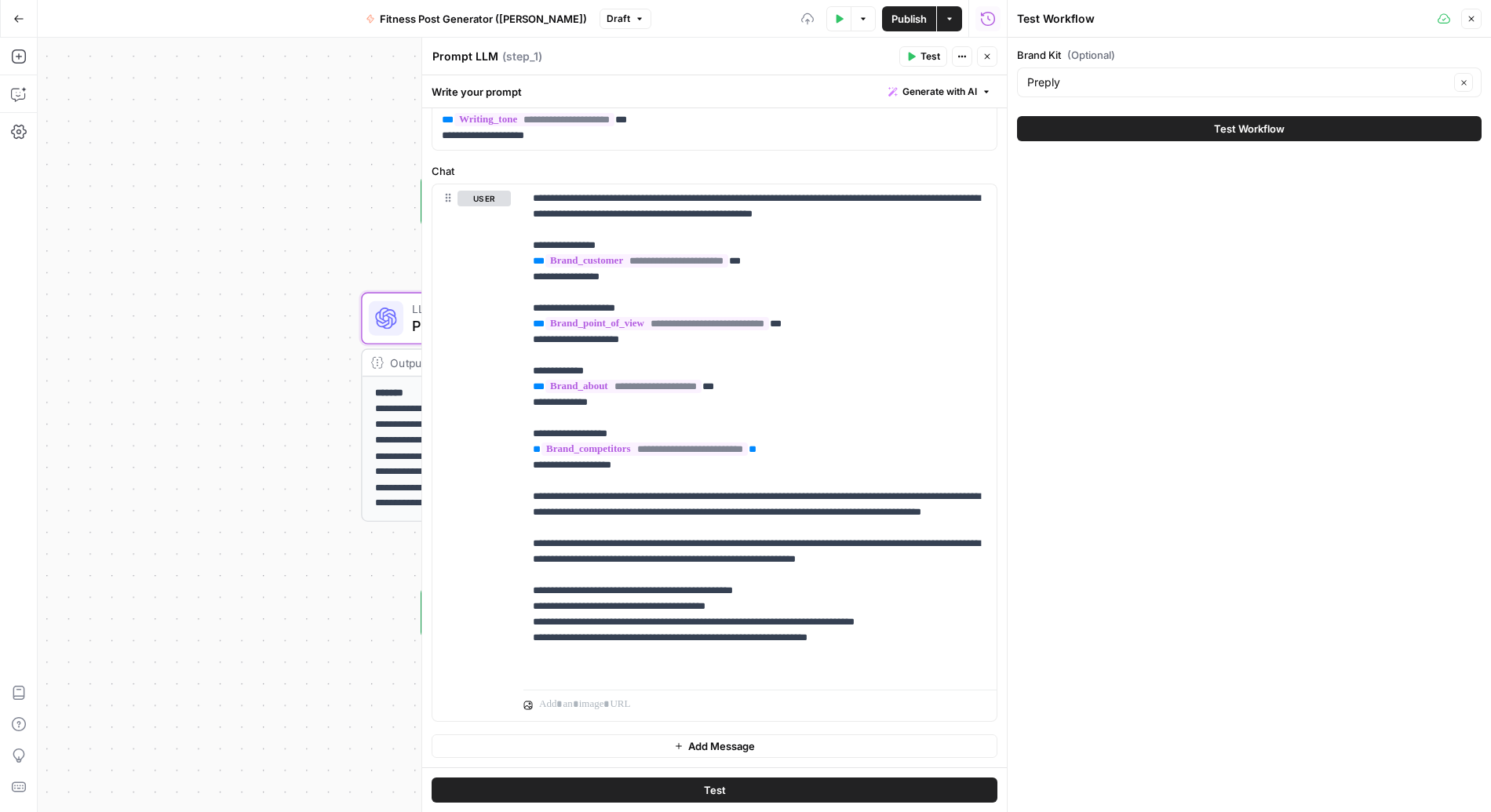
click at [1103, 129] on button "Test Workflow" at bounding box center [1249, 128] width 465 height 25
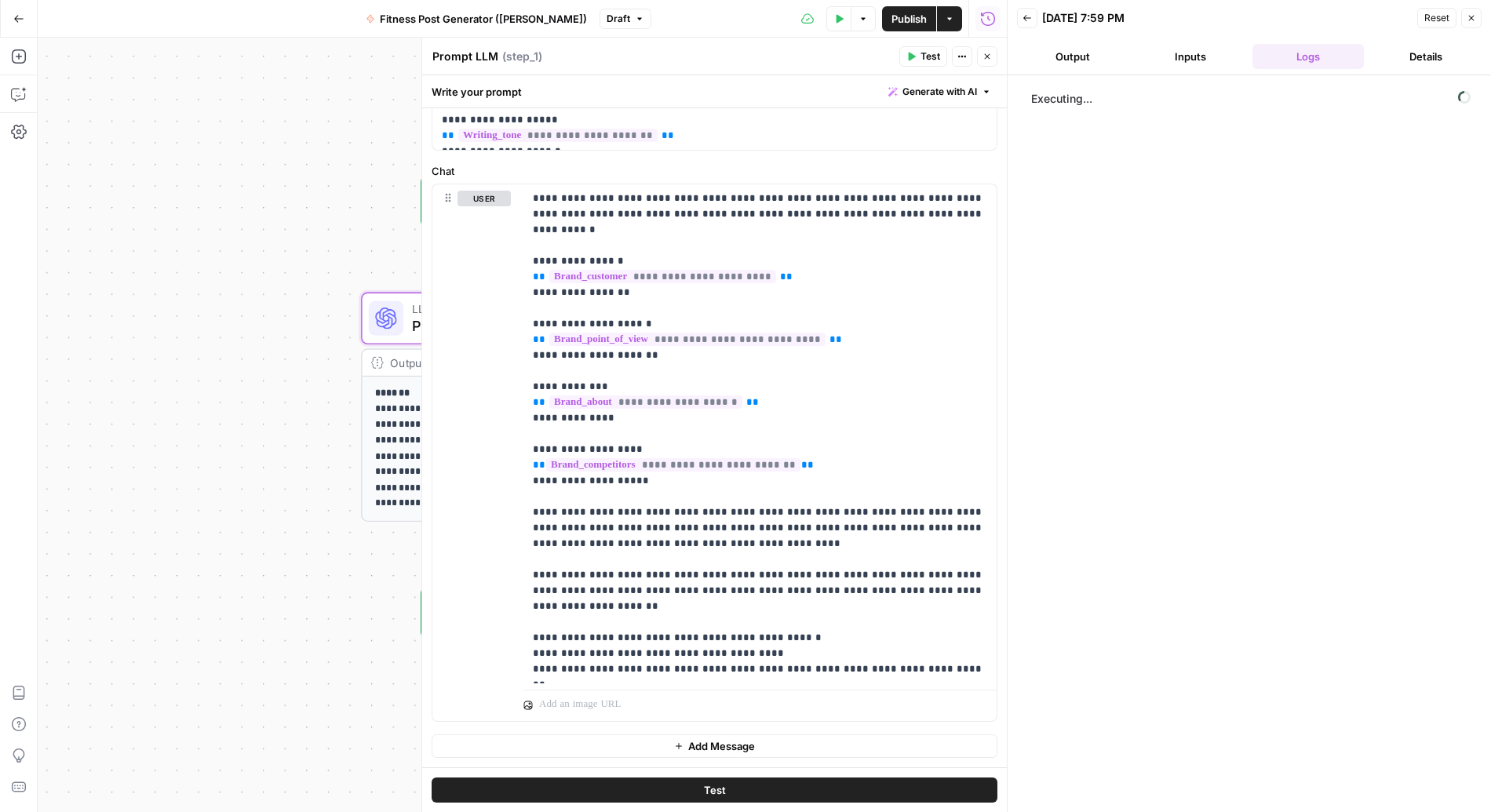
click at [1080, 59] on button "Output" at bounding box center [1073, 56] width 112 height 25
click at [1137, 64] on button "Inputs" at bounding box center [1190, 56] width 112 height 25
click at [1137, 55] on button "Logs" at bounding box center [1308, 56] width 112 height 25
click at [1137, 49] on button "Details" at bounding box center [1425, 56] width 112 height 25
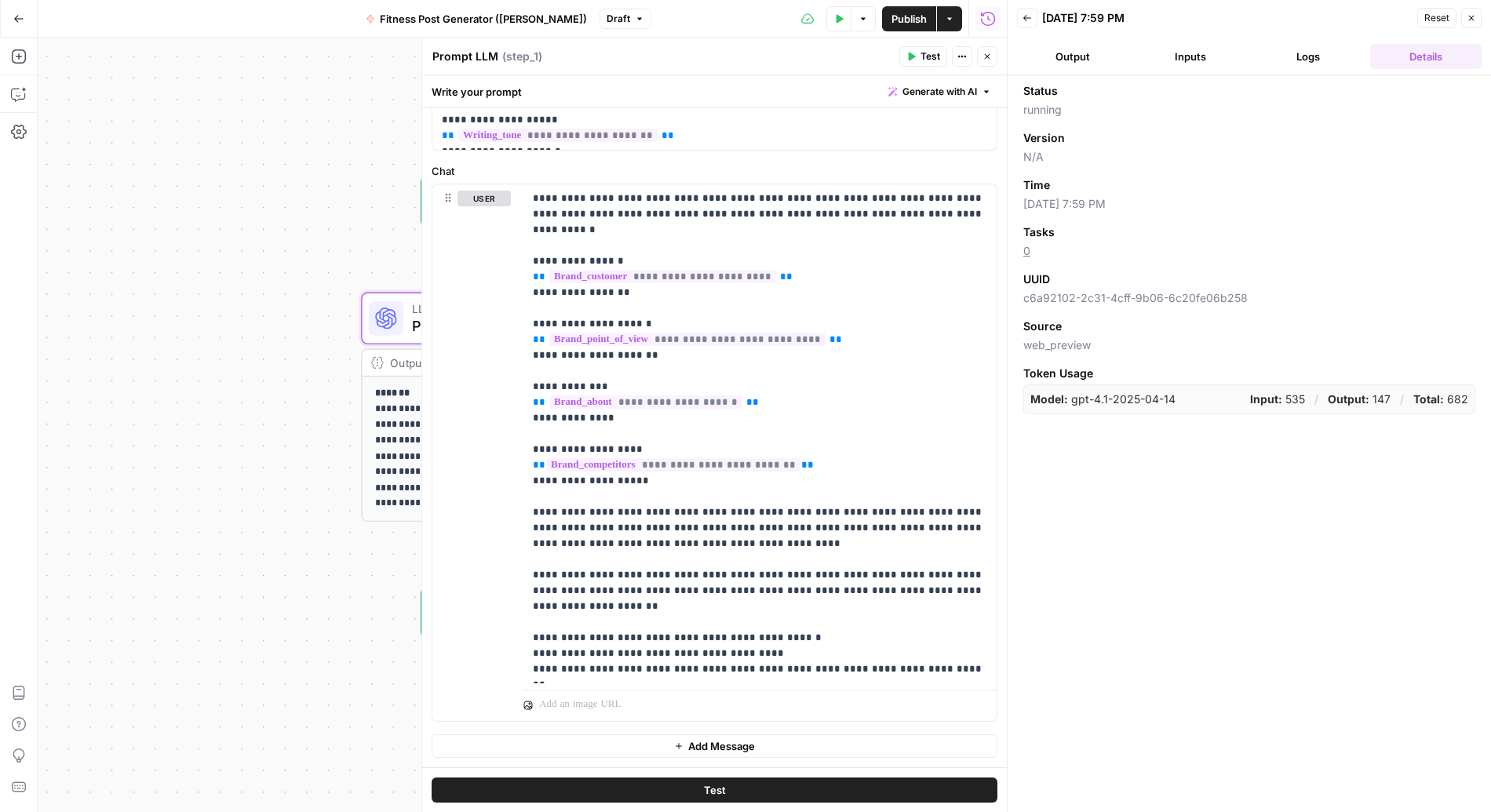
click at [1137, 56] on button "Logs" at bounding box center [1308, 56] width 112 height 25
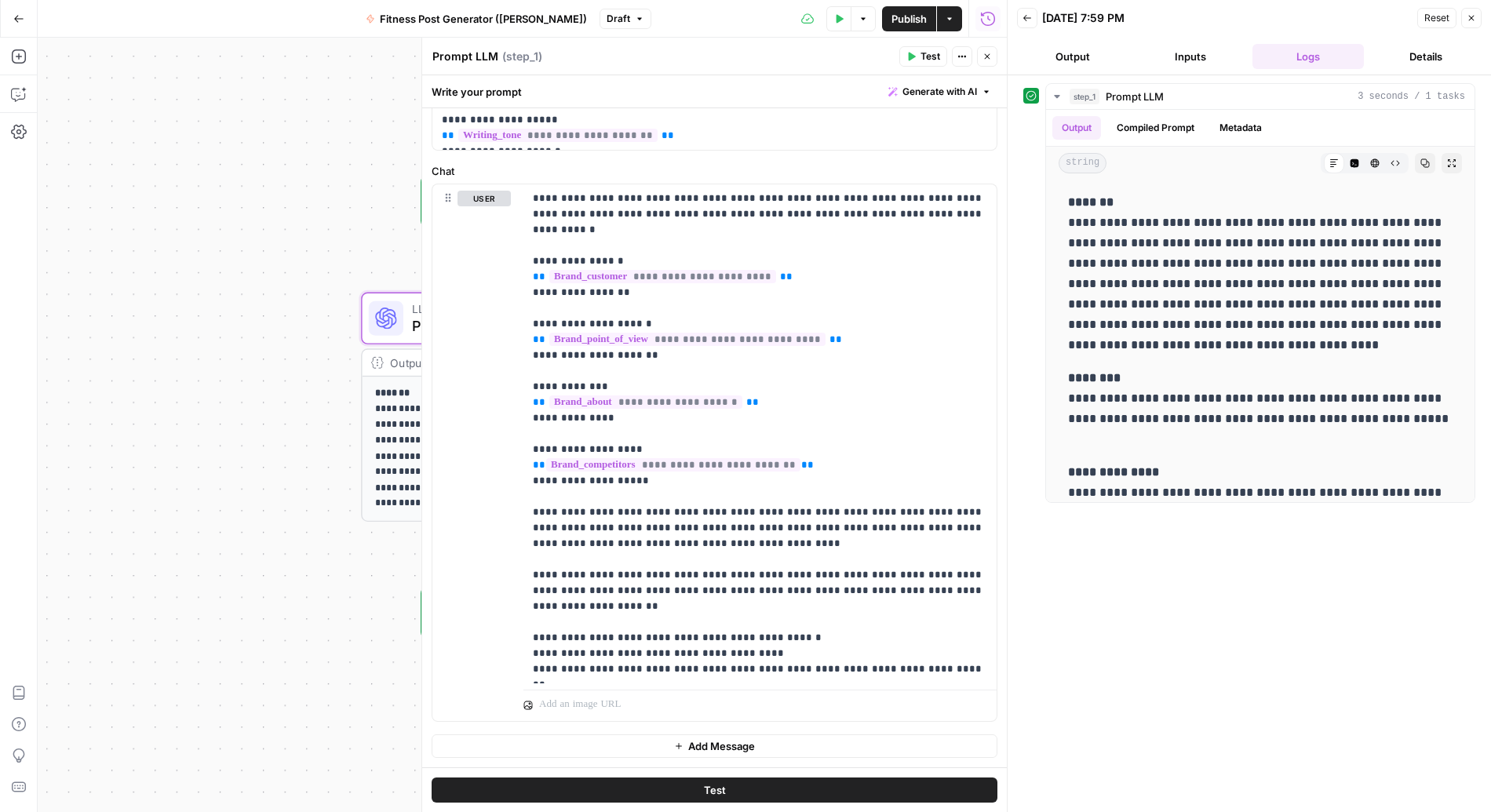
click at [1137, 59] on button "Inputs" at bounding box center [1190, 56] width 112 height 25
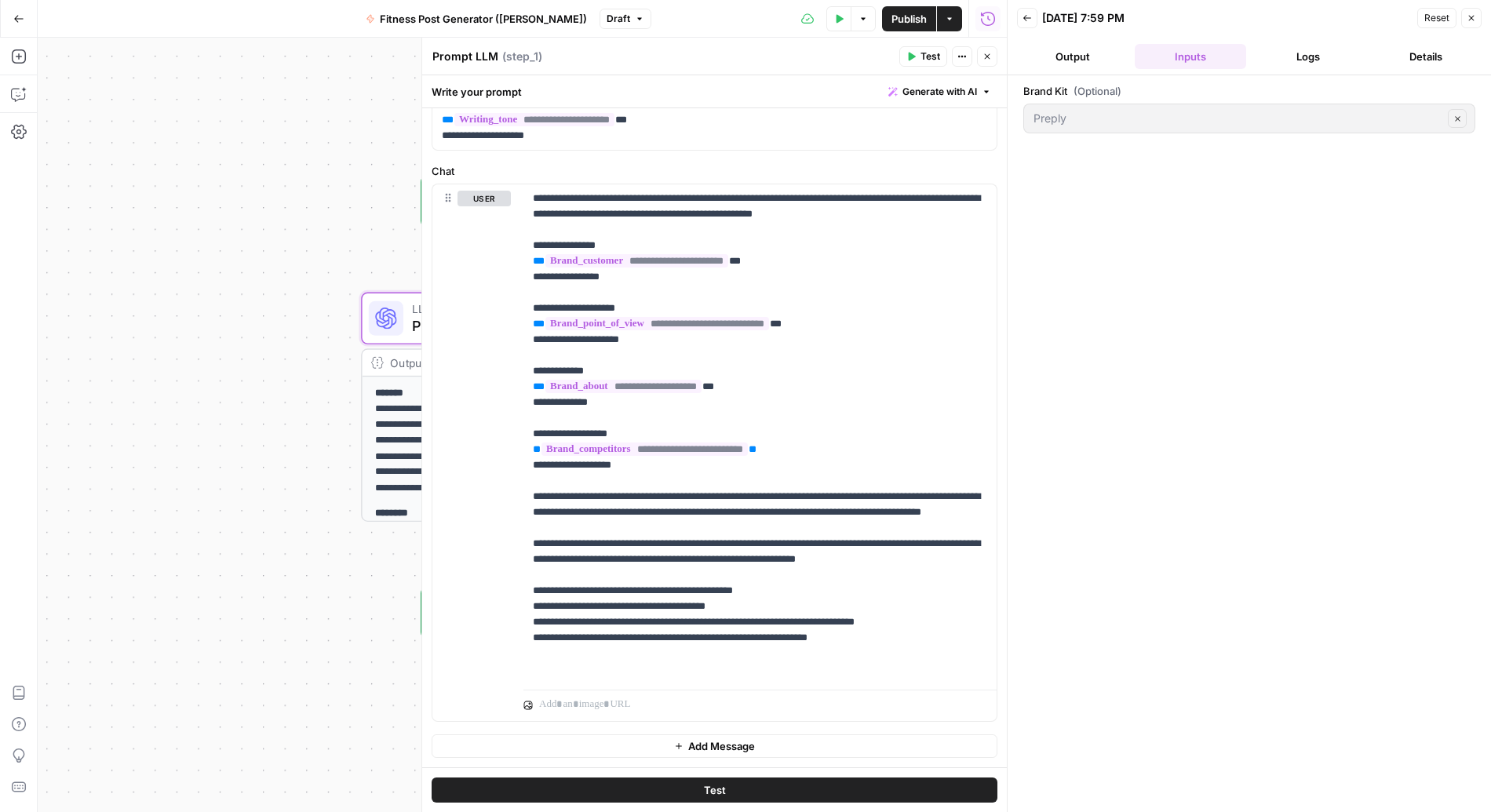
click at [1101, 44] on button "Output" at bounding box center [1073, 56] width 112 height 25
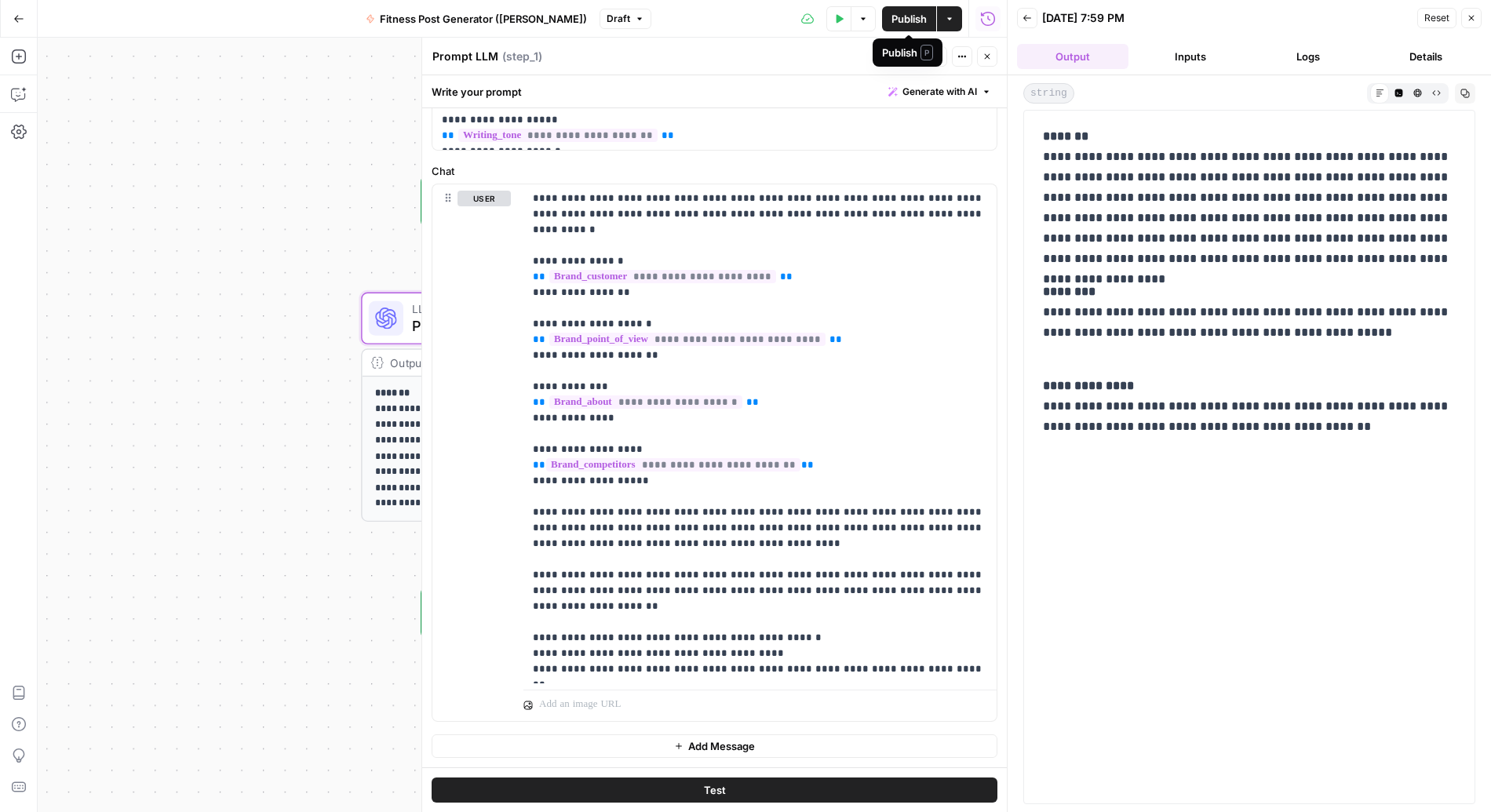
click at [903, 13] on span "Publish" at bounding box center [909, 18] width 35 height 16
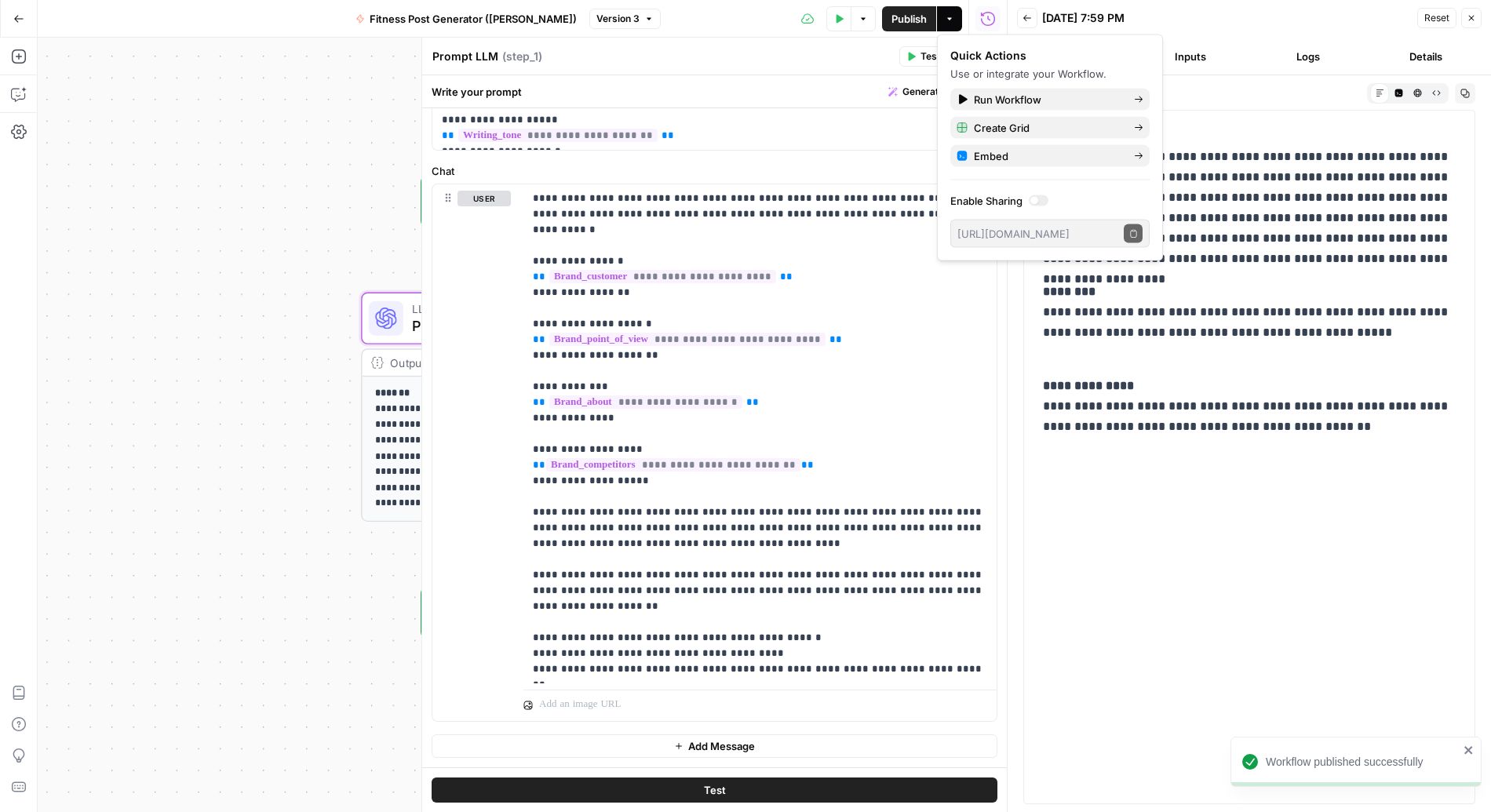
click at [317, 121] on div "**********" at bounding box center [522, 425] width 969 height 774
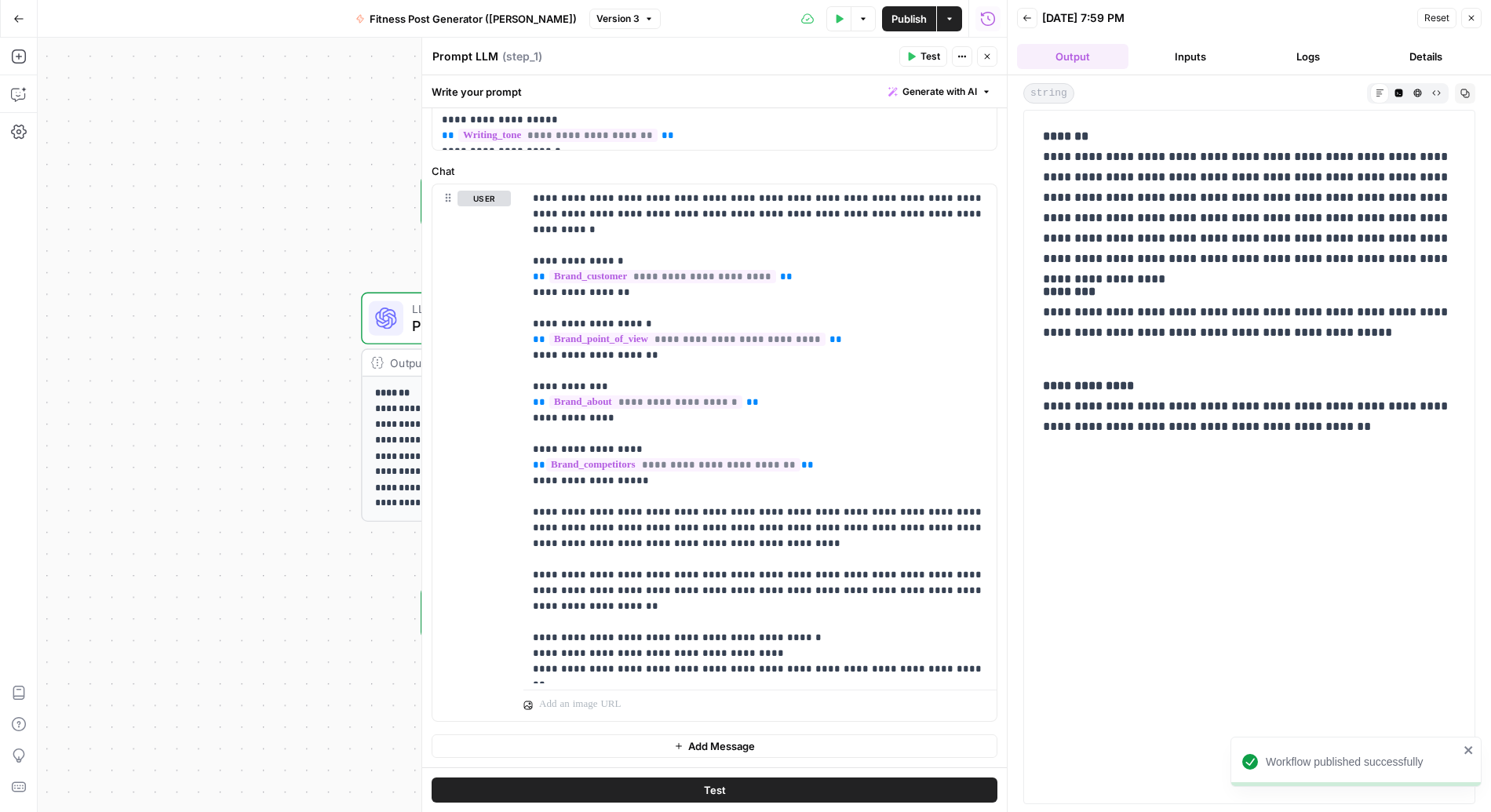
click at [1137, 13] on icon "button" at bounding box center [1471, 18] width 9 height 9
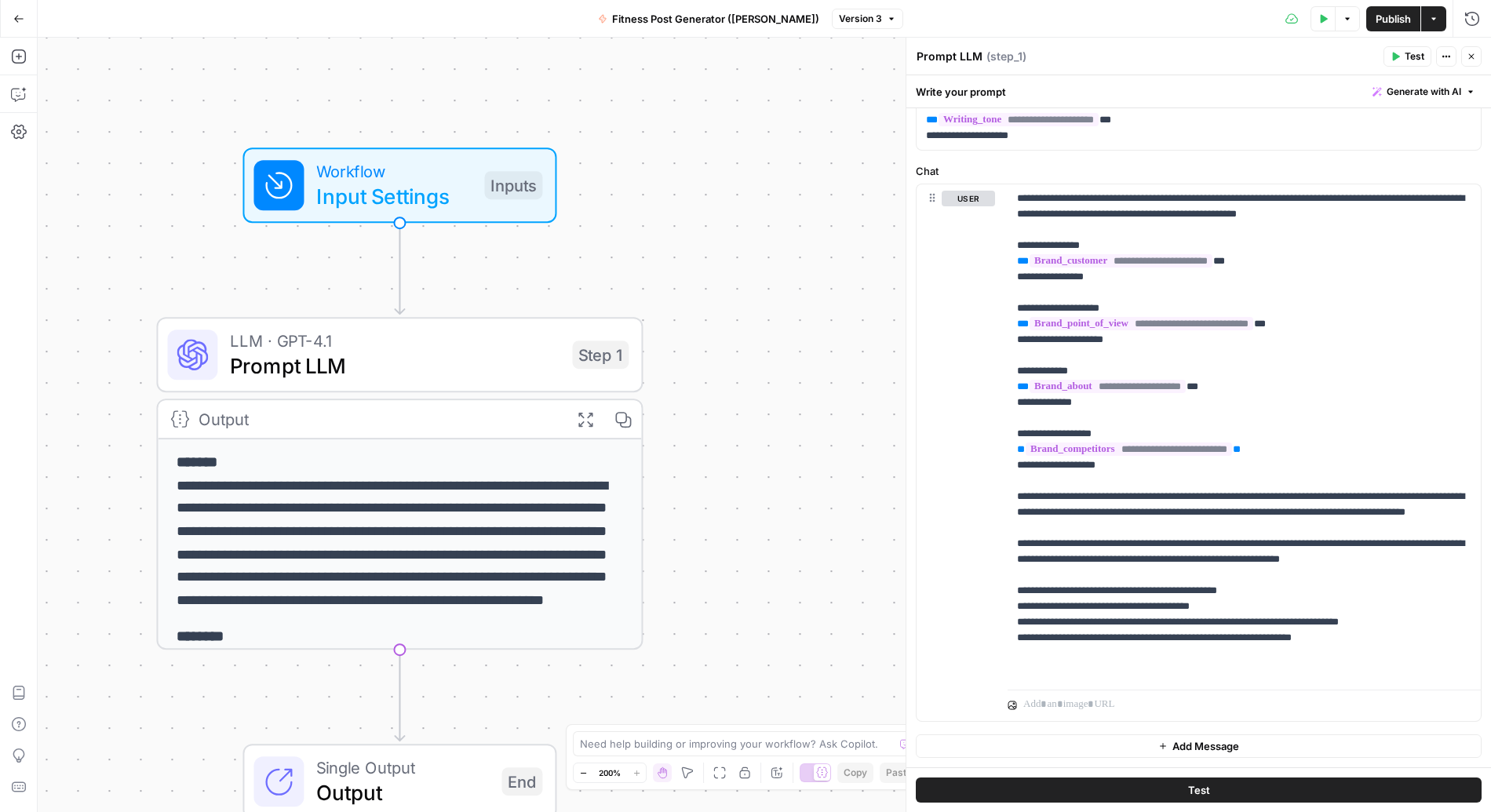
click at [1137, 21] on icon "button" at bounding box center [1434, 18] width 9 height 9
click at [1137, 22] on span "Publish" at bounding box center [1393, 18] width 35 height 16
click at [1137, 59] on icon "button" at bounding box center [1471, 56] width 9 height 9
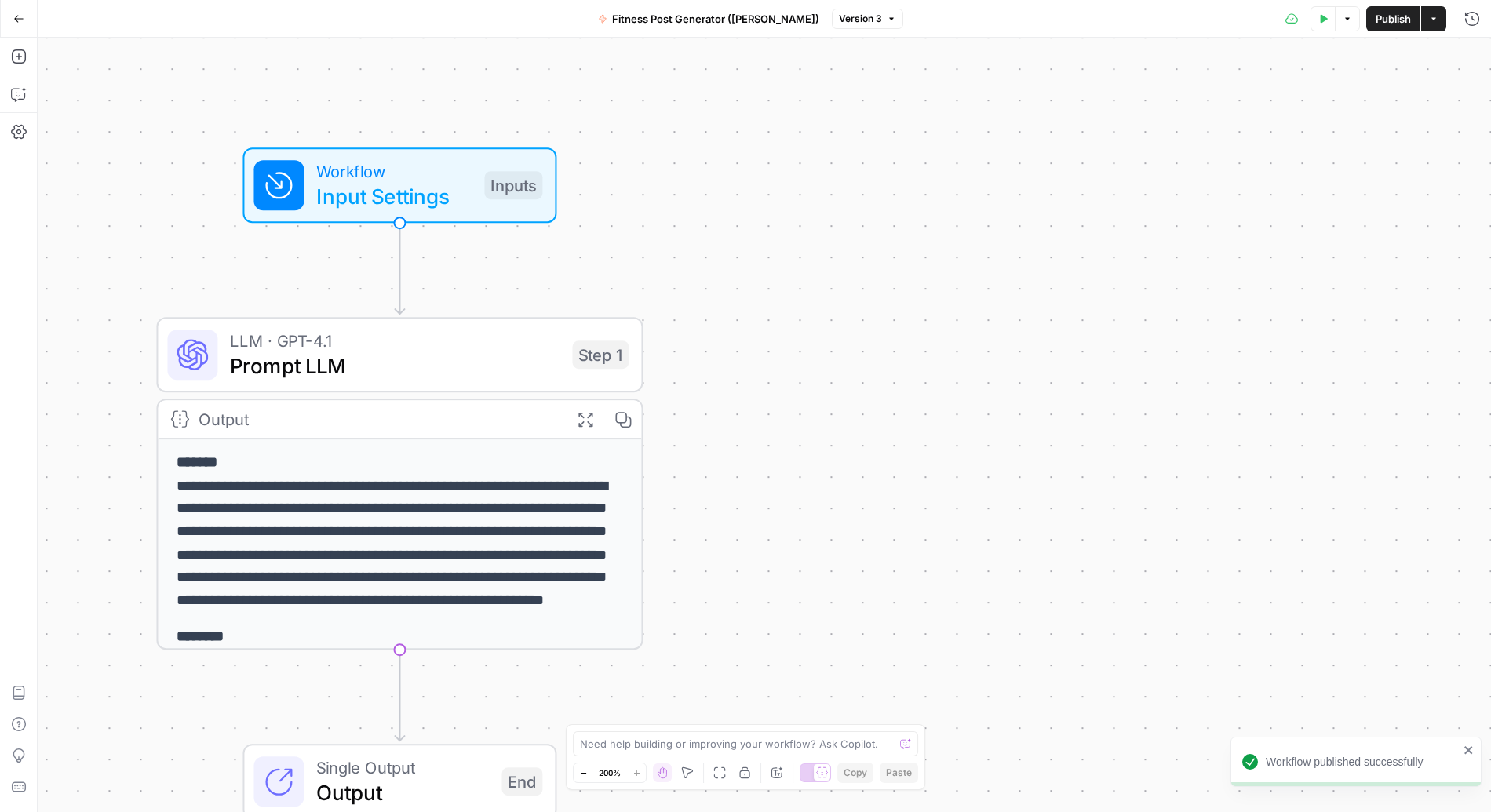
click at [1137, 14] on icon "button" at bounding box center [1434, 18] width 9 height 9
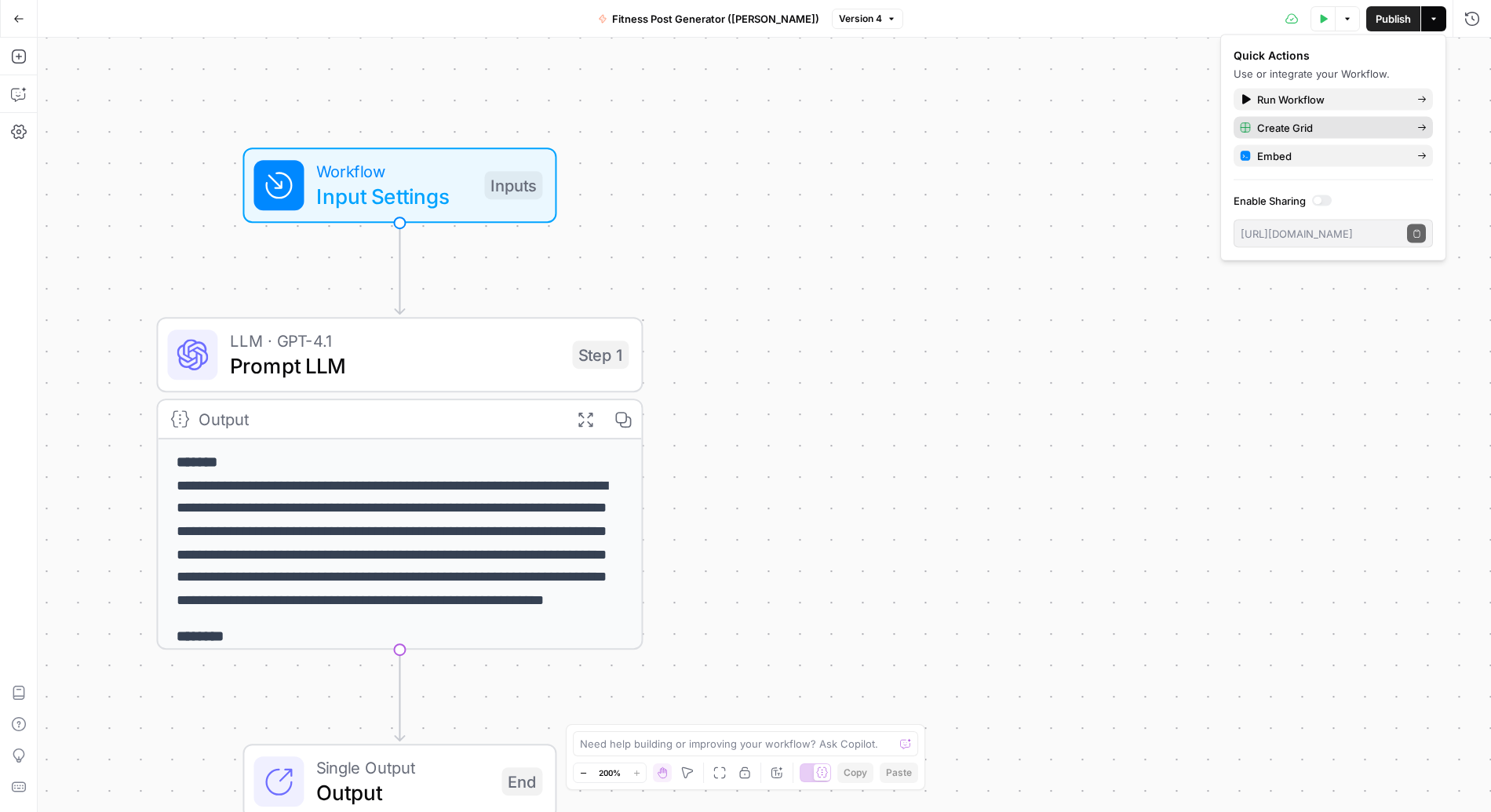
click at [1137, 123] on span "Create Grid" at bounding box center [1331, 127] width 148 height 16
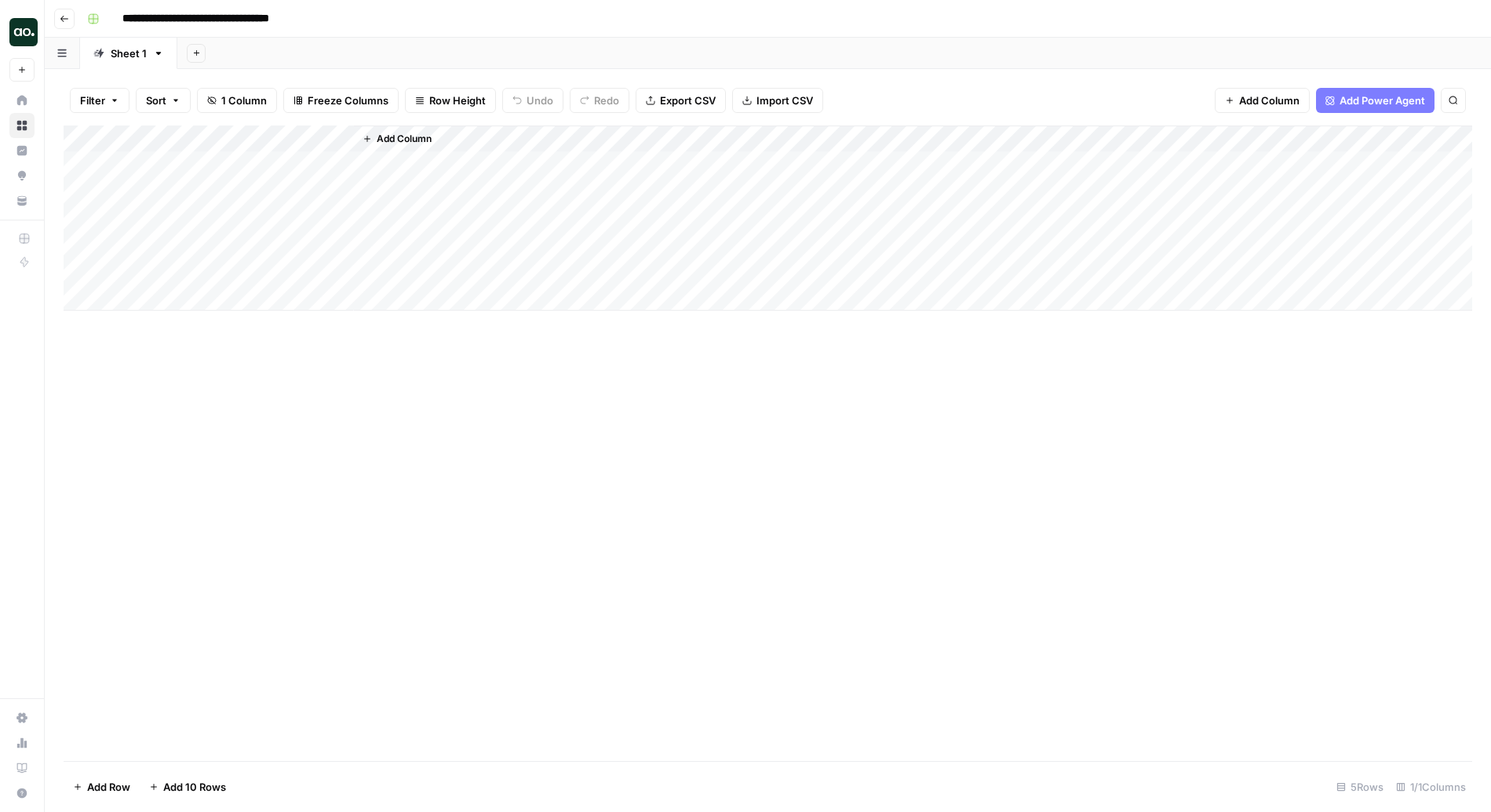
click at [777, 101] on span "Import CSV" at bounding box center [784, 100] width 56 height 16
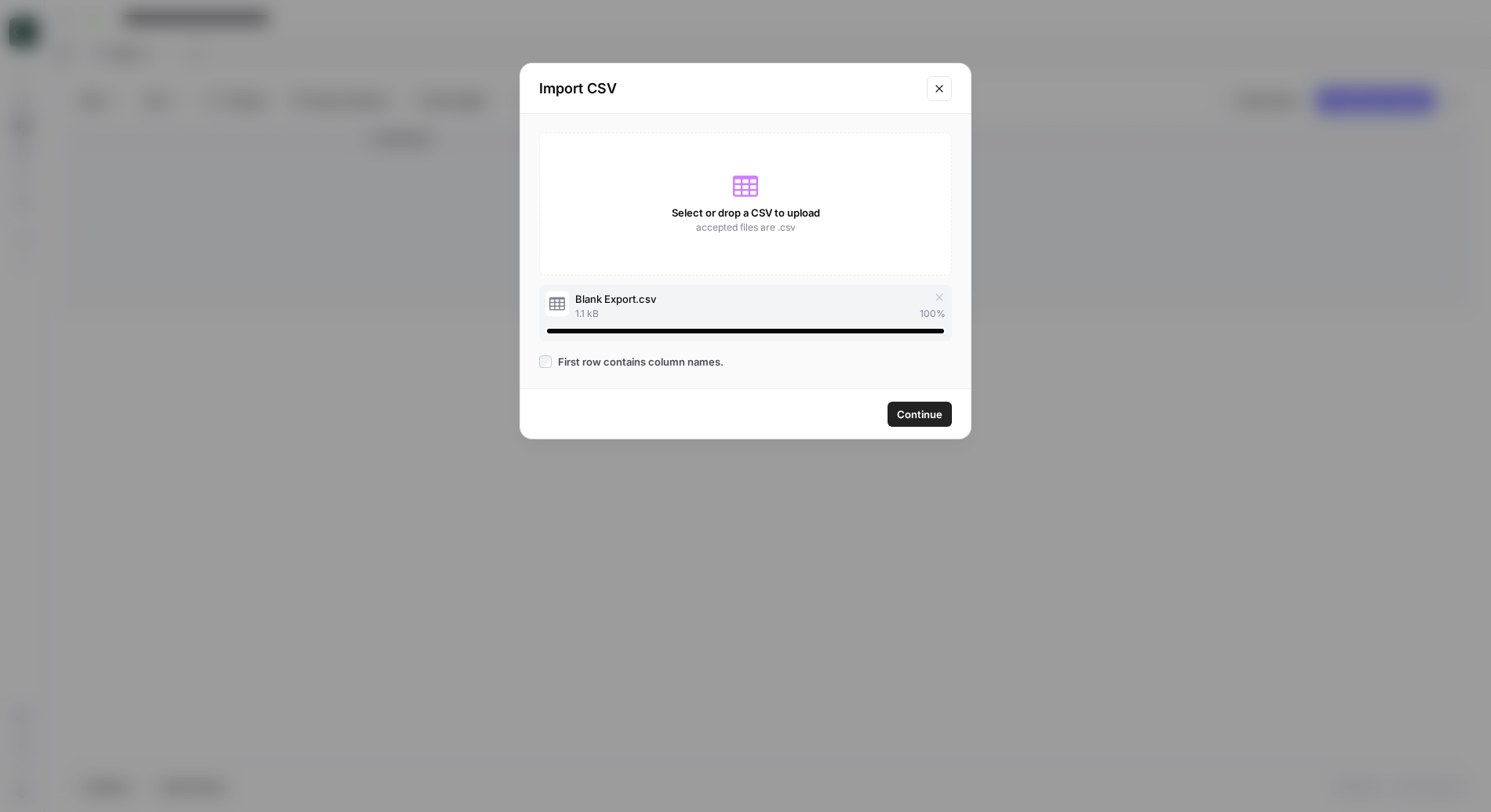
click at [923, 417] on span "Continue" at bounding box center [919, 414] width 45 height 16
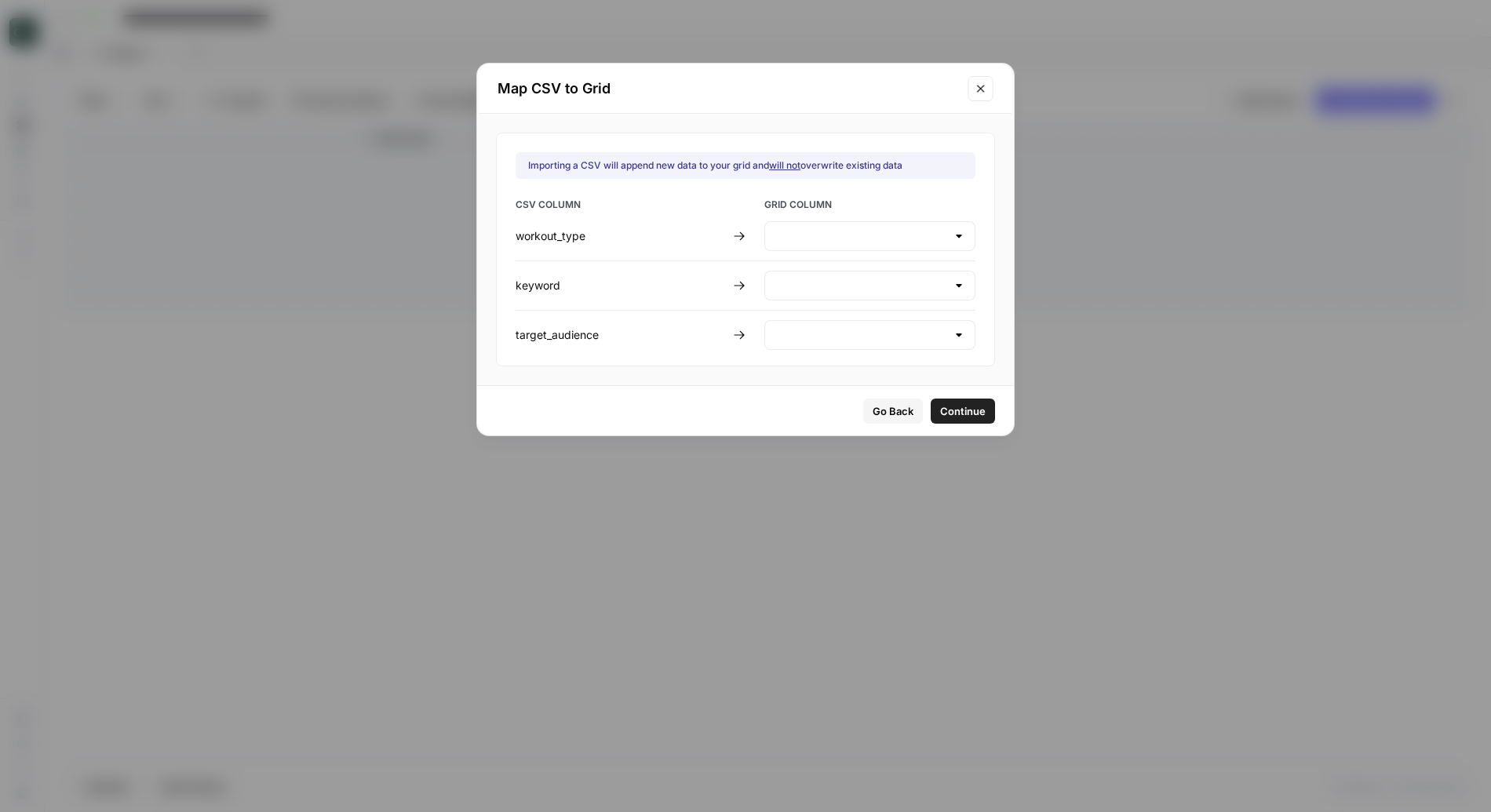
type input "Create new column"
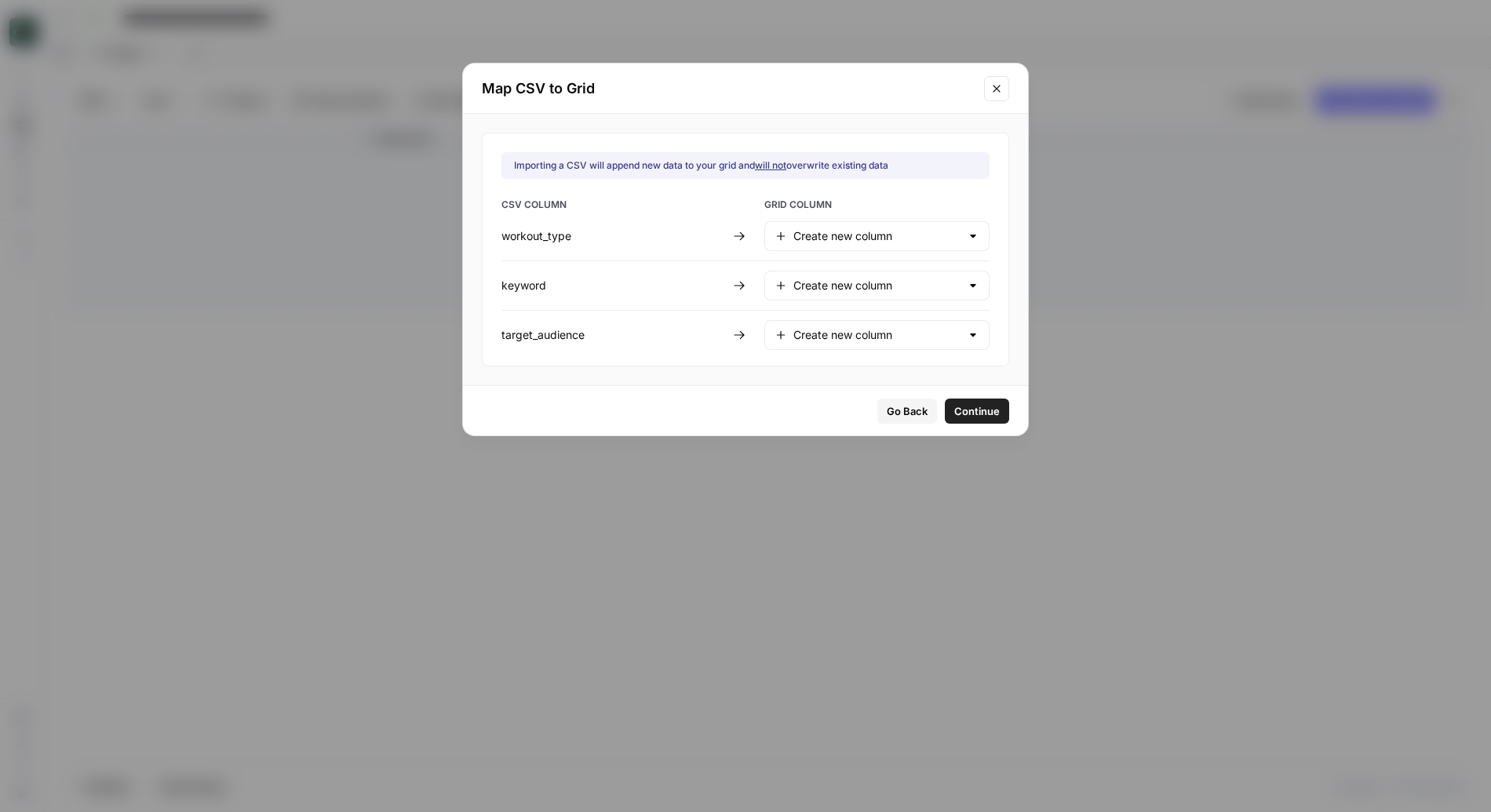
click at [954, 413] on span "Continue" at bounding box center [976, 411] width 45 height 16
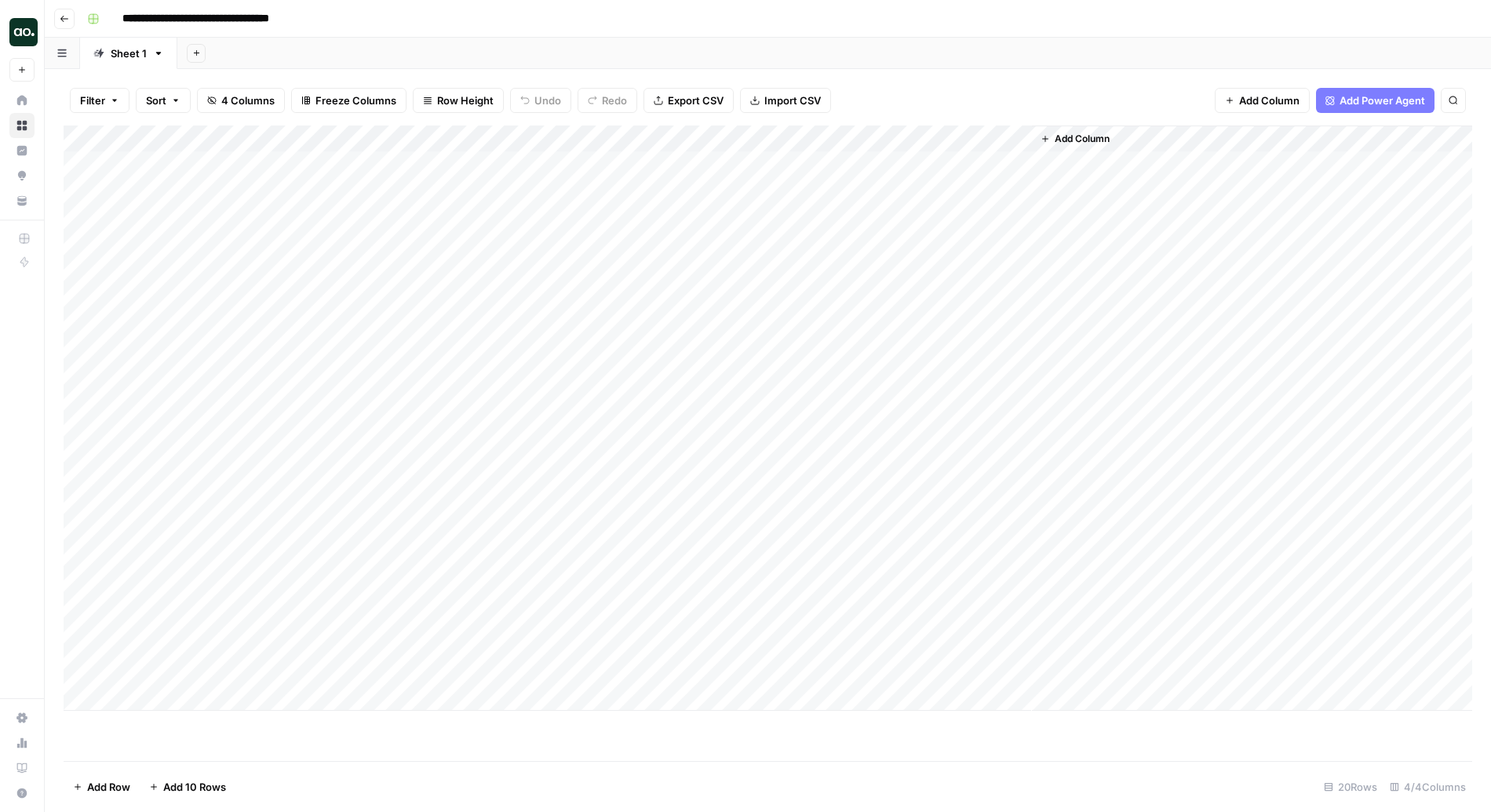
drag, startPoint x: 232, startPoint y: 132, endPoint x: 1159, endPoint y: 104, distance: 927.4
click at [1137, 104] on div "Filter Sort 4 Columns Freeze Columns Row Height Undo Redo Export CSV Import CSV…" at bounding box center [767, 441] width 1446 height 743
click at [90, 166] on div "Add Column" at bounding box center [768, 418] width 1409 height 586
click at [80, 273] on div "Add Column" at bounding box center [768, 418] width 1409 height 586
click at [113, 648] on button "Delete 5 Rows" at bounding box center [108, 786] width 89 height 25
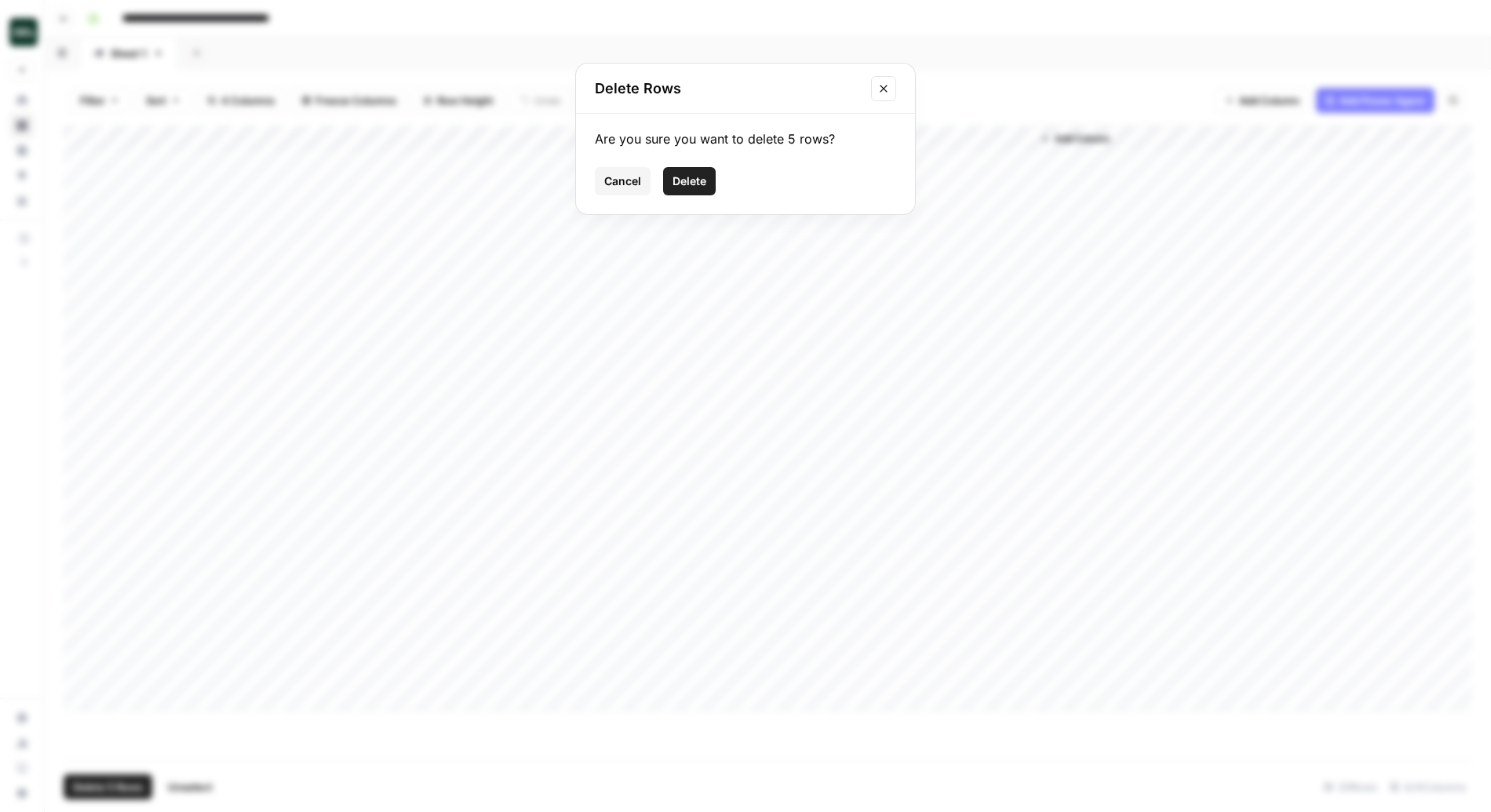
click at [710, 183] on button "Delete" at bounding box center [689, 181] width 53 height 29
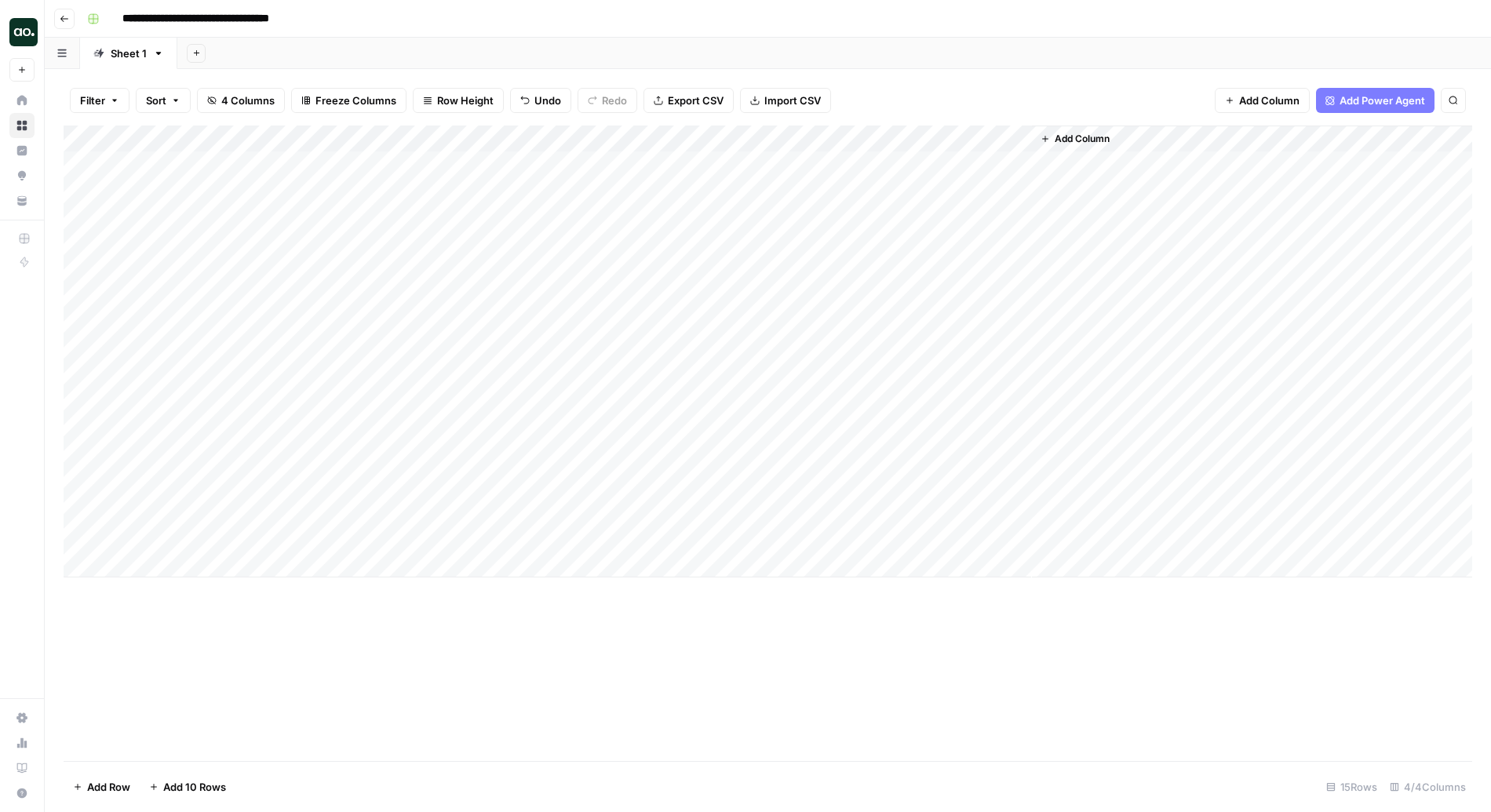
click at [620, 619] on div "Add Column" at bounding box center [768, 443] width 1409 height 636
click at [809, 159] on div "Add Column" at bounding box center [768, 351] width 1409 height 452
click at [909, 164] on div "Add Column" at bounding box center [768, 351] width 1409 height 452
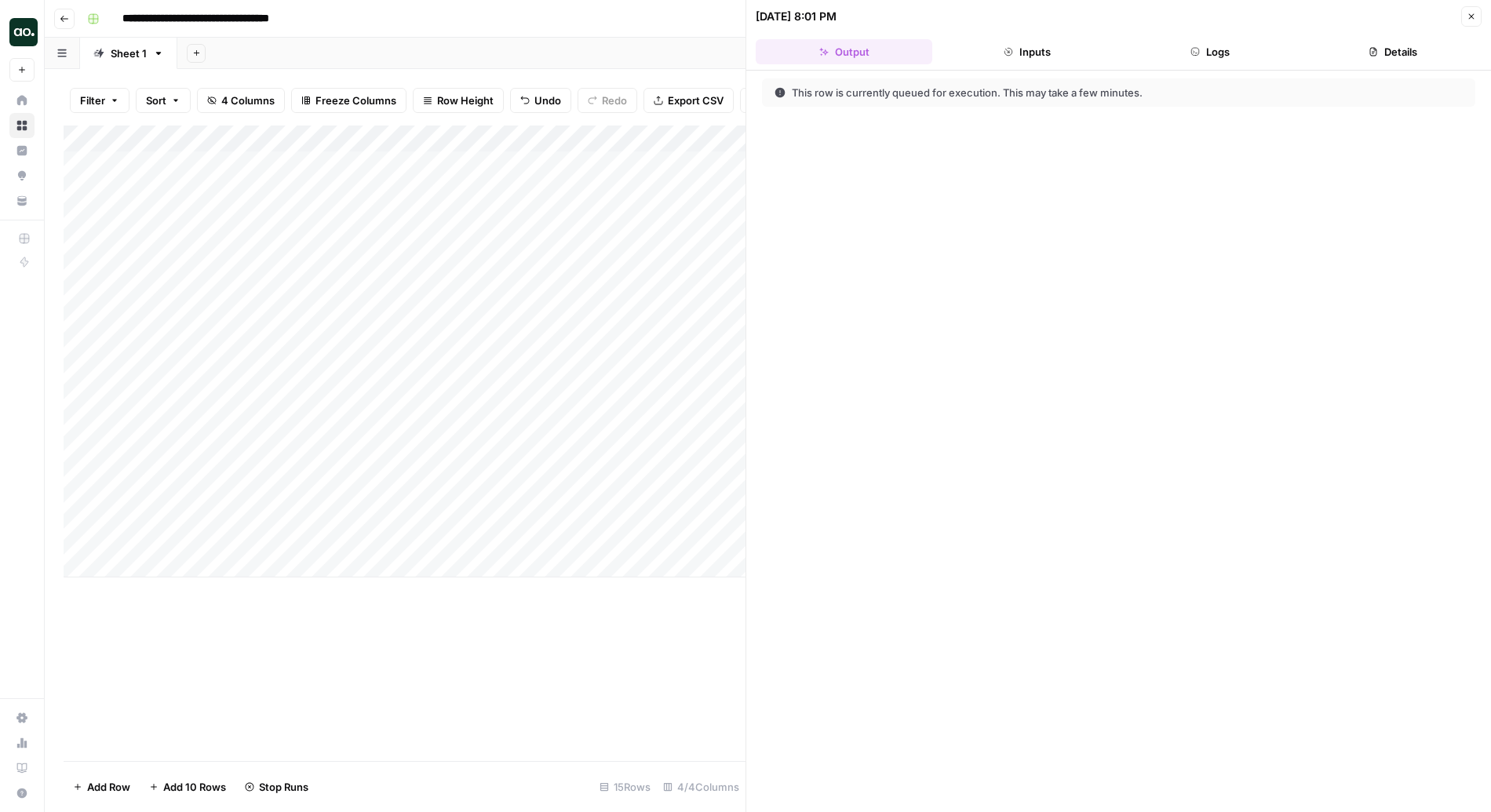
click at [1137, 20] on button "Close" at bounding box center [1471, 17] width 20 height 20
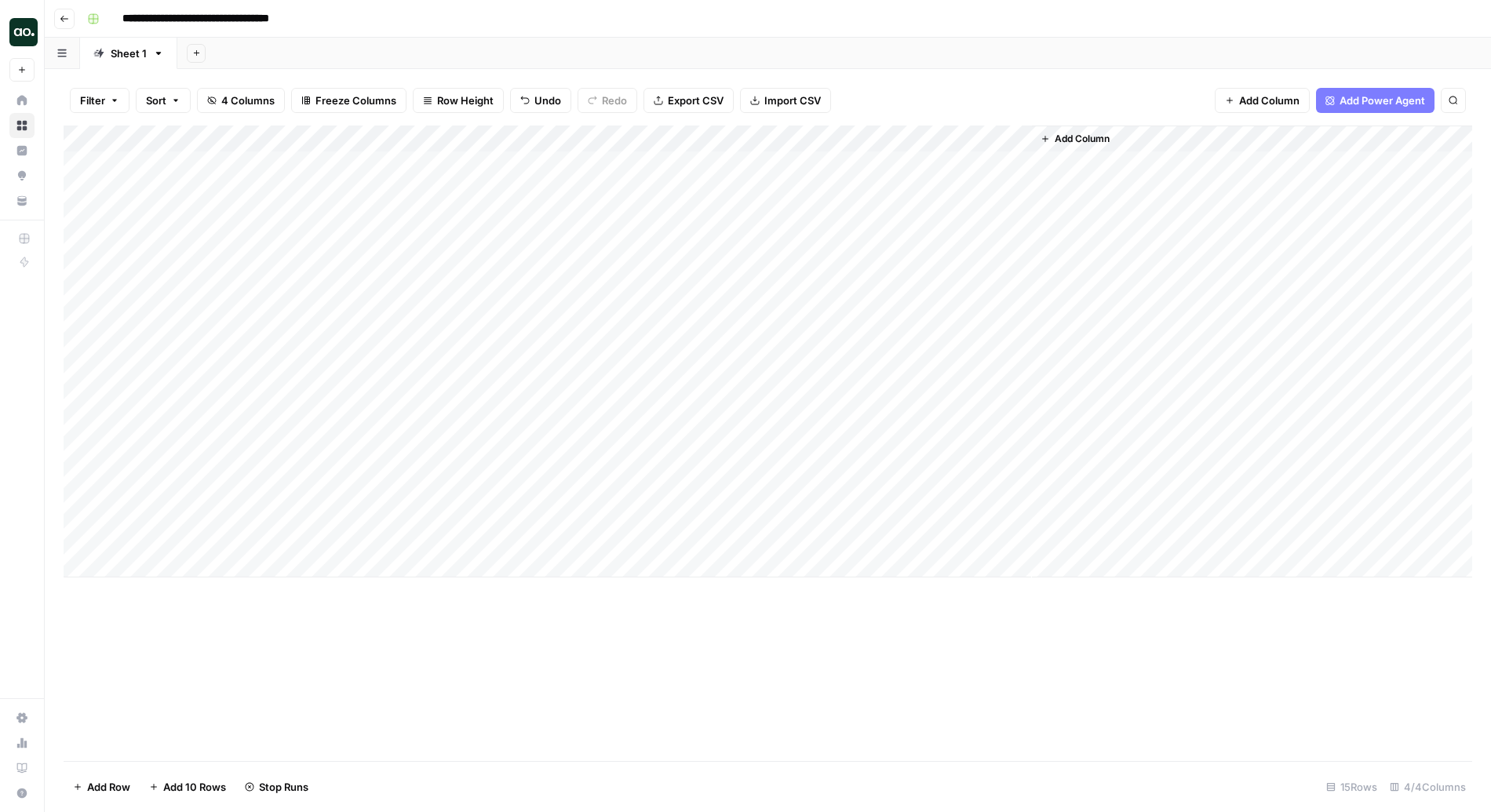
click at [684, 635] on div "Add Column" at bounding box center [768, 443] width 1409 height 636
click at [781, 599] on div "Add Column" at bounding box center [768, 443] width 1409 height 636
click at [1137, 137] on div "Add Column" at bounding box center [768, 351] width 1409 height 452
click at [1137, 137] on span "Add Column" at bounding box center [1159, 139] width 55 height 14
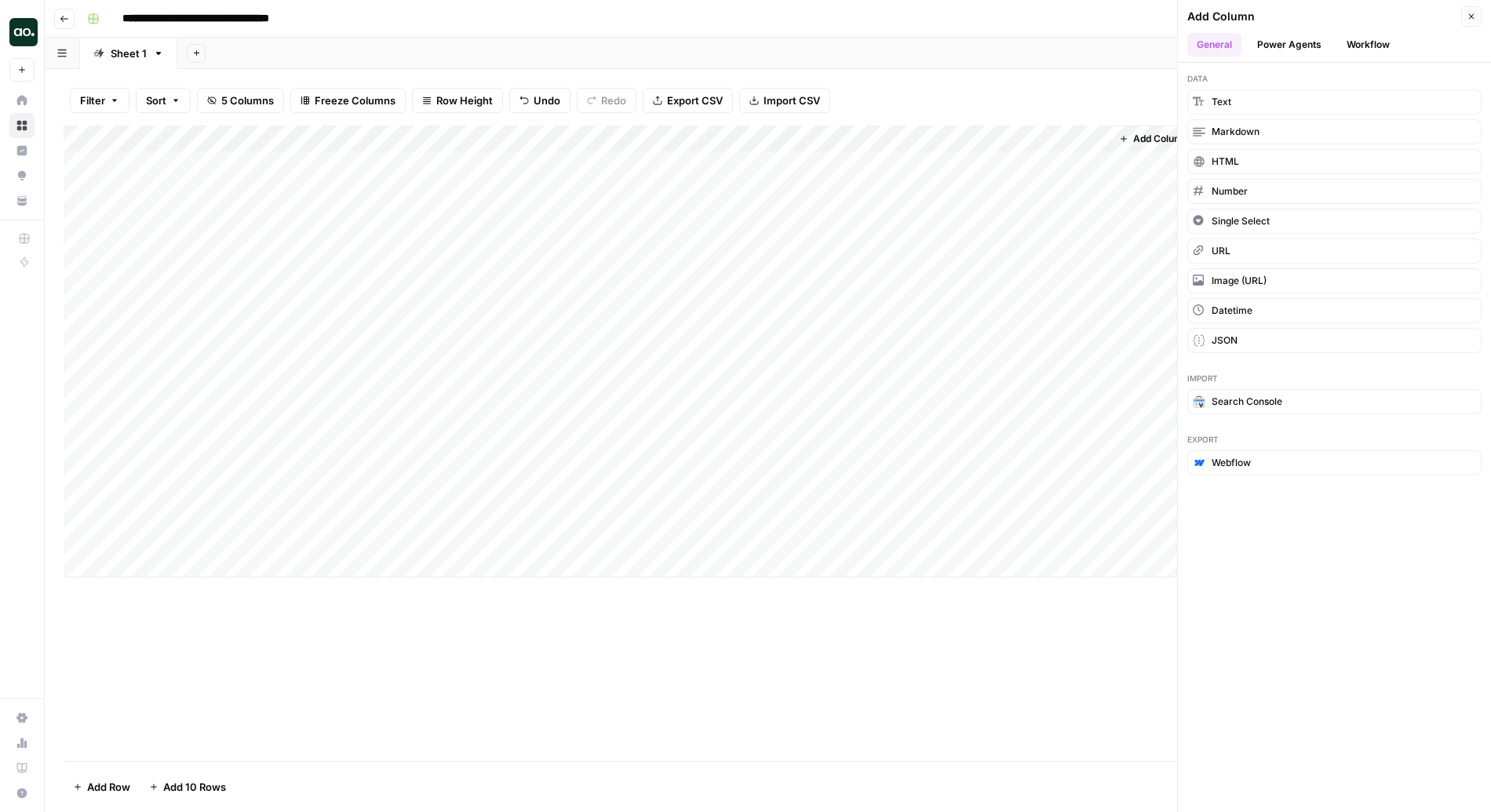
click at [1137, 9] on button "Close" at bounding box center [1471, 17] width 20 height 20
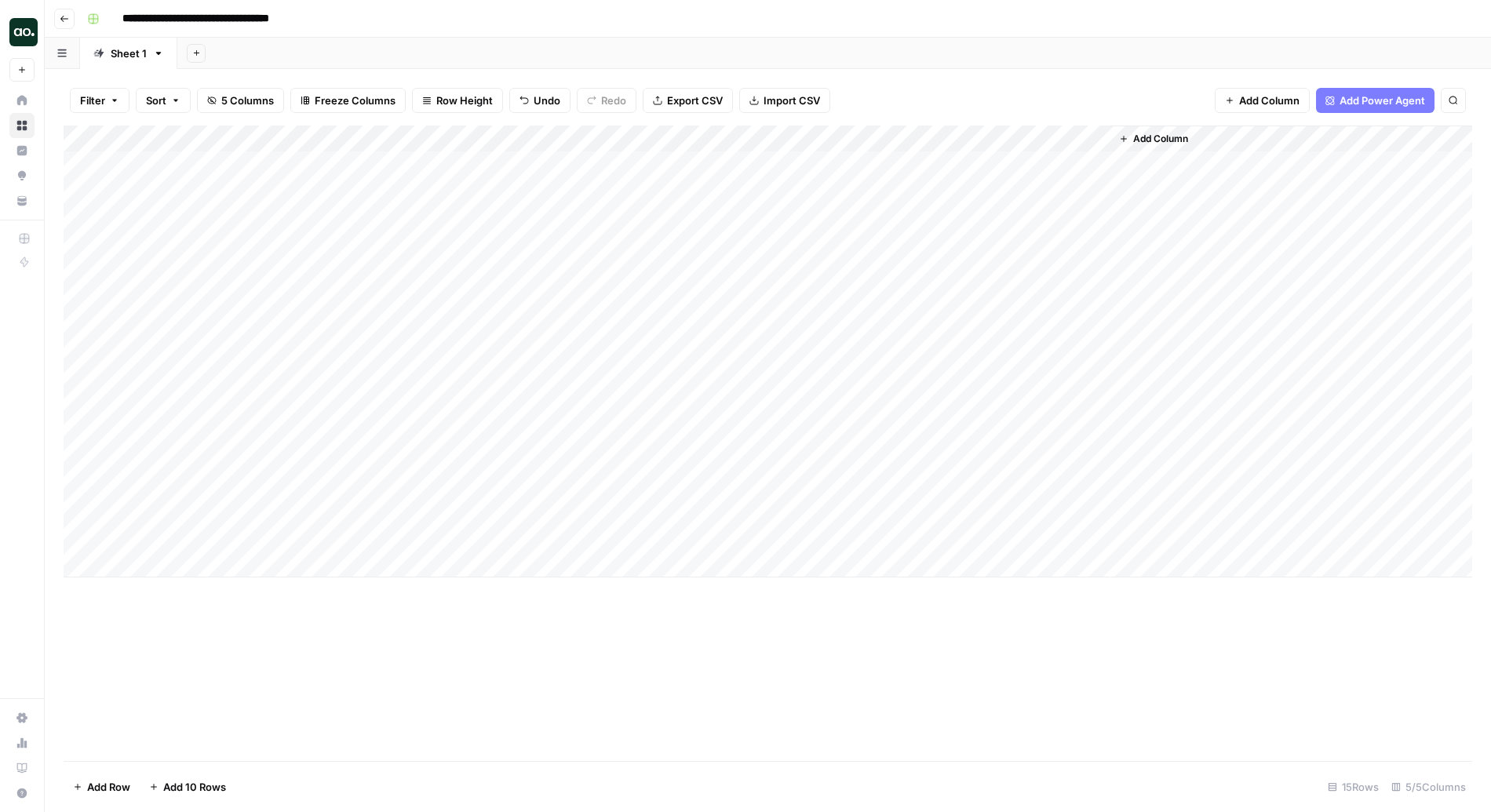
drag, startPoint x: 1109, startPoint y: 135, endPoint x: 1402, endPoint y: 147, distance: 293.2
click at [1137, 147] on div "Add Column" at bounding box center [1291, 351] width 362 height 452
drag, startPoint x: 1108, startPoint y: 140, endPoint x: 1357, endPoint y: 185, distance: 253.0
click at [1137, 185] on div "Add Column" at bounding box center [768, 351] width 1409 height 452
click at [1137, 165] on div "Add Column" at bounding box center [768, 351] width 1409 height 452
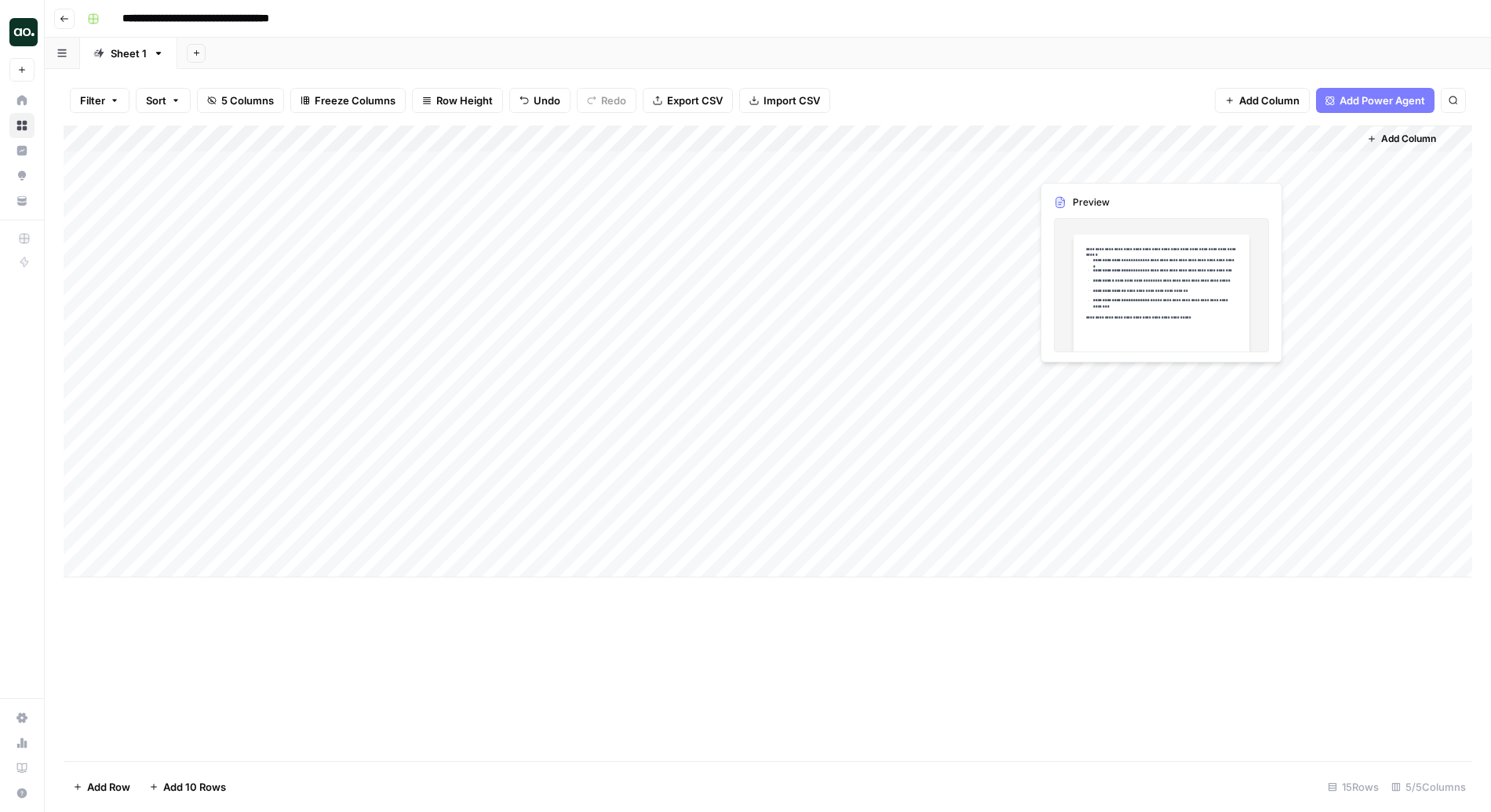
click at [1137, 165] on div "Add Column" at bounding box center [768, 351] width 1409 height 452
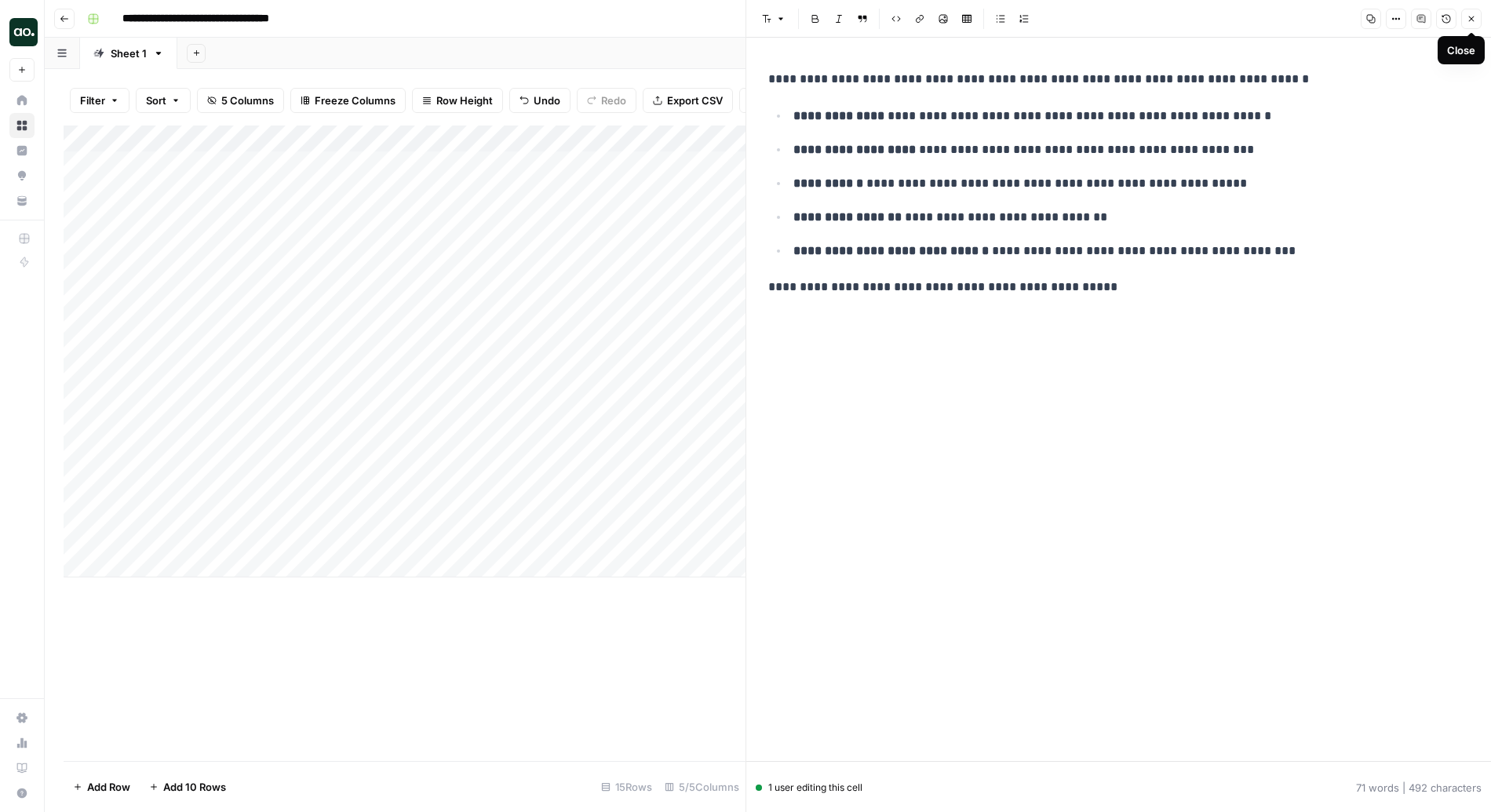
click at [1137, 21] on icon "button" at bounding box center [1471, 18] width 9 height 9
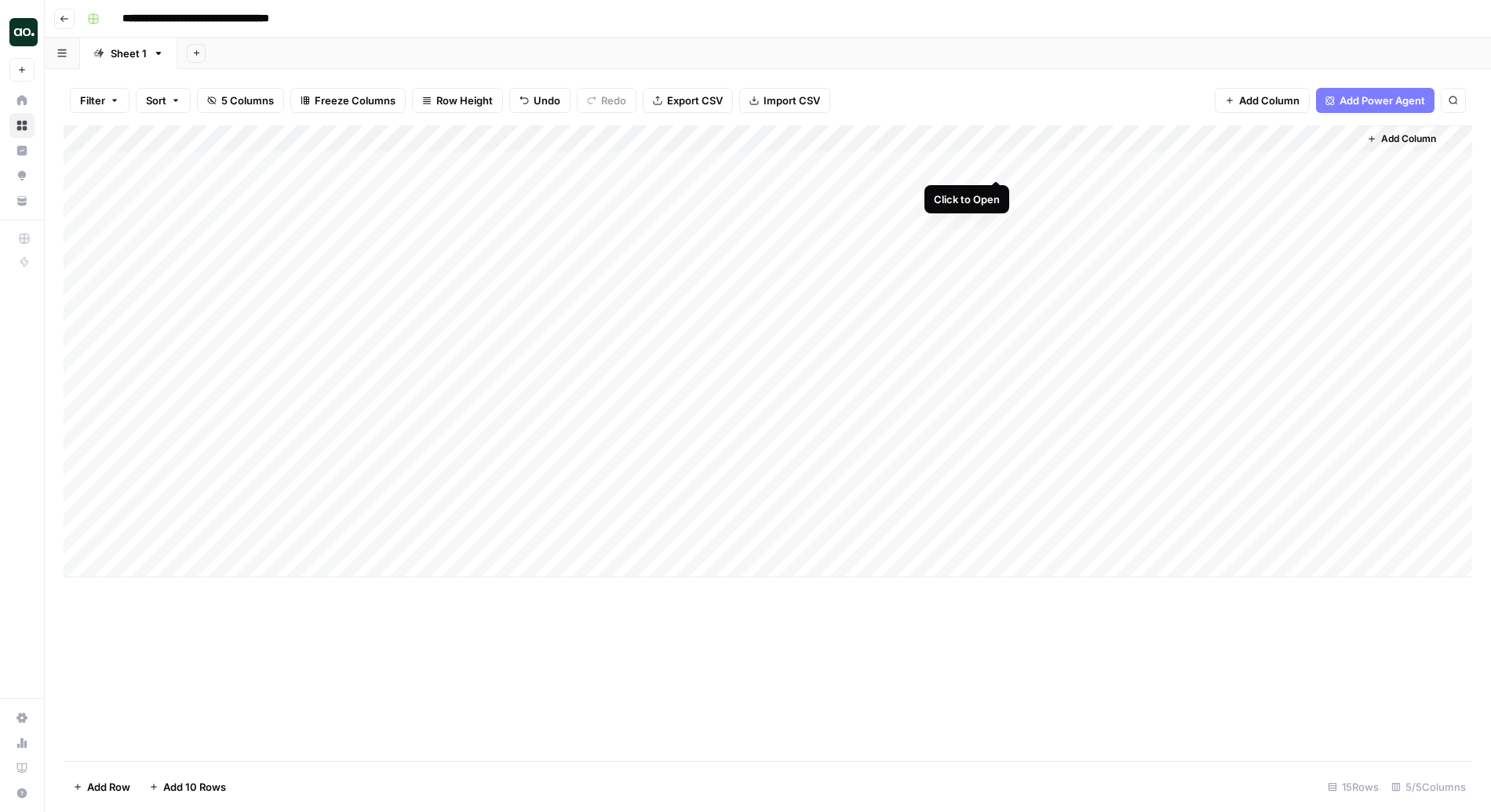
click at [1000, 164] on div "Add Column" at bounding box center [768, 351] width 1409 height 452
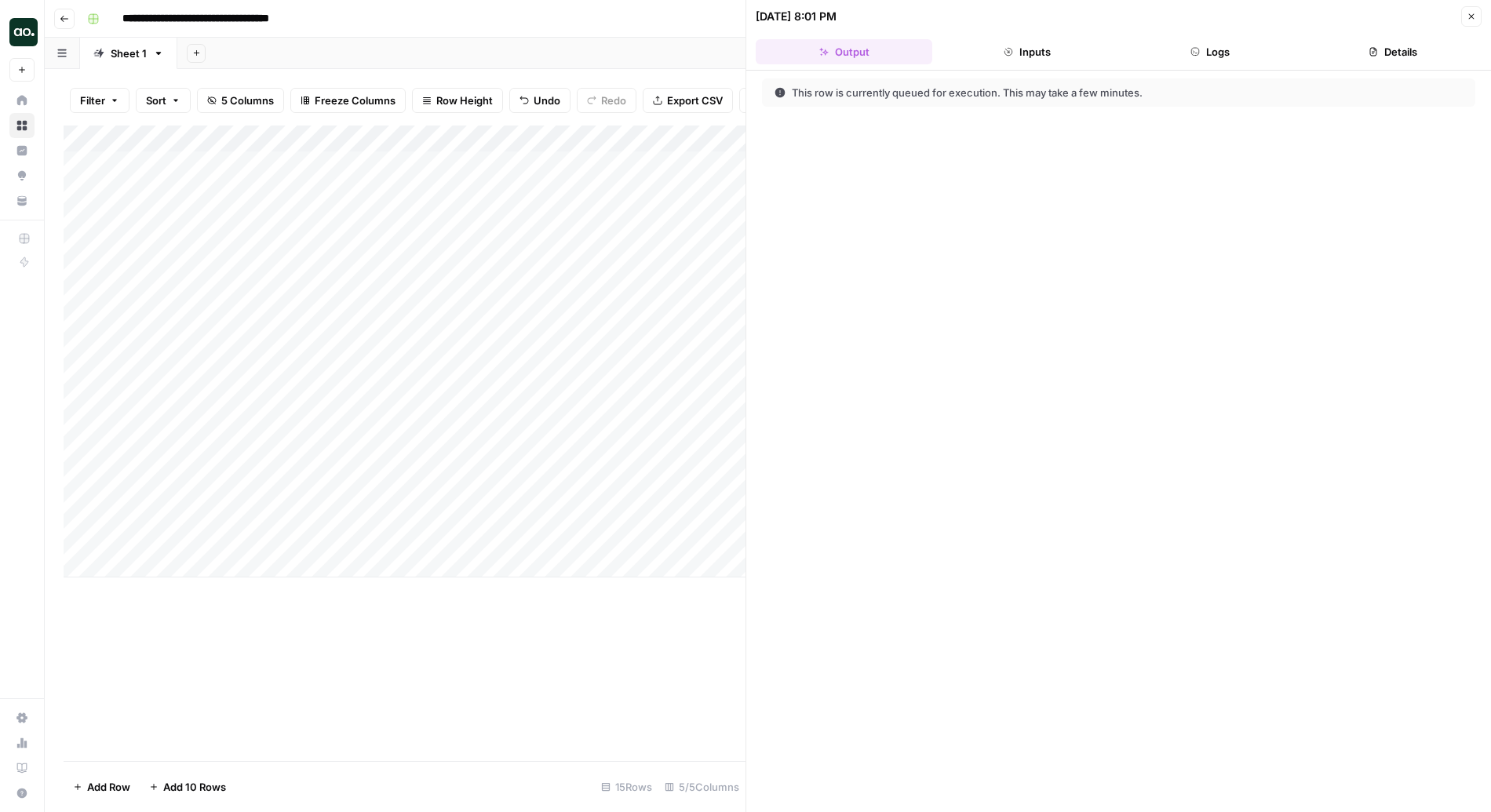
click at [1054, 54] on button "Inputs" at bounding box center [1026, 51] width 176 height 25
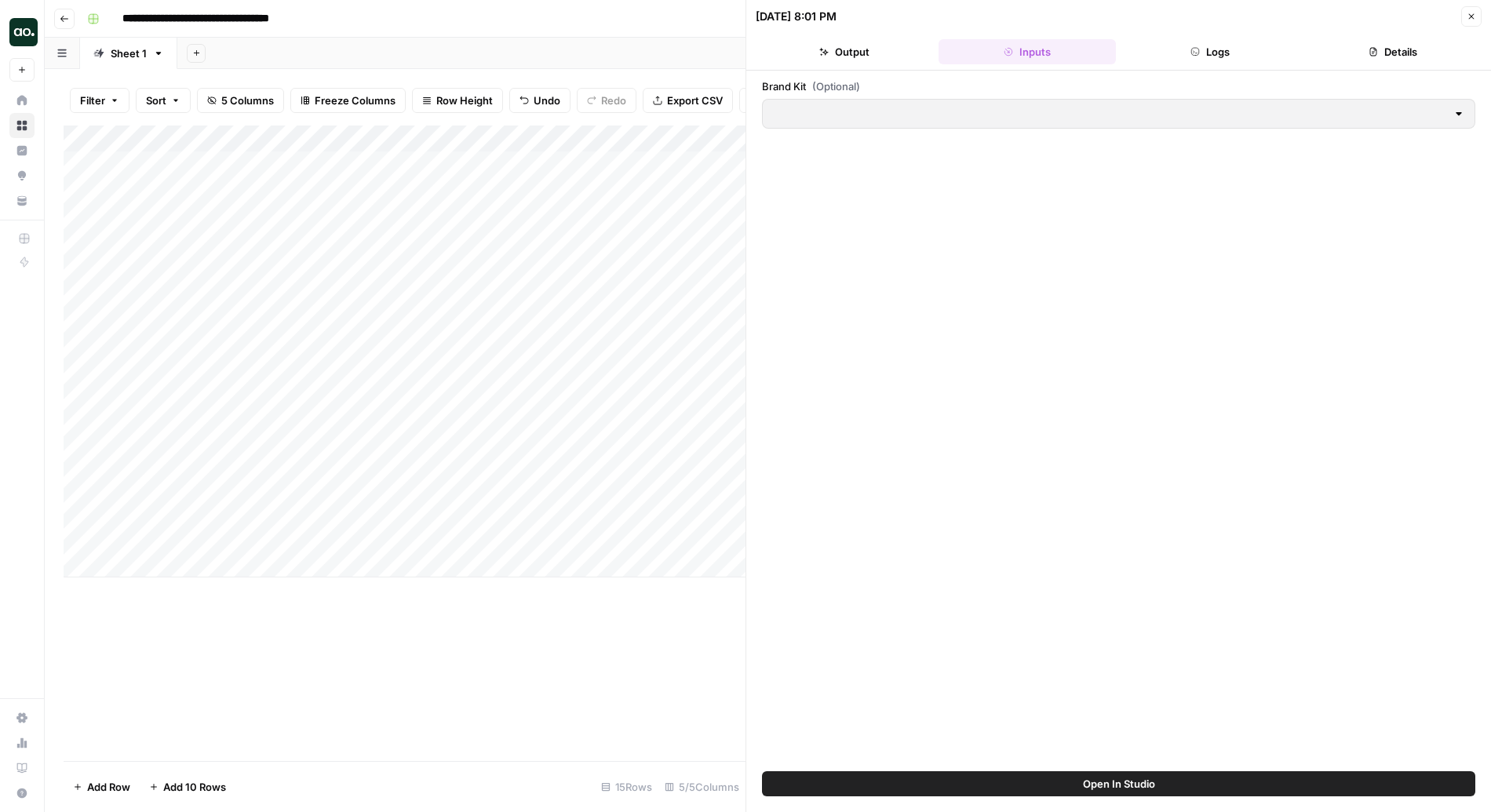
click at [1137, 50] on button "Logs" at bounding box center [1210, 51] width 176 height 25
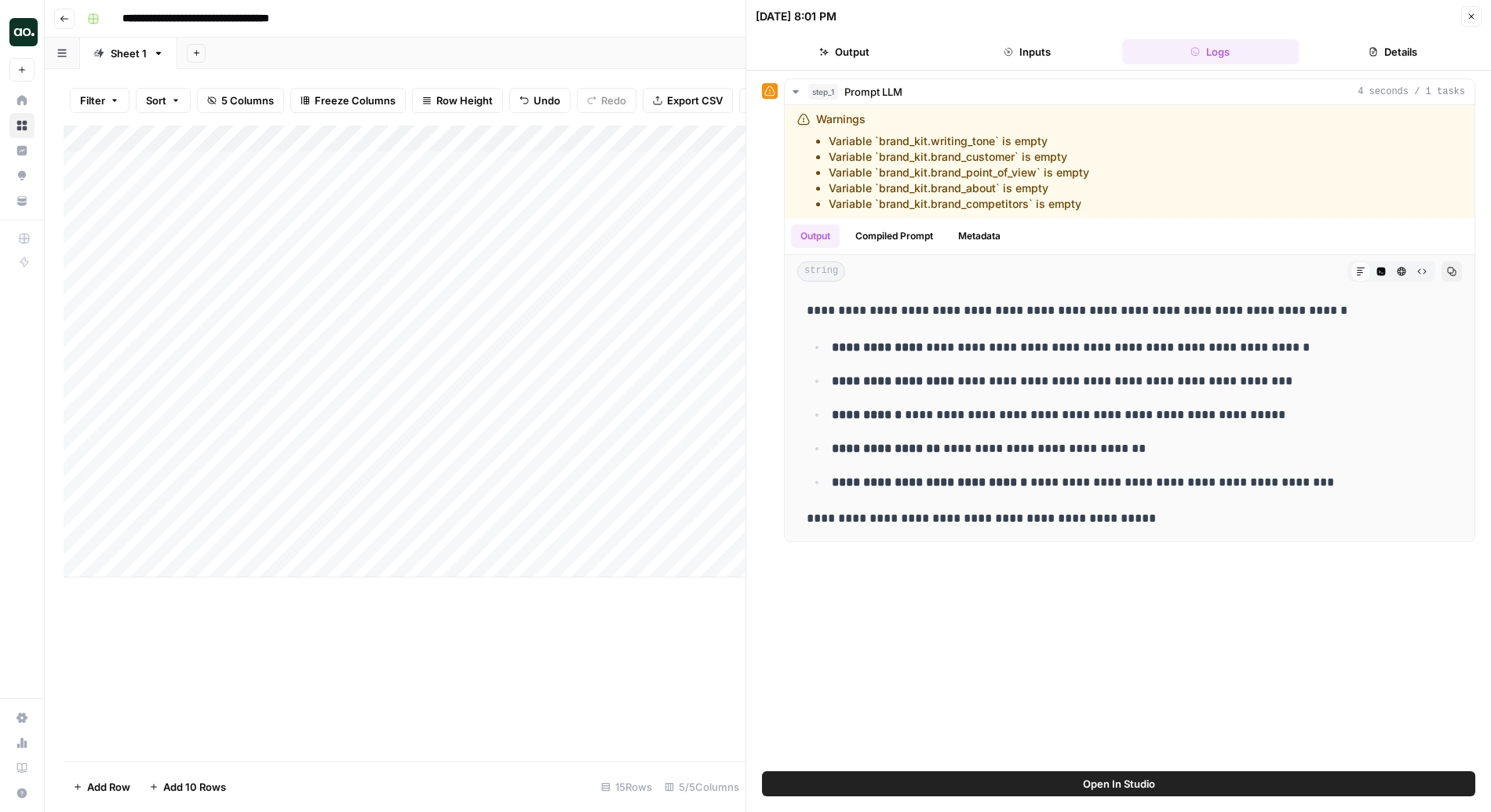
click at [1137, 10] on button "Close" at bounding box center [1471, 17] width 20 height 20
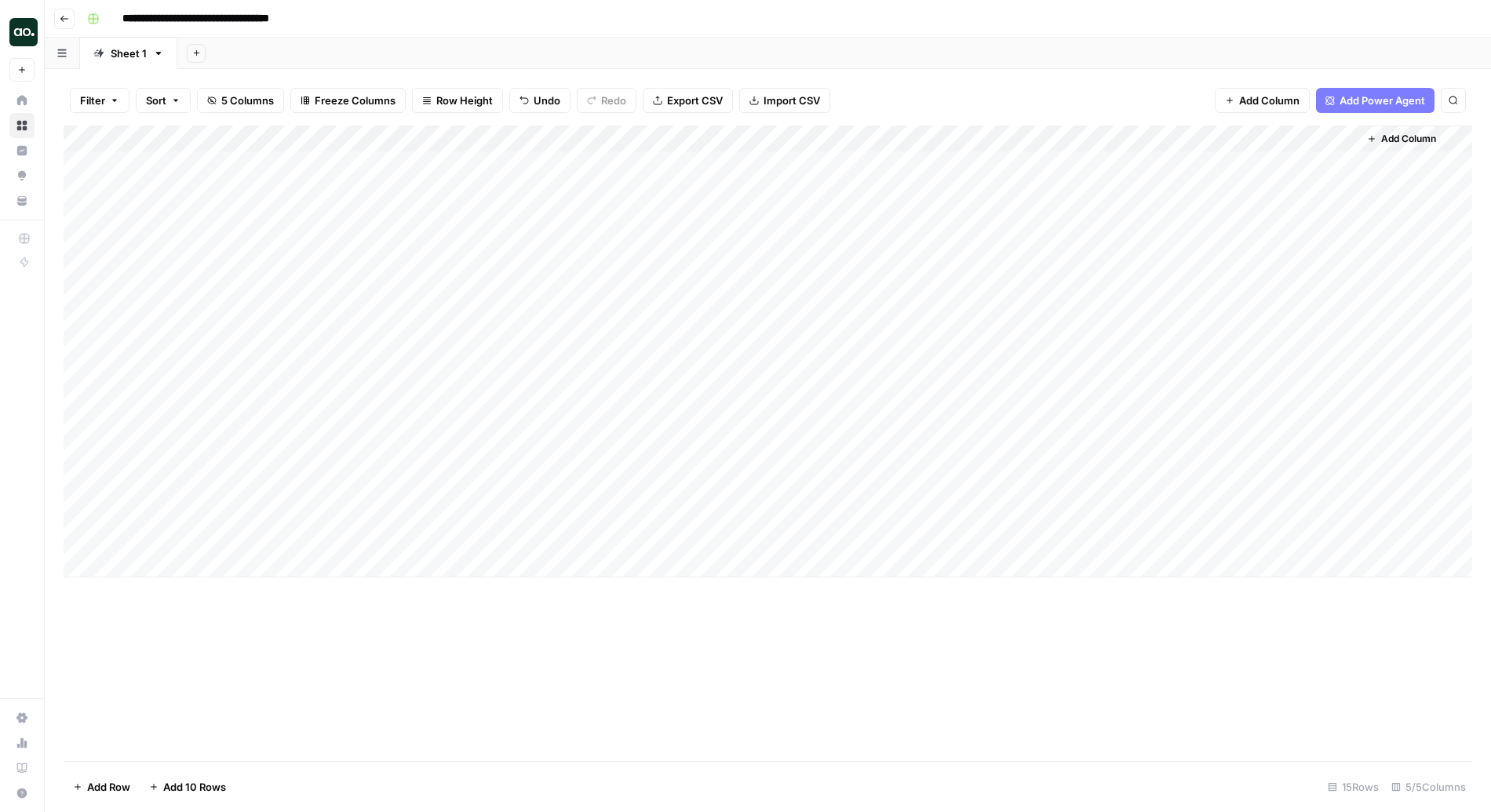
click at [924, 134] on div "Add Column" at bounding box center [768, 351] width 1409 height 452
click at [884, 283] on link "Edit Workflow" at bounding box center [891, 293] width 174 height 22
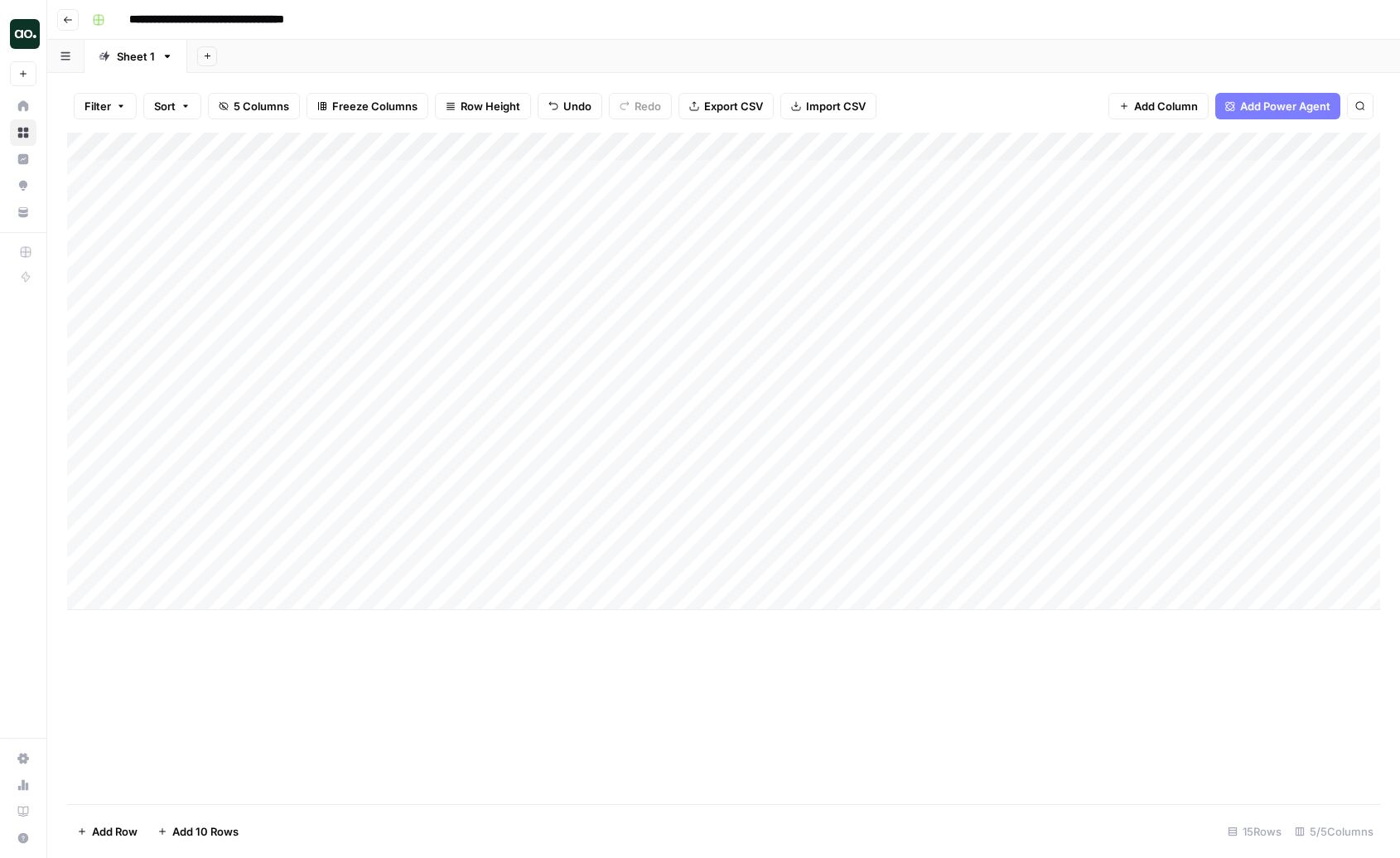
click at [877, 171] on div "Add Column" at bounding box center [724, 371] width 1313 height 477
click at [1073, 175] on div "Add Column" at bounding box center [724, 371] width 1313 height 477
click at [74, 19] on button "Go back" at bounding box center [68, 20] width 21 height 21
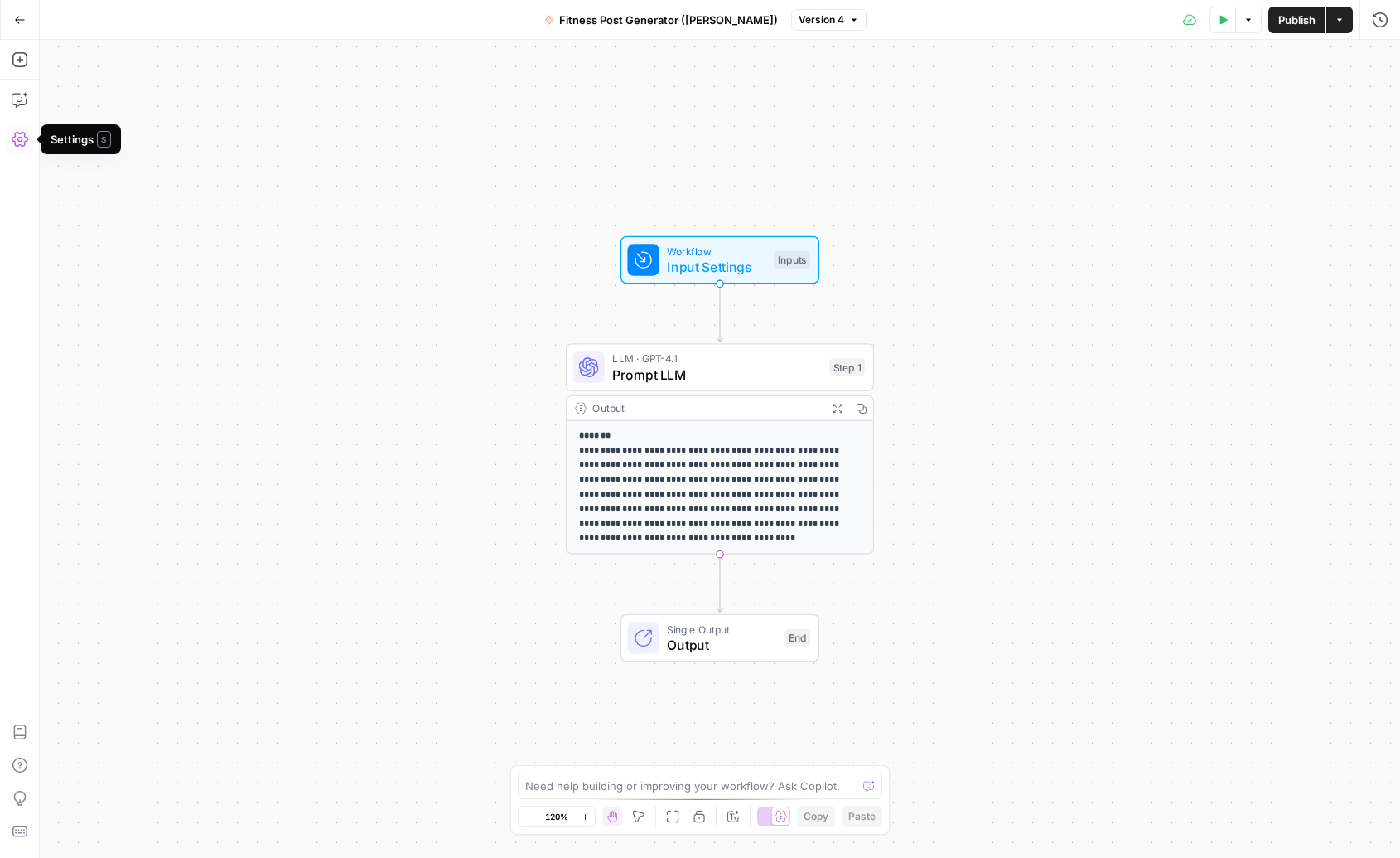
click at [21, 143] on icon "button" at bounding box center [20, 139] width 17 height 17
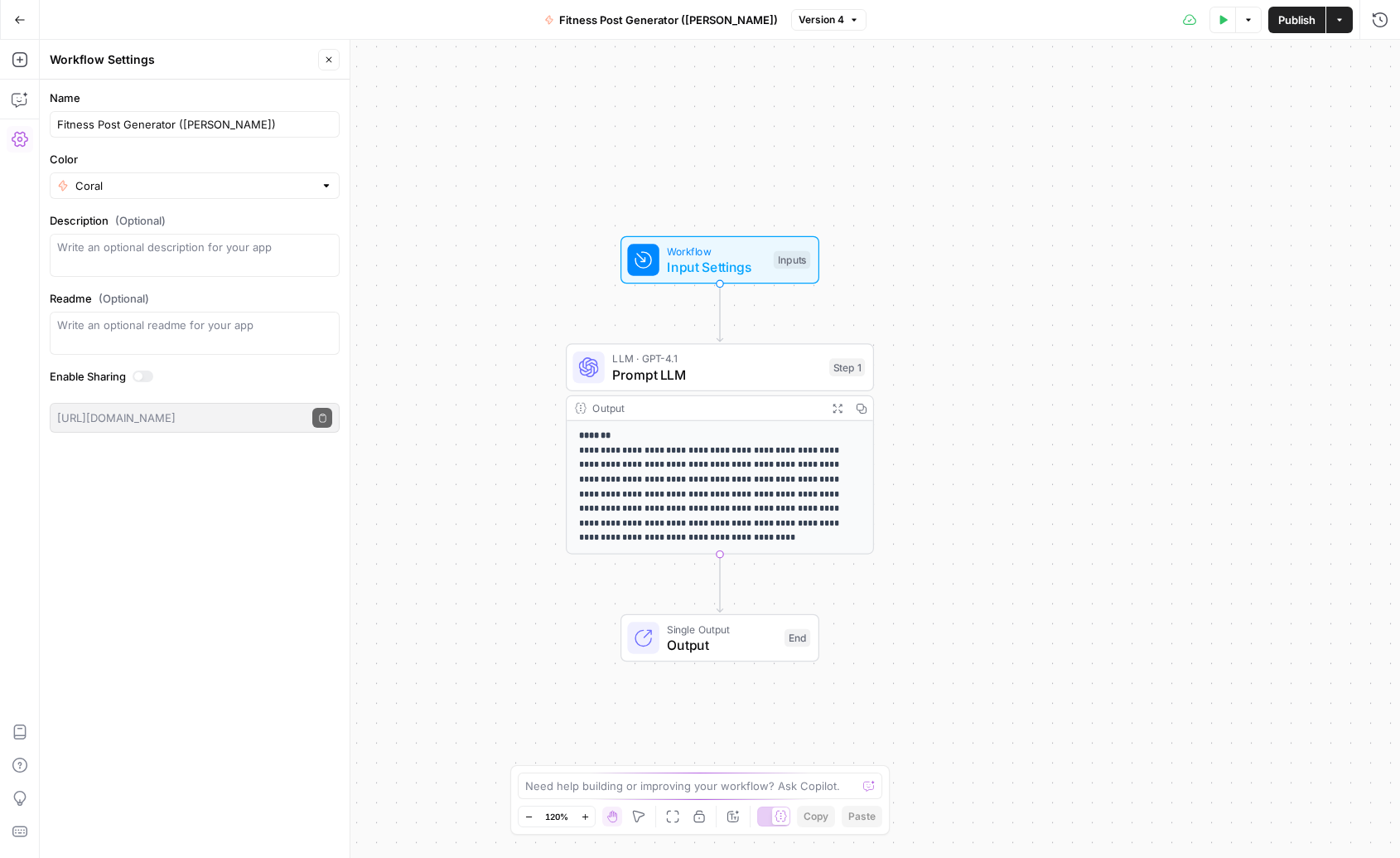
click at [15, 23] on icon "button" at bounding box center [20, 20] width 12 height 12
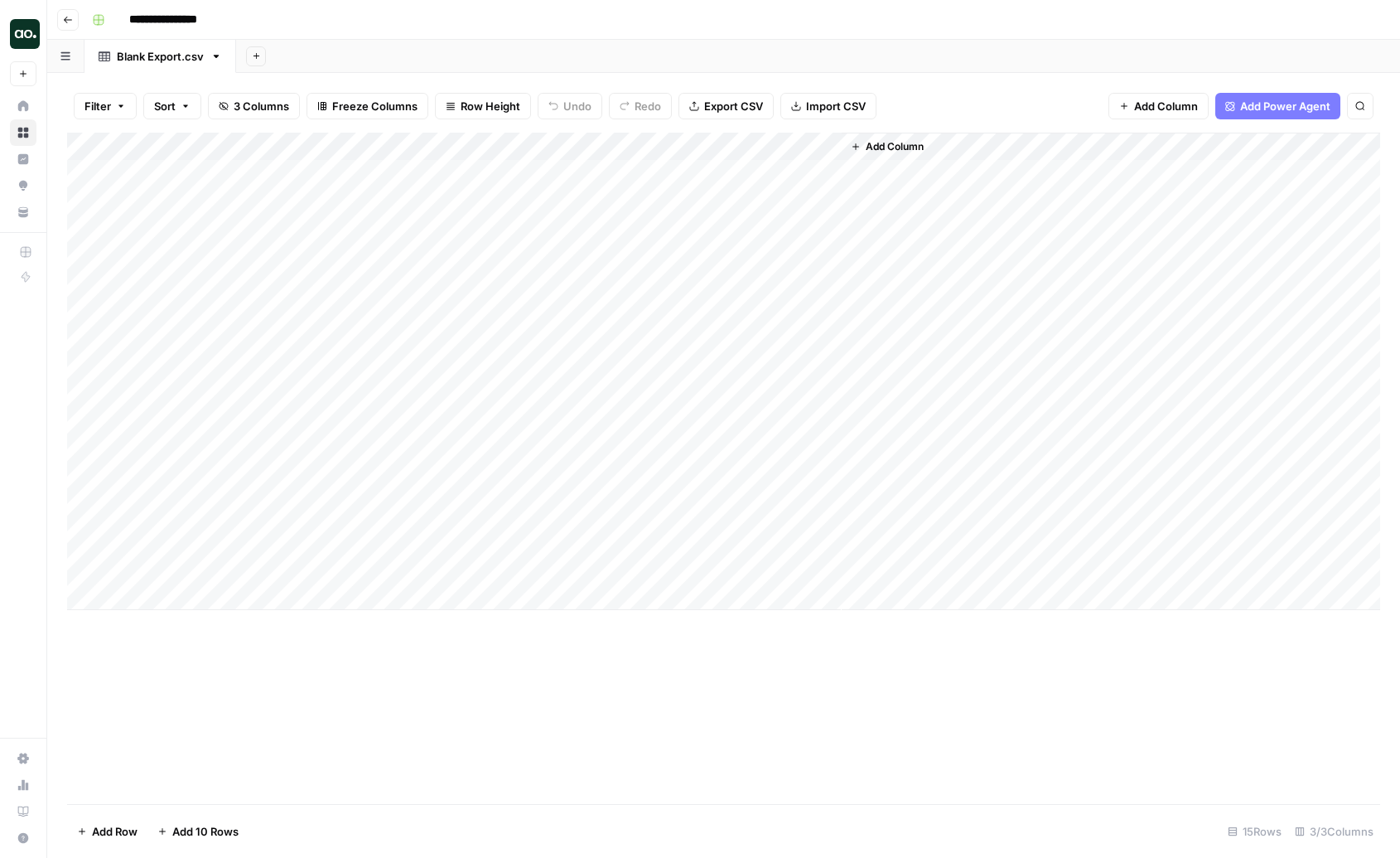
click at [24, 36] on img "Workspace: AirOps October Cohort" at bounding box center [24, 34] width 30 height 30
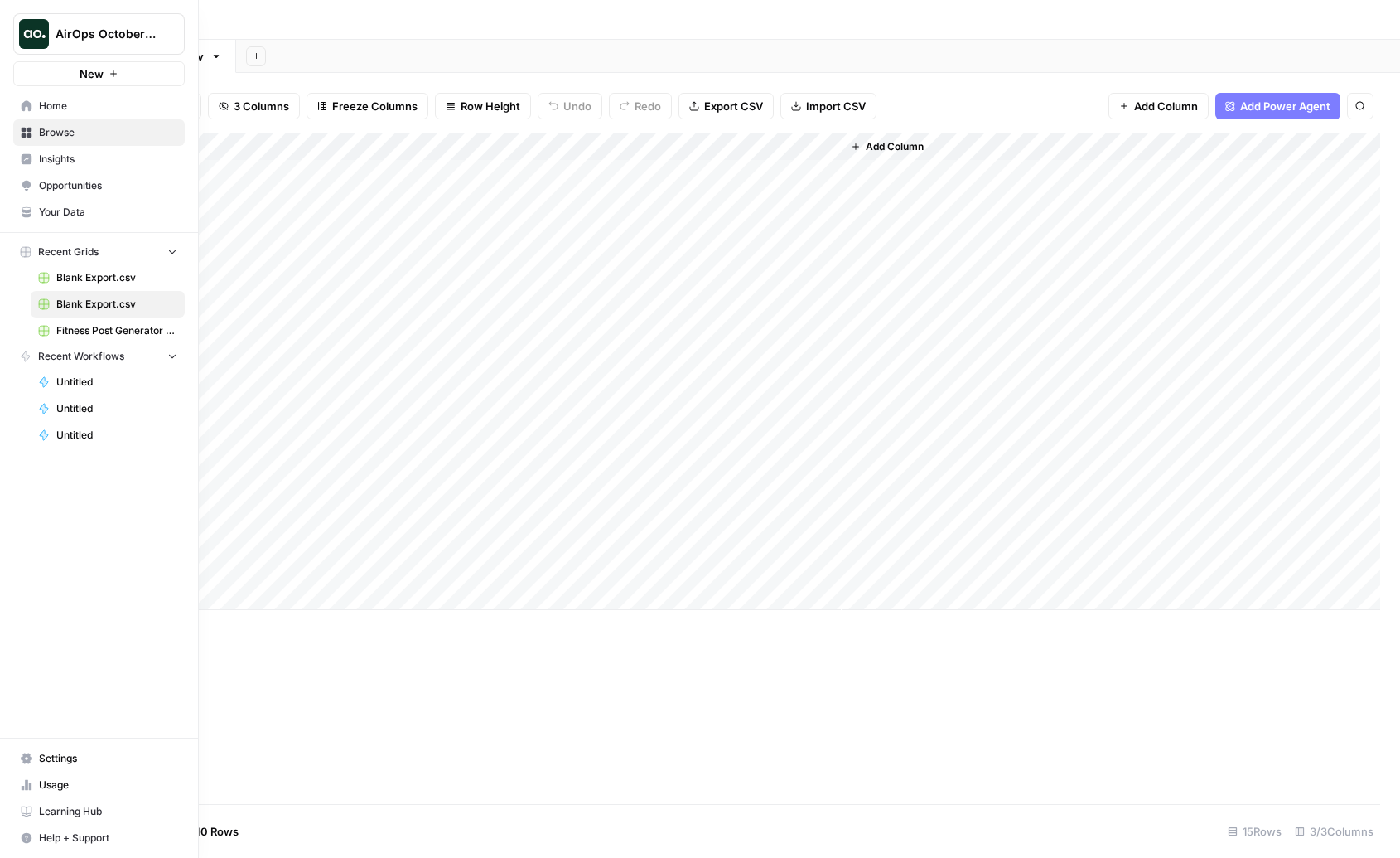
click at [68, 127] on span "Browse" at bounding box center [108, 132] width 139 height 15
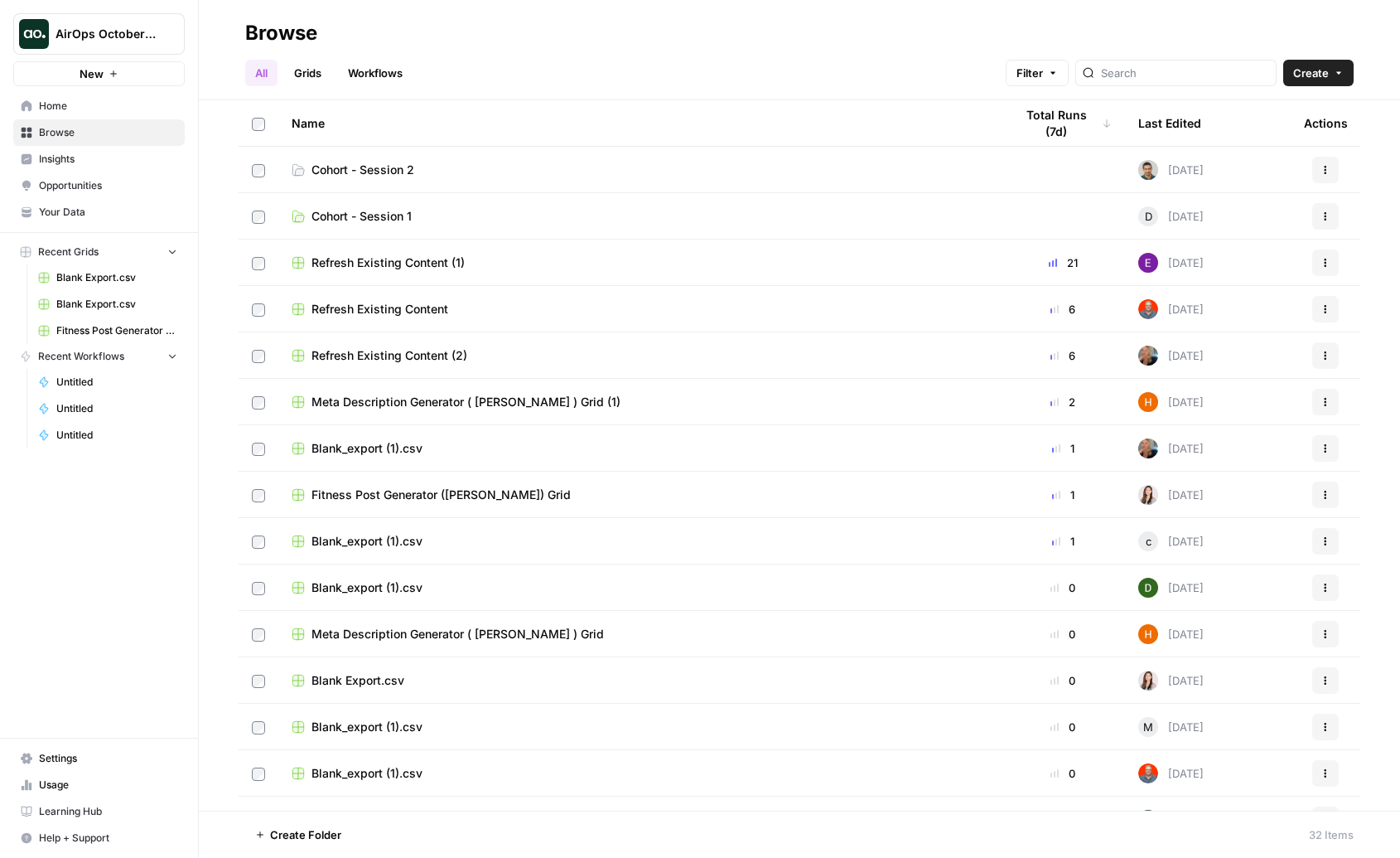
click at [404, 168] on span "Cohort - Session 2" at bounding box center [362, 170] width 102 height 17
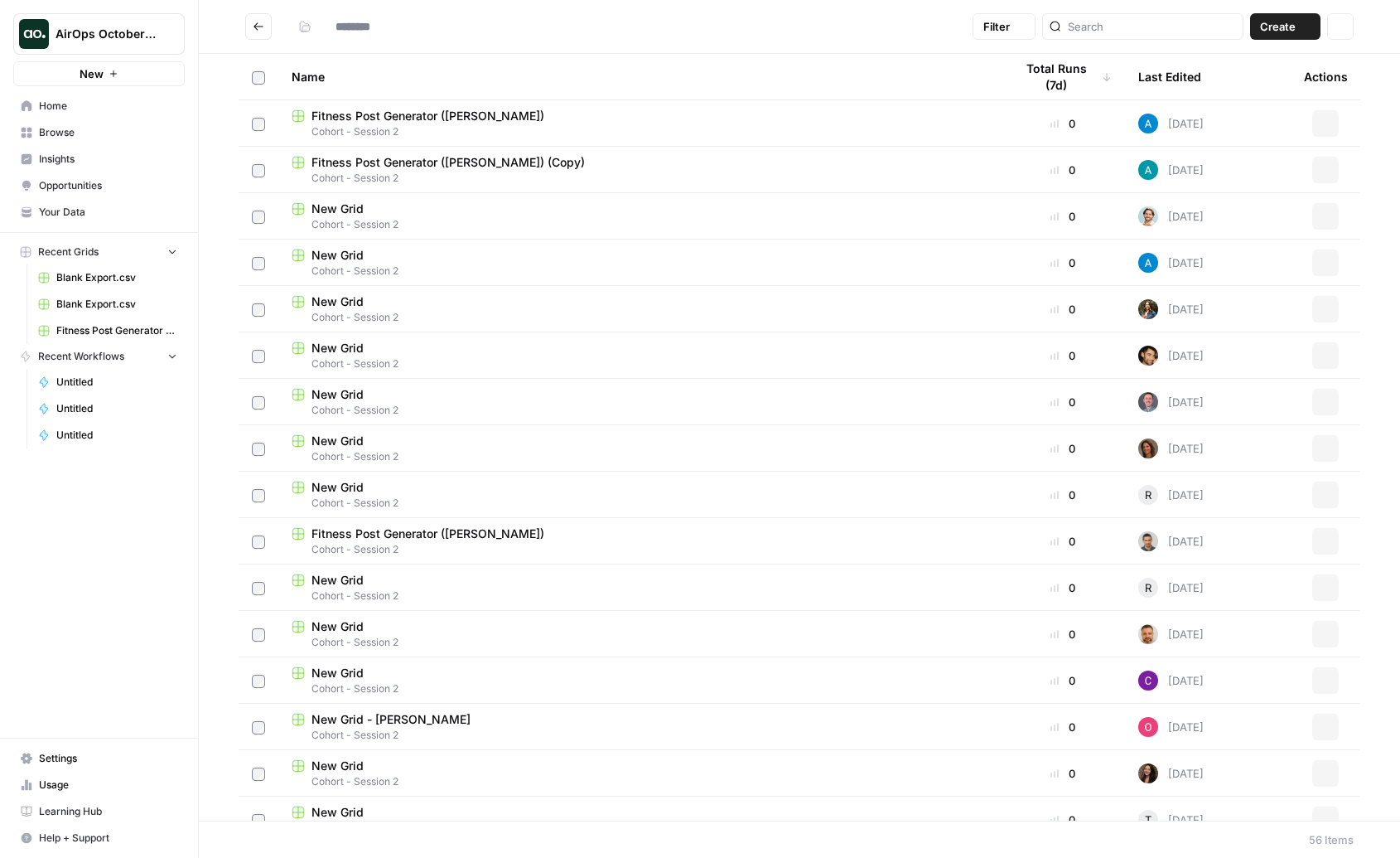
type input "**********"
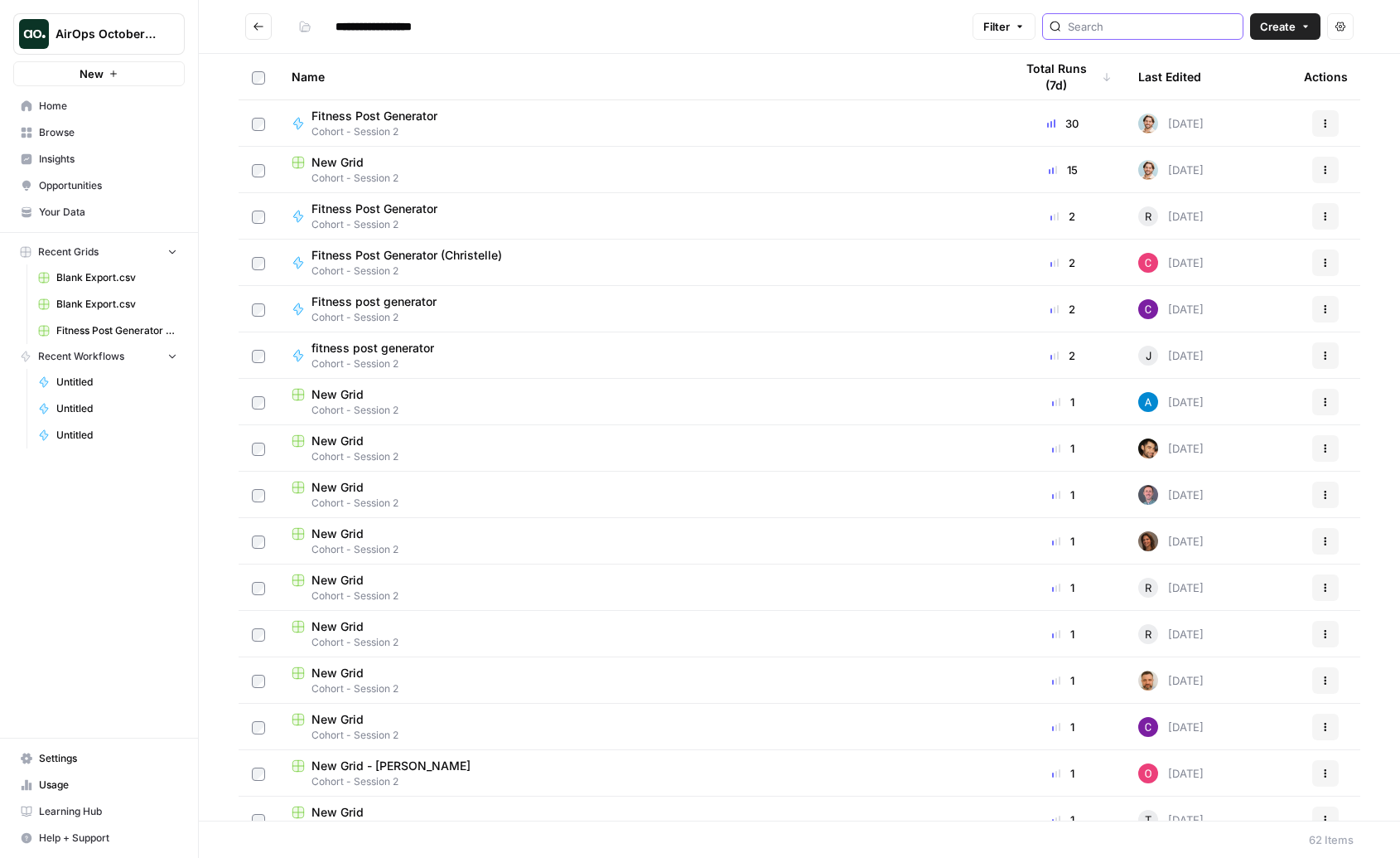
click at [1161, 21] on input "search" at bounding box center [1152, 26] width 168 height 17
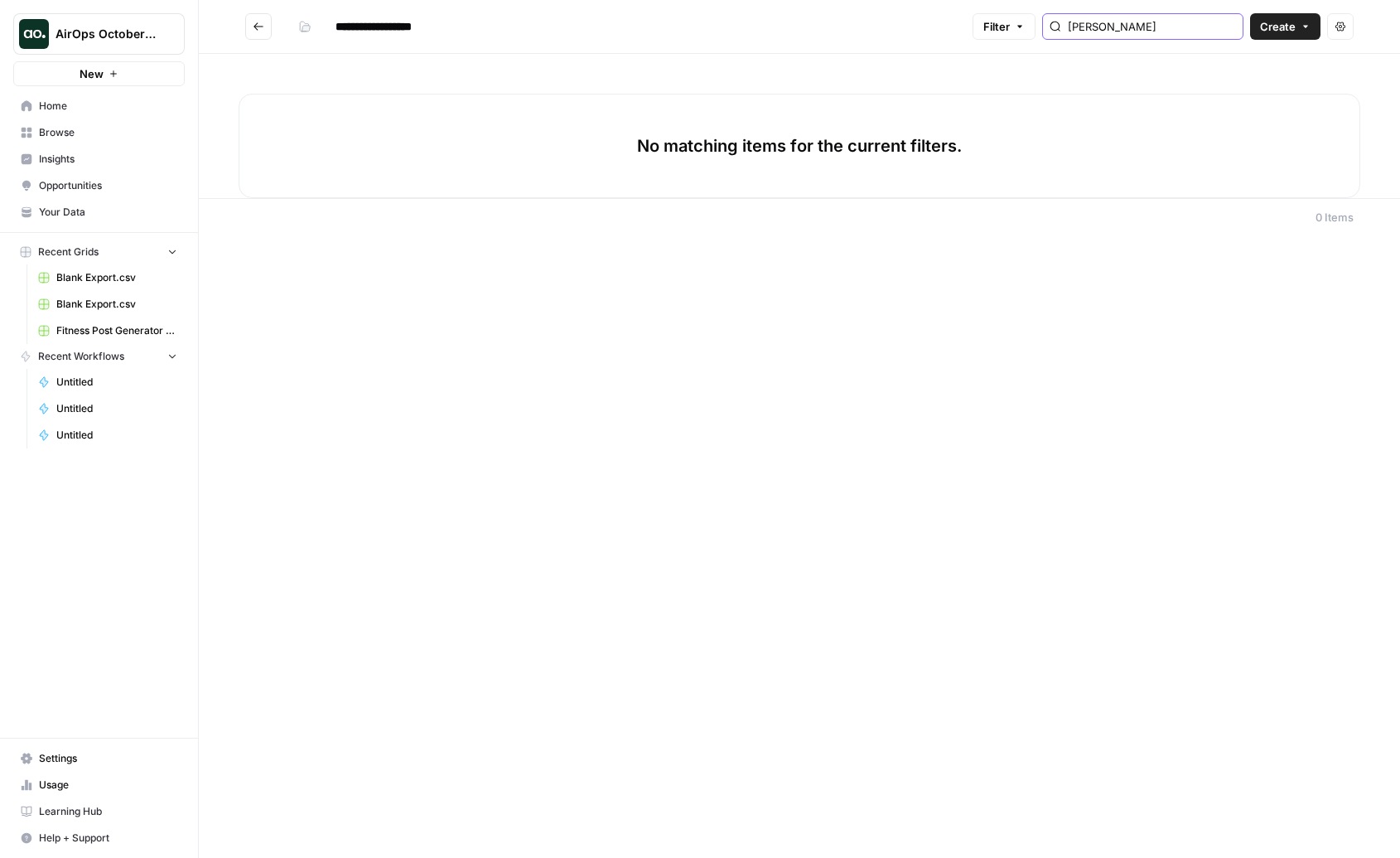
click at [1161, 21] on input "shanice" at bounding box center [1152, 26] width 168 height 17
type input "shanice"
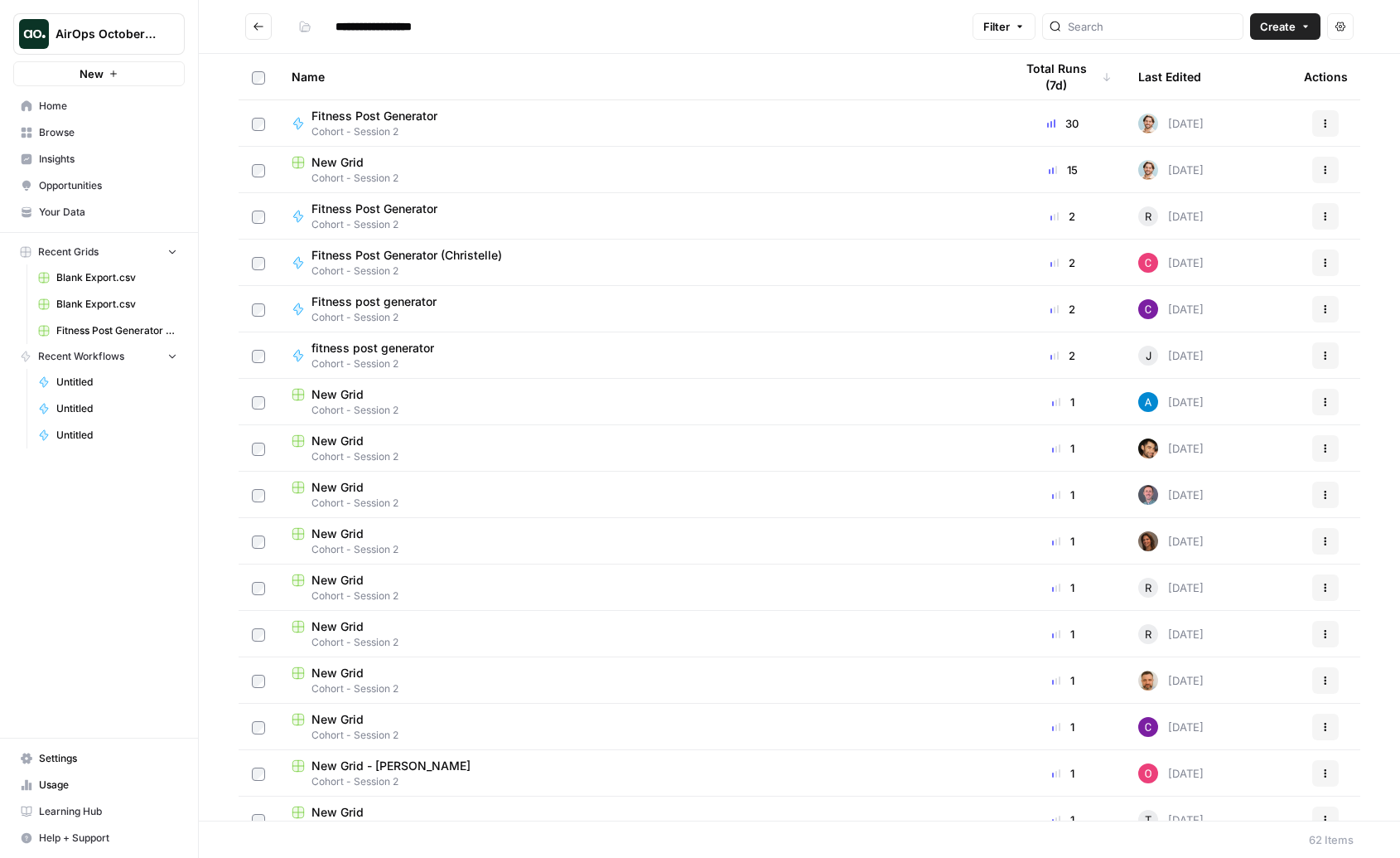
click at [113, 272] on span "Blank Export.csv" at bounding box center [117, 277] width 121 height 15
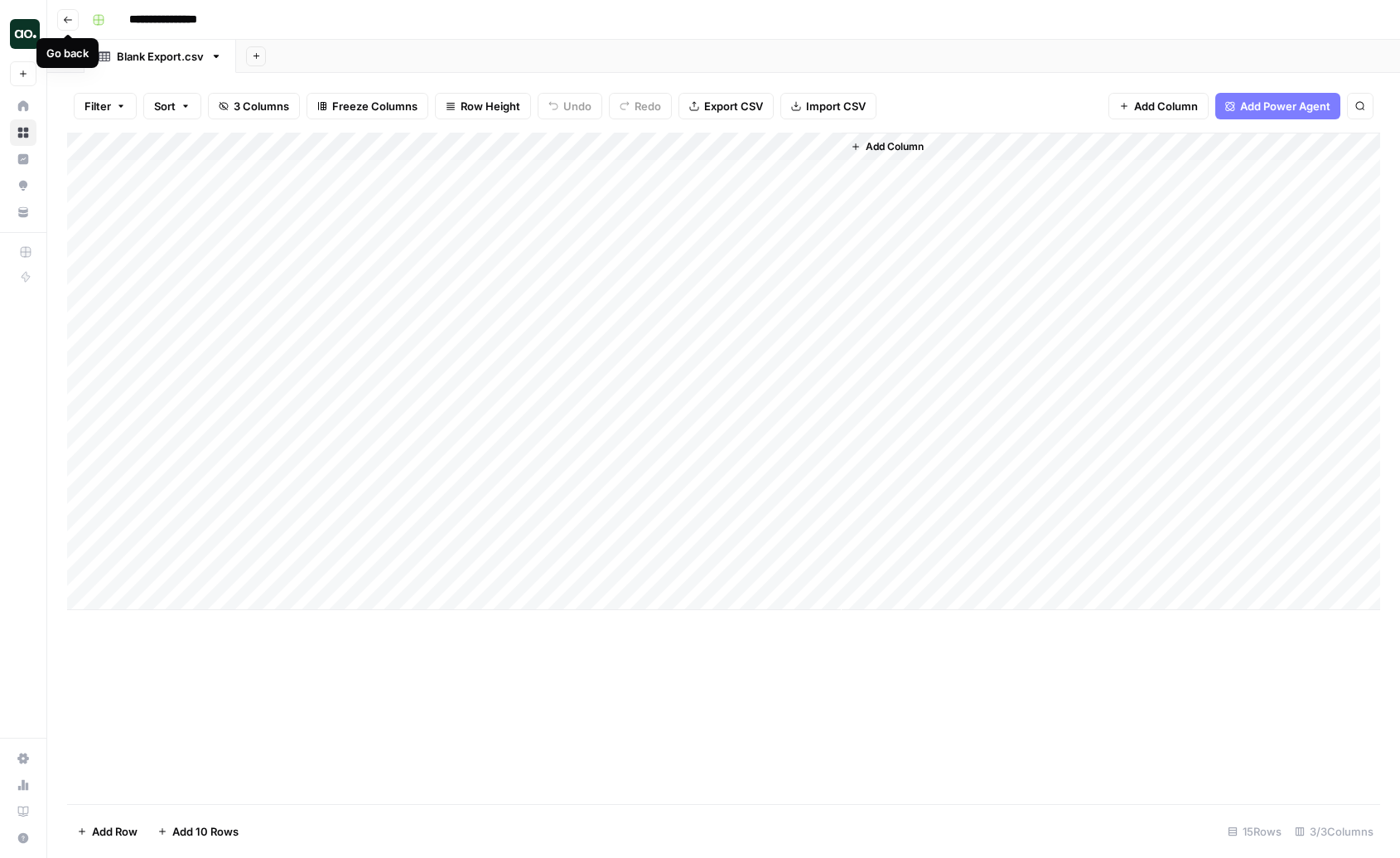
click at [71, 15] on icon "button" at bounding box center [68, 20] width 10 height 10
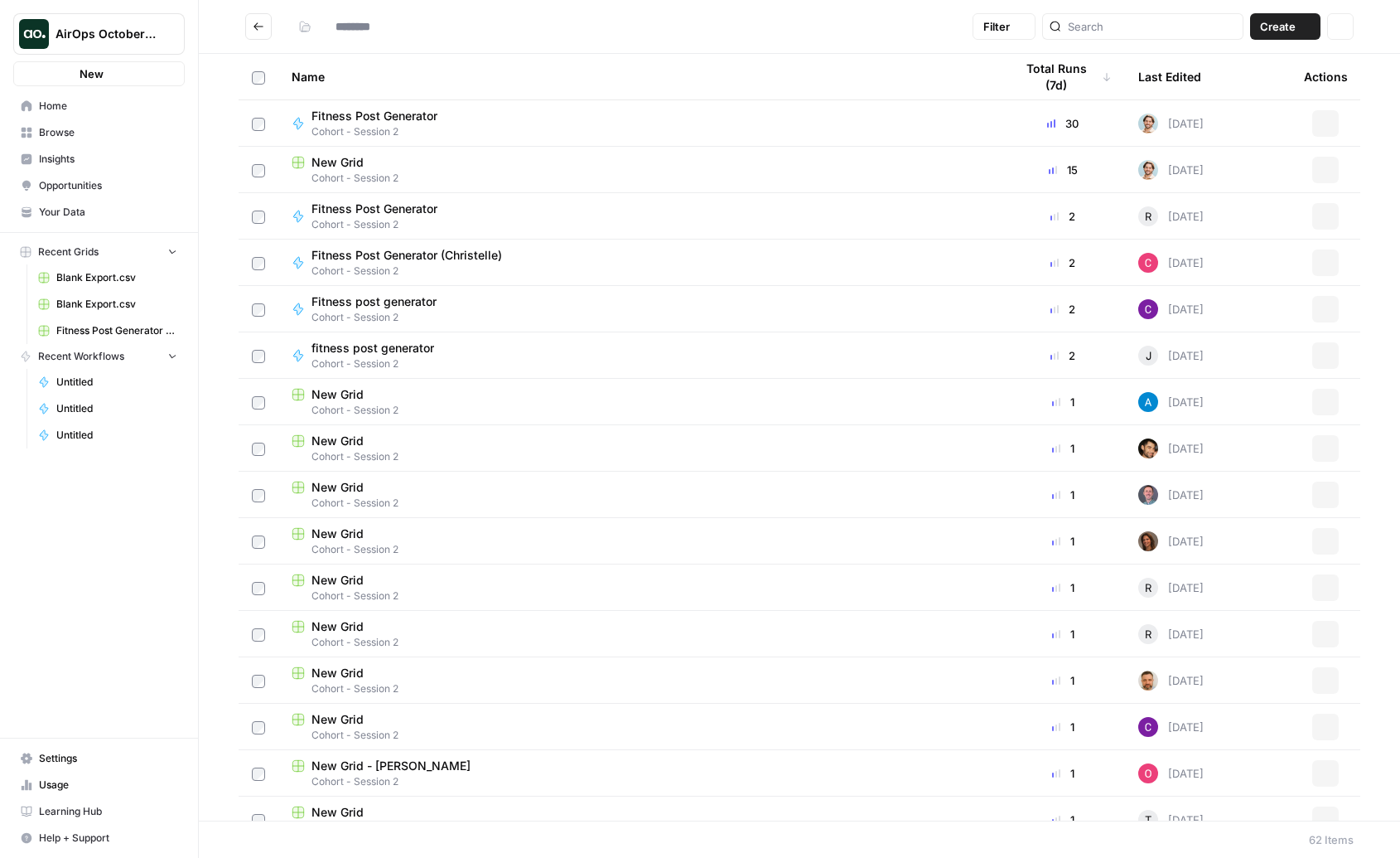
type input "**********"
click at [98, 384] on span "Untitled" at bounding box center [117, 382] width 121 height 15
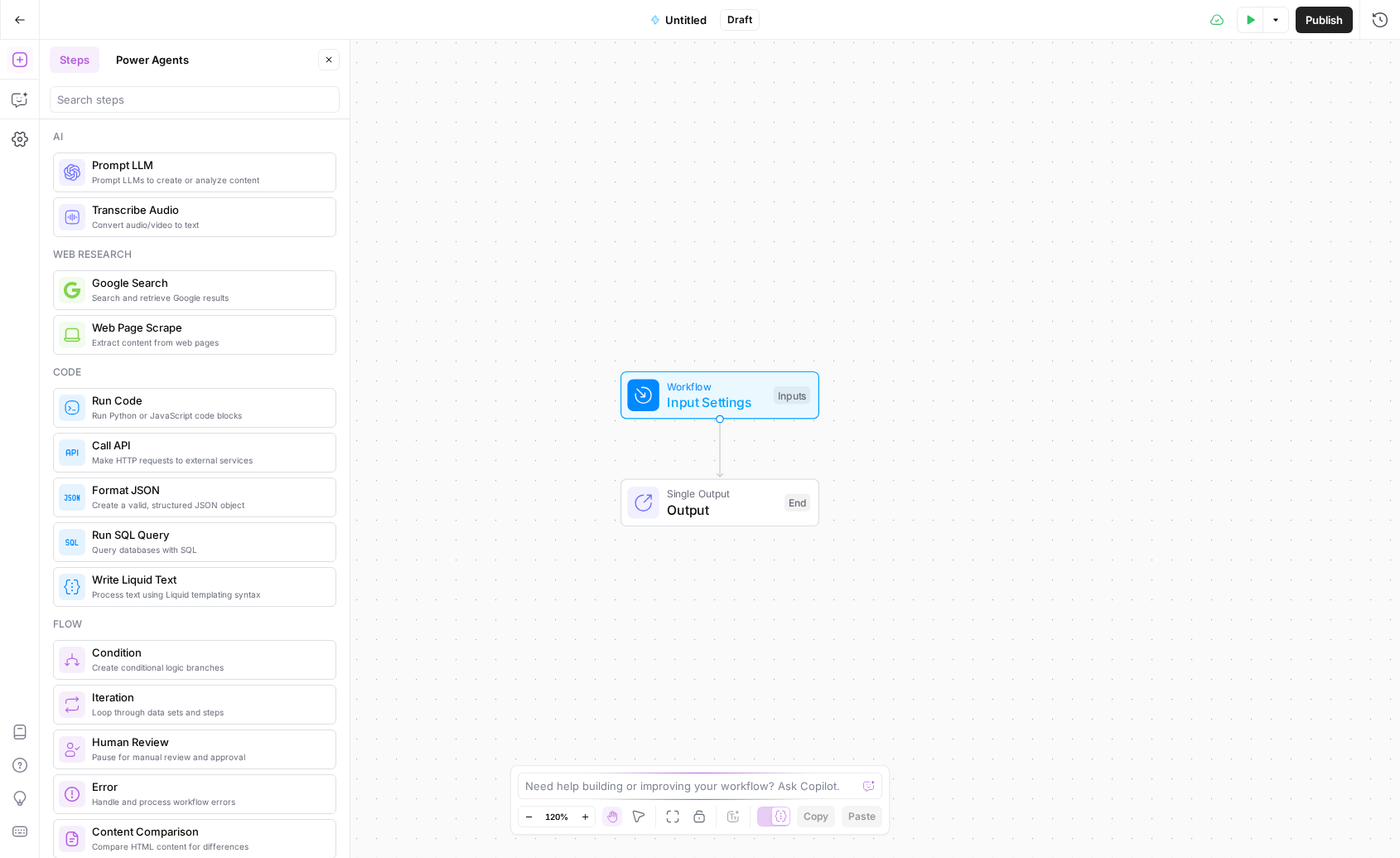
click at [30, 24] on button "Go Back" at bounding box center [20, 20] width 30 height 30
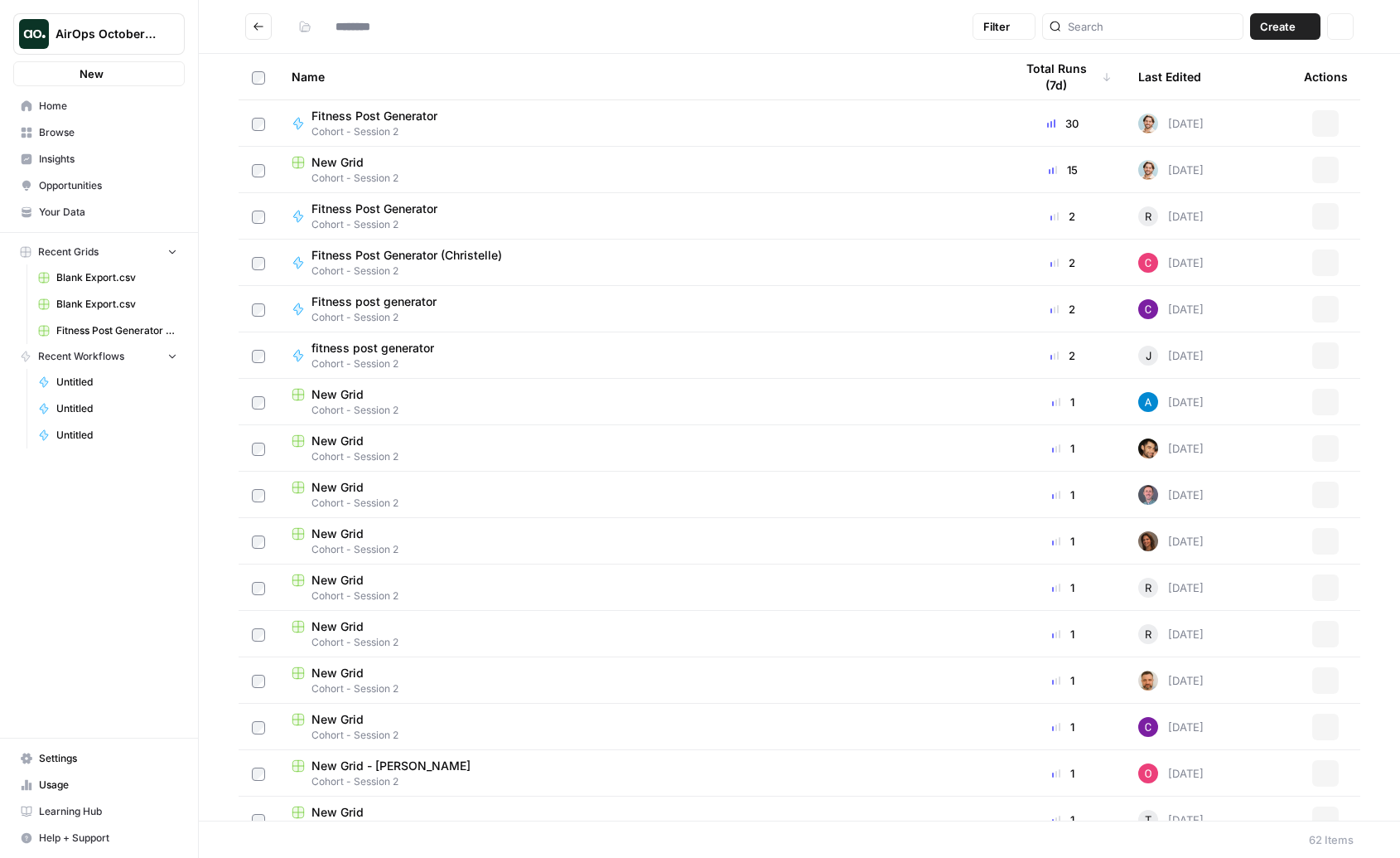
type input "**********"
click at [83, 429] on span "Untitled" at bounding box center [117, 434] width 121 height 15
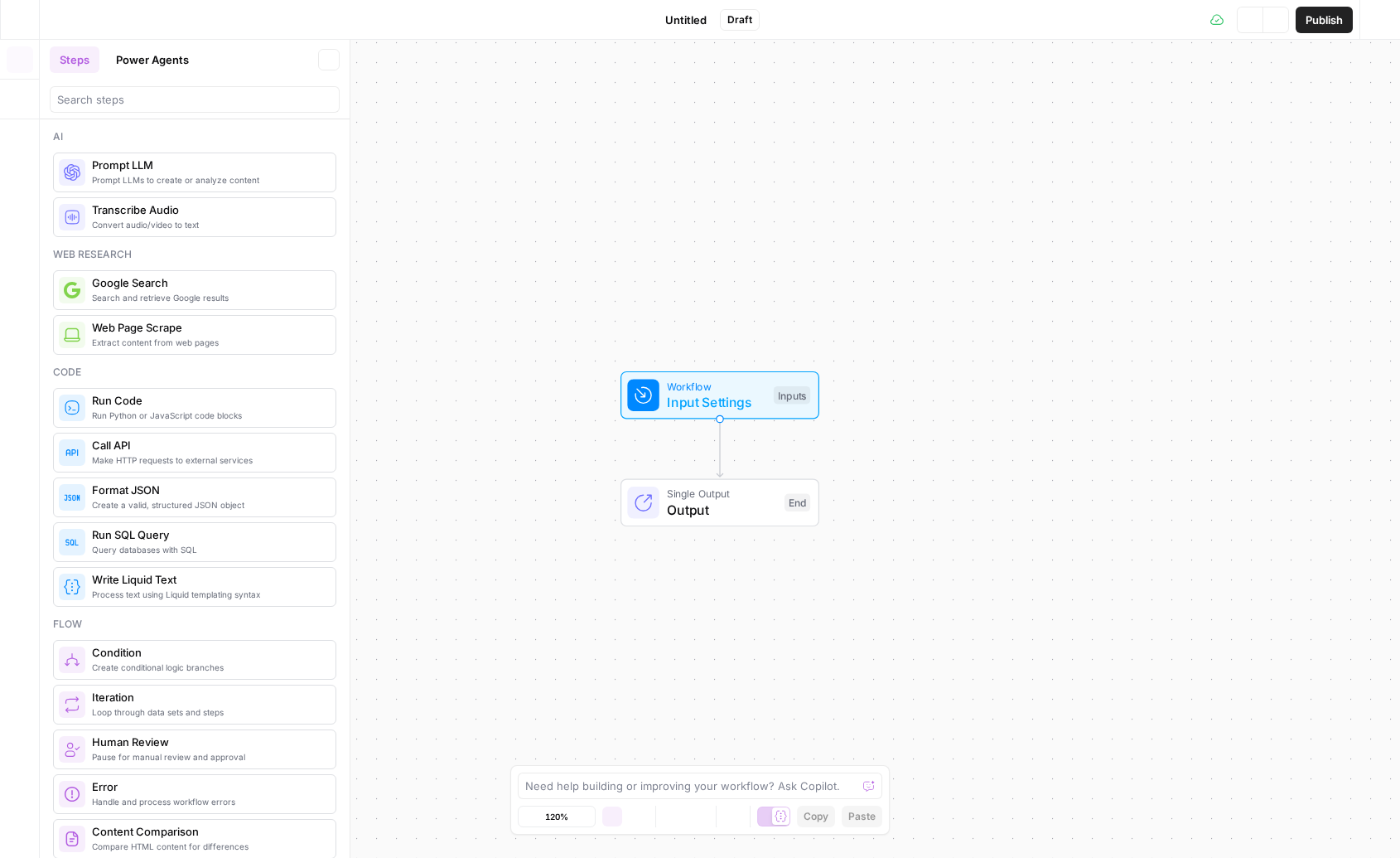
click at [25, 18] on button "Go Back" at bounding box center [20, 20] width 30 height 30
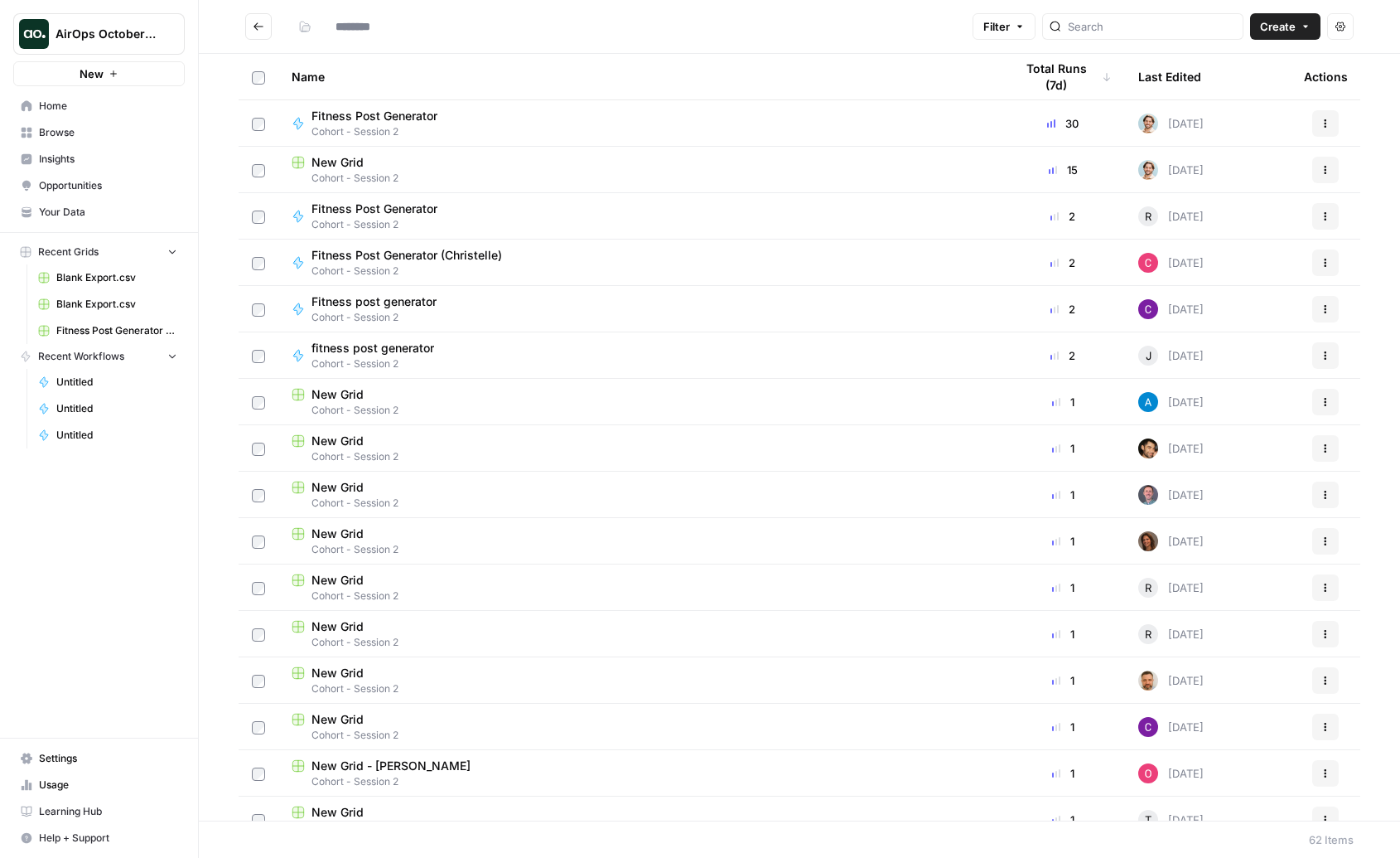
type input "**********"
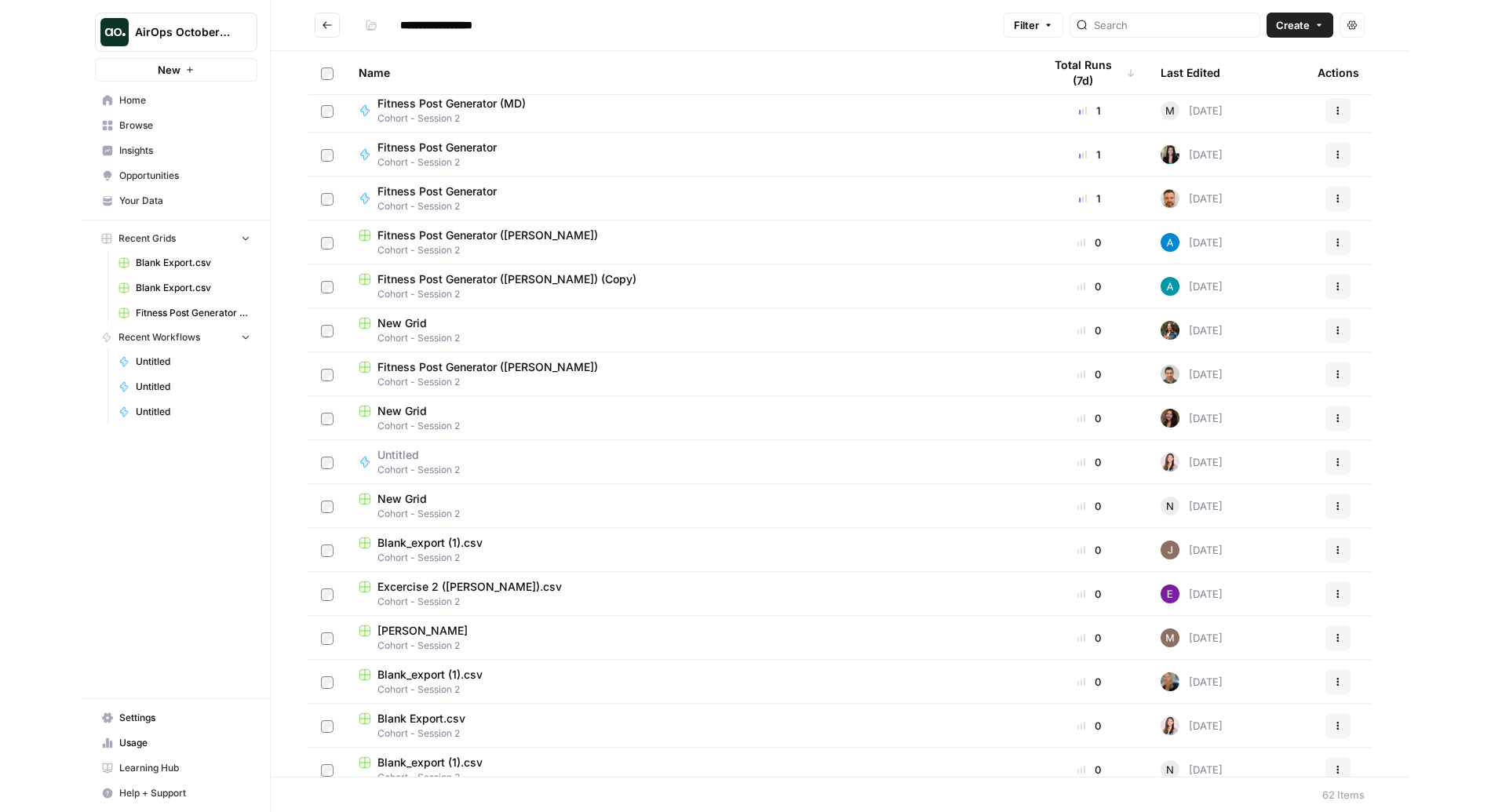
scroll to position [1726, 0]
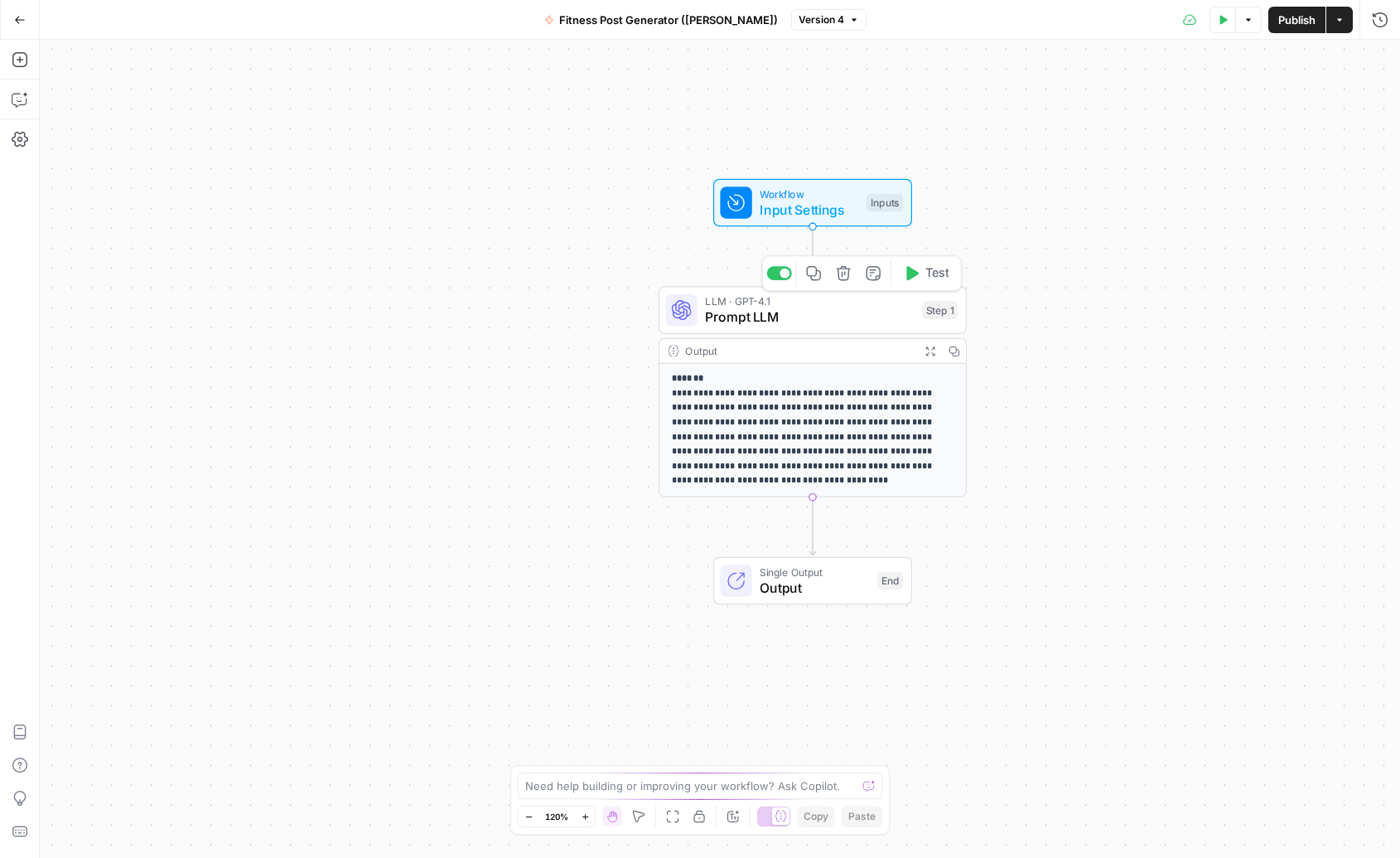
click at [863, 314] on span "Prompt LLM" at bounding box center [810, 317] width 209 height 20
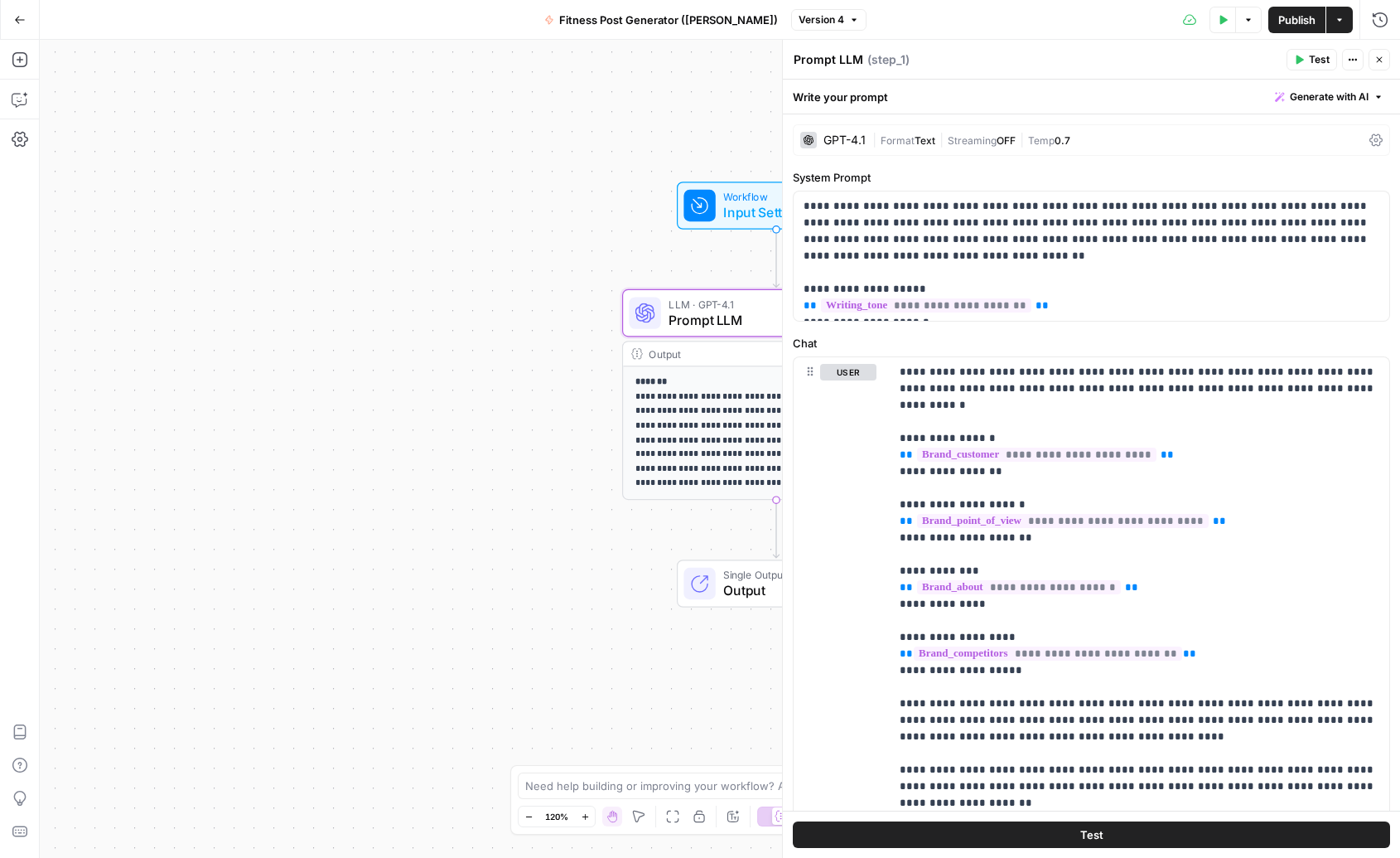
click at [748, 209] on span "Input Settings" at bounding box center [772, 212] width 99 height 20
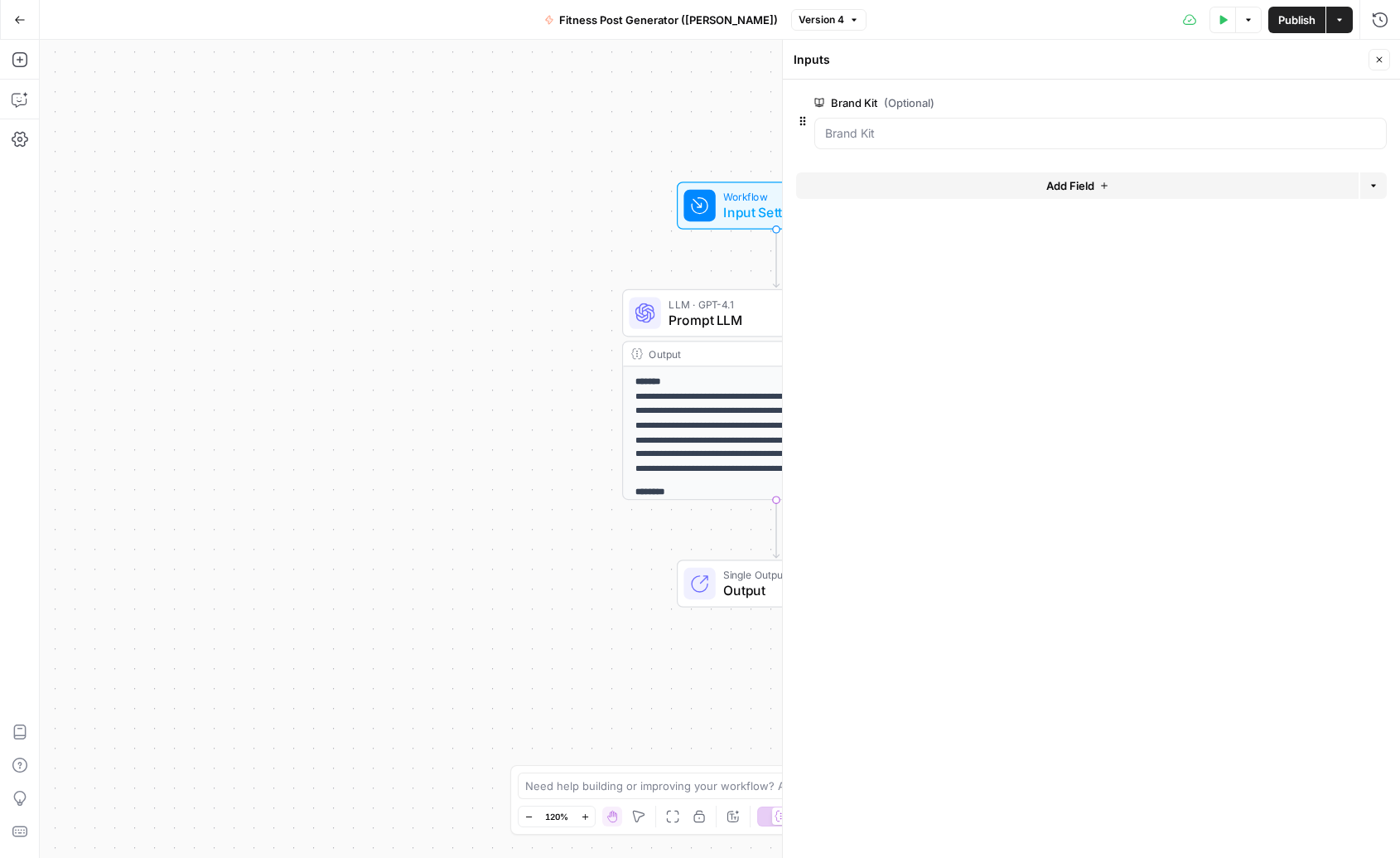
click at [971, 119] on div at bounding box center [1100, 134] width 573 height 31
click at [264, 318] on div "**********" at bounding box center [720, 449] width 1361 height 818
click at [856, 145] on div at bounding box center [1100, 134] width 573 height 31
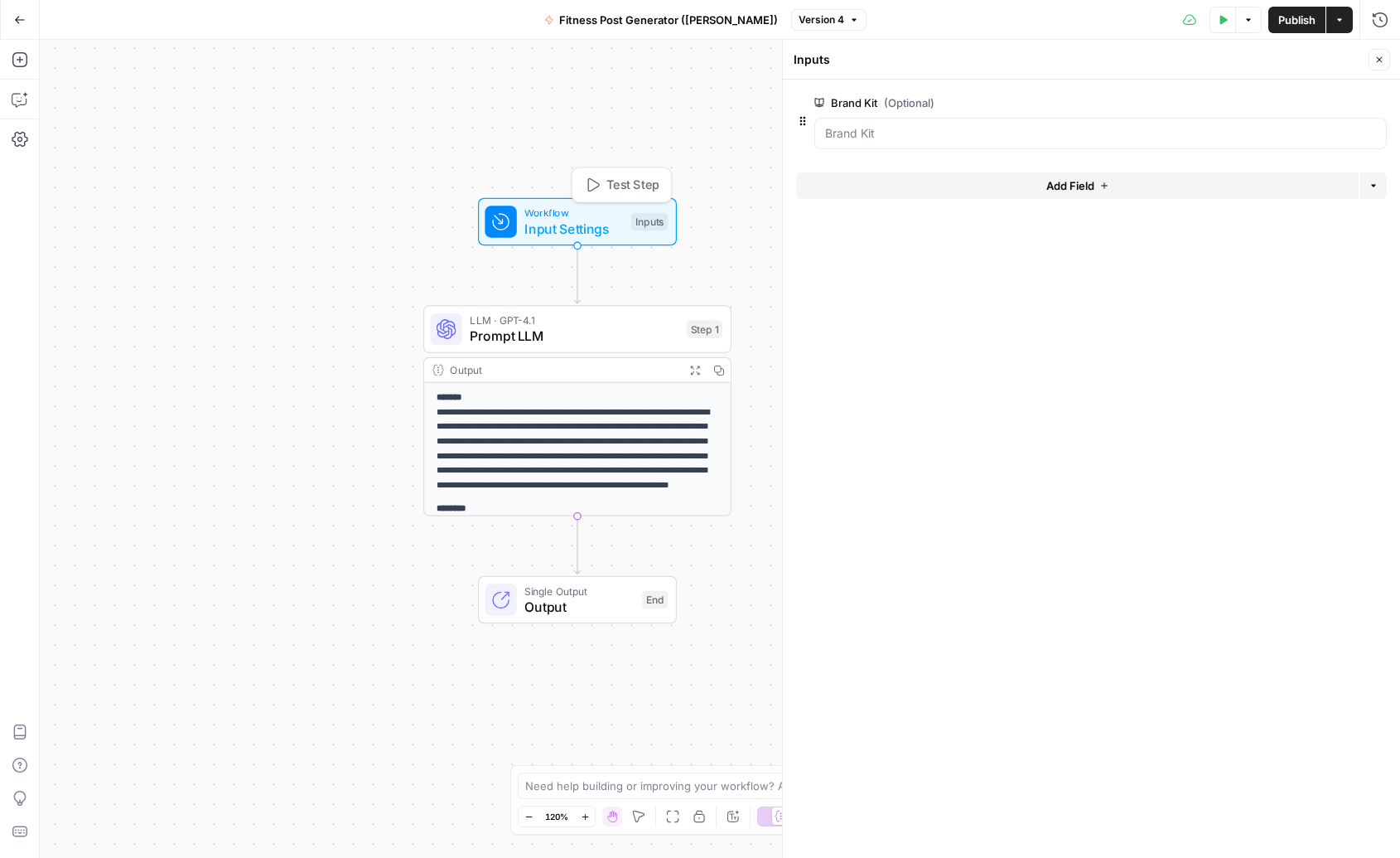
click at [586, 228] on span "Input Settings" at bounding box center [574, 228] width 99 height 20
click at [1080, 139] on Kit "Brand Kit (Optional)" at bounding box center [1100, 133] width 551 height 17
click at [1333, 99] on span "edit field" at bounding box center [1324, 103] width 36 height 14
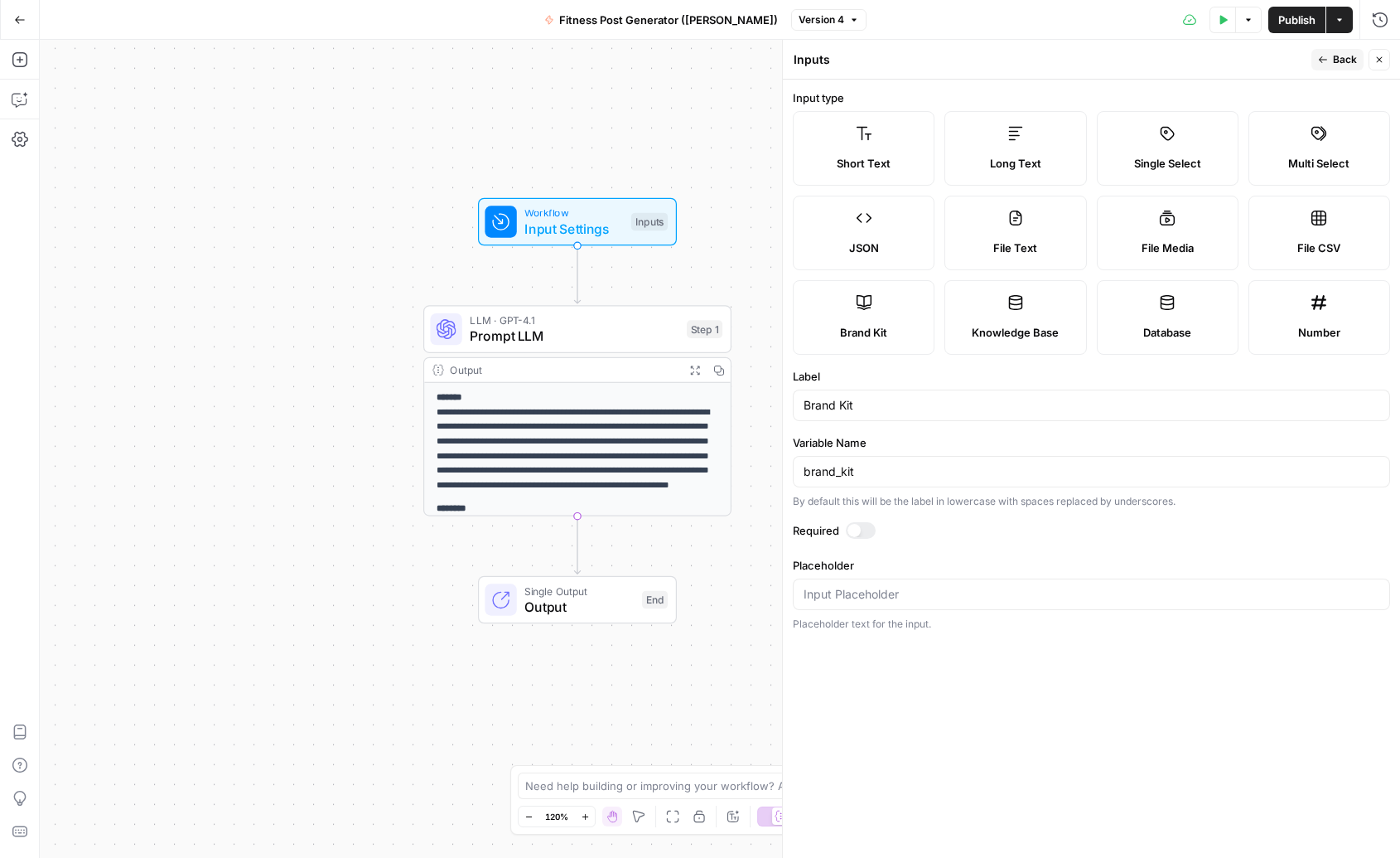
click at [848, 530] on div at bounding box center [855, 531] width 14 height 14
click at [1333, 66] on div "Actions" at bounding box center [1340, 55] width 57 height 28
click at [1334, 60] on div "Actions" at bounding box center [1340, 55] width 40 height 17
click at [592, 227] on span "Input Settings" at bounding box center [574, 228] width 99 height 20
click at [1379, 61] on icon "button" at bounding box center [1380, 60] width 10 height 10
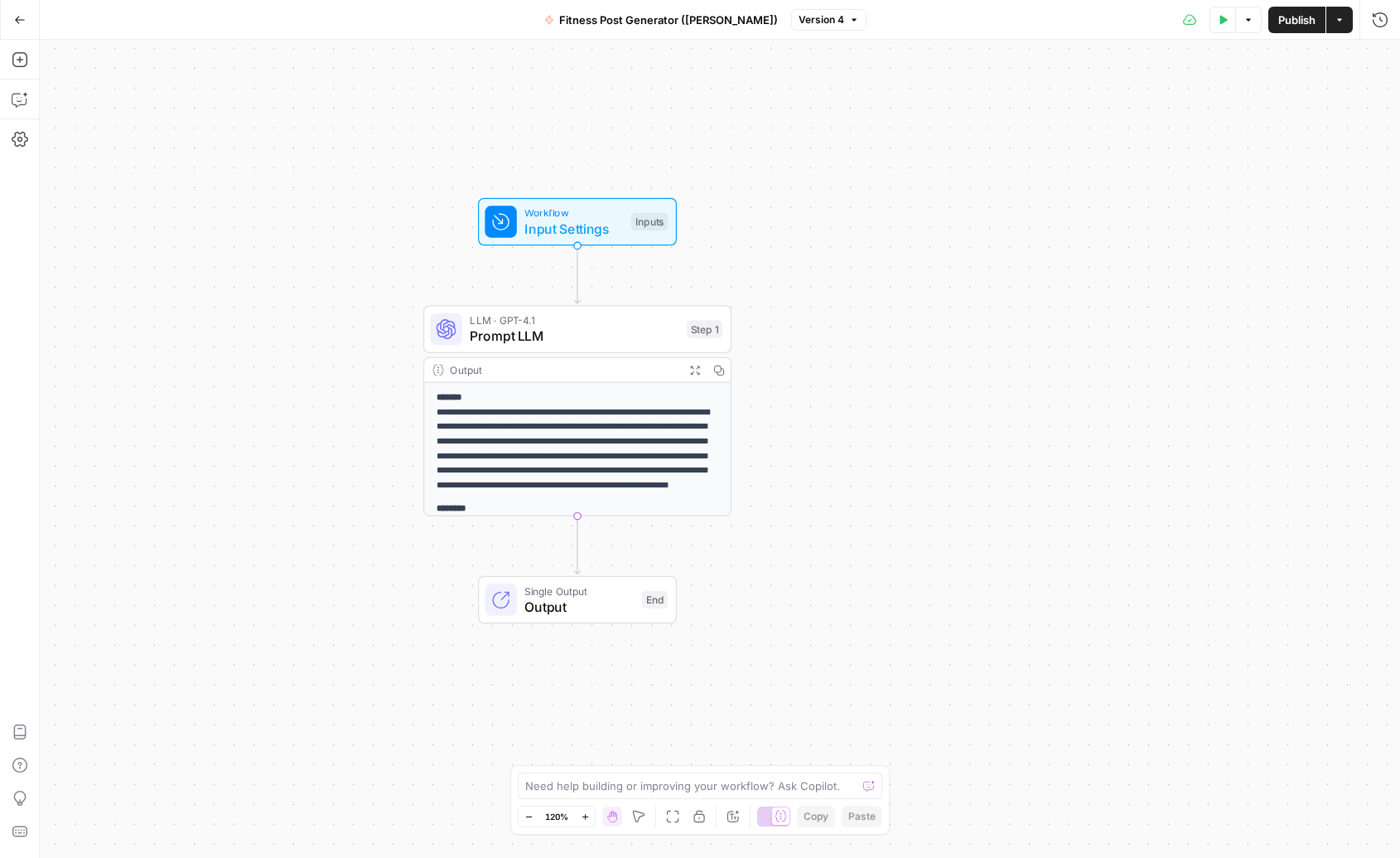
click at [568, 213] on span "Workflow" at bounding box center [574, 213] width 99 height 16
click at [1133, 123] on div at bounding box center [1100, 134] width 573 height 31
click at [1378, 131] on div at bounding box center [1100, 134] width 573 height 31
click at [1303, 135] on Kit "Brand Kit" at bounding box center [1100, 133] width 551 height 17
click at [1344, 110] on button "edit field" at bounding box center [1332, 102] width 63 height 20
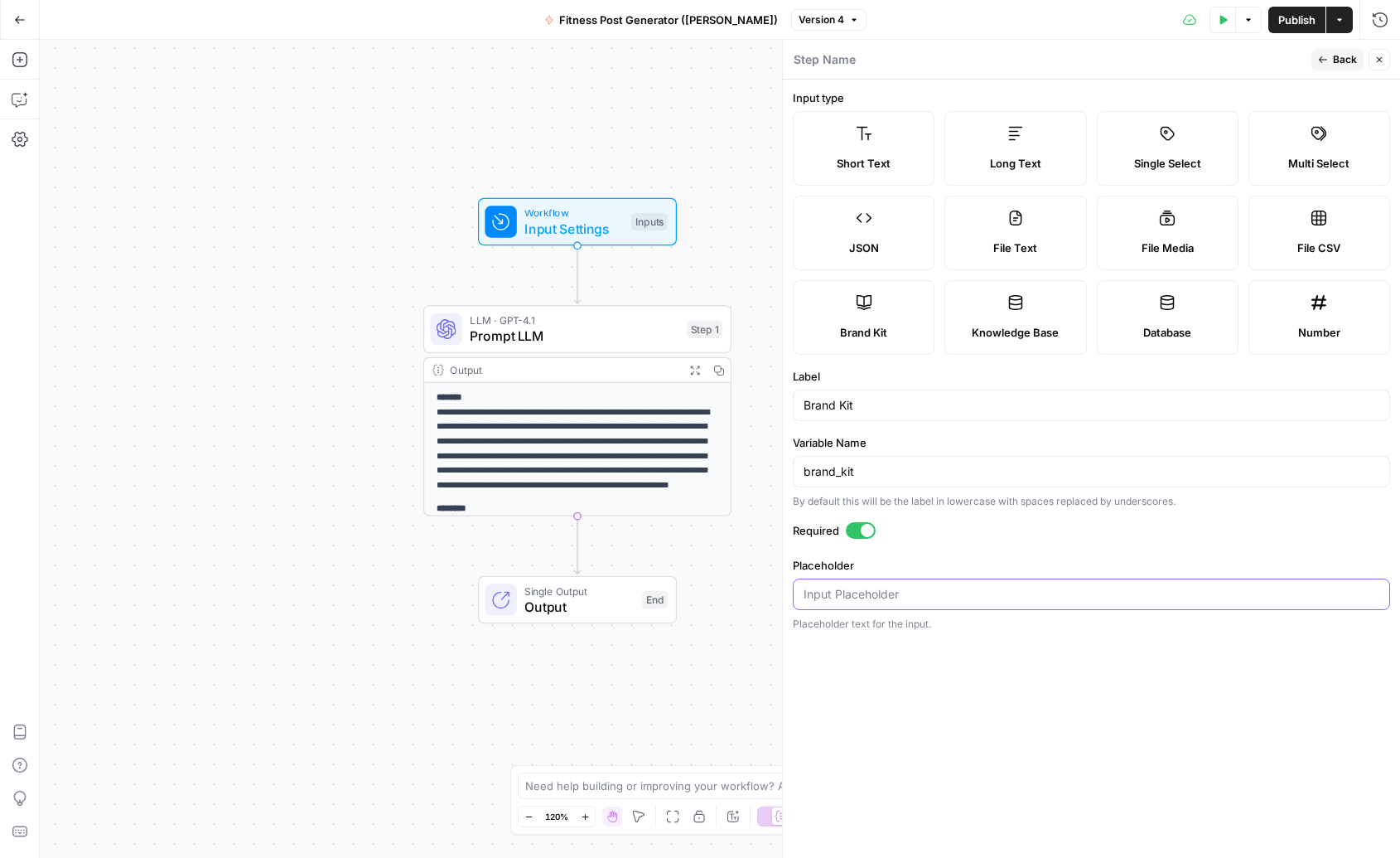
click at [860, 590] on input "Placeholder" at bounding box center [1092, 593] width 576 height 17
type input "P"
type input "Preply"
click at [1338, 53] on span "Back" at bounding box center [1345, 60] width 24 height 15
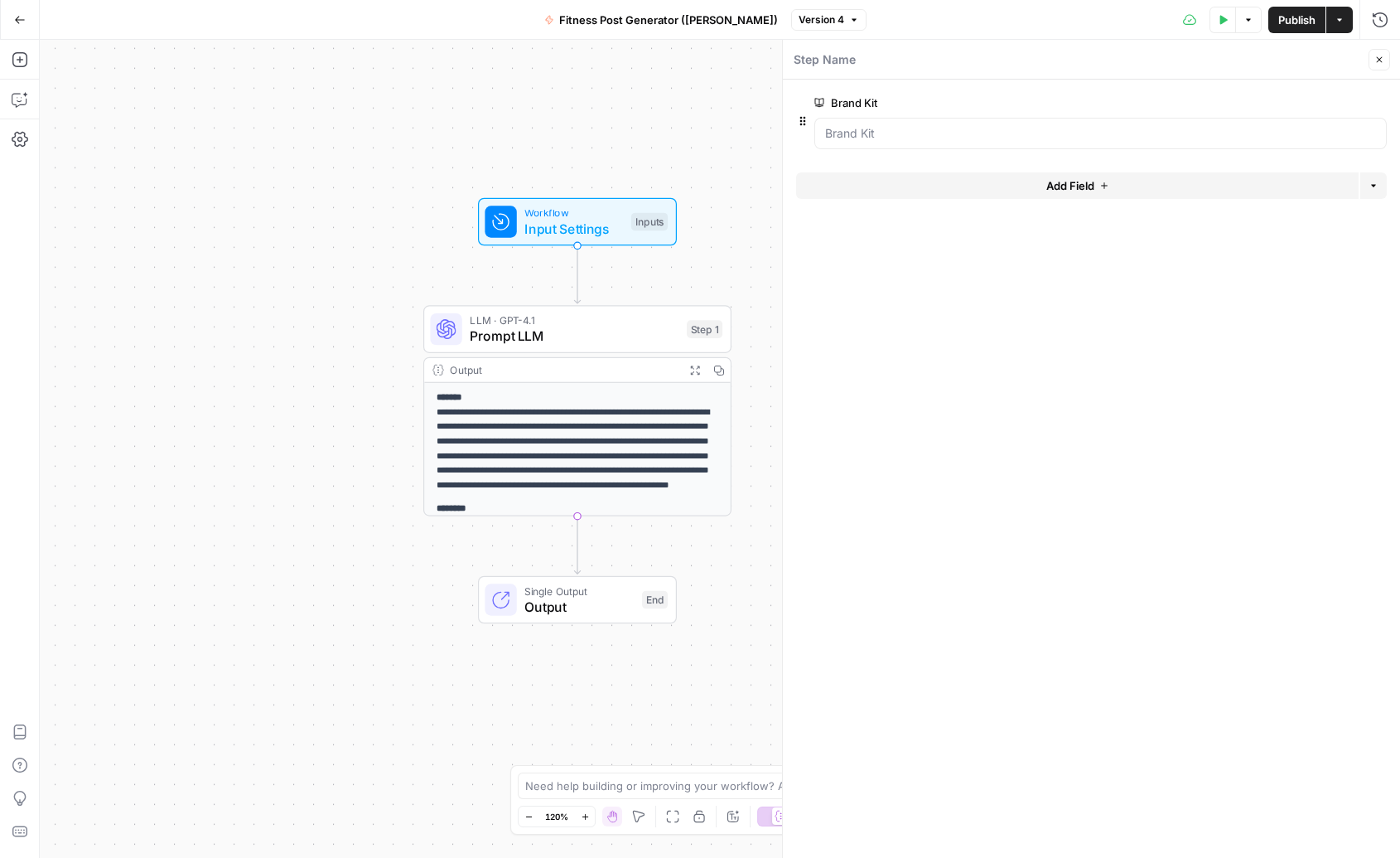
click at [1246, 149] on div at bounding box center [1092, 154] width 591 height 10
click at [1240, 135] on Kit "Brand Kit" at bounding box center [1100, 133] width 551 height 17
click at [845, 131] on Kit "Brand Kit" at bounding box center [1100, 133] width 551 height 17
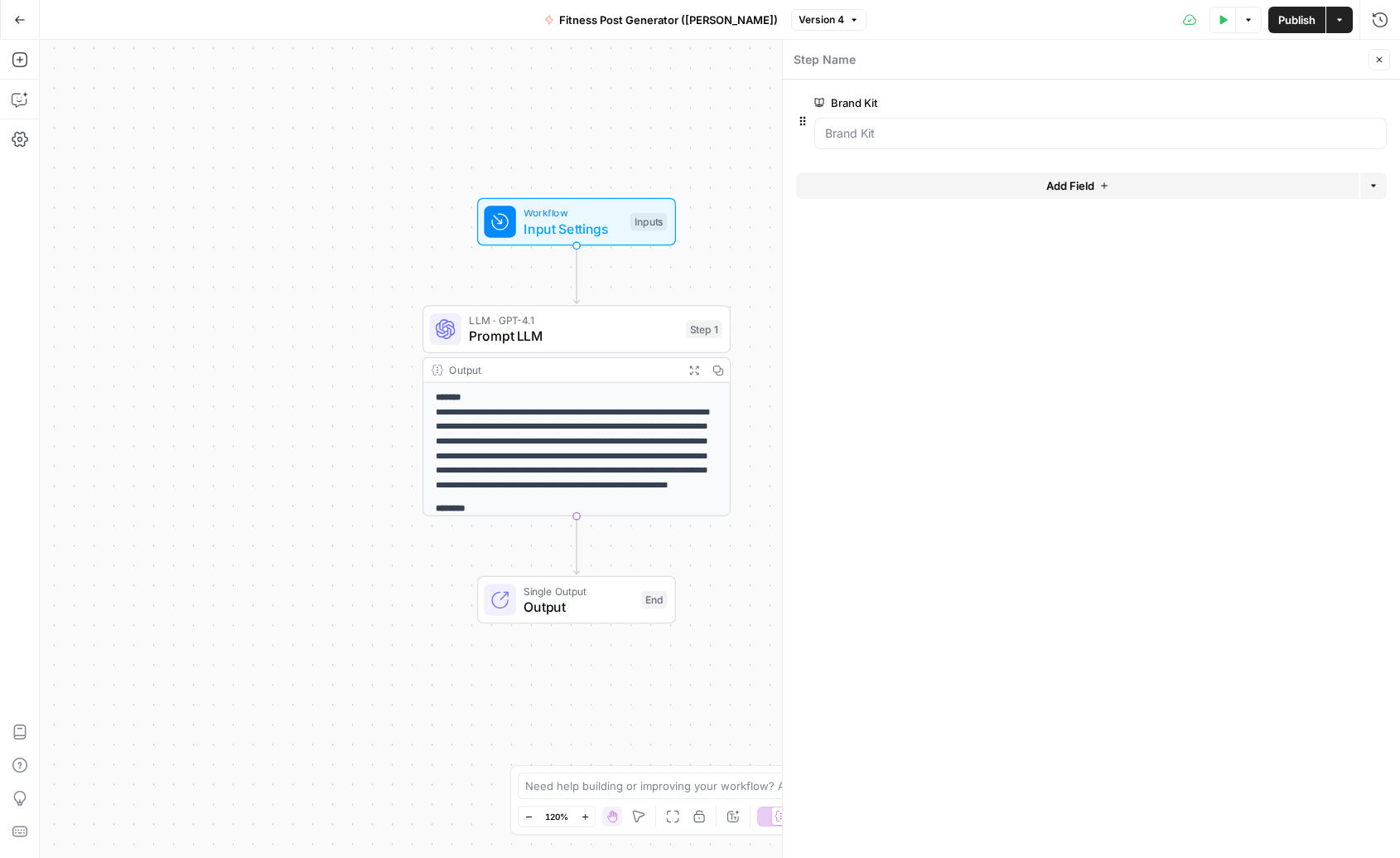
click at [721, 143] on div "**********" at bounding box center [720, 449] width 1361 height 818
click at [1382, 61] on div "Delete group" at bounding box center [1350, 70] width 86 height 30
click at [1372, 62] on button "Close" at bounding box center [1380, 60] width 21 height 21
click at [1286, 26] on span "Publish" at bounding box center [1298, 20] width 37 height 17
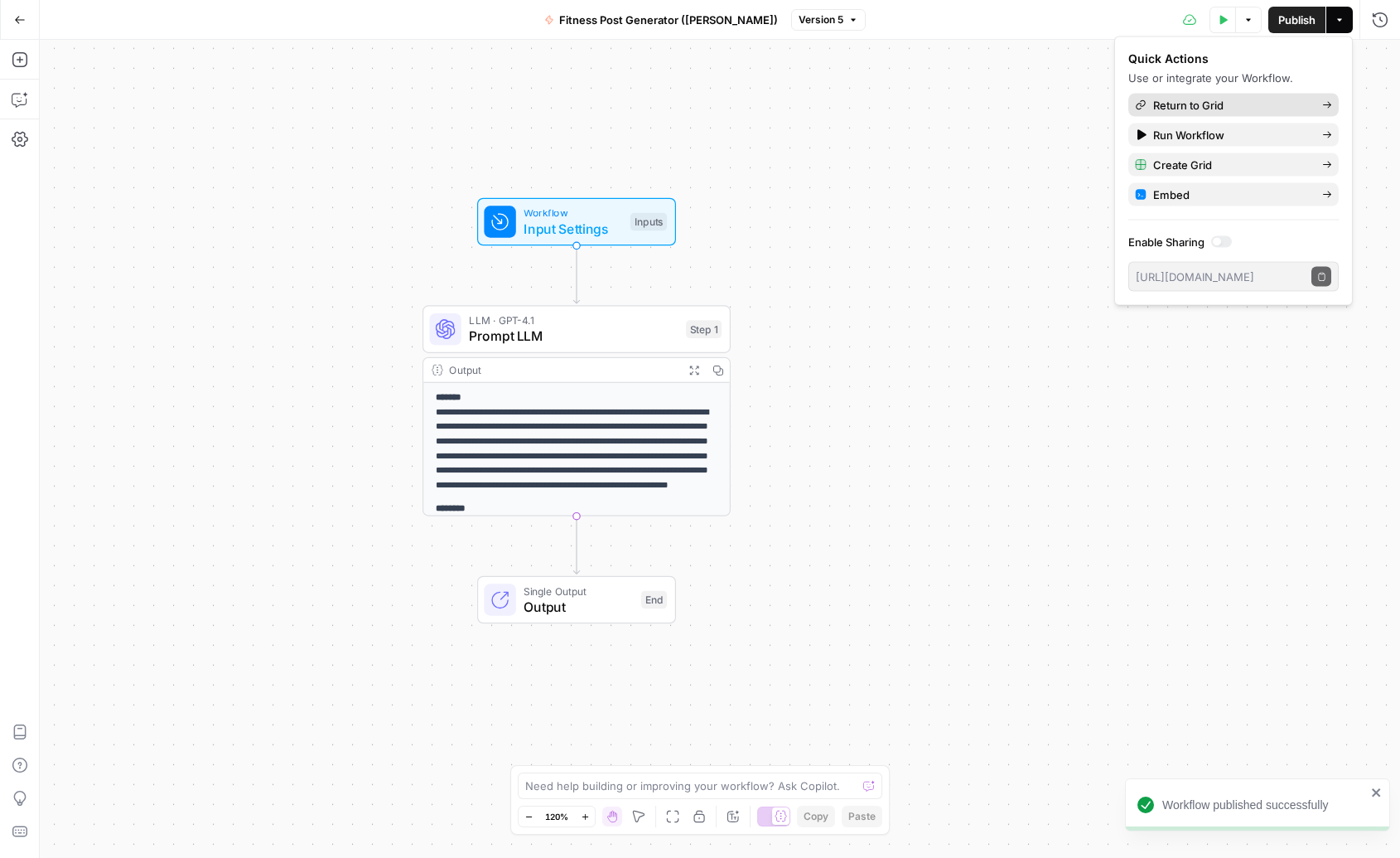
click at [1251, 100] on span "Return to Grid" at bounding box center [1231, 104] width 156 height 17
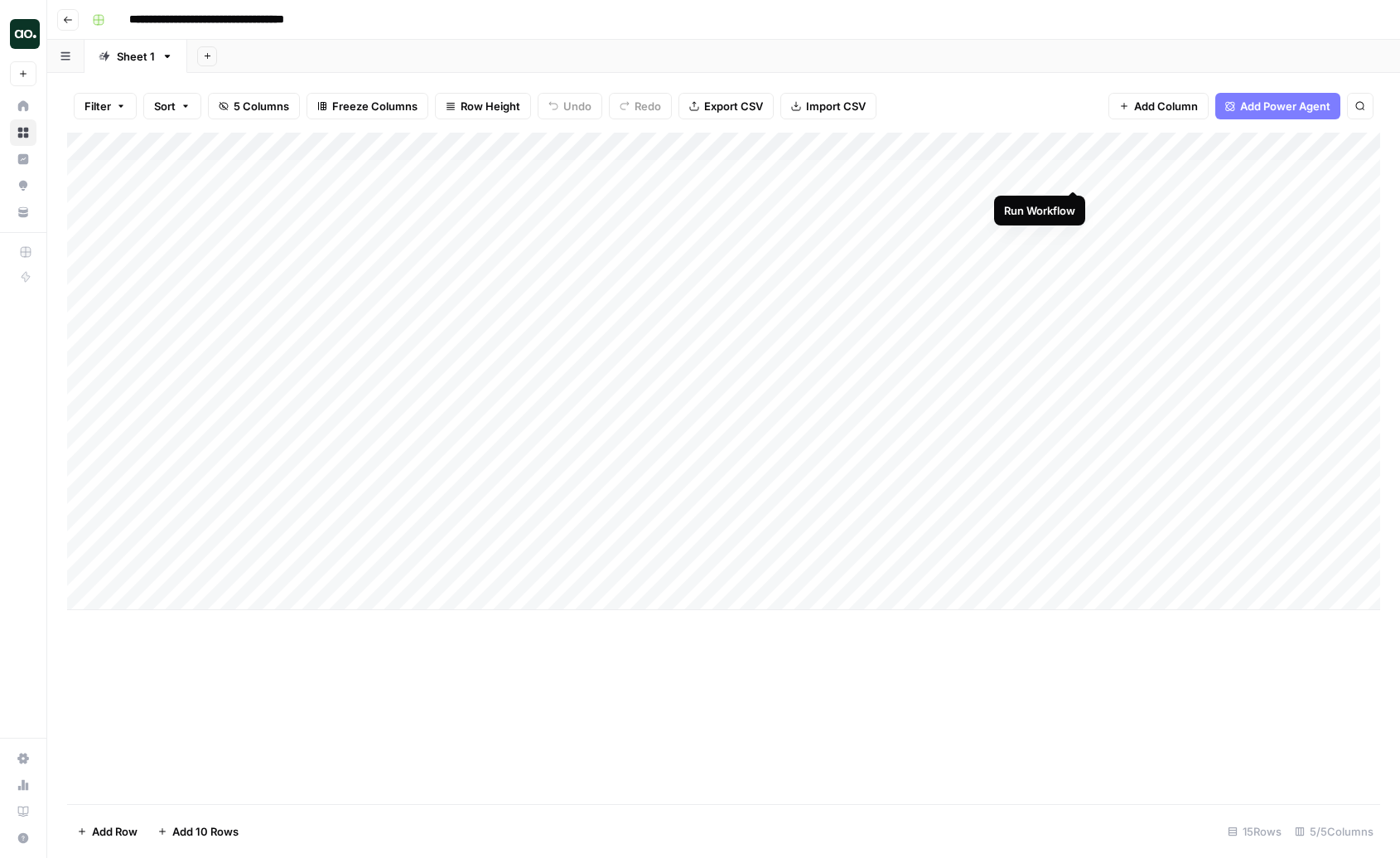
click at [1076, 174] on div "Add Column" at bounding box center [724, 371] width 1313 height 477
click at [1054, 176] on div "Add Column" at bounding box center [724, 371] width 1313 height 477
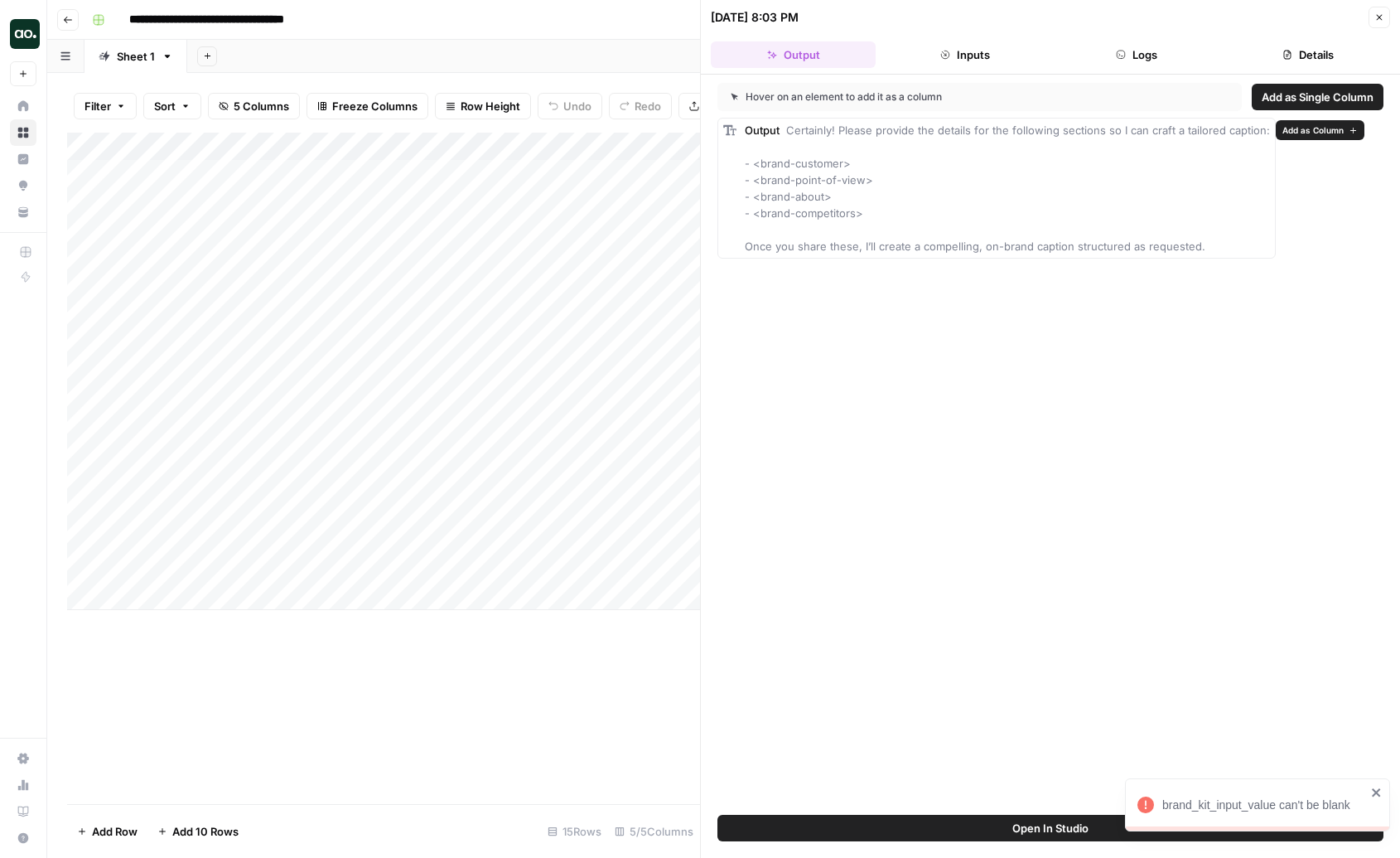
click at [877, 164] on div "Output Certainly! Please provide the details for the following sections so I ca…" at bounding box center [1008, 188] width 525 height 133
click at [947, 58] on icon "button" at bounding box center [945, 55] width 10 height 10
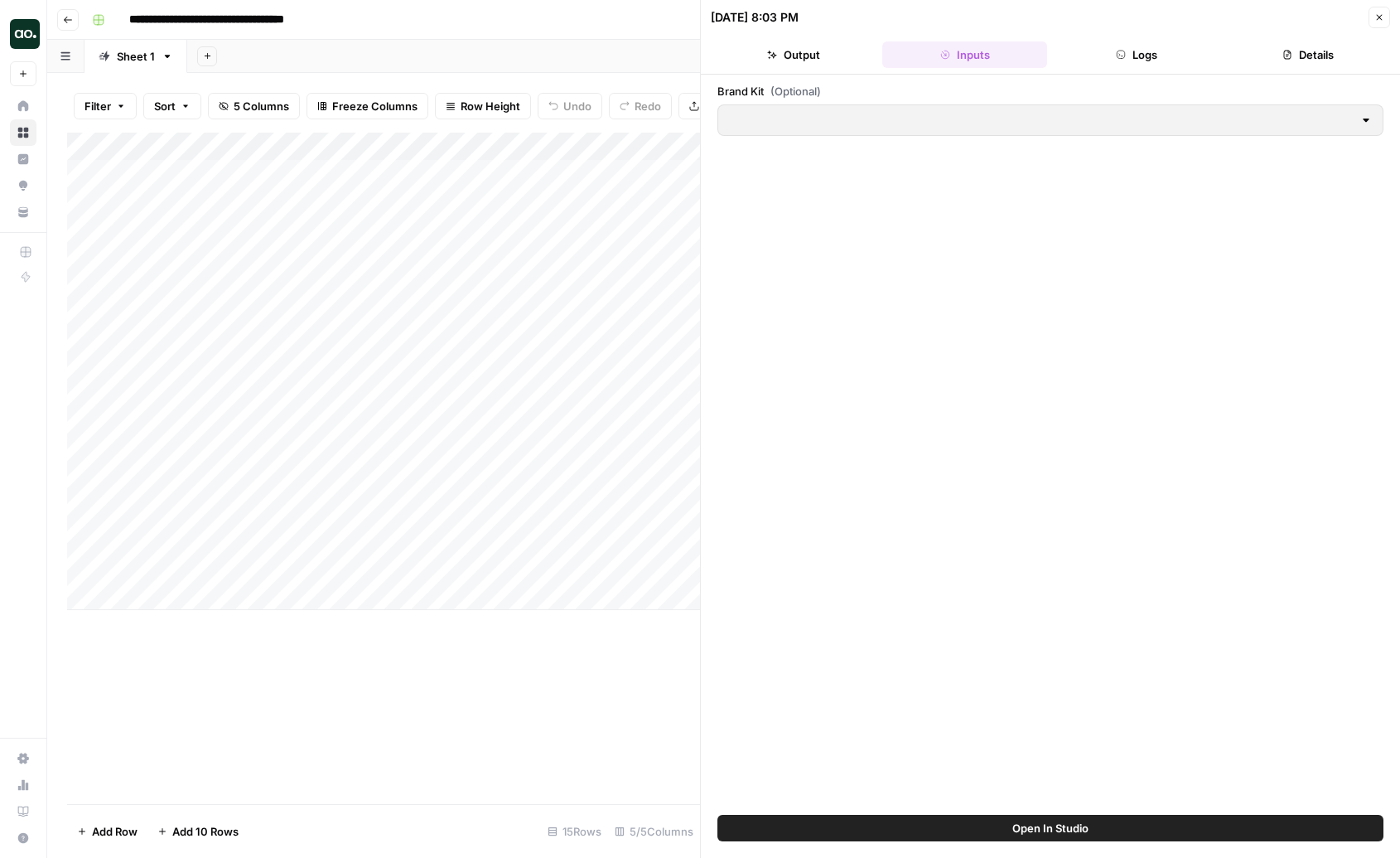
click at [1367, 121] on div at bounding box center [1367, 120] width 14 height 17
click at [1169, 52] on button "Logs" at bounding box center [1136, 54] width 165 height 26
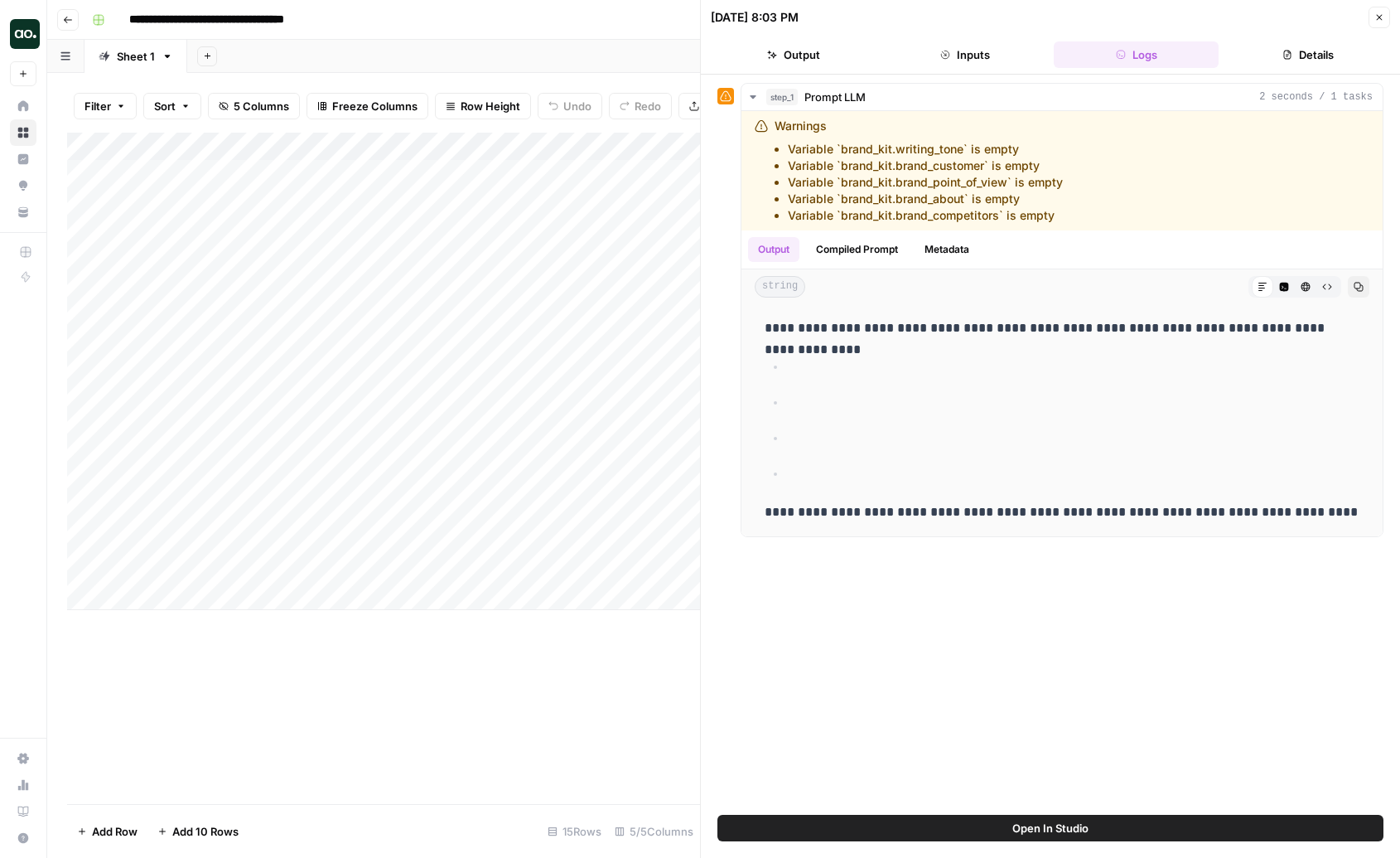
click at [1283, 59] on icon "button" at bounding box center [1288, 55] width 10 height 10
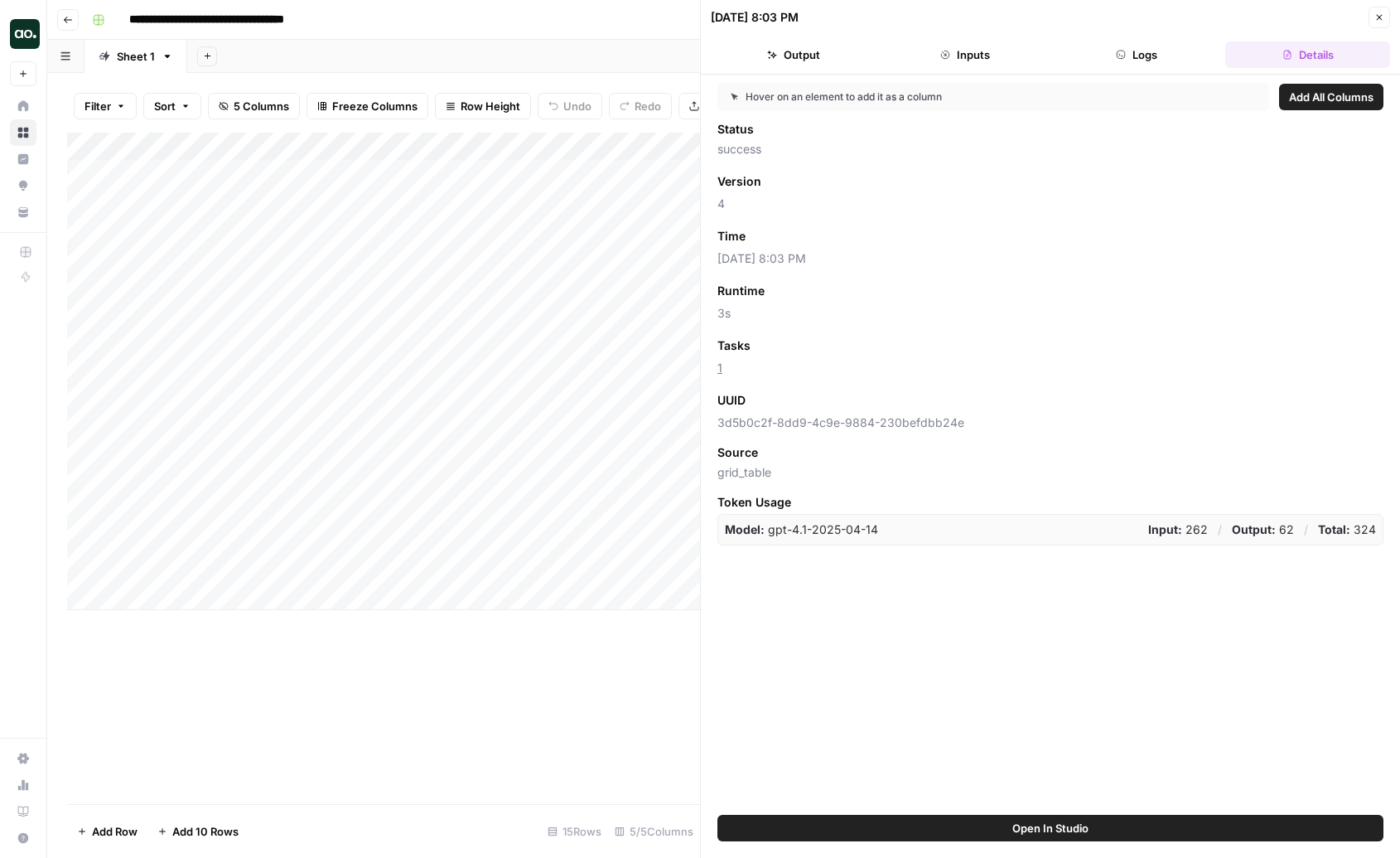
click at [790, 58] on button "Output" at bounding box center [793, 54] width 165 height 26
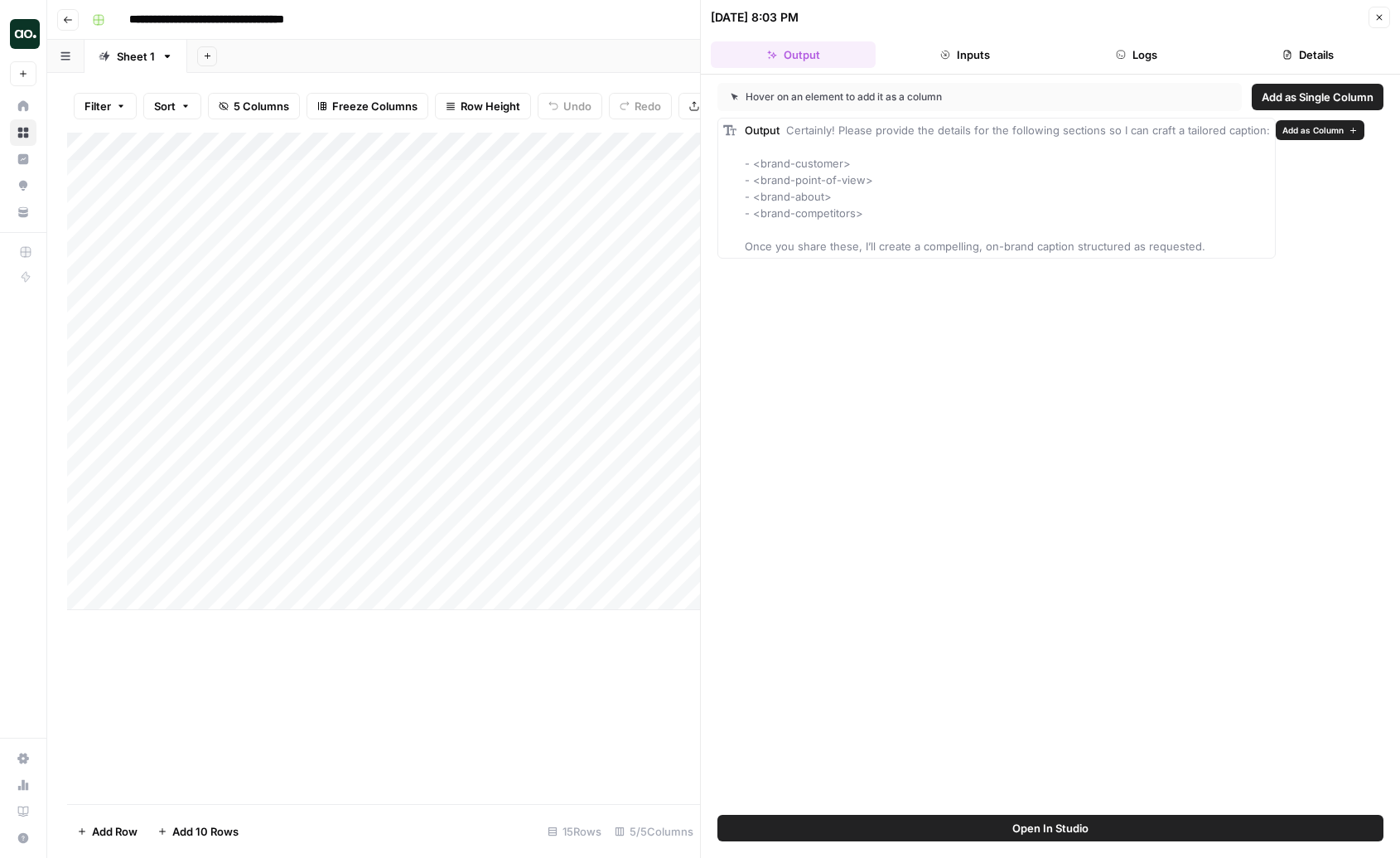
click at [784, 233] on div "Output Certainly! Please provide the details for the following sections so I ca…" at bounding box center [1008, 188] width 525 height 133
click at [805, 297] on div "Hover on an element to add it as a column Add as Single Column Output Certainly…" at bounding box center [1051, 444] width 700 height 740
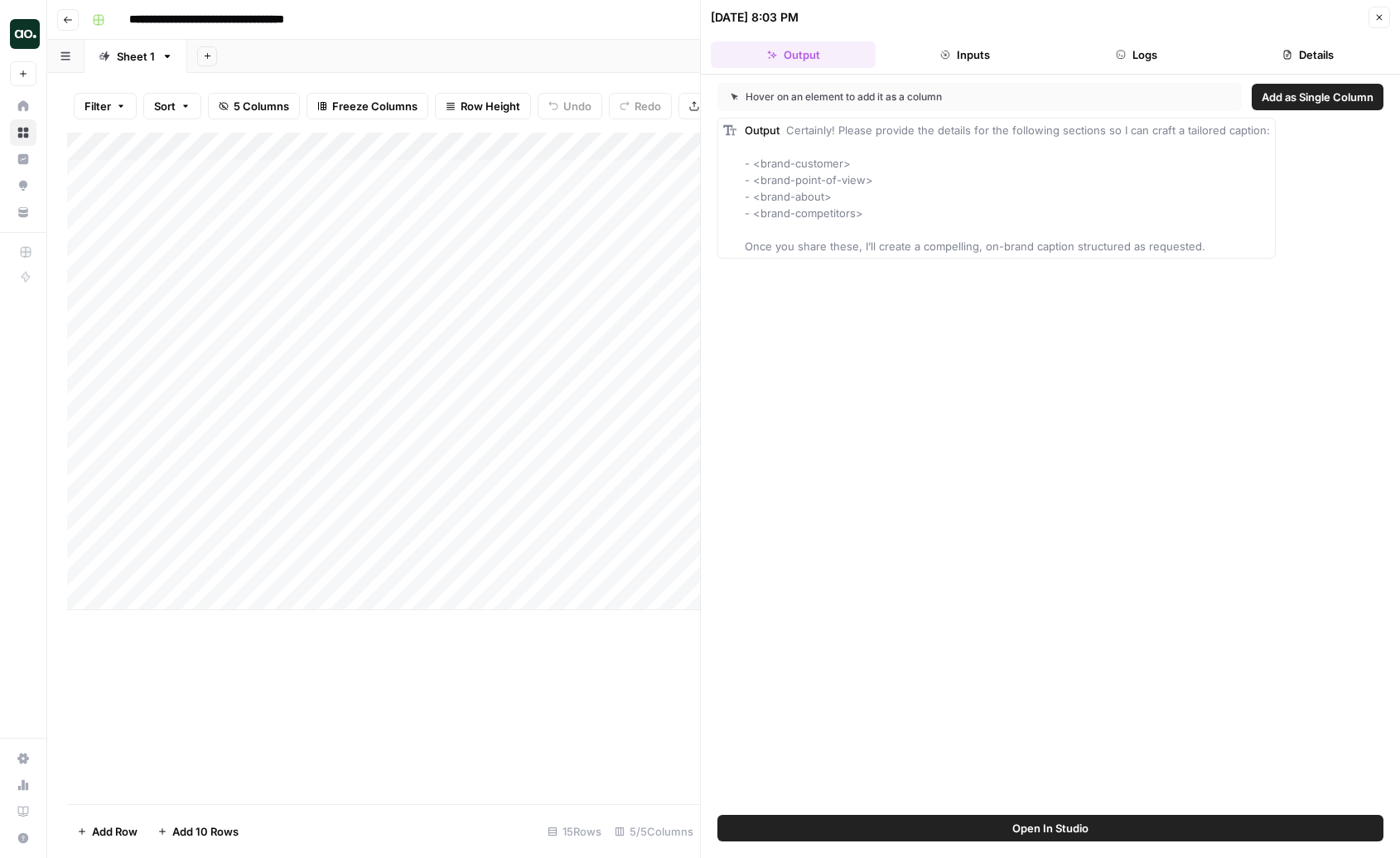
click at [966, 817] on button "Open In Studio" at bounding box center [1051, 828] width 666 height 26
click at [503, 647] on div "Add Column" at bounding box center [383, 469] width 633 height 672
click at [1380, 15] on icon "button" at bounding box center [1380, 18] width 10 height 10
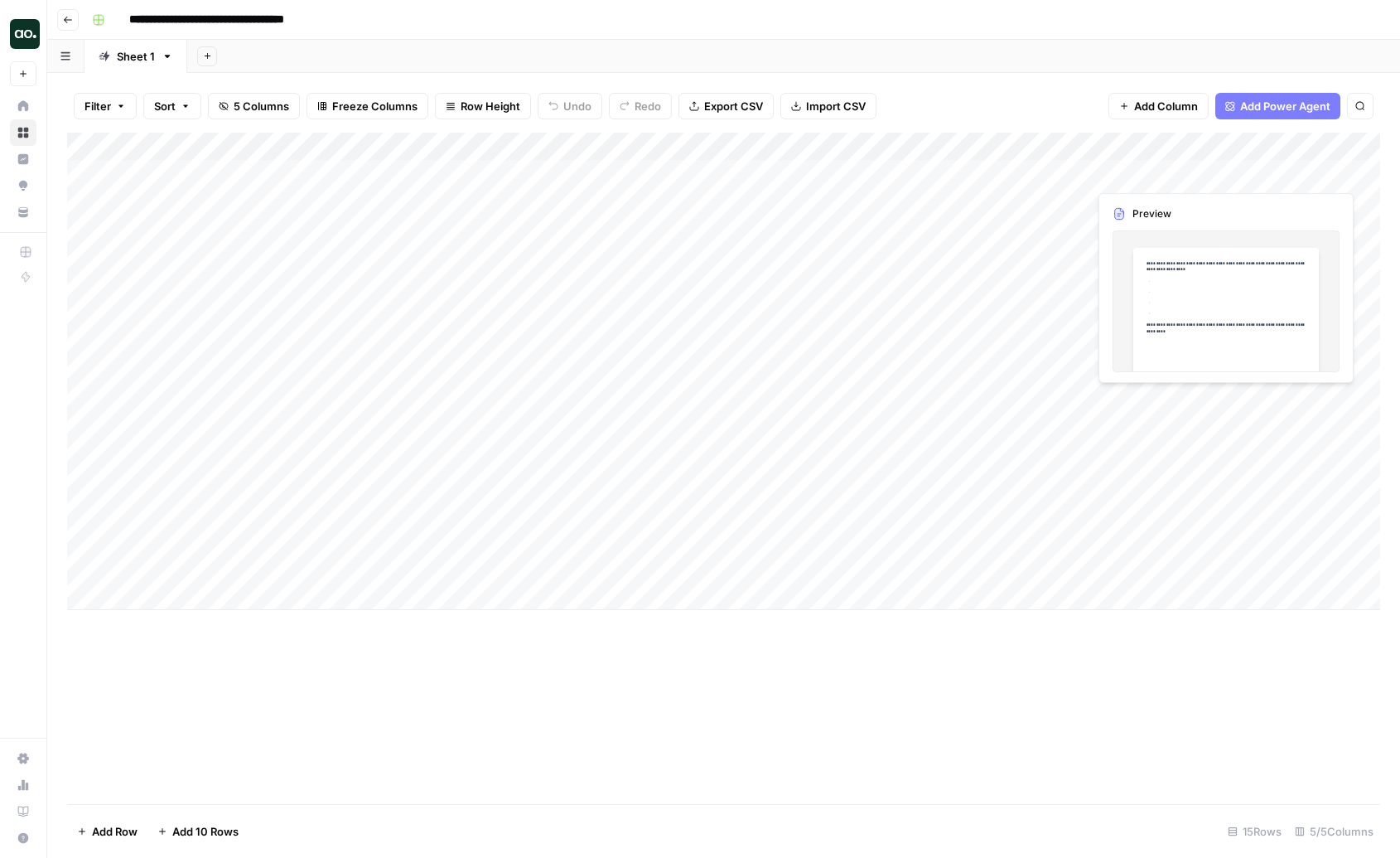
click at [1187, 179] on div "Add Column" at bounding box center [724, 371] width 1313 height 477
click at [1187, 179] on div at bounding box center [1219, 173] width 347 height 30
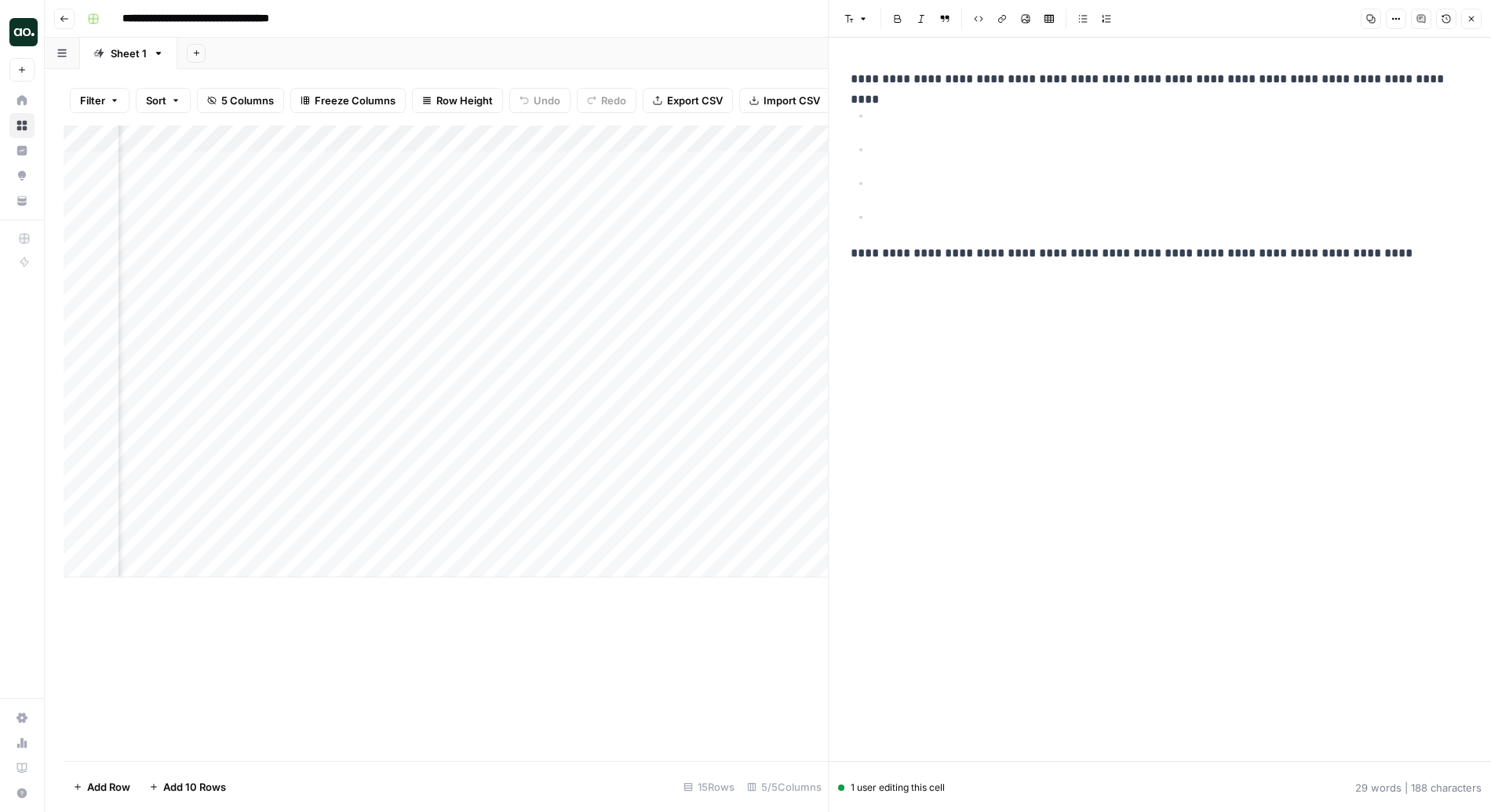
scroll to position [0, 282]
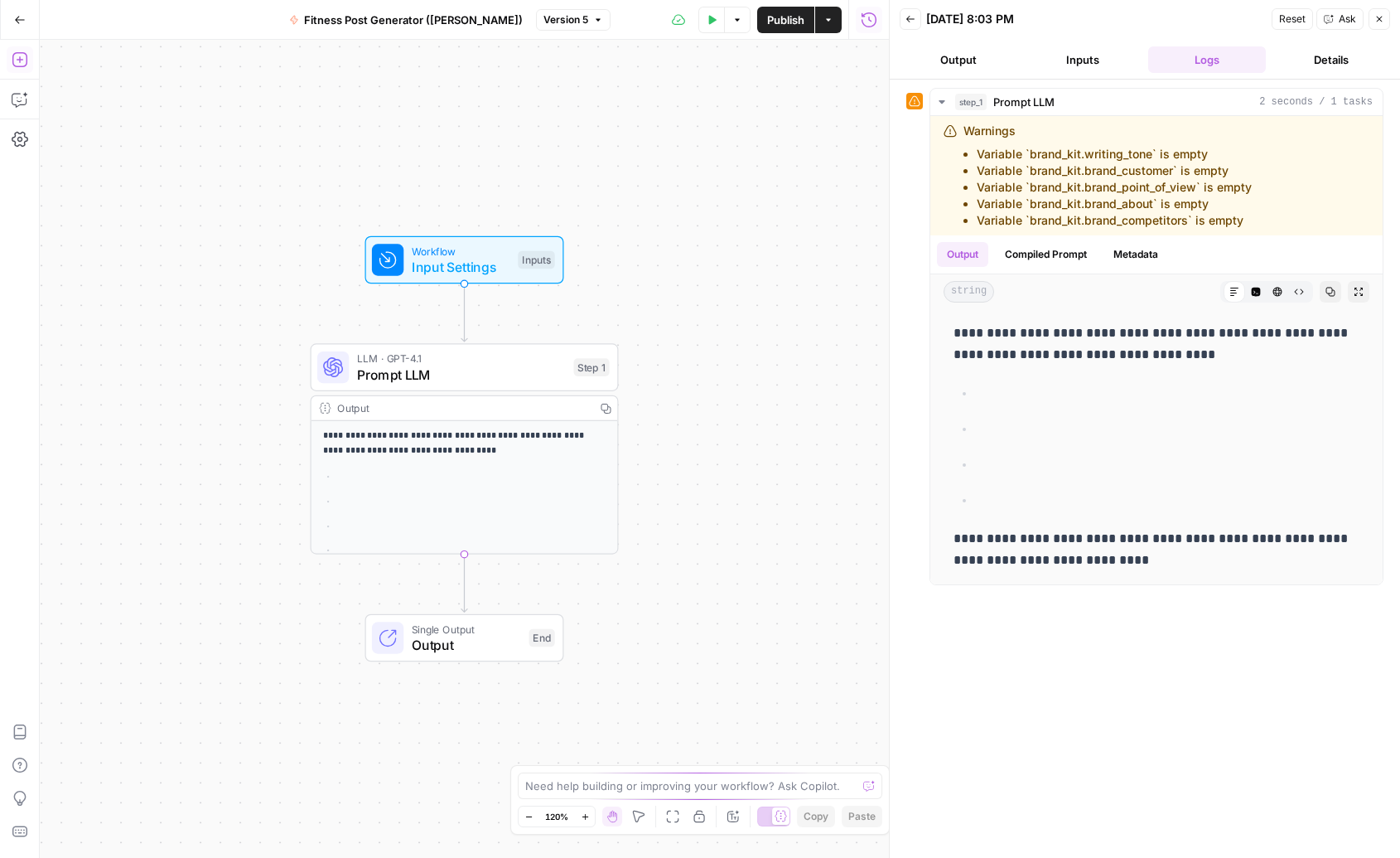
click at [24, 60] on icon "button" at bounding box center [20, 60] width 17 height 17
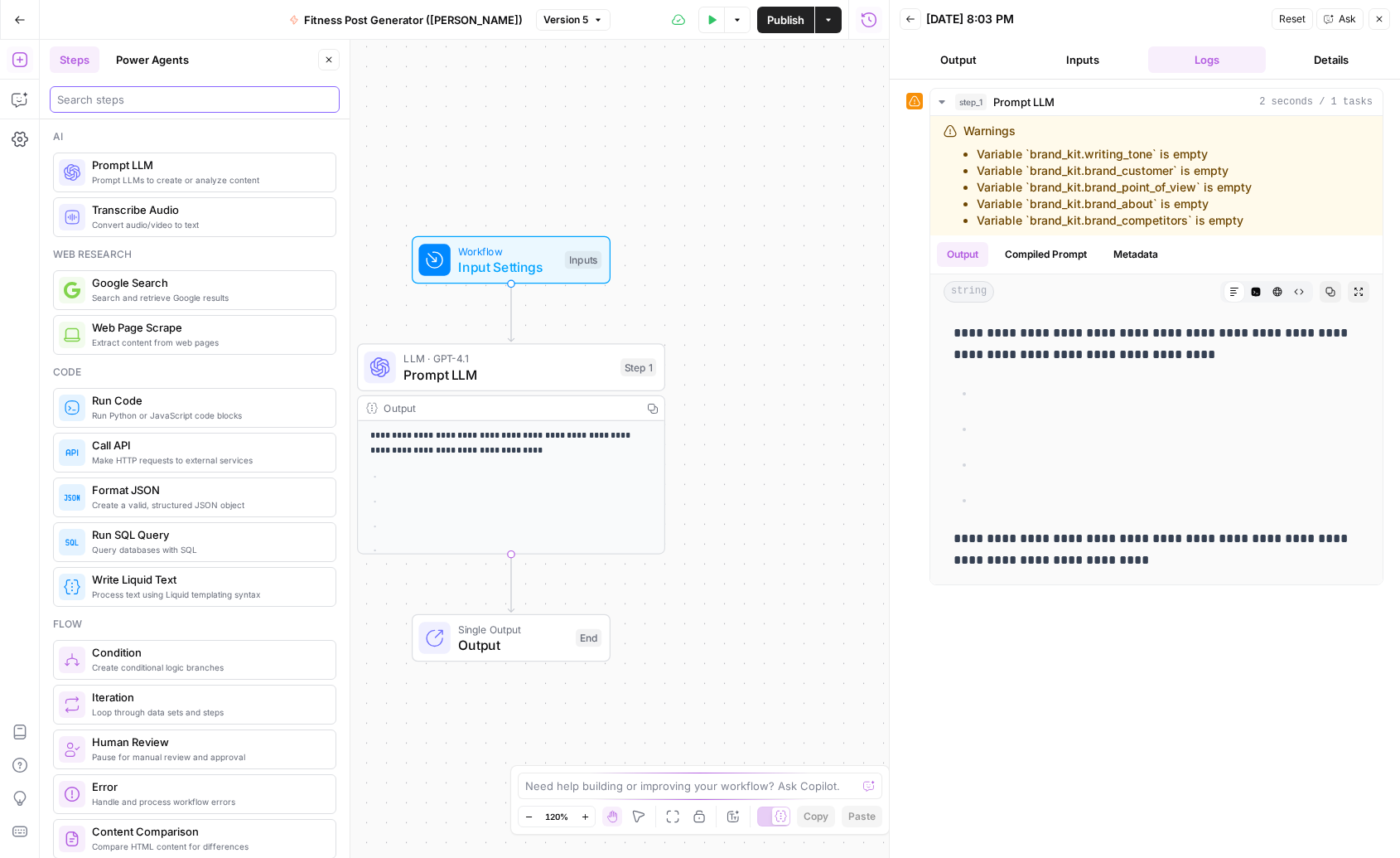
click at [161, 97] on input "search" at bounding box center [195, 99] width 275 height 17
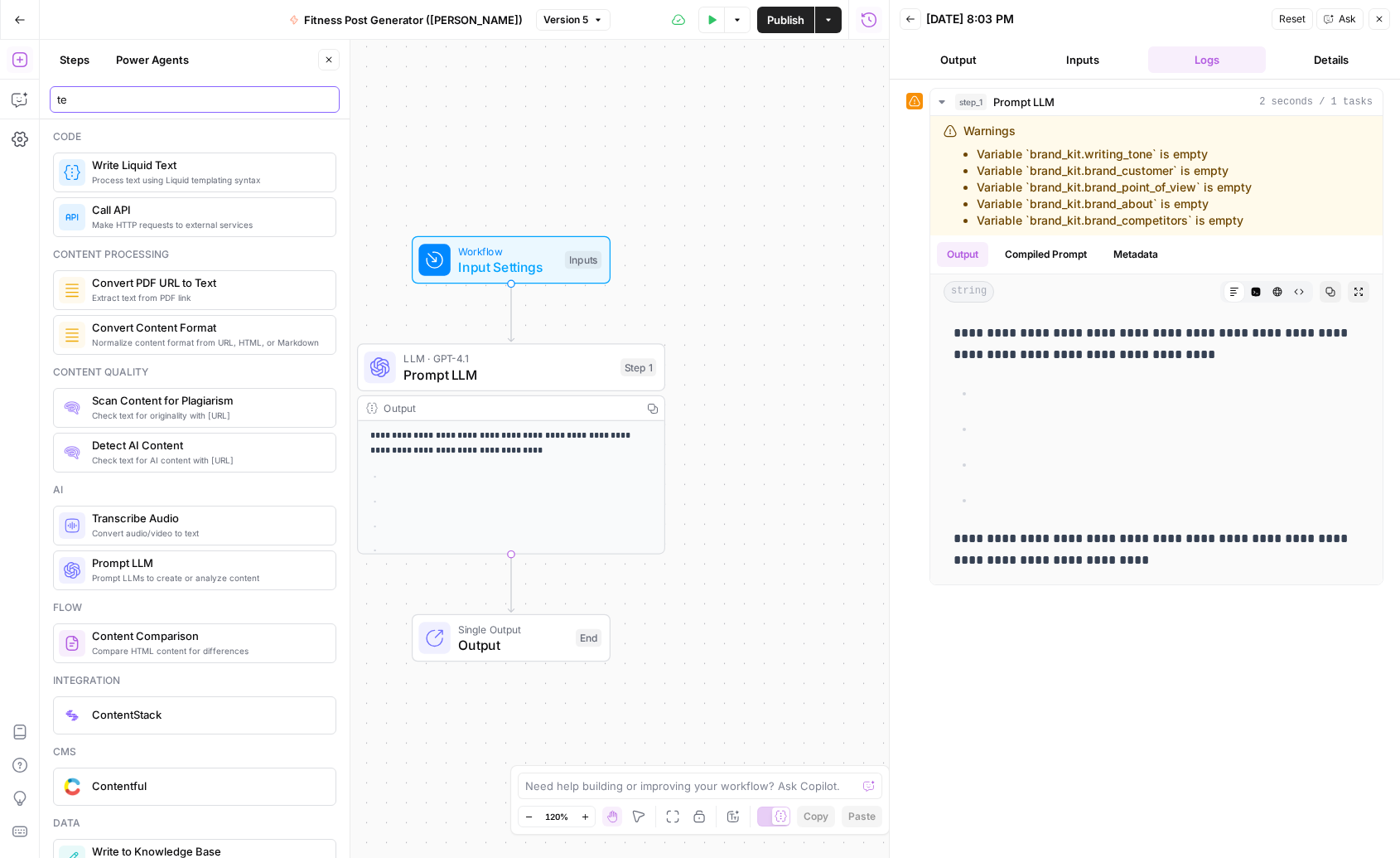
type input "t"
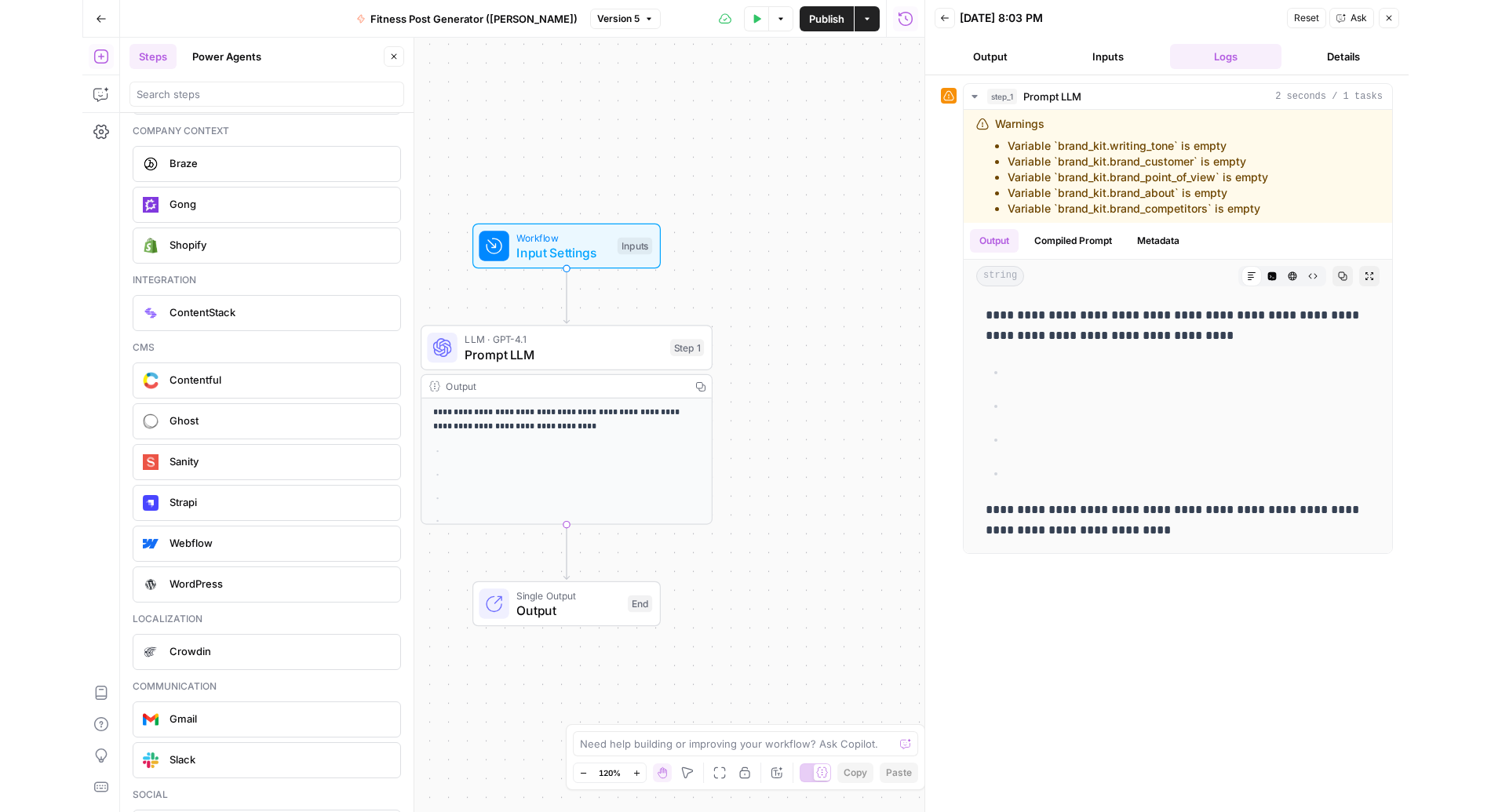
scroll to position [3375, 0]
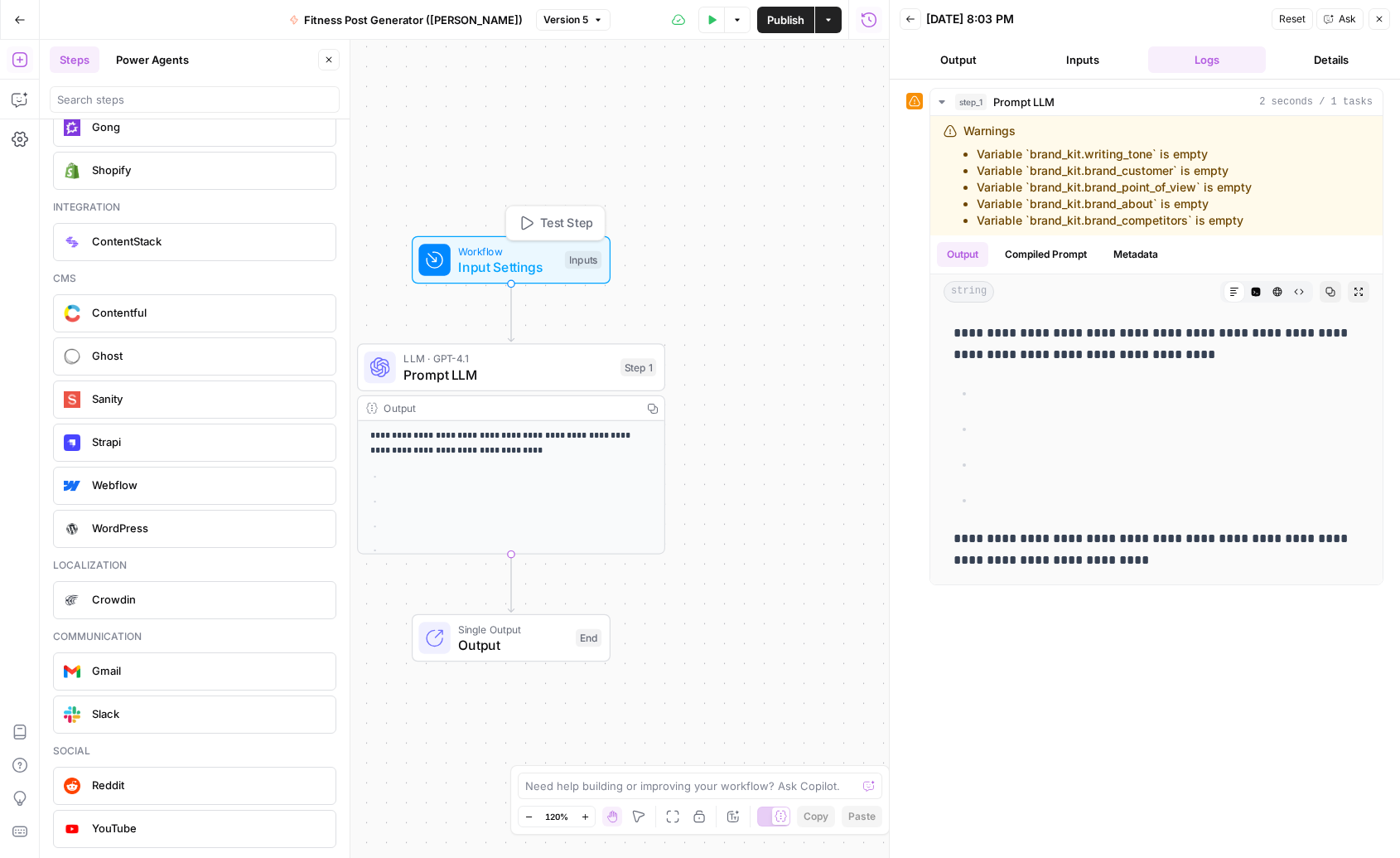
click at [521, 261] on span "Input Settings" at bounding box center [507, 266] width 99 height 20
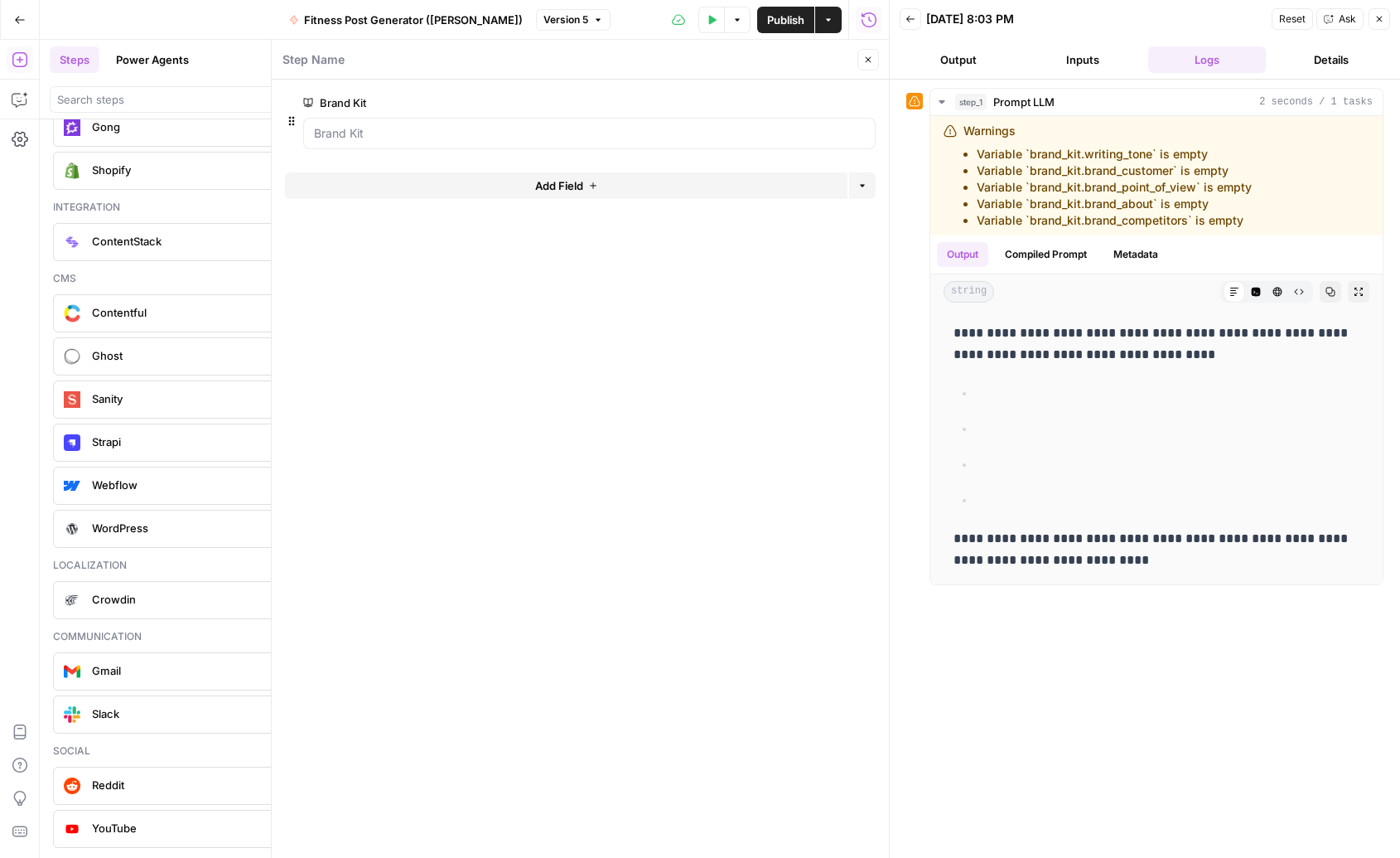
click at [511, 142] on div at bounding box center [589, 134] width 573 height 31
click at [420, 141] on Kit "Brand Kit" at bounding box center [589, 133] width 551 height 17
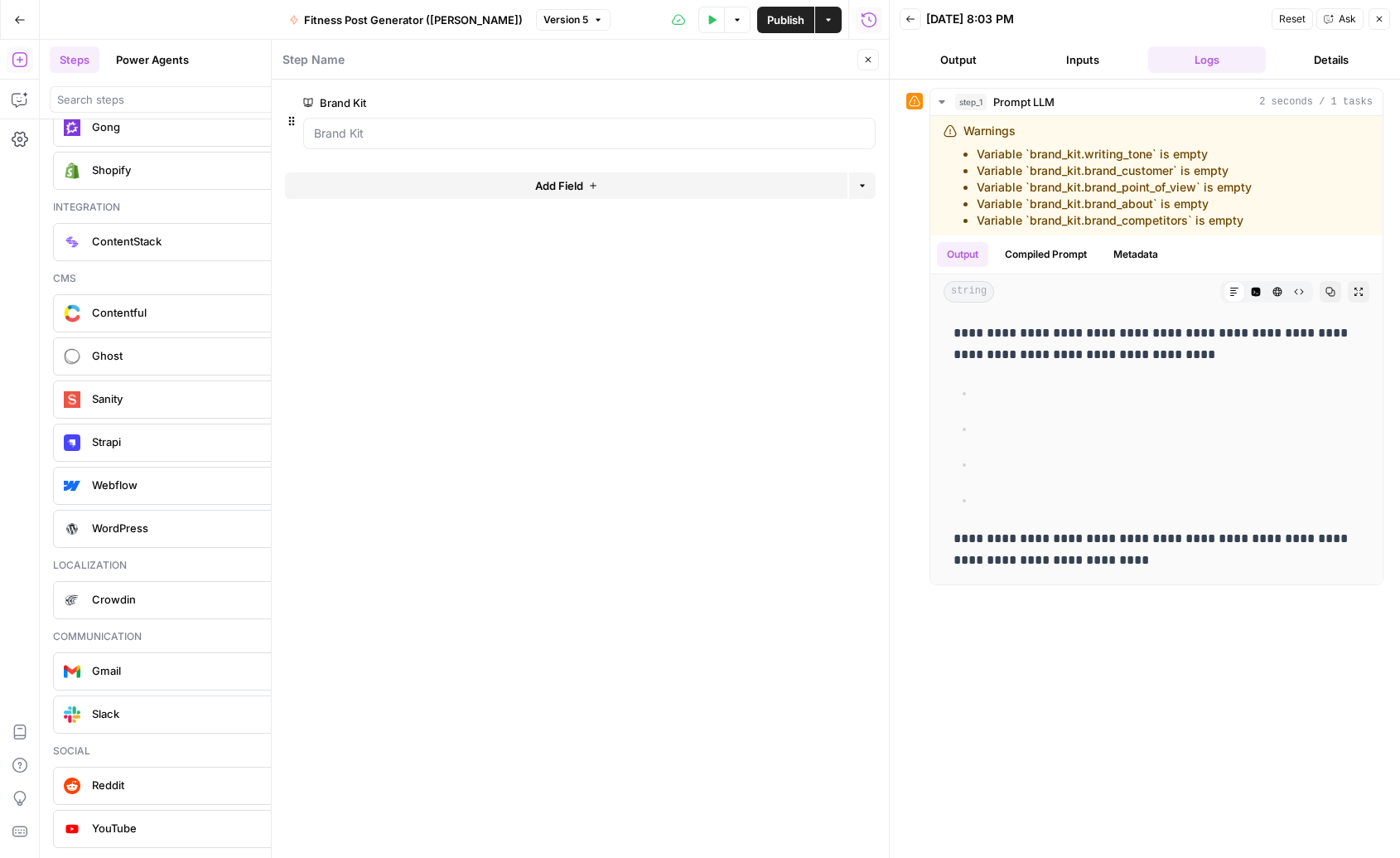
click at [829, 102] on span "edit field" at bounding box center [813, 103] width 36 height 14
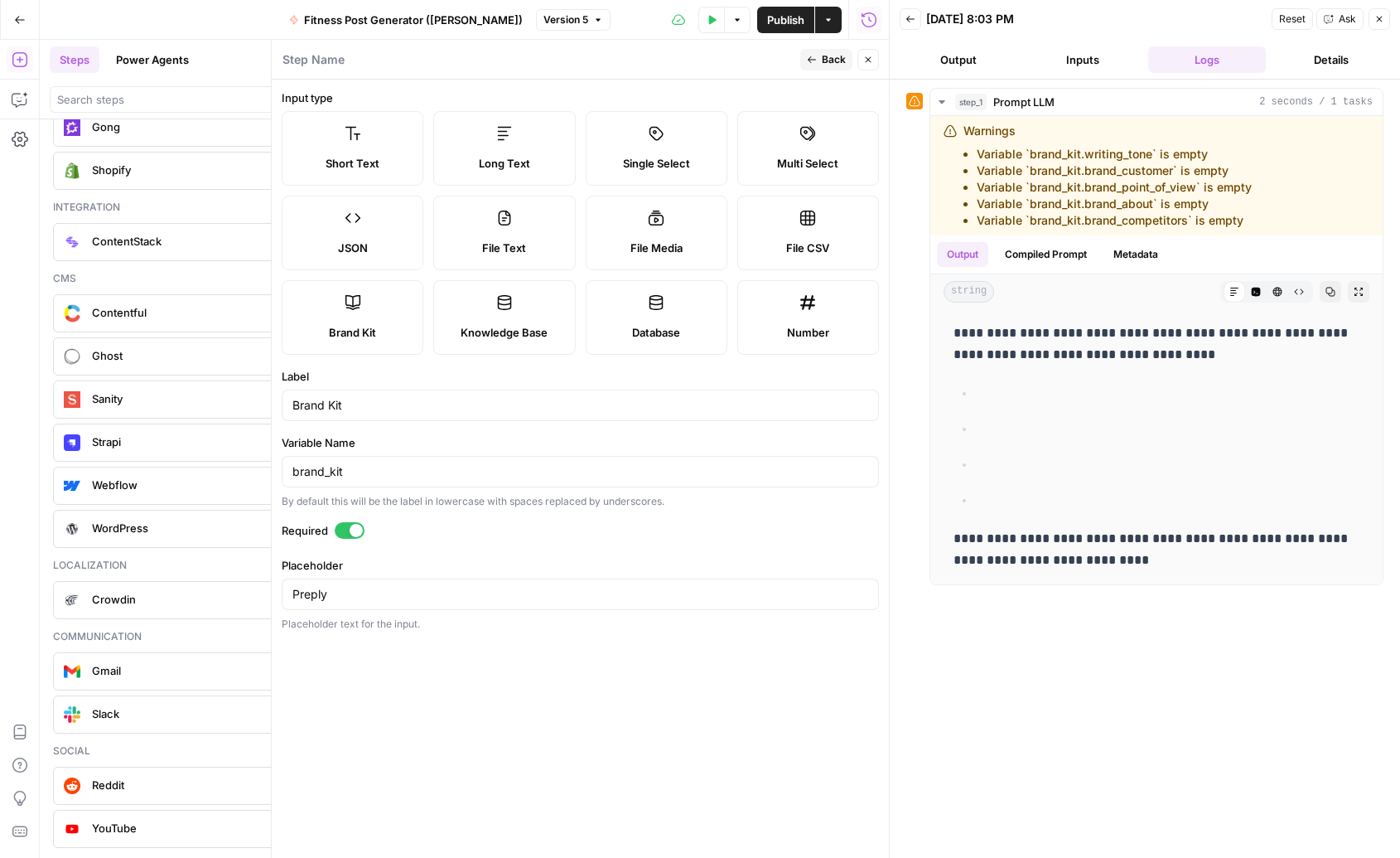
click at [371, 332] on span "Brand Kit" at bounding box center [352, 332] width 47 height 17
click at [827, 60] on span "Back" at bounding box center [834, 60] width 24 height 15
